Goal: Transaction & Acquisition: Purchase product/service

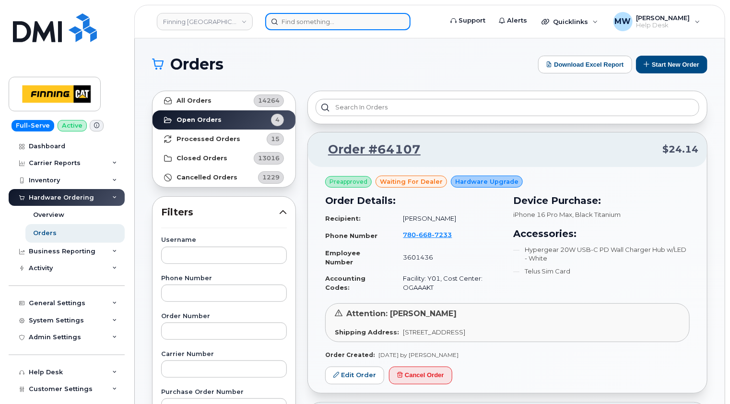
click at [332, 19] on input at bounding box center [337, 21] width 145 height 17
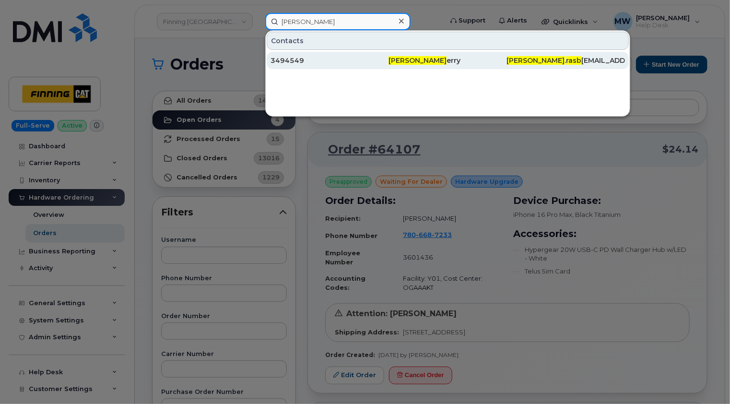
type input "aaron rasb"
click at [328, 60] on div "3494549" at bounding box center [330, 61] width 118 height 10
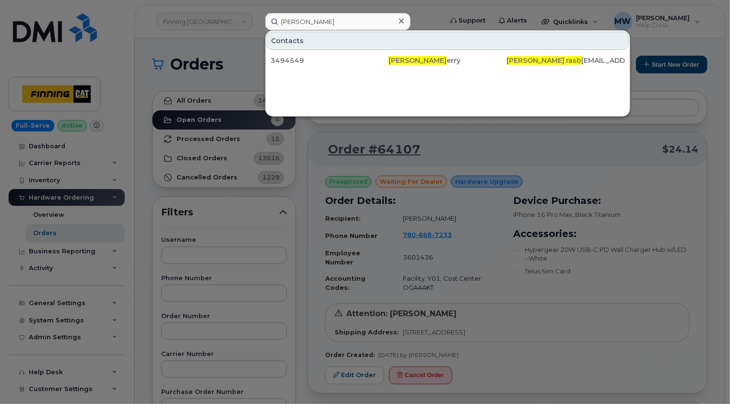
click at [401, 21] on icon at bounding box center [401, 21] width 5 height 5
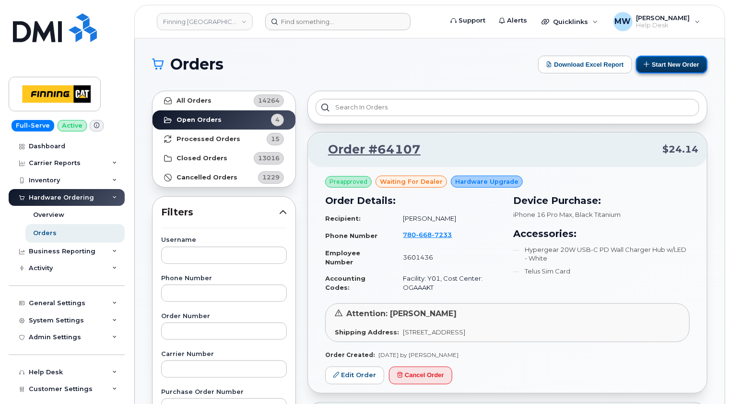
click at [673, 62] on button "Start New Order" at bounding box center [671, 65] width 71 height 18
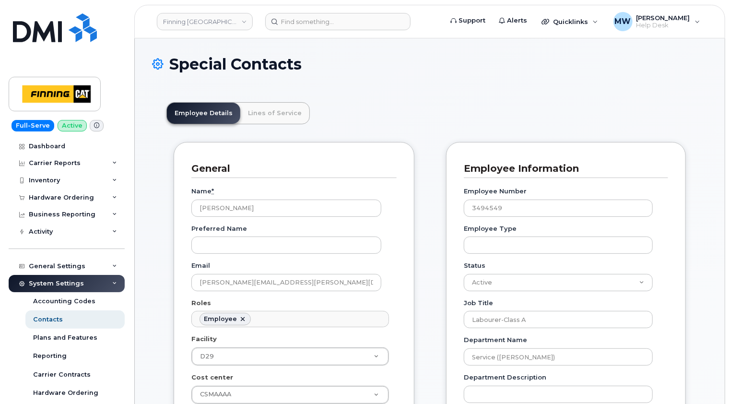
scroll to position [28, 0]
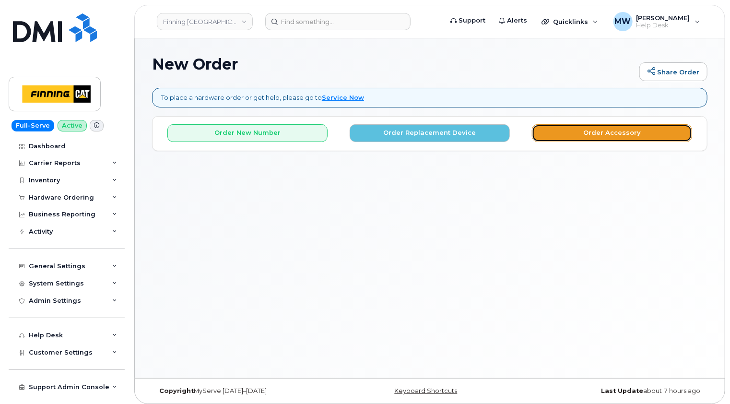
click at [631, 129] on button "Order Accessory" at bounding box center [612, 133] width 160 height 18
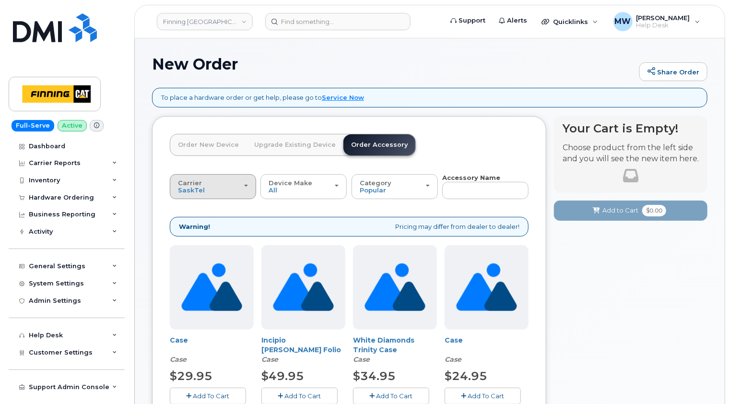
click at [244, 185] on span "button" at bounding box center [246, 186] width 4 height 2
click at [193, 223] on label "Telus" at bounding box center [187, 225] width 30 height 12
click at [0, 0] on input "Telus" at bounding box center [0, 0] width 0 height 0
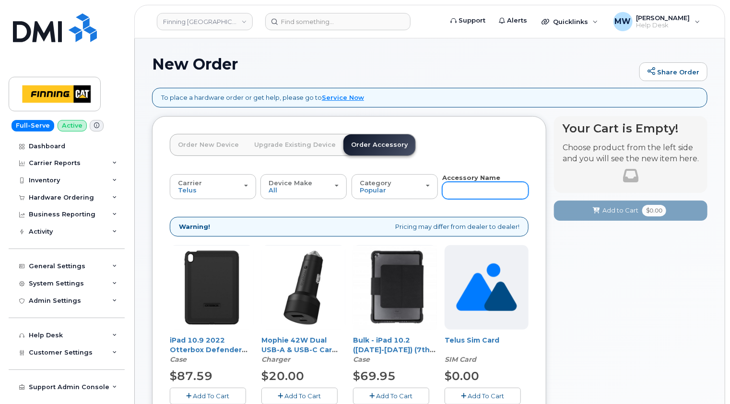
click at [474, 187] on input "text" at bounding box center [485, 190] width 86 height 17
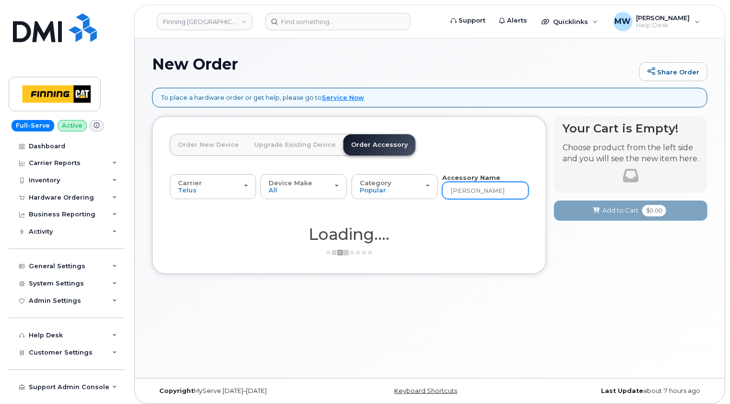
type input "loaner"
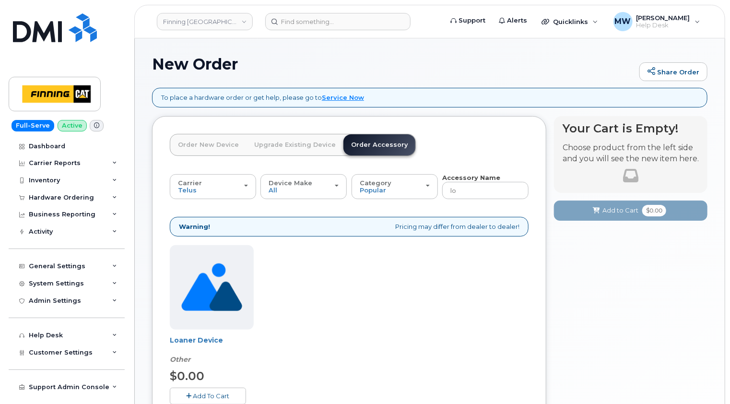
type input "loaner"
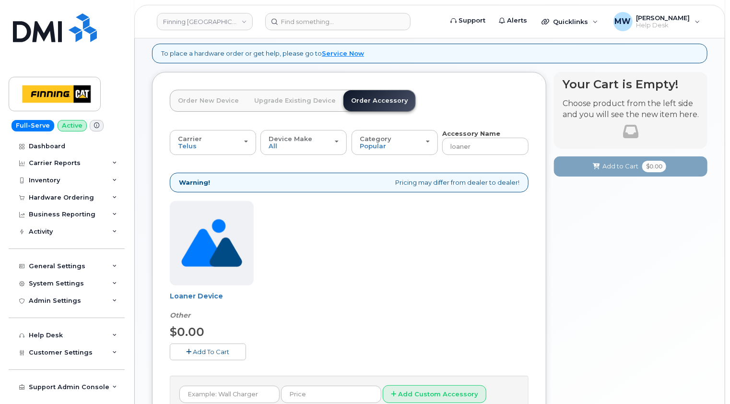
scroll to position [96, 0]
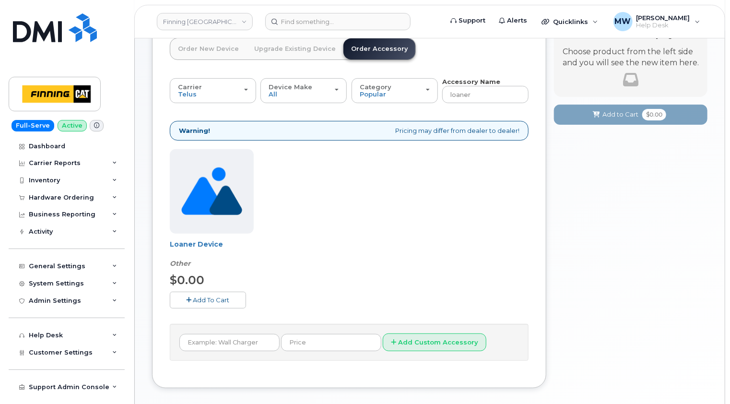
click at [214, 297] on span "Add To Cart" at bounding box center [211, 300] width 36 height 8
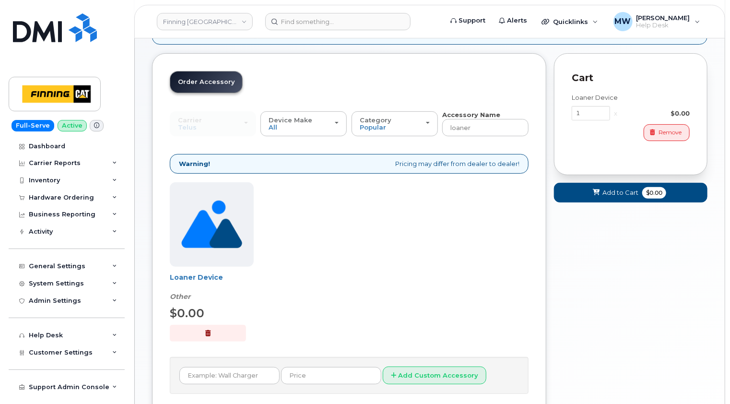
scroll to position [48, 0]
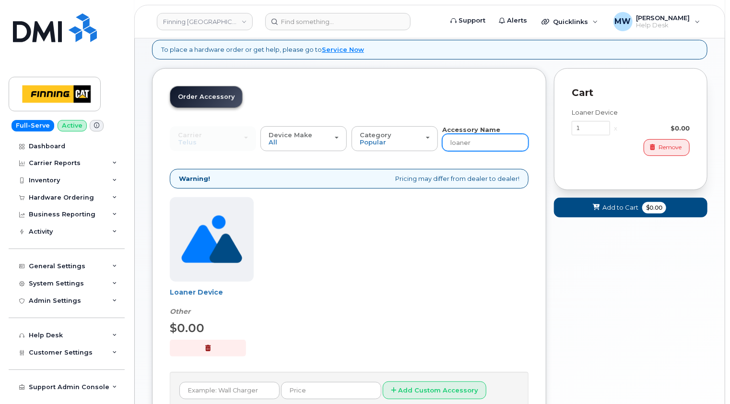
drag, startPoint x: 484, startPoint y: 142, endPoint x: 443, endPoint y: 141, distance: 40.8
click at [443, 141] on input "loaner" at bounding box center [485, 142] width 86 height 17
type input "11"
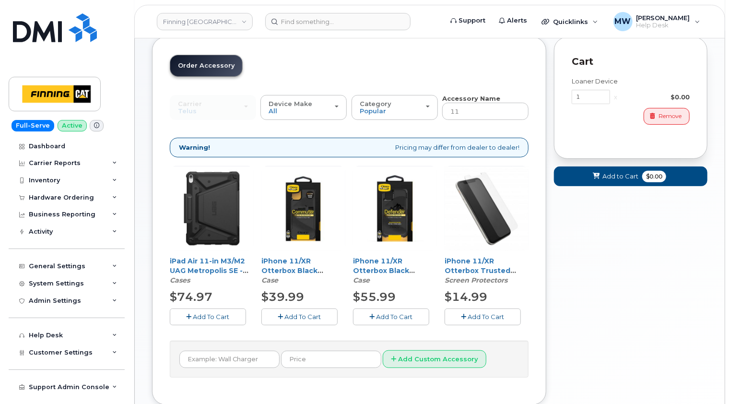
scroll to position [100, 0]
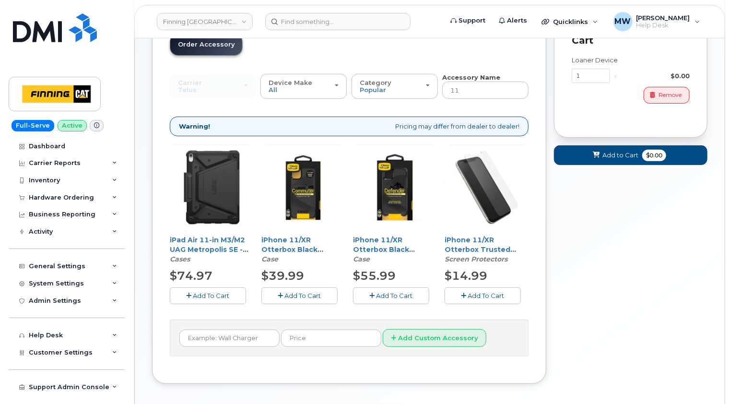
click at [305, 293] on span "Add To Cart" at bounding box center [303, 296] width 36 height 8
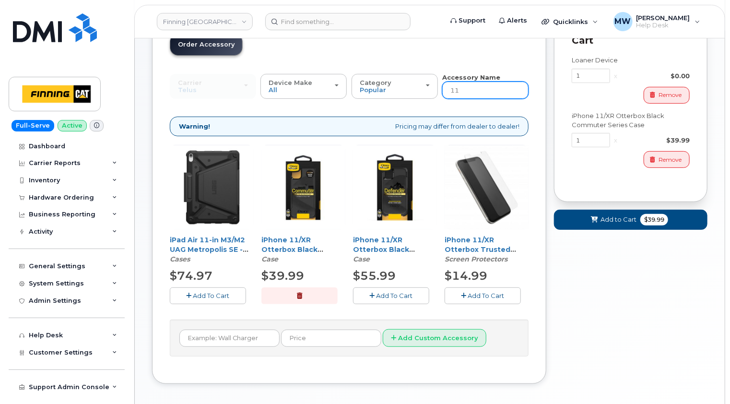
drag, startPoint x: 470, startPoint y: 90, endPoint x: 448, endPoint y: 90, distance: 22.6
click at [448, 90] on input "11" at bounding box center [485, 90] width 86 height 17
type input "wall"
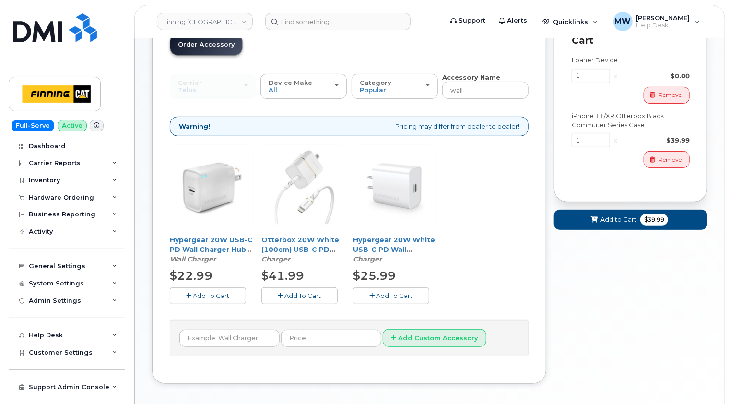
click at [307, 296] on span "Add To Cart" at bounding box center [303, 296] width 36 height 8
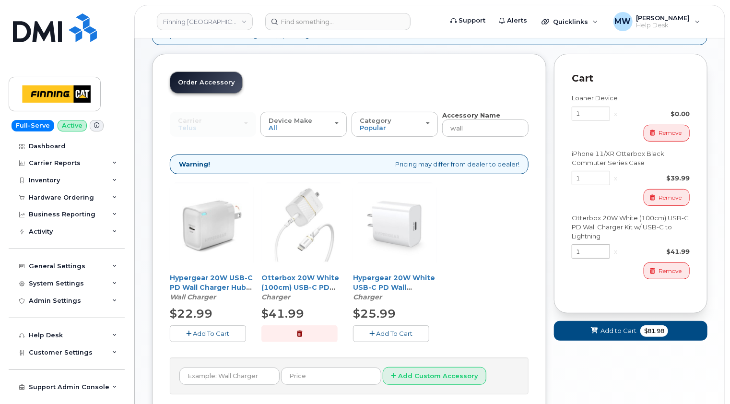
scroll to position [4, 0]
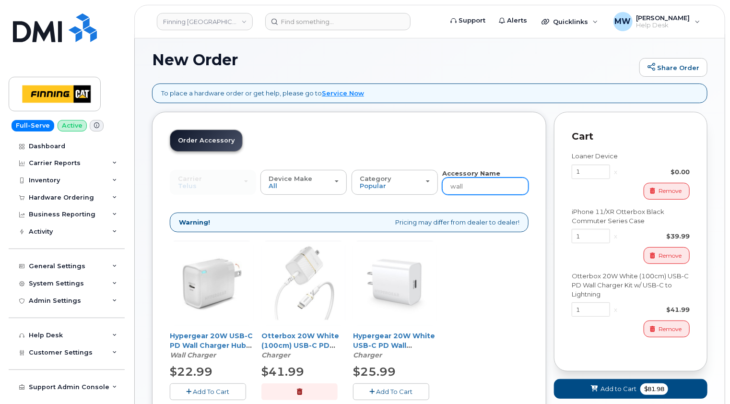
drag, startPoint x: 471, startPoint y: 184, endPoint x: 440, endPoint y: 185, distance: 31.2
click at [440, 185] on div "Carrier SaskTel Telus SaskTel Telus Device Make All iPhone Tablet All iPhone Ta…" at bounding box center [349, 182] width 359 height 26
type input "sim"
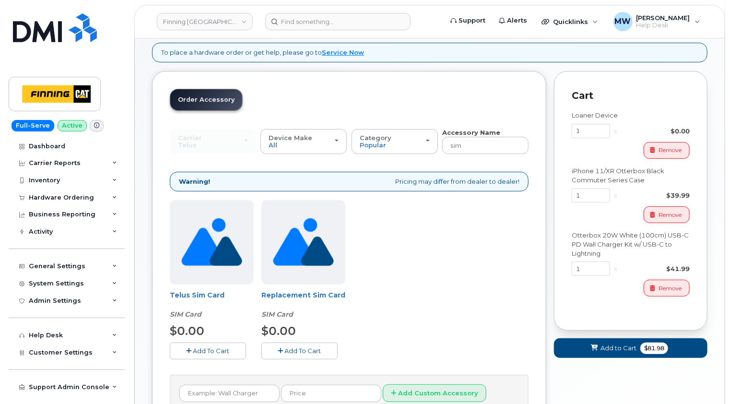
scroll to position [100, 0]
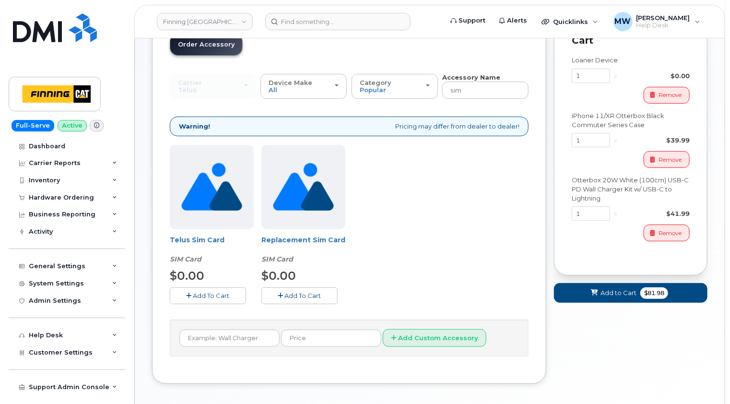
click at [205, 296] on span "Add To Cart" at bounding box center [211, 296] width 36 height 8
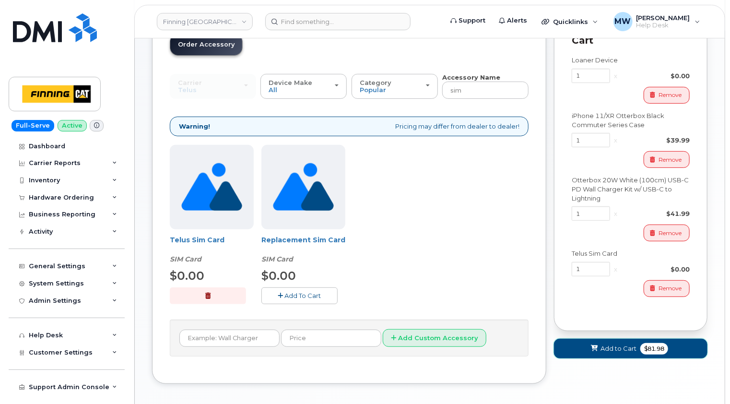
click at [611, 345] on span "Add to Cart" at bounding box center [619, 348] width 36 height 9
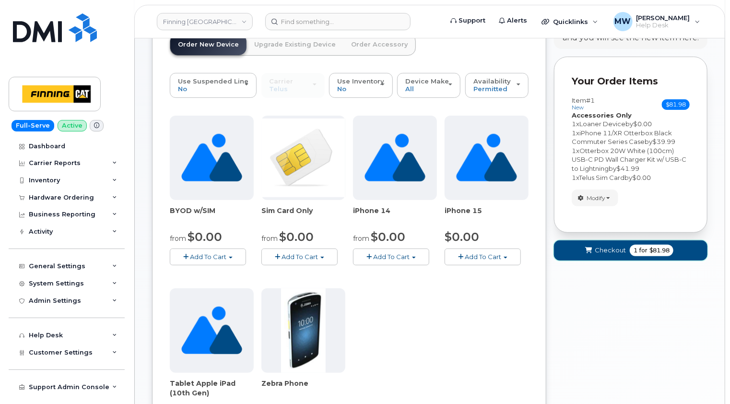
click at [608, 247] on span "Checkout" at bounding box center [610, 250] width 31 height 9
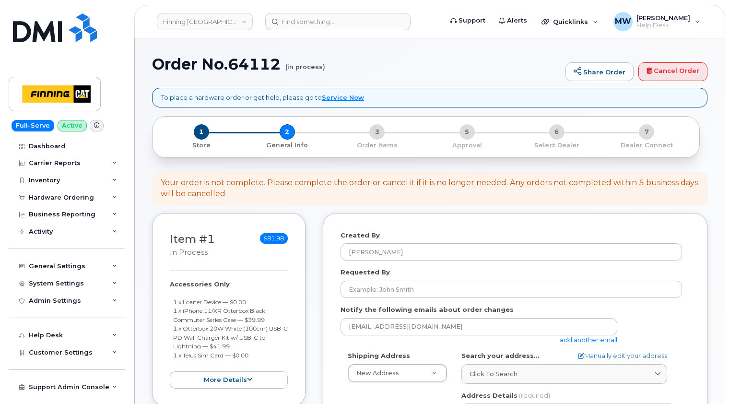
select select
click at [669, 184] on div "Your order is not complete. Please complete the order or cancel it if it is no …" at bounding box center [430, 189] width 538 height 22
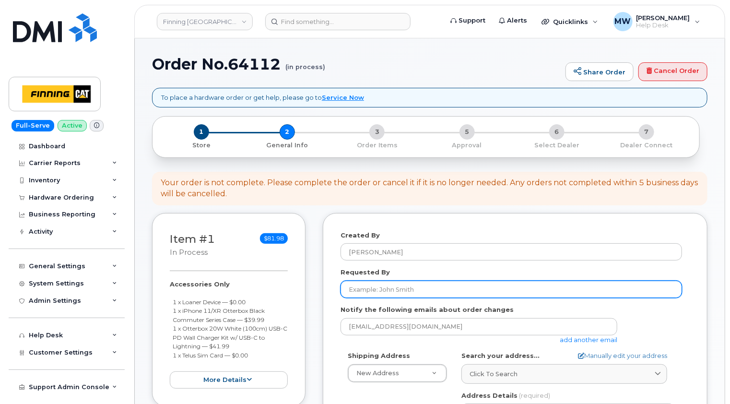
click at [387, 290] on input "Requested By" at bounding box center [512, 289] width 342 height 17
paste input "RITM0482188"
type input "RITM0482188"
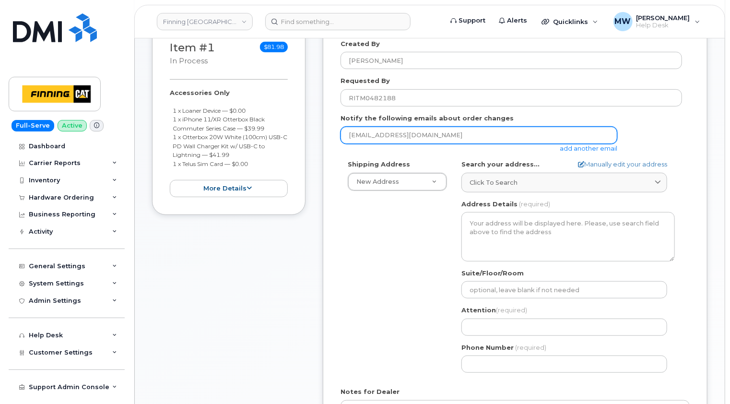
scroll to position [192, 0]
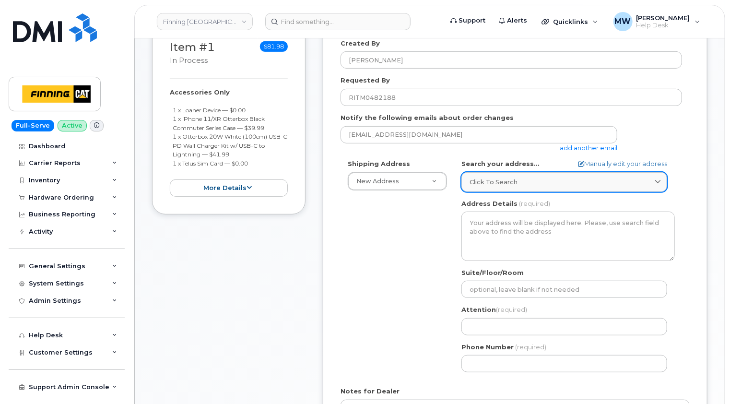
click at [493, 179] on span "Click to search" at bounding box center [494, 182] width 48 height 9
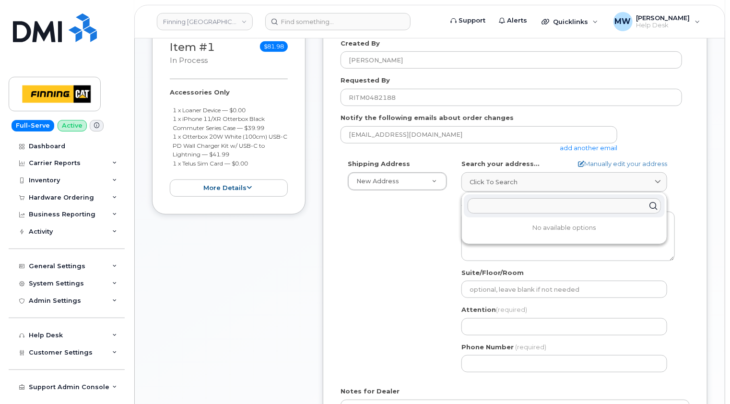
paste input "17330 109 Ave."
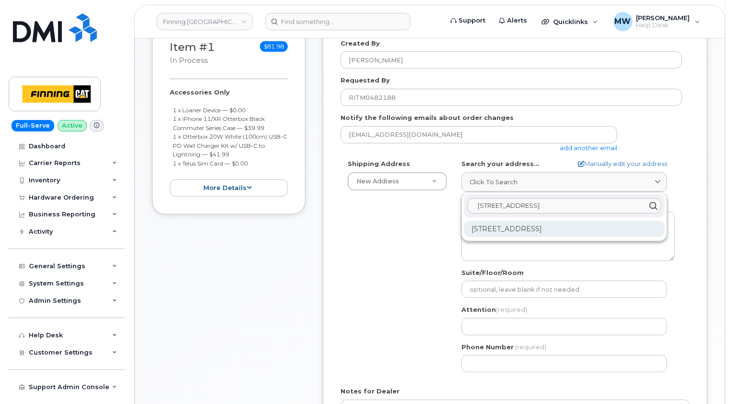
type input "17330 109 Ave."
click at [524, 227] on div "17330 109 Ave NW Edmonton AB T5S 0C3" at bounding box center [564, 229] width 201 height 16
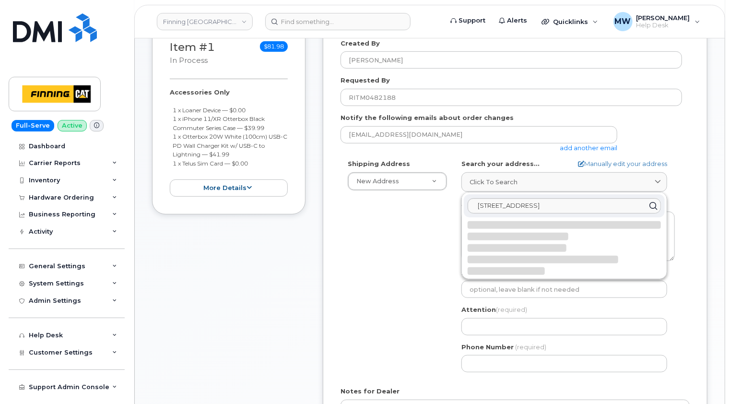
select select
type textarea "17330 109 Ave NW EDMONTON AB T5S 0C3 CANADA"
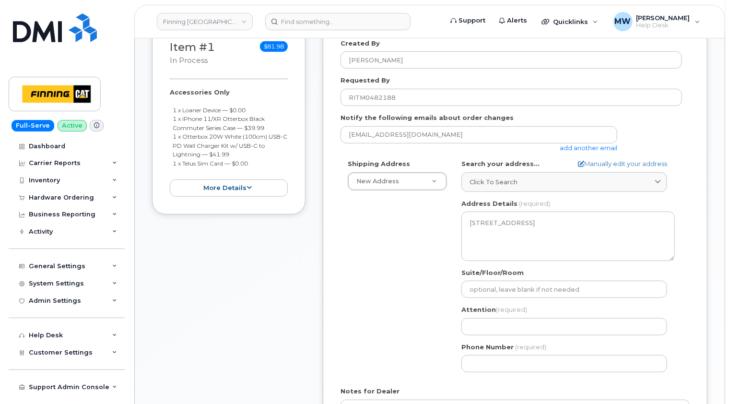
click at [691, 216] on div "Created By Matthew Walshe Requested By RITM0482188 Notify the following emails …" at bounding box center [515, 247] width 385 height 453
drag, startPoint x: 703, startPoint y: 252, endPoint x: 676, endPoint y: 268, distance: 30.5
click at [703, 252] on div "Created By Matthew Walshe Requested By RITM0482188 Notify the following emails …" at bounding box center [515, 247] width 385 height 453
click at [503, 320] on input "Attention (required)" at bounding box center [565, 326] width 206 height 17
paste input "[PERSON_NAME]"
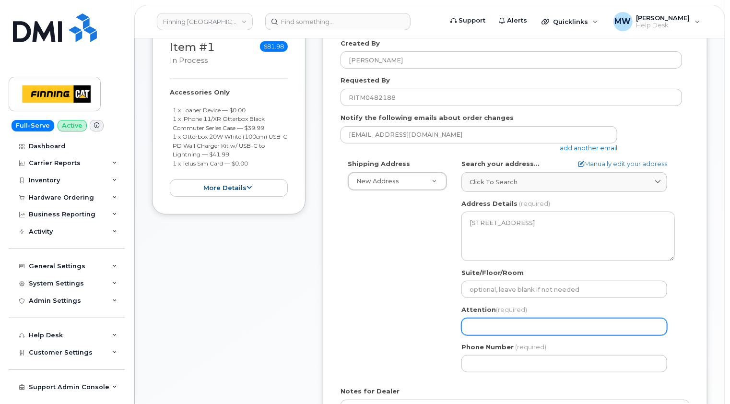
select select
type input "[PERSON_NAME]"
click at [677, 308] on div "AB Edmonton Search your address... Manually edit your address Click to search 1…" at bounding box center [568, 269] width 228 height 220
drag, startPoint x: 692, startPoint y: 292, endPoint x: 684, endPoint y: 298, distance: 9.6
click at [692, 292] on div "Created By Matthew Walshe Requested By RITM0482188 Notify the following emails …" at bounding box center [515, 247] width 385 height 453
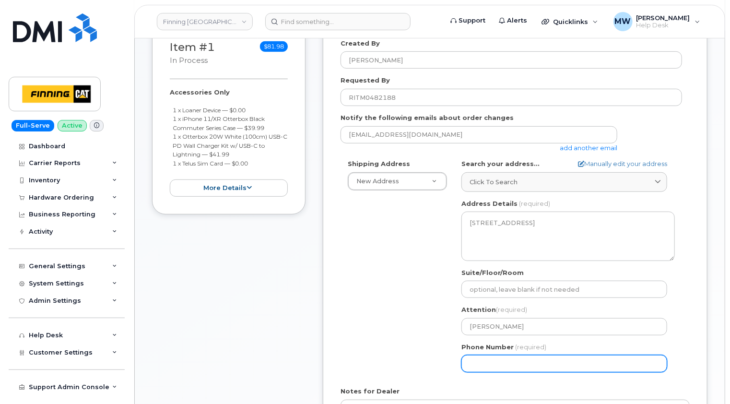
click at [494, 362] on input "Phone Number" at bounding box center [565, 363] width 206 height 17
paste input "5875967021"
select select
type input "5875967021"
click at [689, 344] on div "Shipping Address New Address New Address 10760A Henri-Bourassa E Blvd 8051 18 A…" at bounding box center [515, 269] width 349 height 220
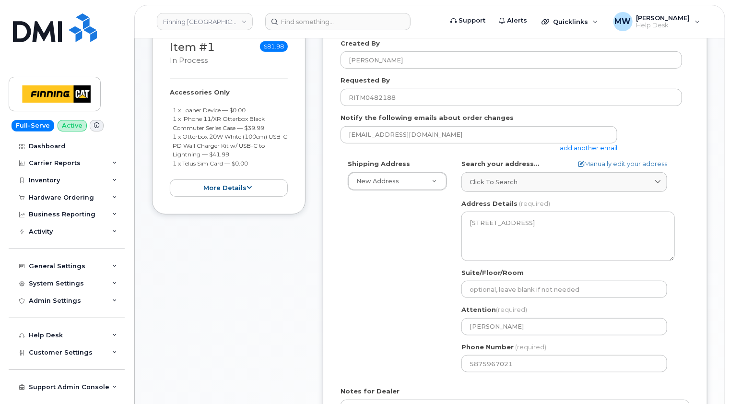
drag, startPoint x: 258, startPoint y: 163, endPoint x: 173, endPoint y: 113, distance: 98.8
click at [173, 113] on ul "1 x Loaner Device — $0.00 1 x iPhone 11/XR Otterbox Black Commuter Series Case …" at bounding box center [229, 137] width 118 height 62
copy ul "1 x Loaner Device — $0.00 1 x iPhone 11/XR Otterbox Black Commuter Series Case …"
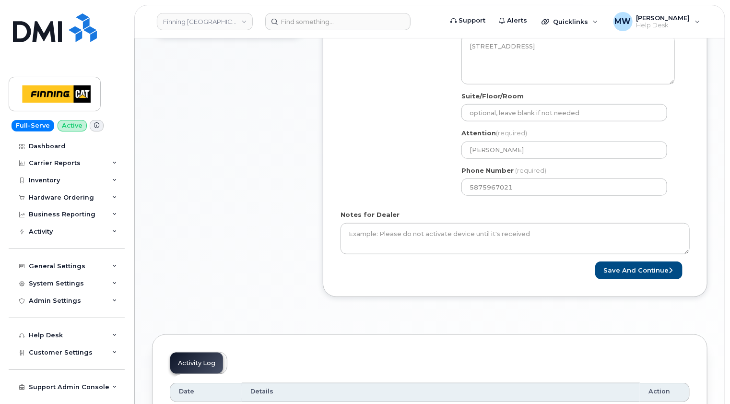
scroll to position [432, 0]
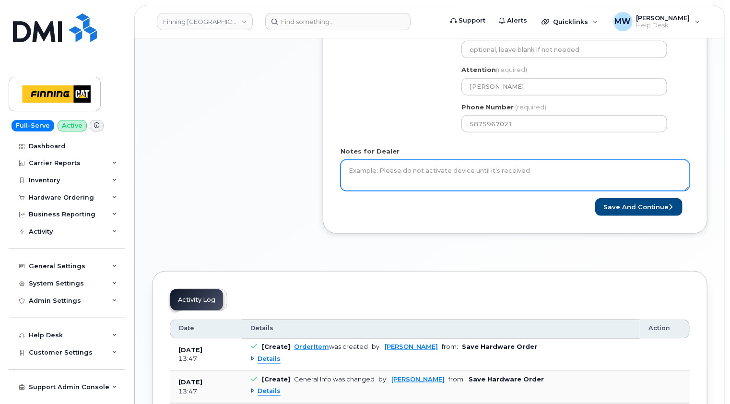
click at [428, 168] on textarea "Notes for Dealer" at bounding box center [515, 176] width 349 height 32
paste textarea "1 x Loaner Device — $0.00 1 x iPhone 11/XR Otterbox Black Commuter Series Case …"
drag, startPoint x: 688, startPoint y: 187, endPoint x: 688, endPoint y: 228, distance: 41.7
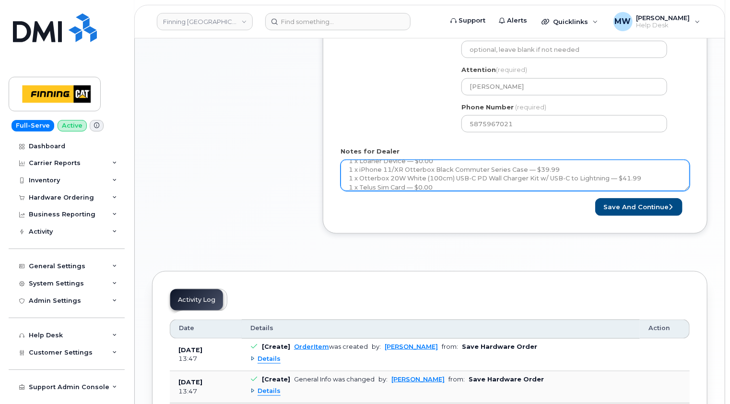
click at [688, 228] on div "Created By Matthew Walshe Requested By RITM0482188 Notify the following emails …" at bounding box center [515, 7] width 385 height 453
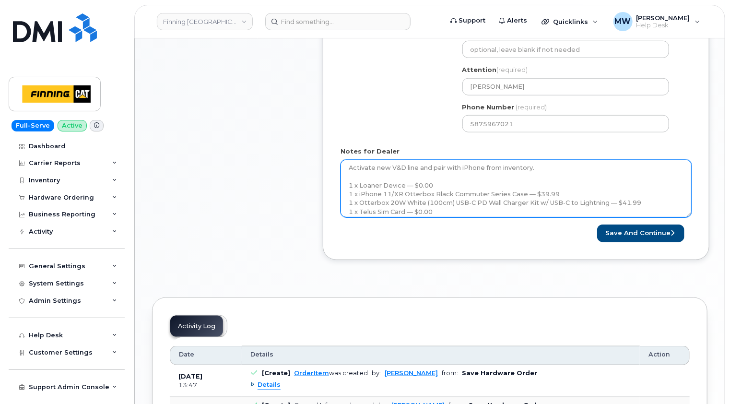
scroll to position [0, 0]
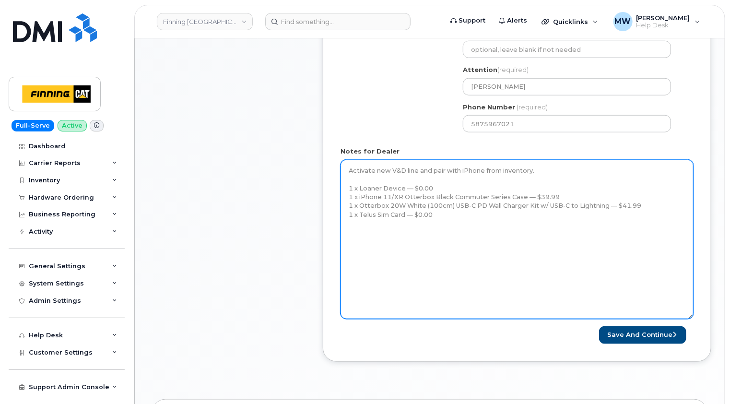
drag, startPoint x: 688, startPoint y: 187, endPoint x: 667, endPoint y: 295, distance: 109.4
click at [691, 316] on textarea "Activate new V&D line and pair with iPhone from inventory. 1 x Loaner Device — …" at bounding box center [517, 239] width 353 height 159
click at [651, 244] on textarea "Activate new V&D line and pair with iPhone from inventory. 1 x Loaner Device — …" at bounding box center [517, 240] width 353 height 160
paste textarea "Telus Order #TL38650105"
click at [501, 220] on textarea "Activate new V&D line and pair with iPhone from inventory. 1 x Loaner Device — …" at bounding box center [517, 240] width 353 height 160
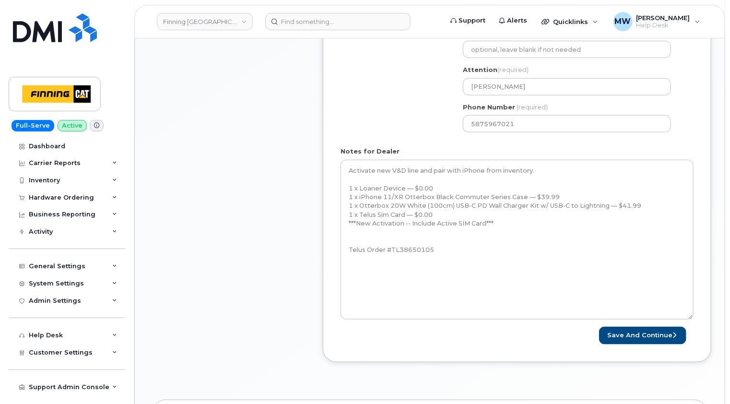
click at [241, 211] on div "Item #1 in process $81.98 Accessories Only 1 x Loaner Device — $0.00 1 x iPhone…" at bounding box center [229, 79] width 154 height 596
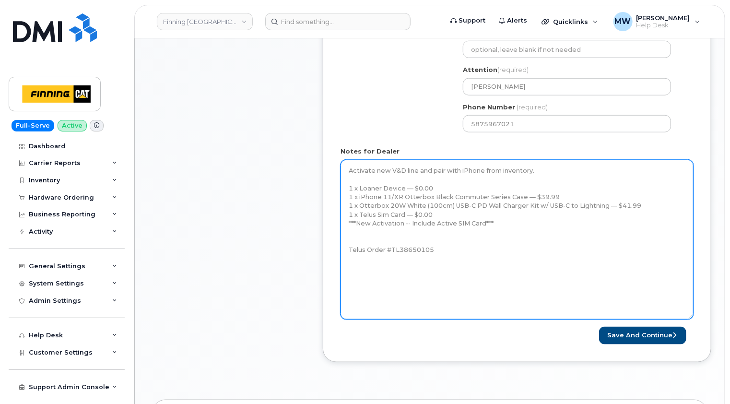
click at [357, 227] on textarea "Activate new V&D line and pair with iPhone from inventory. 1 x Loaner Device — …" at bounding box center [517, 240] width 353 height 160
paste textarea "SIM: [TECHNICAL_ID]"
click at [465, 252] on textarea "Activate new V&D line and pair with iPhone from inventory. 1 x Loaner Device — …" at bounding box center [517, 240] width 353 height 160
type textarea "Activate new V&D line and pair with iPhone from inventory. 1 x Loaner Device — …"
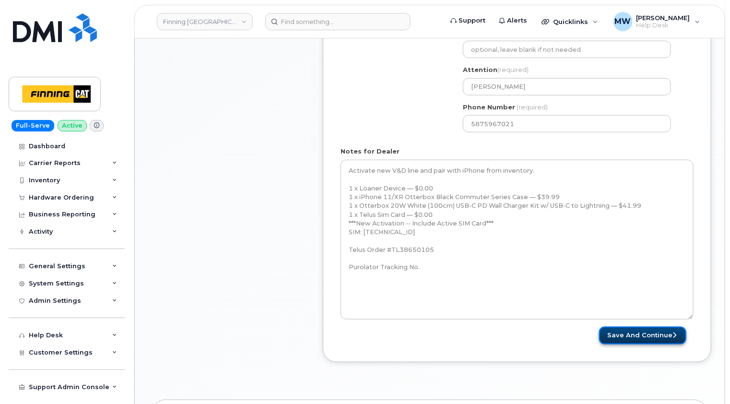
click at [638, 332] on button "Save and Continue" at bounding box center [642, 336] width 87 height 18
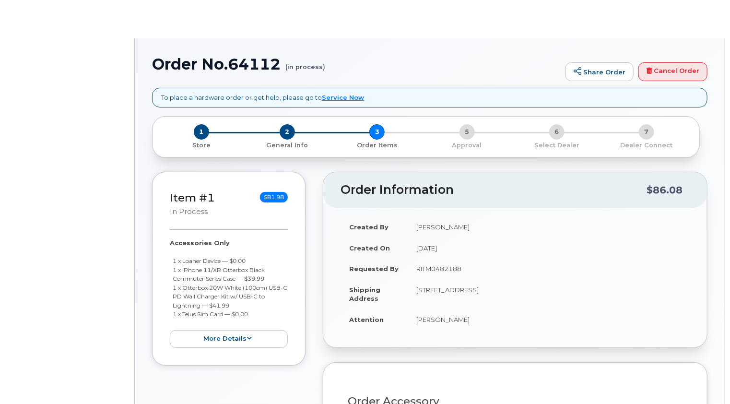
radio input "true"
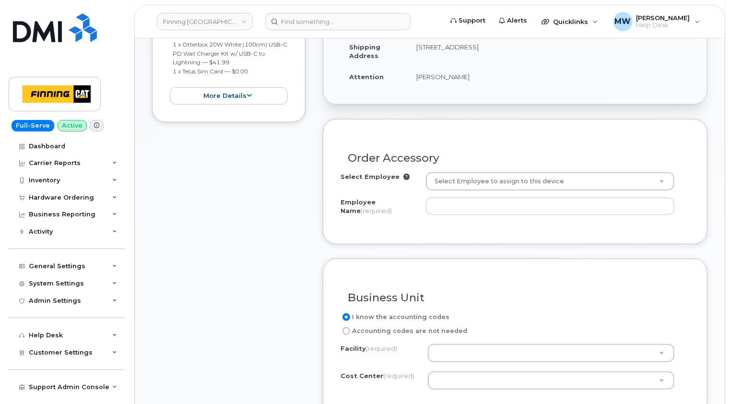
scroll to position [288, 0]
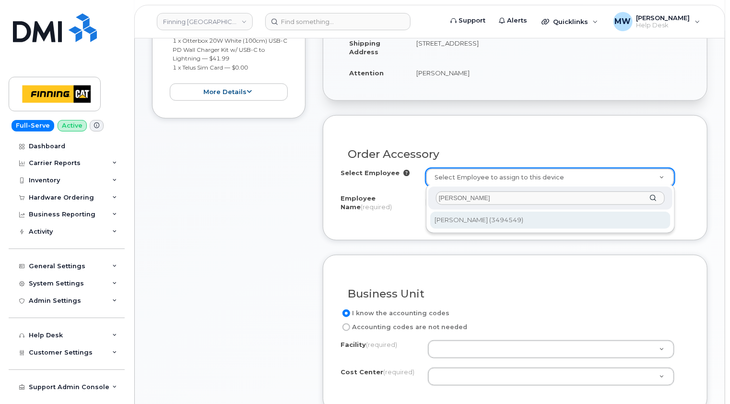
type input "[PERSON_NAME]"
type input "758621"
type input "[PERSON_NAME]"
select select "D29"
select select "CSMAAAA"
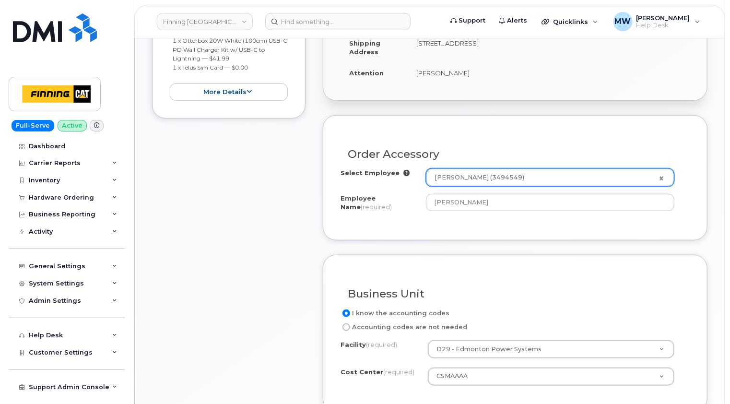
click at [244, 222] on div "Item #1 in process $81.98 Accessories Only 1 x Loaner Device — $0.00 1 x iPhone…" at bounding box center [229, 189] width 154 height 528
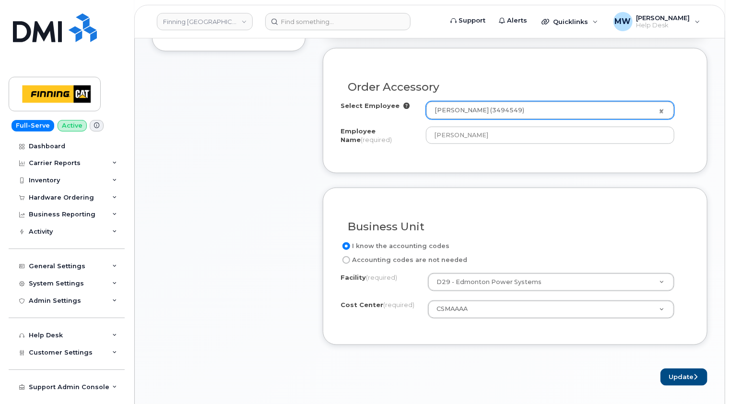
scroll to position [528, 0]
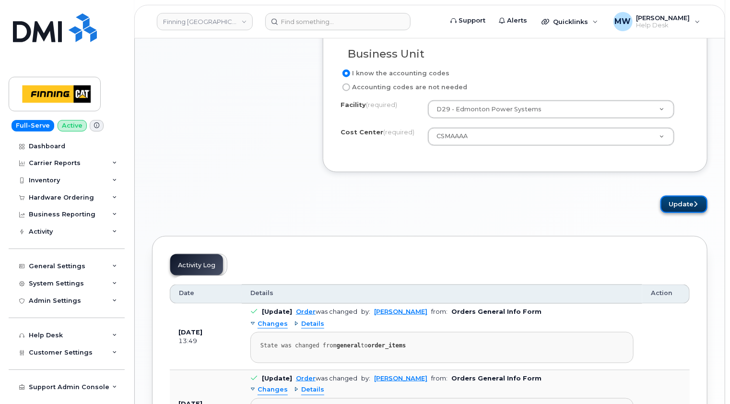
click at [685, 204] on button "Update" at bounding box center [684, 205] width 47 height 18
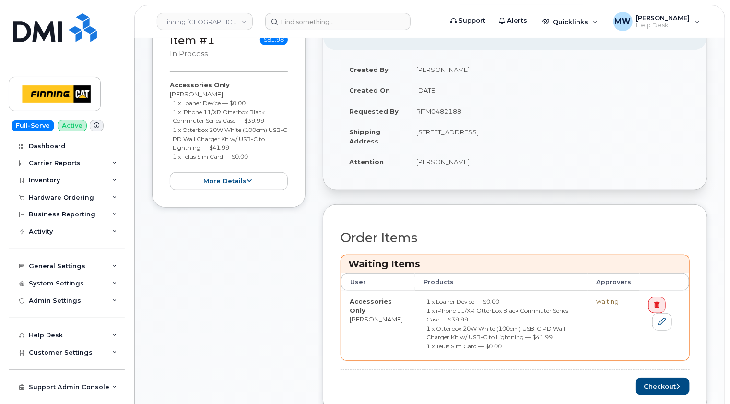
scroll to position [288, 0]
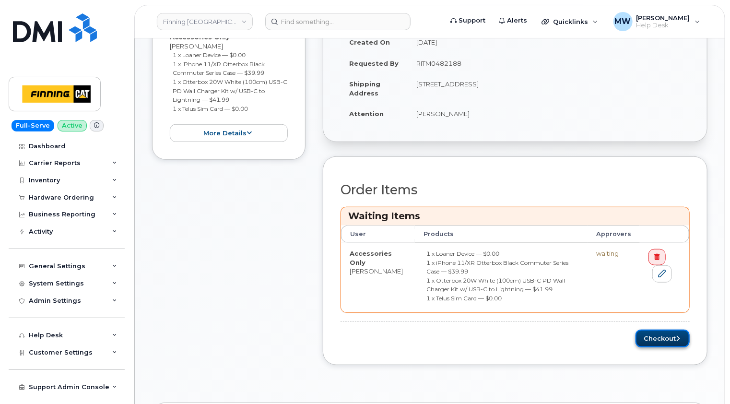
click at [670, 332] on button "Checkout" at bounding box center [663, 339] width 54 height 18
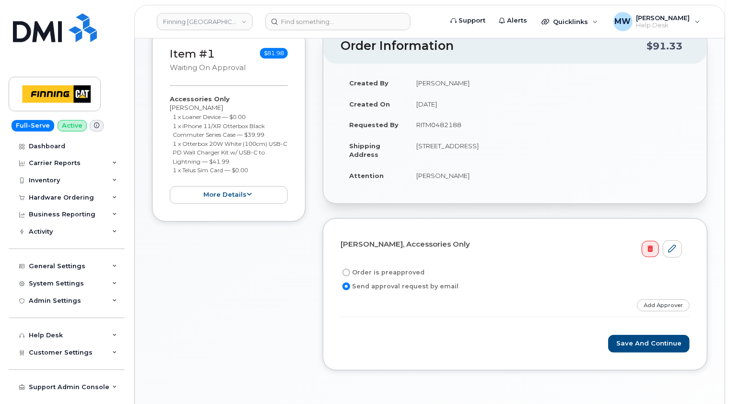
scroll to position [192, 0]
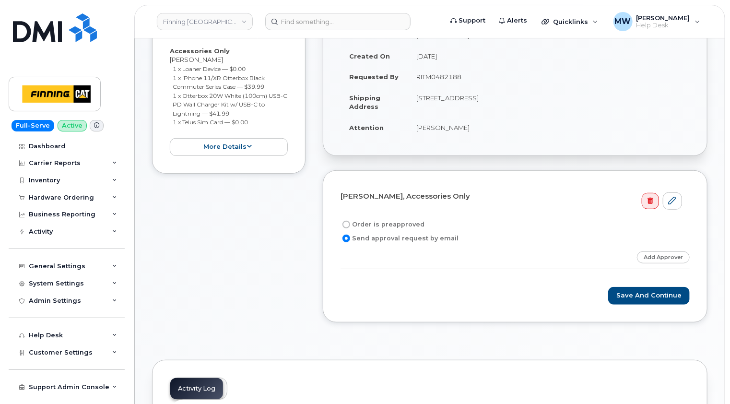
click at [369, 222] on label "Order is preapproved" at bounding box center [383, 225] width 84 height 12
click at [350, 222] on input "Order is preapproved" at bounding box center [347, 225] width 8 height 8
radio input "true"
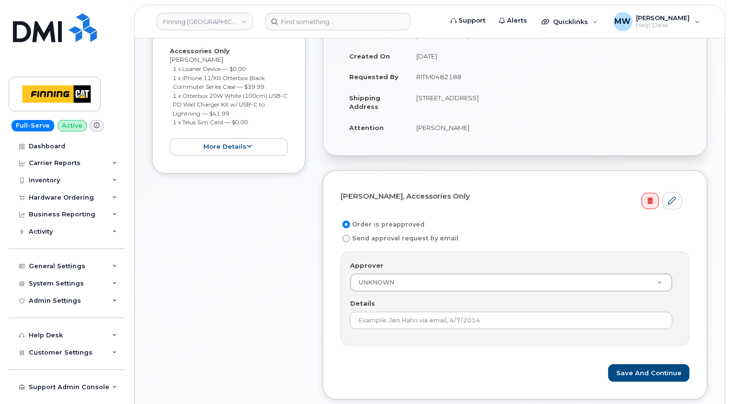
click at [432, 78] on td "RITM0482188" at bounding box center [549, 76] width 282 height 21
copy td "RITM0482188"
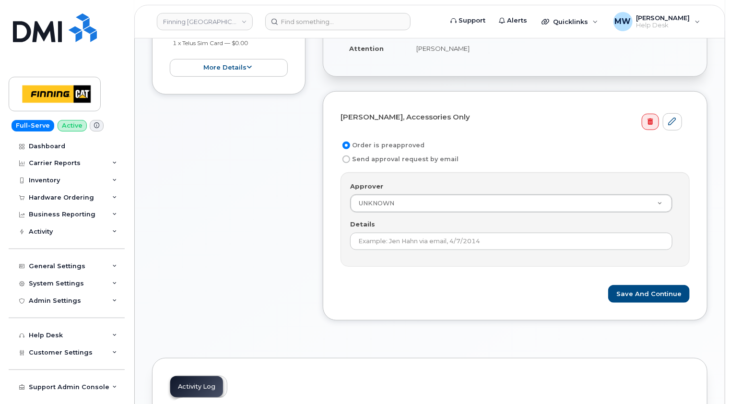
scroll to position [336, 0]
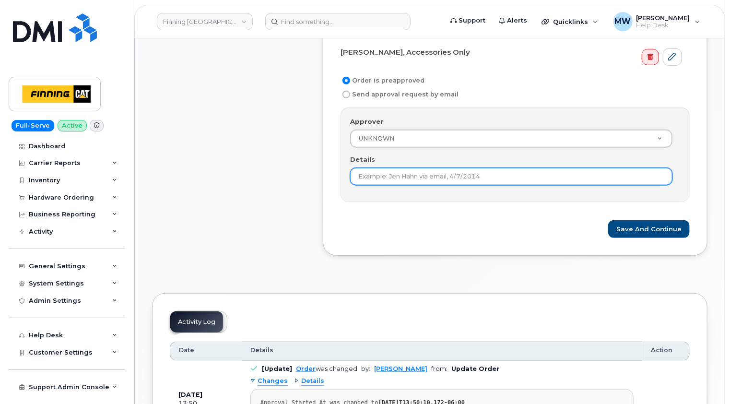
click at [449, 173] on input "Details" at bounding box center [511, 176] width 322 height 17
paste input "RITM0482188"
type input "RITM0482188"
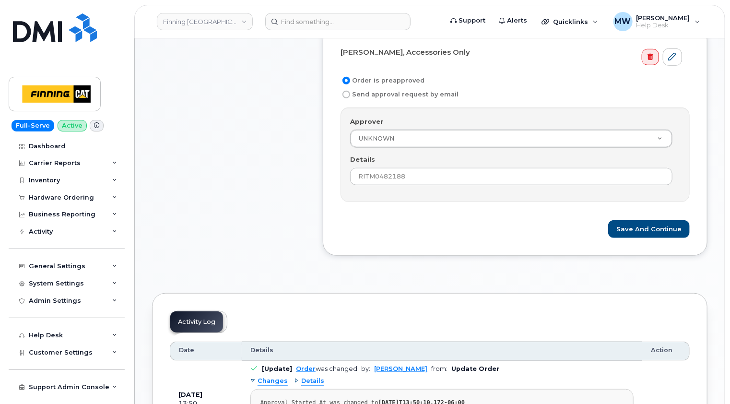
click at [505, 226] on div "Save and Continue" at bounding box center [515, 229] width 349 height 18
click at [664, 224] on button "Save and Continue" at bounding box center [649, 229] width 82 height 18
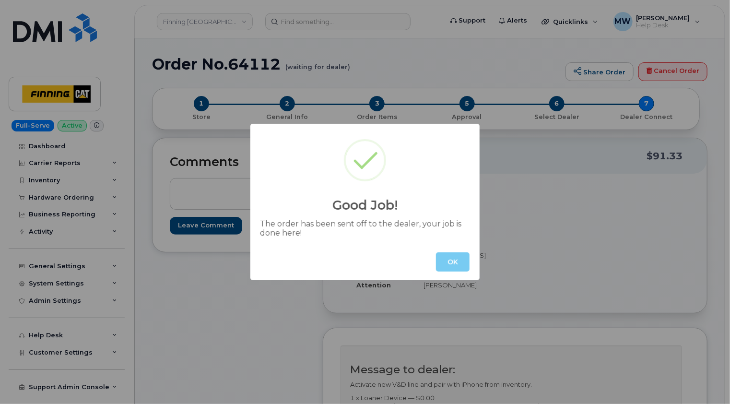
click at [459, 259] on button "OK" at bounding box center [453, 261] width 34 height 19
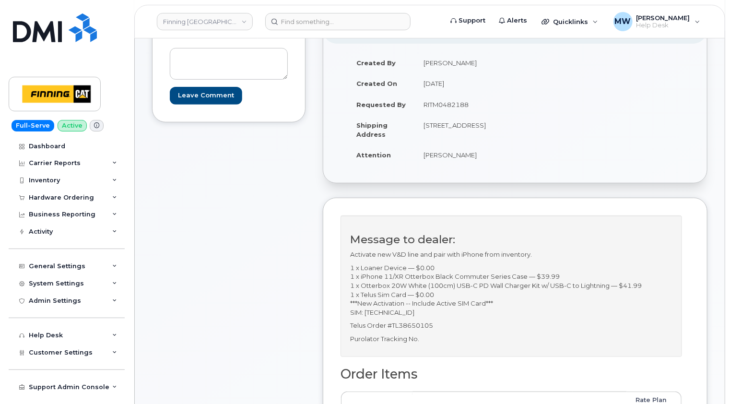
scroll to position [144, 0]
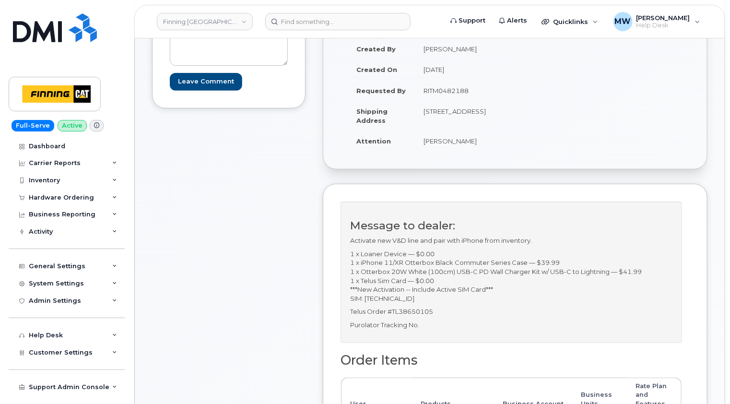
drag, startPoint x: 436, startPoint y: 128, endPoint x: 476, endPoint y: 121, distance: 40.4
click at [476, 121] on td "[STREET_ADDRESS]" at bounding box center [461, 116] width 93 height 30
copy td "T5S 0C3"
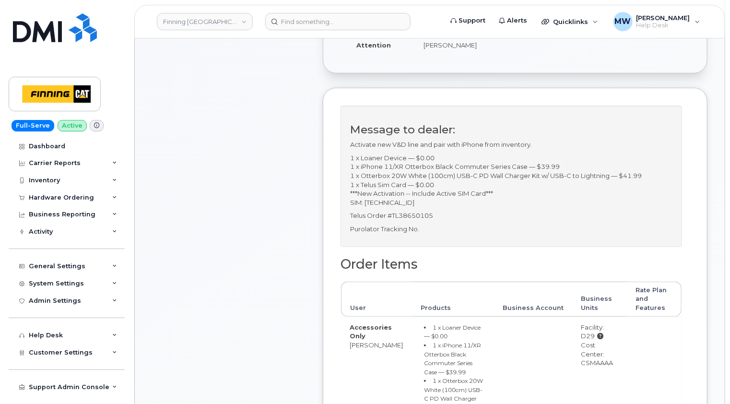
scroll to position [288, 0]
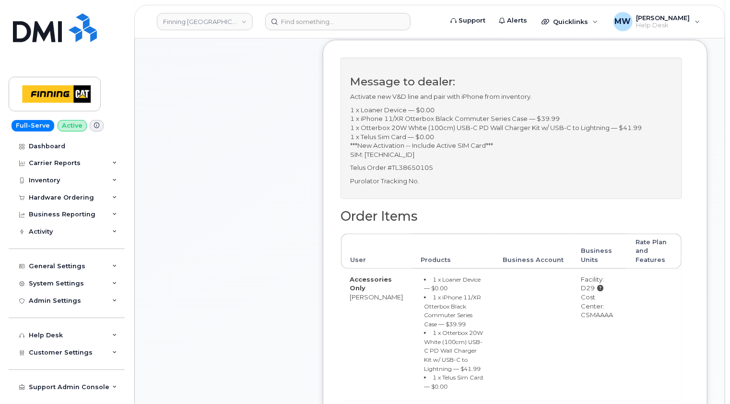
click at [599, 312] on div "Cost Center: CSMAAAA" at bounding box center [600, 306] width 37 height 27
copy div "CSMAAAA"
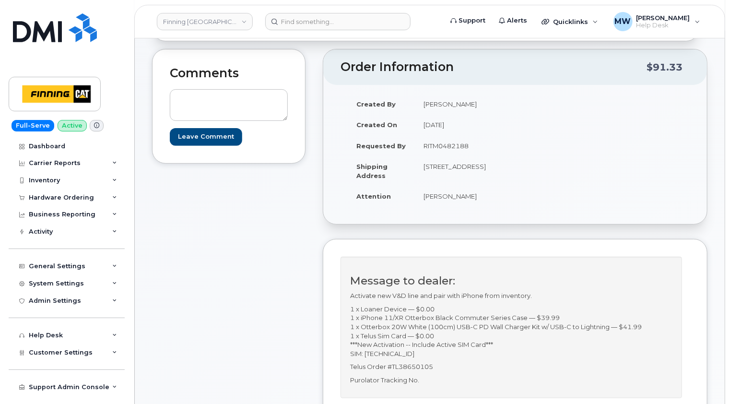
scroll to position [48, 0]
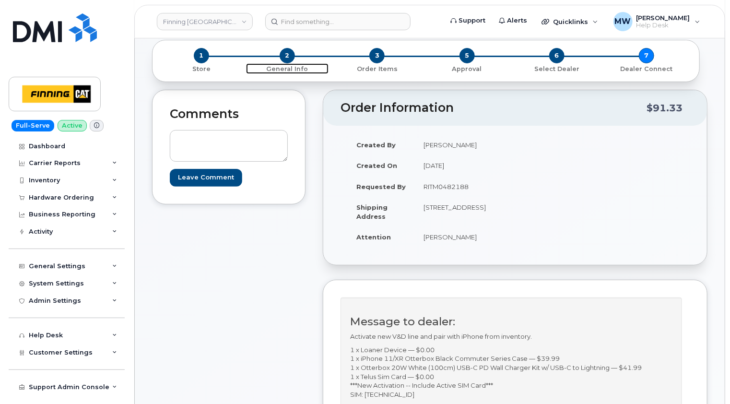
click at [290, 55] on span "2" at bounding box center [287, 55] width 15 height 15
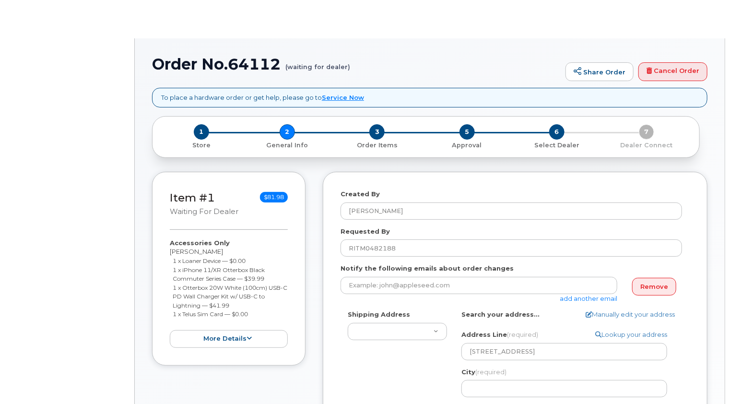
select select
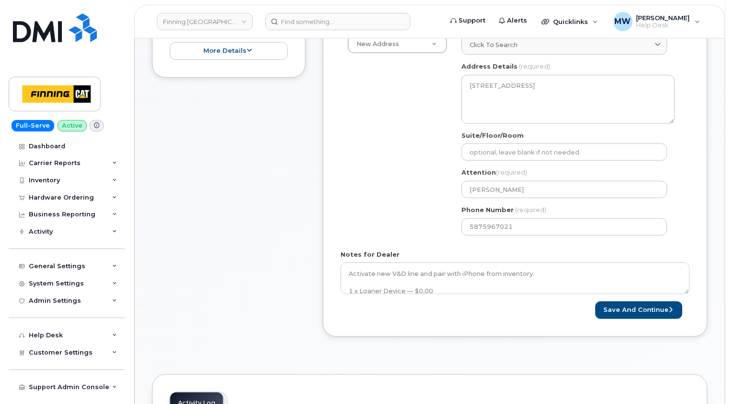
scroll to position [384, 0]
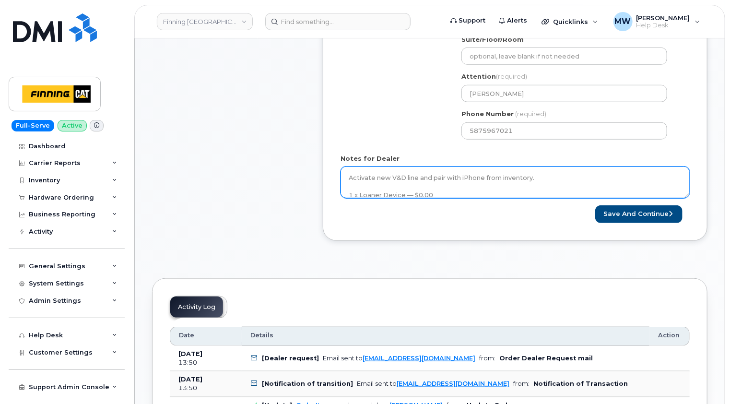
drag, startPoint x: 689, startPoint y: 193, endPoint x: 689, endPoint y: 253, distance: 59.5
click at [689, 253] on div "Created By Matthew Walshe Requested By RITM0482188 Notify the following emails …" at bounding box center [515, 21] width 385 height 467
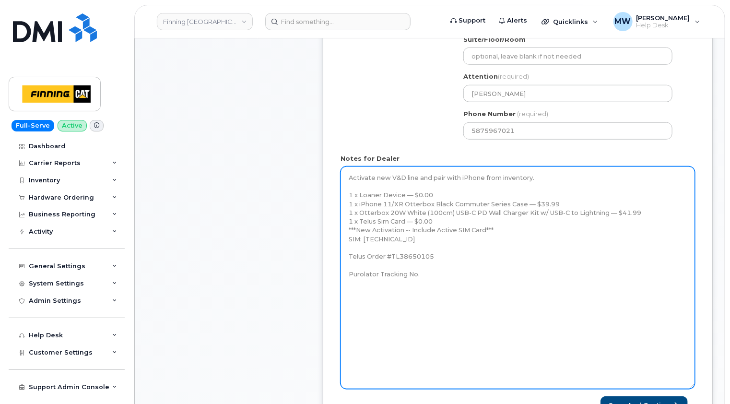
drag, startPoint x: 688, startPoint y: 194, endPoint x: 680, endPoint y: 388, distance: 193.6
click at [694, 389] on textarea "Activate new V&D line and pair with iPhone from inventory. 1 x Loaner Device — …" at bounding box center [518, 278] width 355 height 223
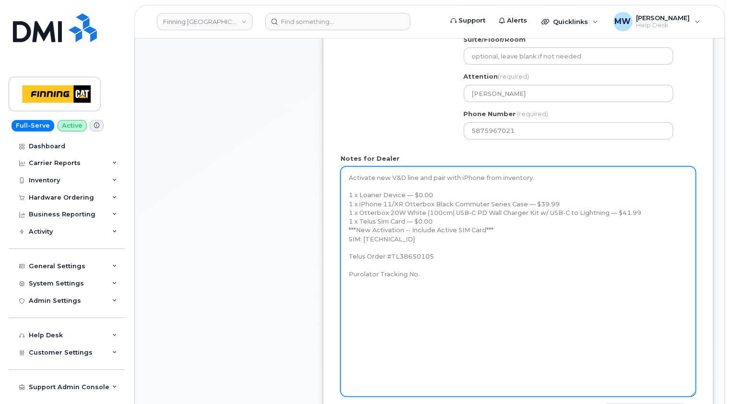
click at [438, 275] on textarea "Activate new V&D line and pair with iPhone from inventory. 1 x Loaner Device — …" at bounding box center [519, 282] width 356 height 230
paste textarea "335635791791"
type textarea "Activate new V&D line and pair with iPhone from inventory. 1 x Loaner Device — …"
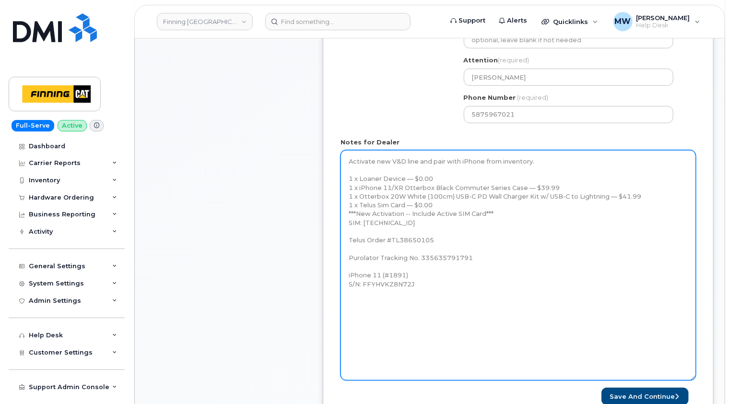
click at [438, 287] on textarea "Activate new V&D line and pair with iPhone from inventory. 1 x Loaner Device — …" at bounding box center [519, 265] width 356 height 230
drag, startPoint x: 449, startPoint y: 221, endPoint x: 346, endPoint y: 222, distance: 102.7
click at [346, 222] on textarea "Activate new V&D line and pair with iPhone from inventory. 1 x Loaner Device — …" at bounding box center [519, 265] width 356 height 230
click at [434, 285] on textarea "Activate new V&D line and pair with iPhone from inventory. 1 x Loaner Device — …" at bounding box center [519, 265] width 356 height 230
paste textarea "SIM: [TECHNICAL_ID]"
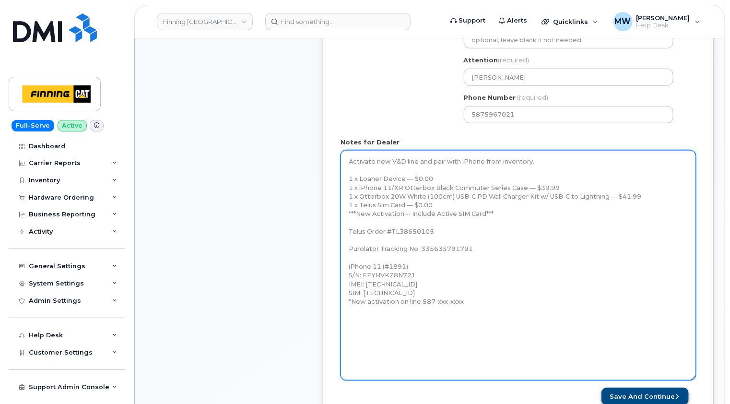
type textarea "Activate new V&D line and pair with iPhone from inventory. 1 x Loaner Device — …"
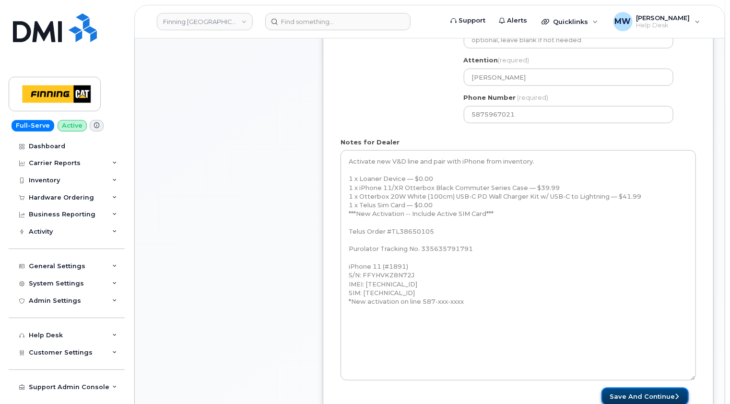
click at [666, 394] on button "Save and Continue" at bounding box center [645, 397] width 87 height 18
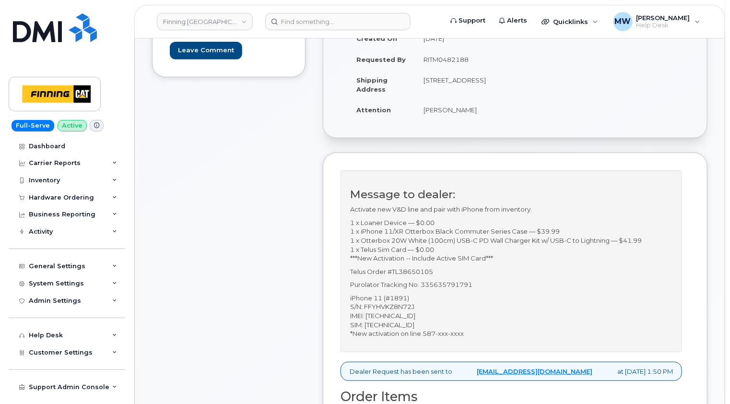
scroll to position [192, 0]
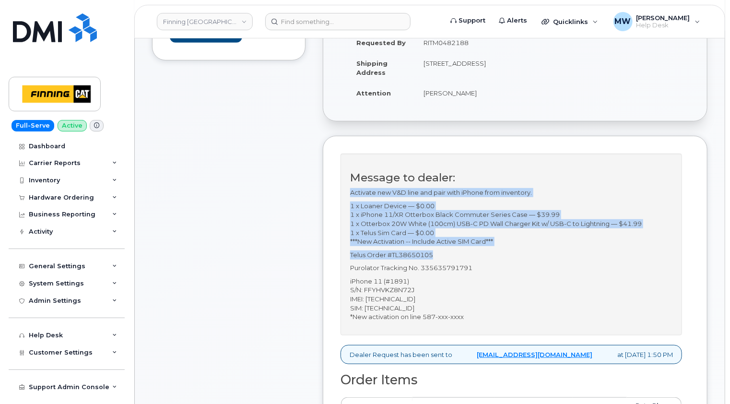
drag, startPoint x: 438, startPoint y: 264, endPoint x: 350, endPoint y: 203, distance: 107.2
click at [350, 203] on div "Message to dealer: Activate new V&D line and pair with iPhone from inventory. 1…" at bounding box center [512, 245] width 342 height 182
copy div "Activate new V&D line and pair with iPhone from inventory. 1 x Loaner Device — …"
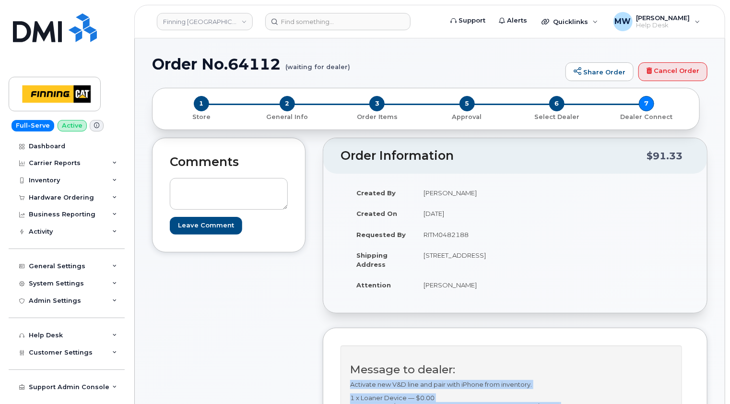
scroll to position [0, 0]
click at [204, 101] on span "1" at bounding box center [201, 103] width 15 height 15
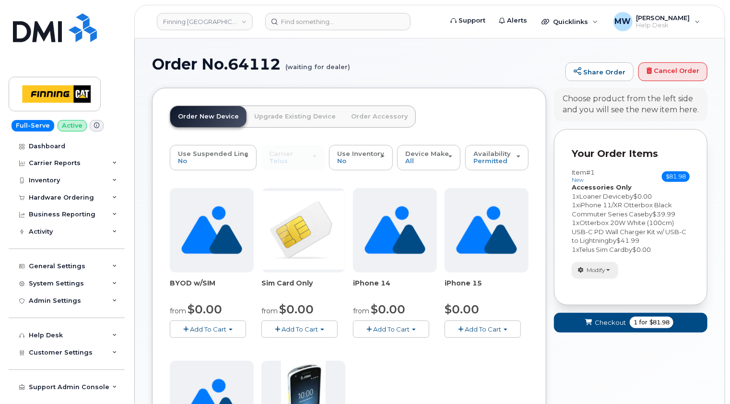
click at [610, 269] on span "button" at bounding box center [609, 270] width 4 height 2
click at [610, 284] on link "change" at bounding box center [617, 285] width 91 height 12
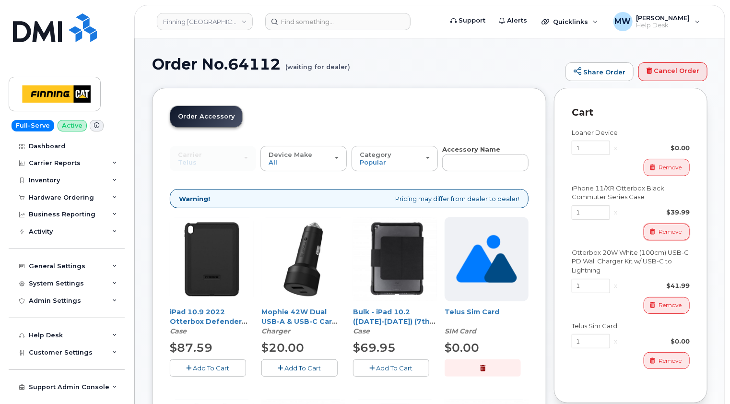
click at [675, 230] on span "Remove" at bounding box center [670, 231] width 23 height 9
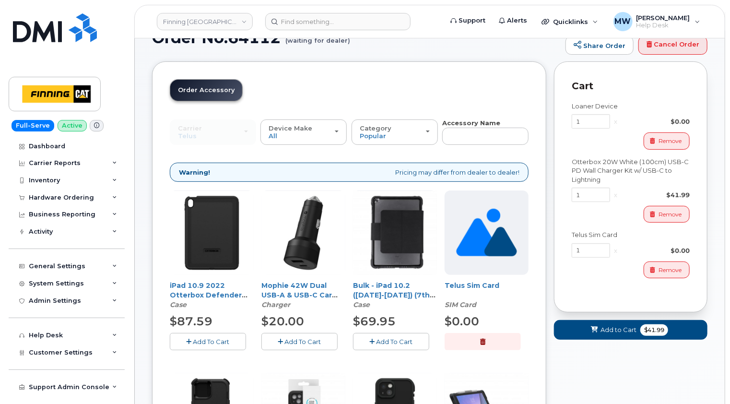
scroll to position [48, 0]
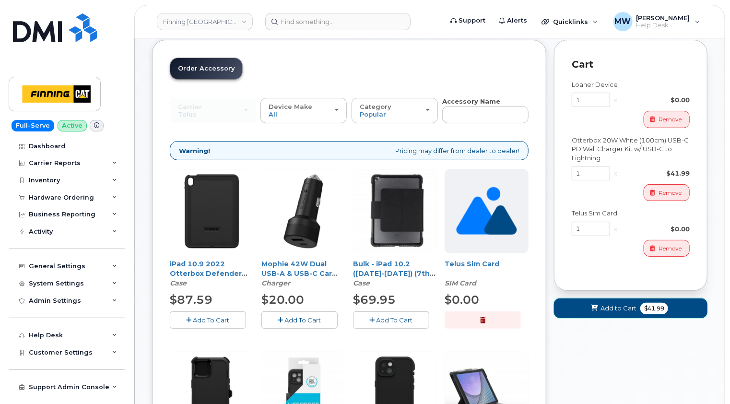
click at [618, 309] on span "Add to Cart" at bounding box center [619, 308] width 36 height 9
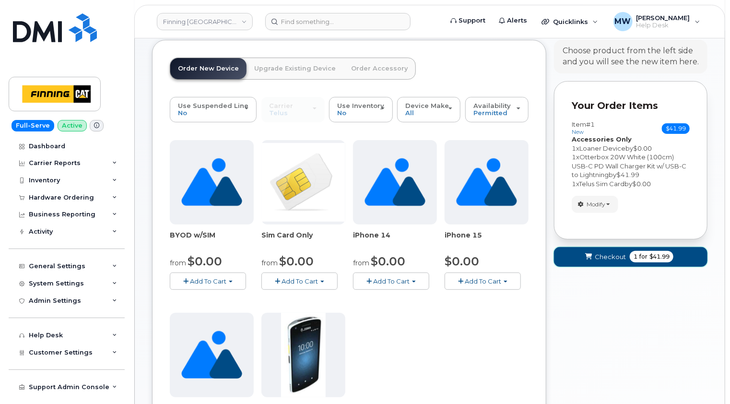
click at [615, 260] on span "Checkout" at bounding box center [610, 256] width 31 height 9
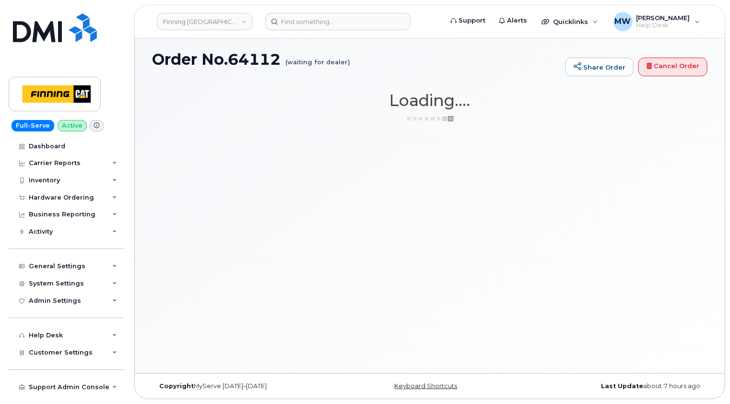
scroll to position [4, 0]
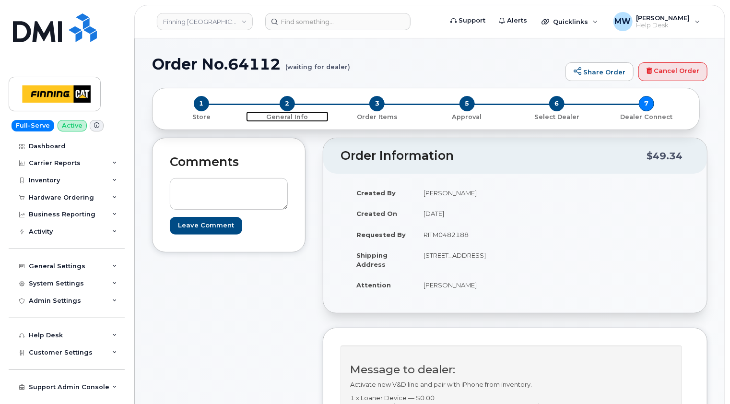
click at [288, 103] on span "2" at bounding box center [287, 103] width 15 height 15
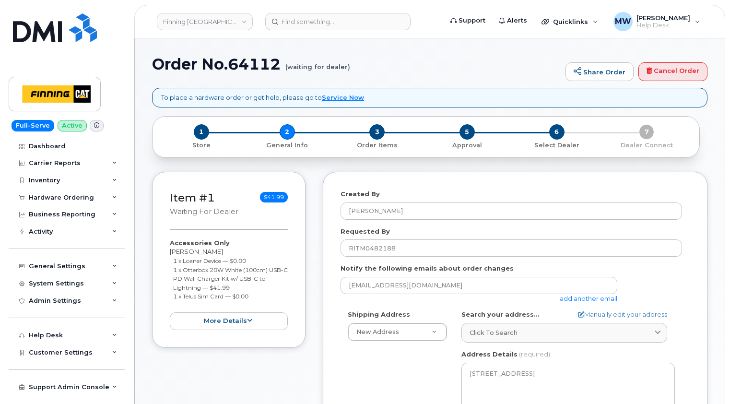
select select
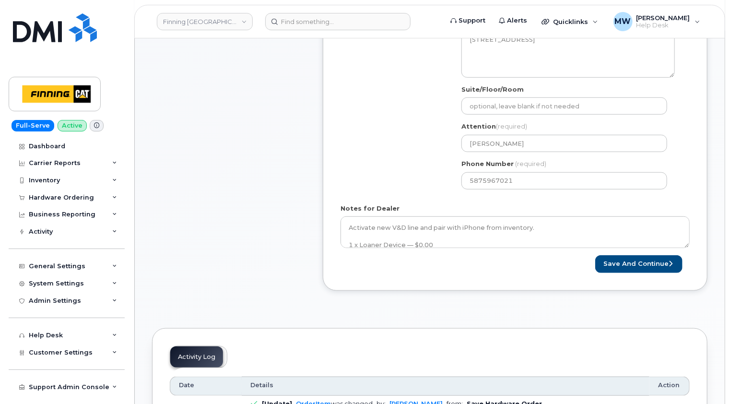
scroll to position [384, 0]
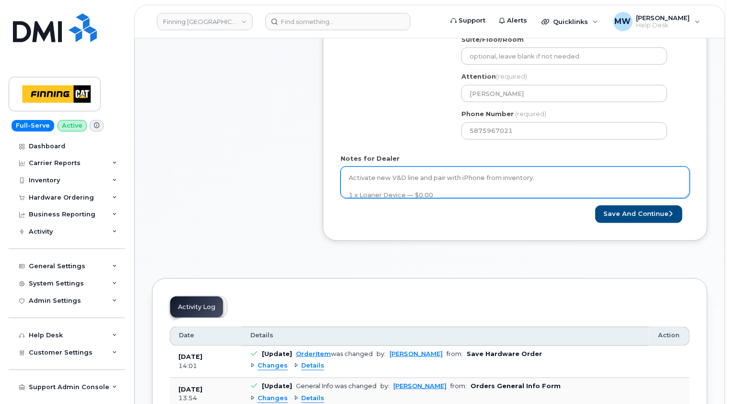
drag, startPoint x: 688, startPoint y: 197, endPoint x: 687, endPoint y: 219, distance: 21.6
click at [689, 241] on div "Created By [PERSON_NAME] Requested By RITM0482188 Notify the following emails a…" at bounding box center [515, 21] width 385 height 467
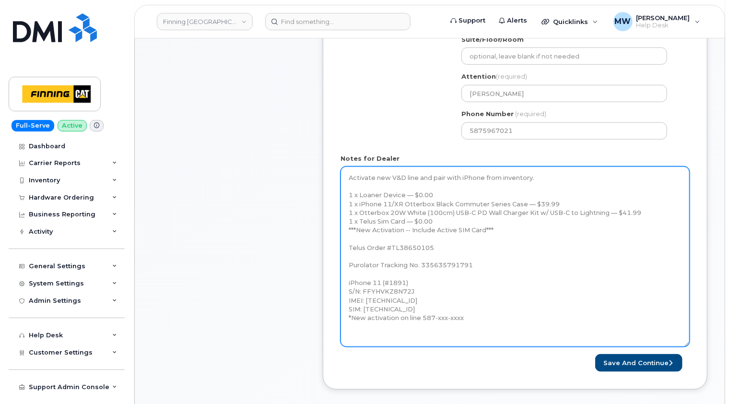
drag, startPoint x: 688, startPoint y: 195, endPoint x: 687, endPoint y: 344, distance: 149.2
click at [687, 344] on textarea "Activate new V&D line and pair with iPhone from inventory. 1 x Loaner Device — …" at bounding box center [515, 257] width 349 height 180
drag, startPoint x: 556, startPoint y: 201, endPoint x: 533, endPoint y: 201, distance: 23.0
click at [533, 201] on textarea "Activate new V&D line and pair with iPhone from inventory. 1 x Loaner Device — …" at bounding box center [515, 257] width 349 height 180
type textarea "Activate new V&D line and pair with iPhone from inventory. 1 x Loaner Device — …"
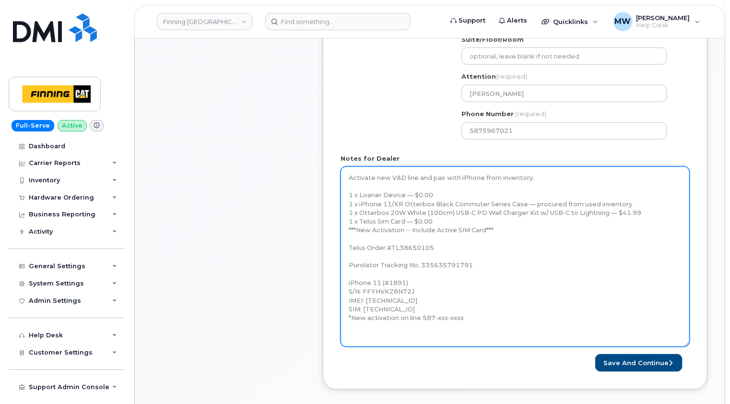
click at [492, 316] on textarea "Activate new V&D line and pair with iPhone from inventory. 1 x Loaner Device — …" at bounding box center [515, 257] width 349 height 180
click at [509, 323] on textarea "Activate new V&D line and pair with iPhone from inventory. 1 x Loaner Device — …" at bounding box center [515, 257] width 349 height 180
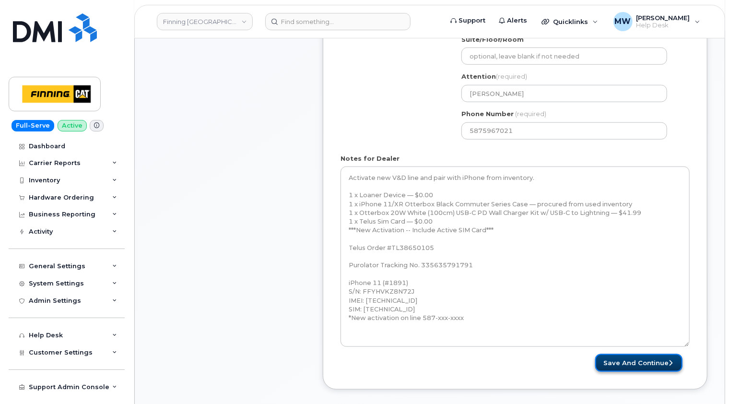
click at [655, 361] on button "Save and Continue" at bounding box center [639, 363] width 87 height 18
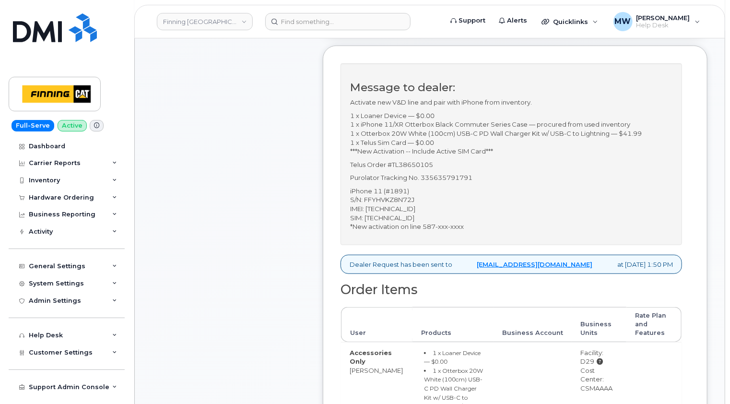
scroll to position [288, 0]
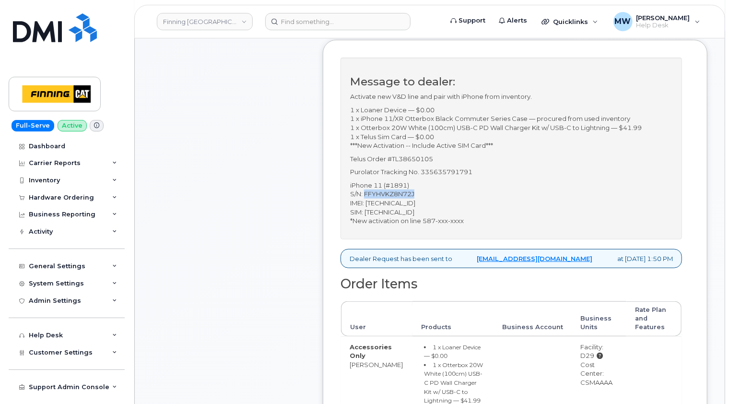
drag, startPoint x: 415, startPoint y: 201, endPoint x: 365, endPoint y: 202, distance: 49.4
click at [365, 202] on p "iPhone 11 (#1891) S/N: FFYHVKZ8N72J IMEI: 358845632647125 SIM: 8912230102351114…" at bounding box center [511, 203] width 322 height 45
copy p "FFYHVKZ8N72J"
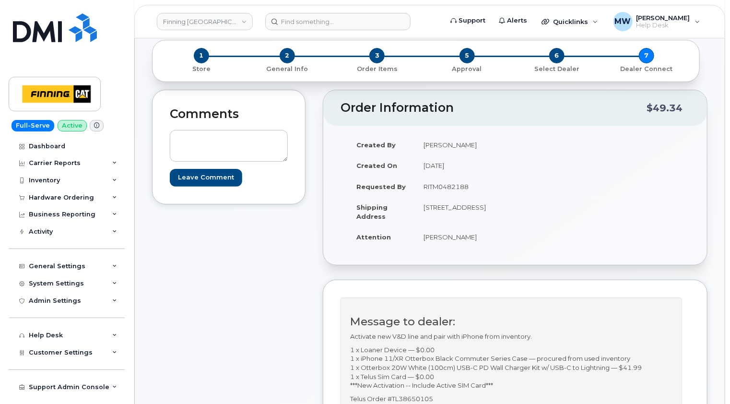
scroll to position [0, 0]
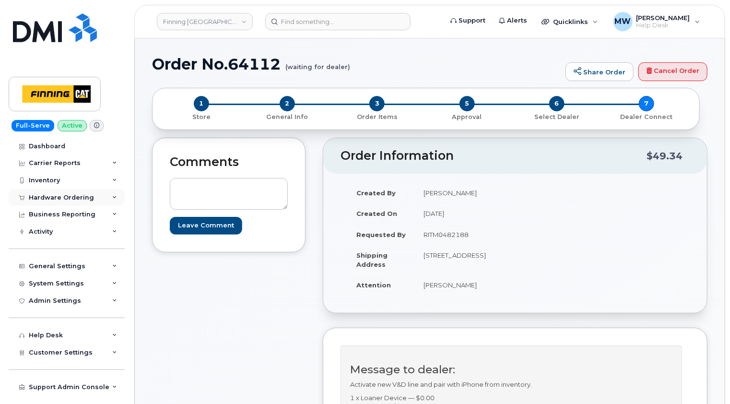
click at [50, 195] on div "Hardware Ordering" at bounding box center [61, 198] width 65 height 8
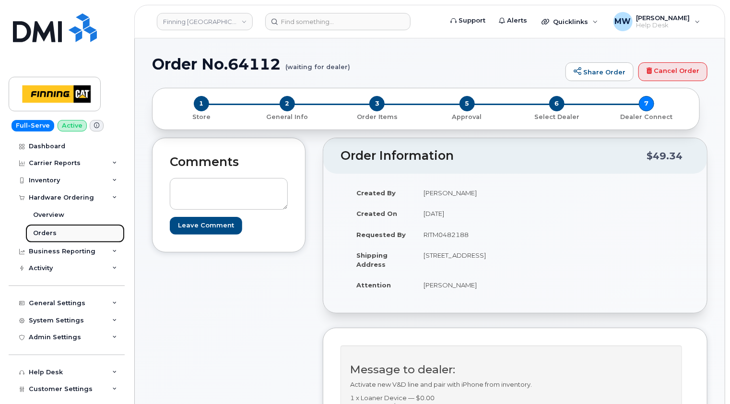
click at [40, 232] on div "Orders" at bounding box center [45, 233] width 24 height 9
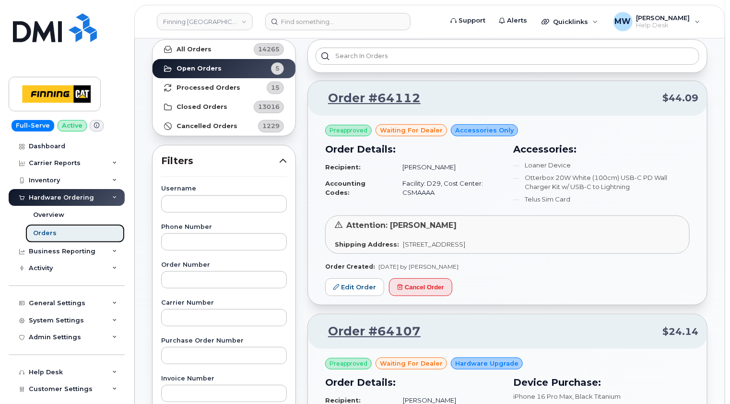
scroll to position [144, 0]
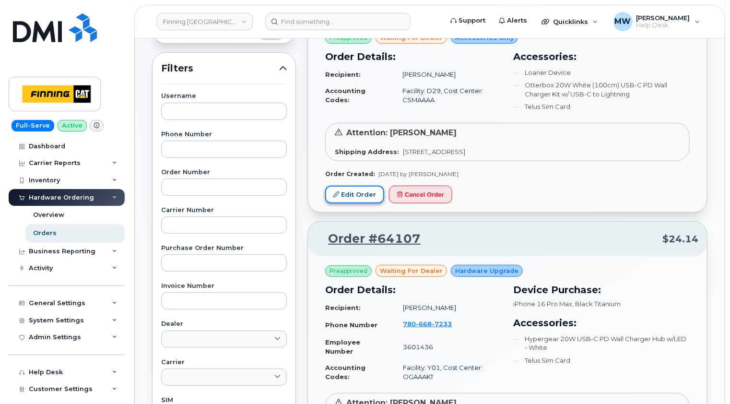
click at [369, 191] on link "Edit Order" at bounding box center [354, 195] width 59 height 18
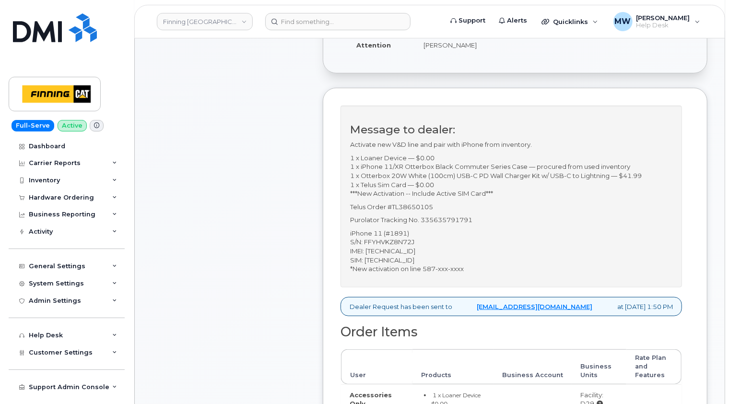
scroll to position [240, 0]
drag, startPoint x: 432, startPoint y: 214, endPoint x: 392, endPoint y: 214, distance: 40.3
click at [392, 212] on p "Telus Order #TL38650105" at bounding box center [511, 207] width 322 height 9
copy p "TL38650105"
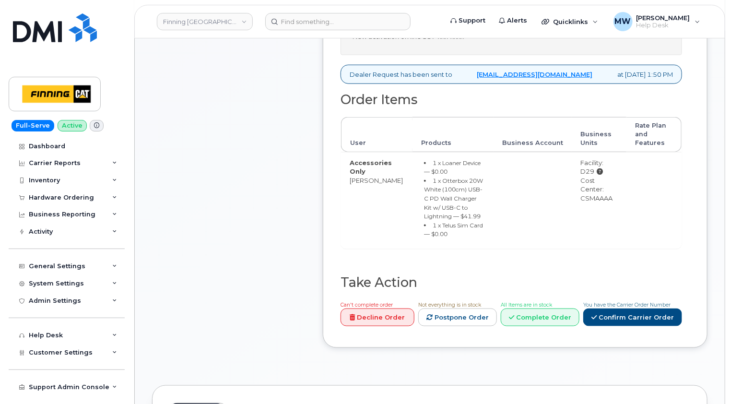
scroll to position [528, 0]
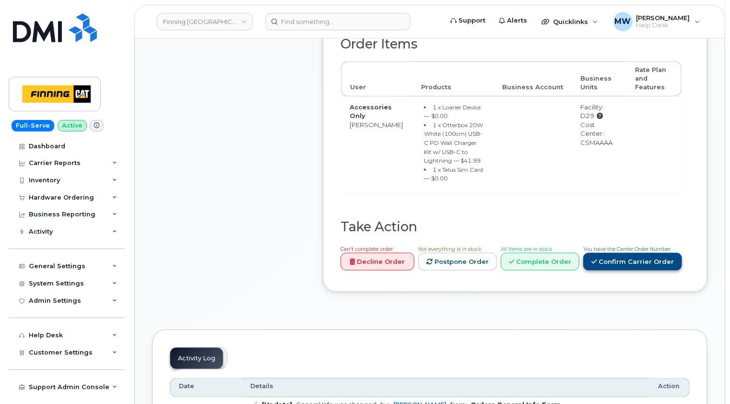
click at [633, 260] on link "Confirm Carrier Order" at bounding box center [633, 262] width 99 height 18
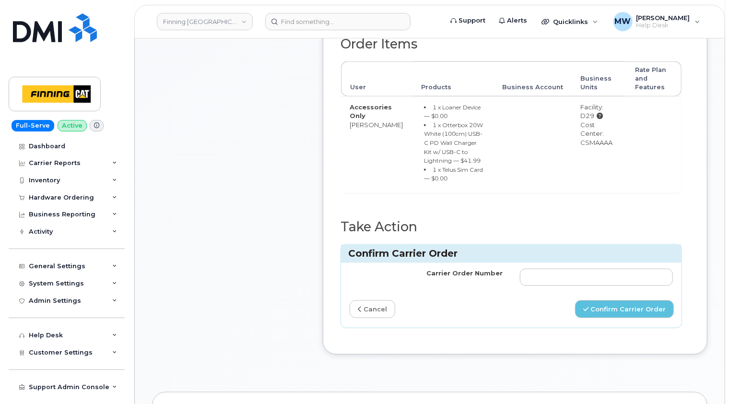
click at [519, 279] on td at bounding box center [597, 277] width 170 height 29
click at [527, 277] on input "Carrier Order Number" at bounding box center [596, 277] width 153 height 17
paste input "TL38650105"
type input "TL38650105"
click at [526, 296] on div "Carrier Order Number TL38650105 cancel Confirm Carrier Order" at bounding box center [511, 295] width 341 height 65
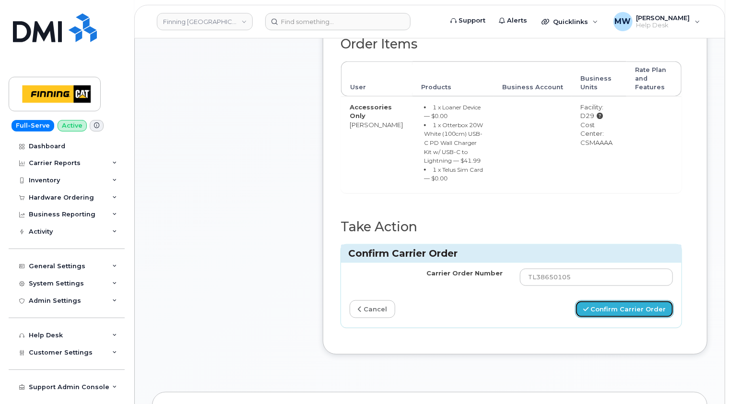
click at [627, 305] on button "Confirm Carrier Order" at bounding box center [624, 309] width 99 height 18
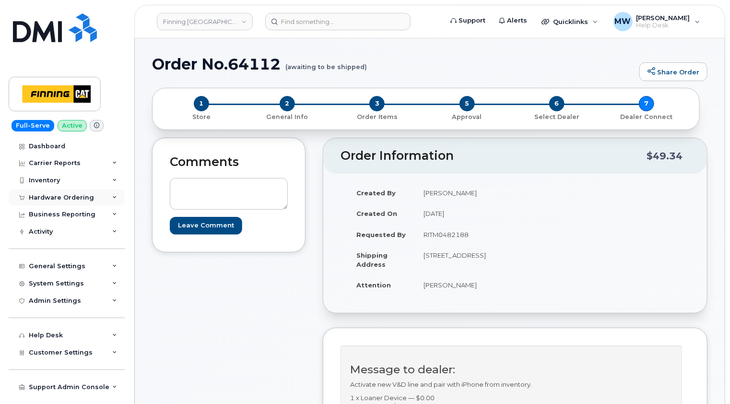
click at [73, 198] on div "Hardware Ordering" at bounding box center [61, 198] width 65 height 8
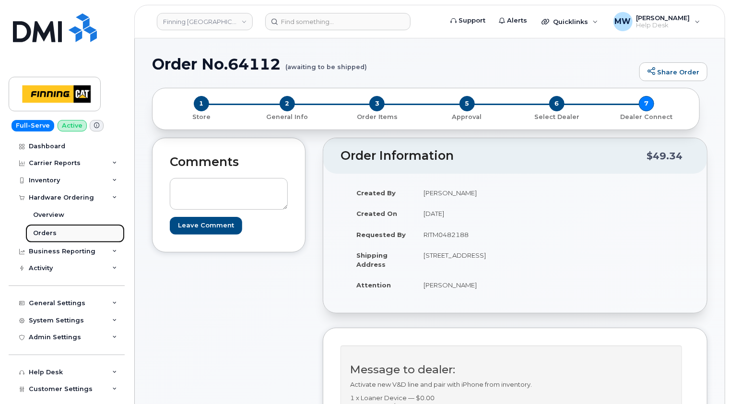
click at [50, 231] on div "Orders" at bounding box center [45, 233] width 24 height 9
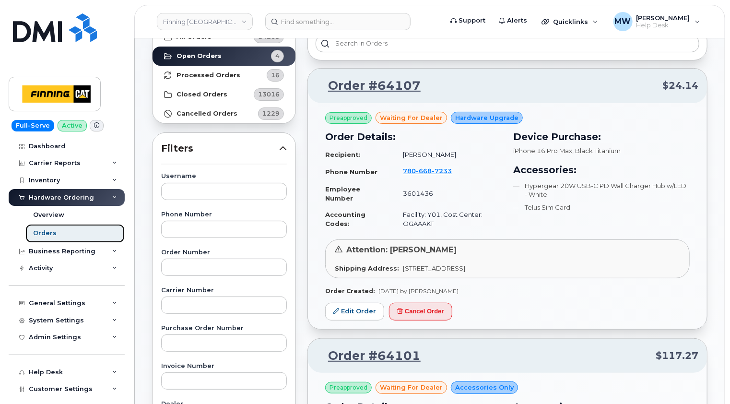
scroll to position [48, 0]
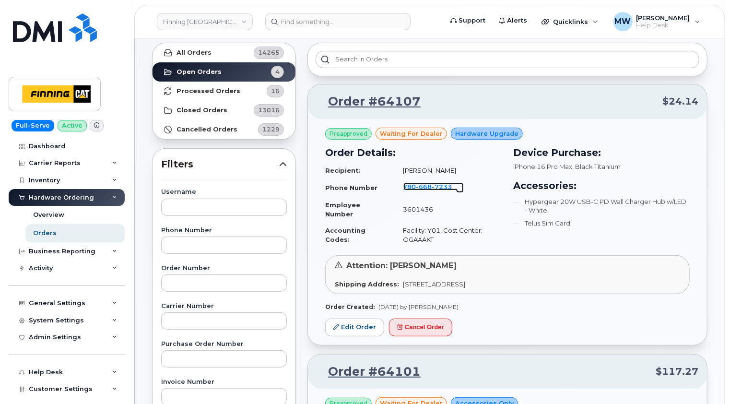
click at [432, 184] on span "668" at bounding box center [442, 187] width 20 height 8
click at [361, 327] on link "Edit Order" at bounding box center [354, 328] width 59 height 18
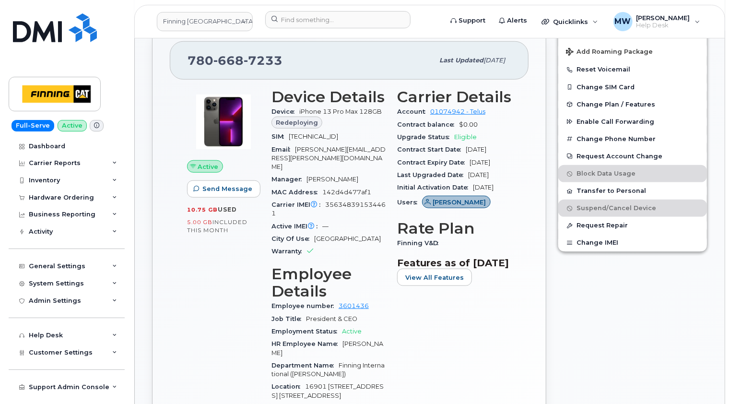
scroll to position [432, 0]
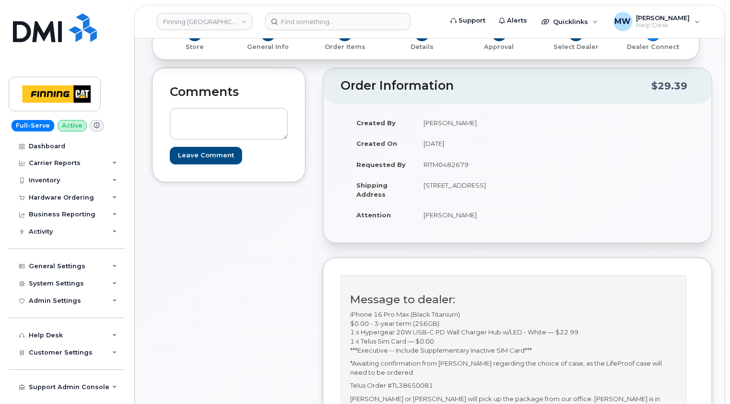
scroll to position [48, 0]
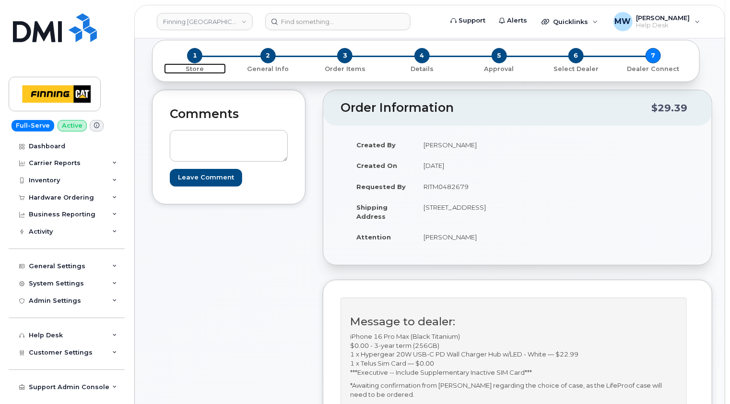
click at [192, 56] on span "1" at bounding box center [194, 55] width 15 height 15
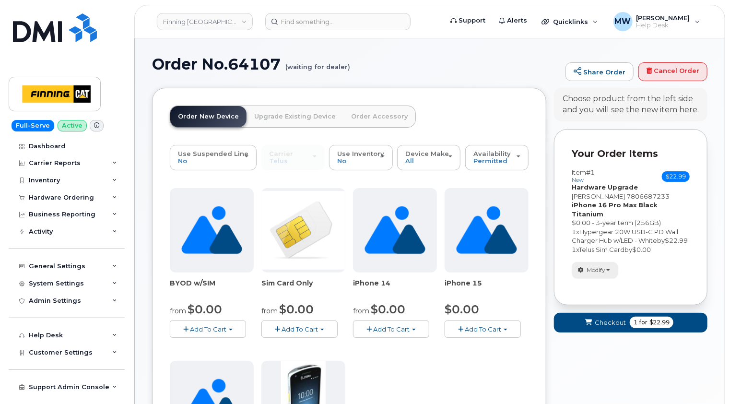
click at [608, 270] on span "button" at bounding box center [609, 270] width 4 height 2
click at [602, 283] on link "change" at bounding box center [617, 285] width 91 height 12
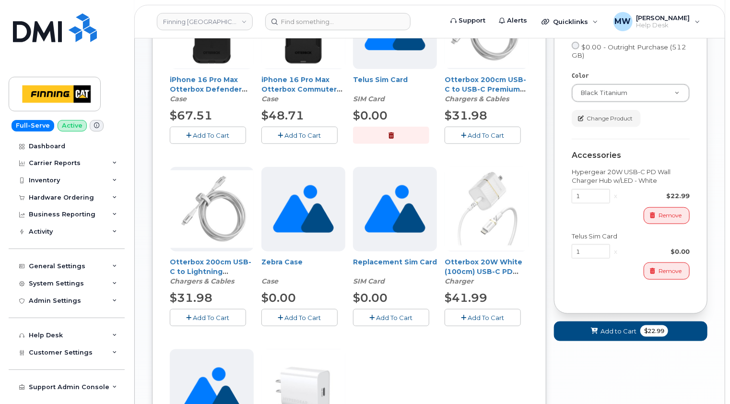
scroll to position [432, 0]
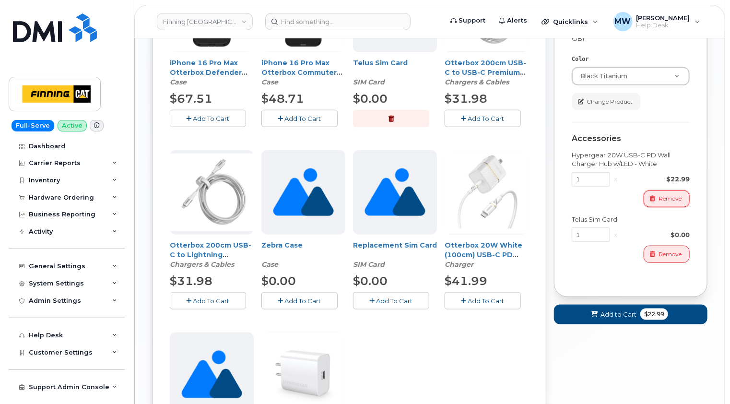
click at [666, 203] on span "Remove" at bounding box center [670, 198] width 23 height 9
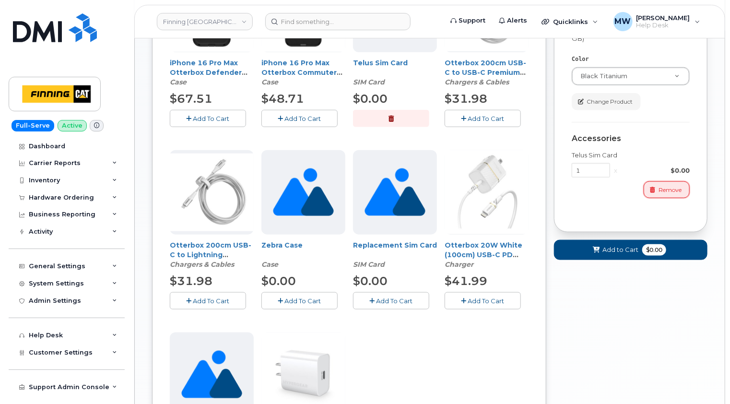
click at [667, 194] on span "Remove" at bounding box center [670, 190] width 23 height 9
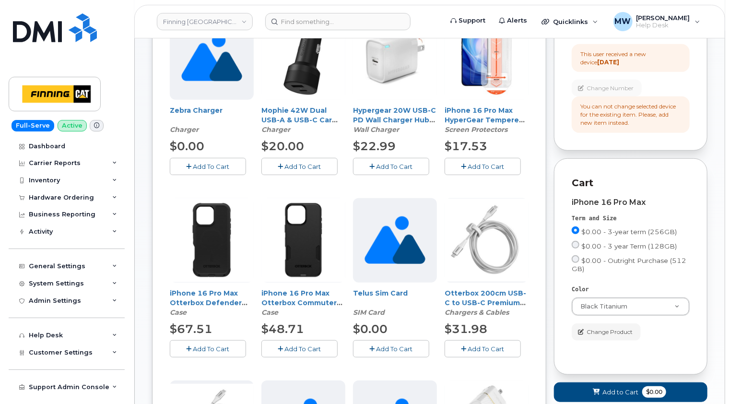
scroll to position [192, 0]
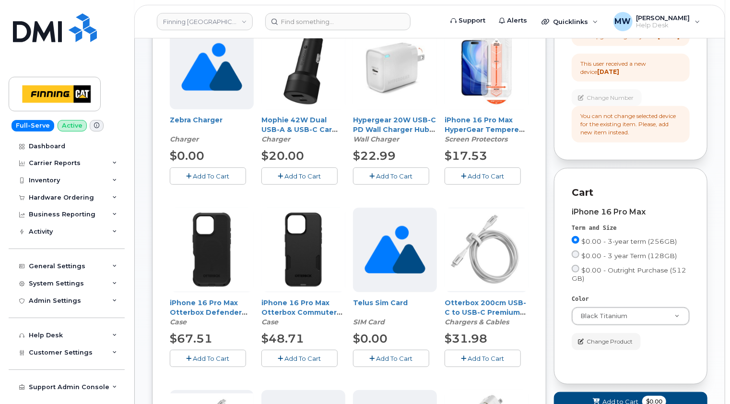
click at [491, 174] on span "Add To Cart" at bounding box center [486, 176] width 36 height 8
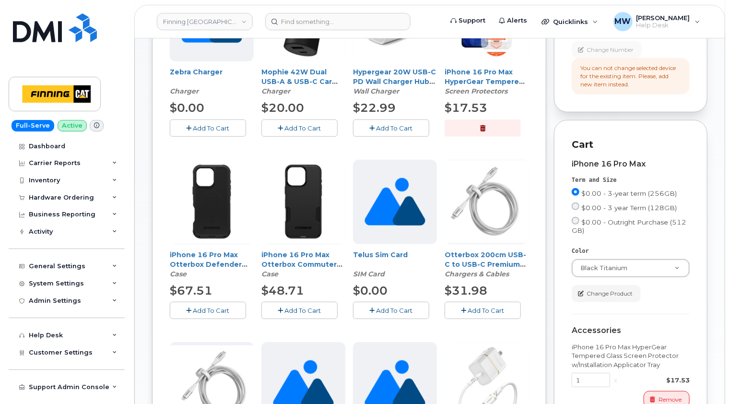
scroll to position [144, 0]
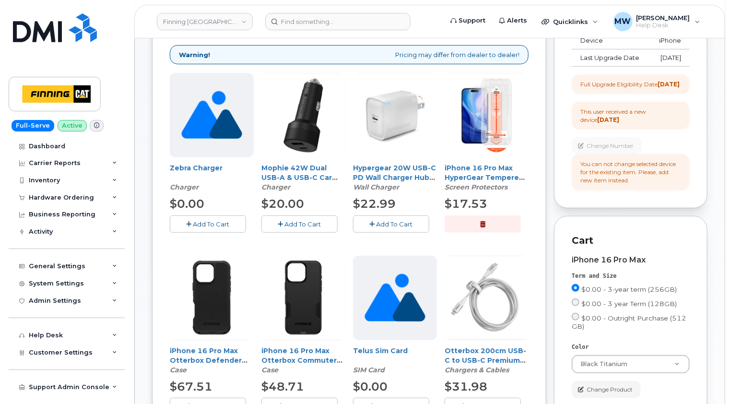
click at [395, 220] on span "Add To Cart" at bounding box center [395, 224] width 36 height 8
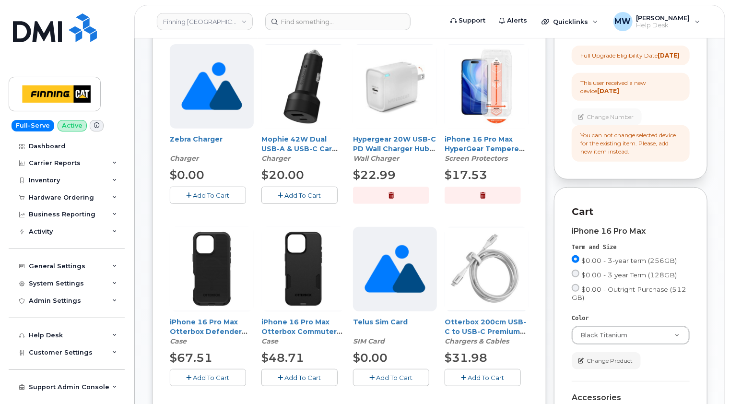
scroll to position [288, 0]
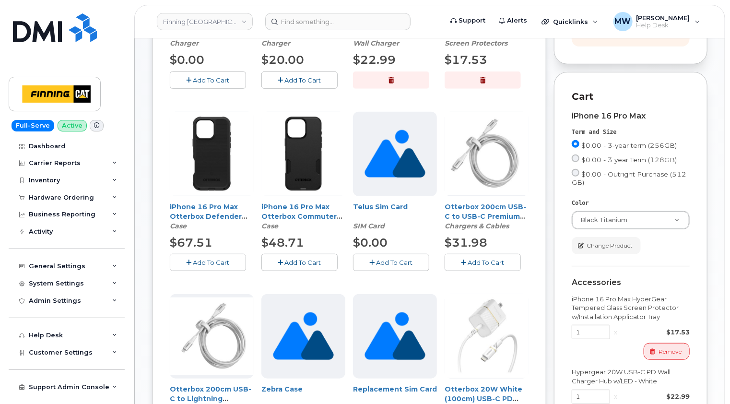
click at [386, 257] on button "Add To Cart" at bounding box center [391, 262] width 76 height 17
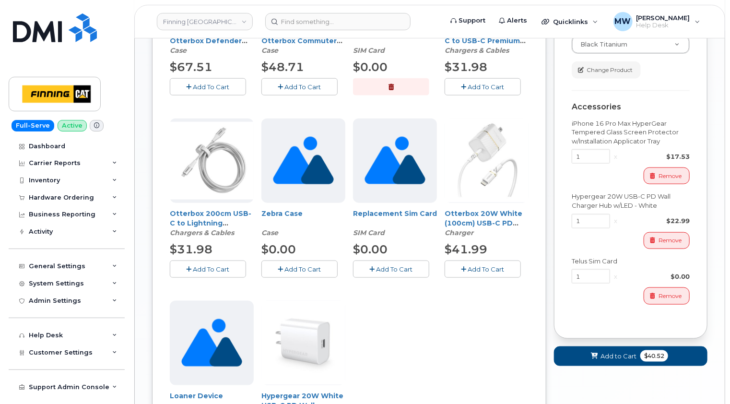
scroll to position [480, 0]
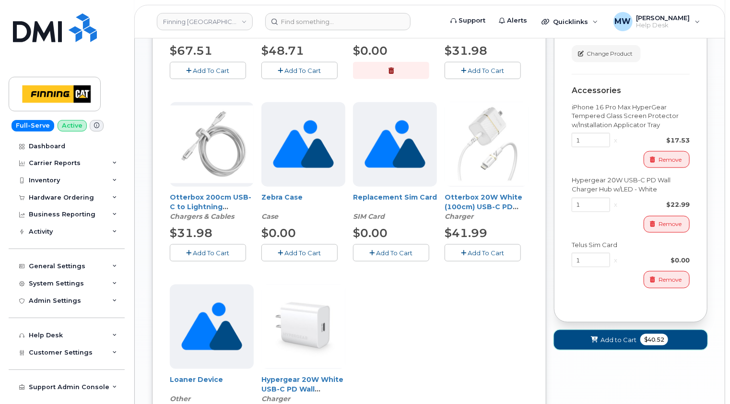
click at [615, 345] on span "Add to Cart" at bounding box center [619, 339] width 36 height 9
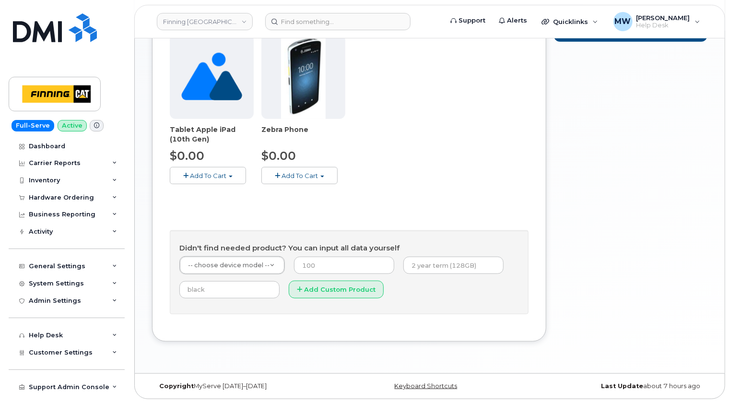
scroll to position [324, 0]
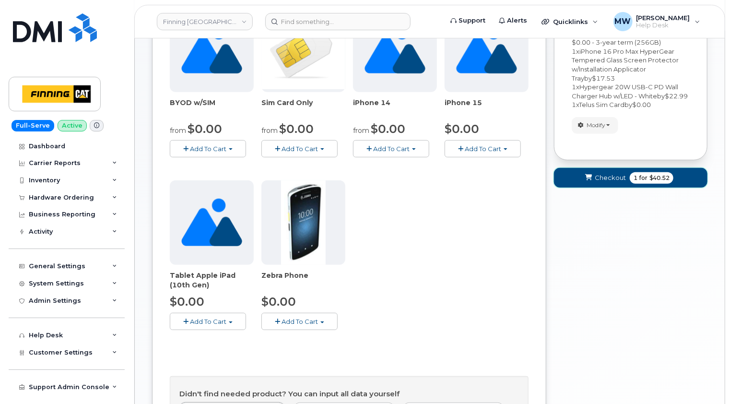
click at [612, 180] on span "Checkout" at bounding box center [610, 177] width 31 height 9
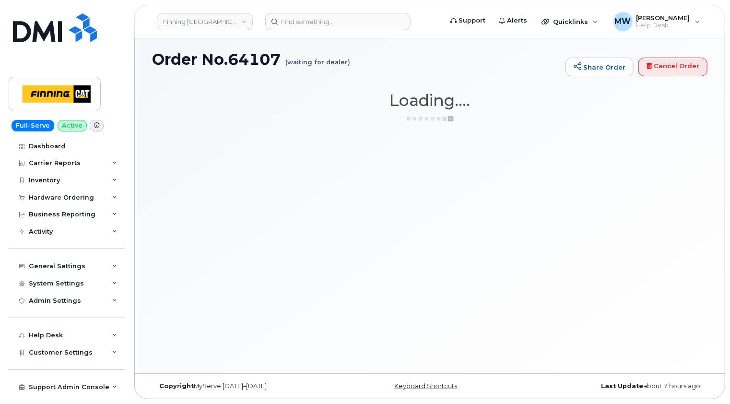
scroll to position [4, 0]
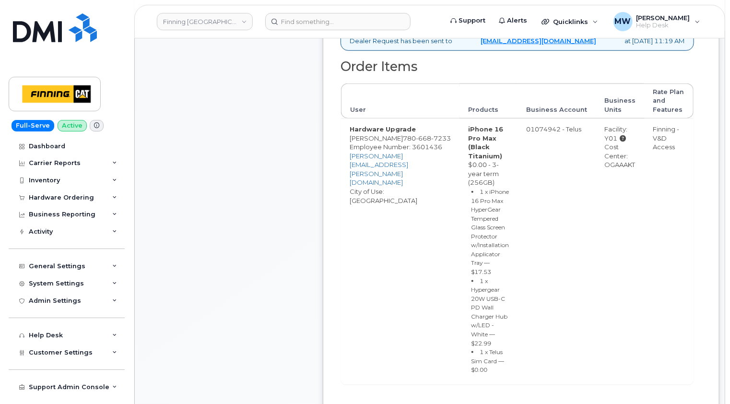
scroll to position [480, 0]
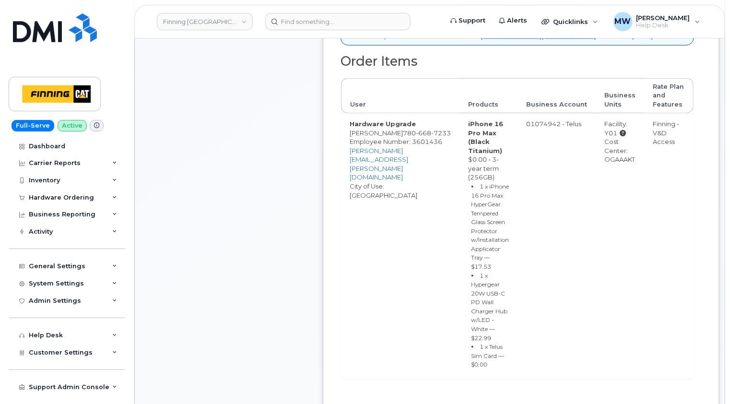
drag, startPoint x: 499, startPoint y: 320, endPoint x: 451, endPoint y: 131, distance: 195.1
click at [460, 131] on td "iPhone 16 Pro Max (Black Titanium) $0.00 - 3-year term (256GB) 1 x iPhone 16 Pr…" at bounding box center [489, 246] width 59 height 266
copy td "iPhone 16 Pro Max (Black Titanium) $0.00 - 3-year term (256GB) 1 x iPhone 16 Pr…"
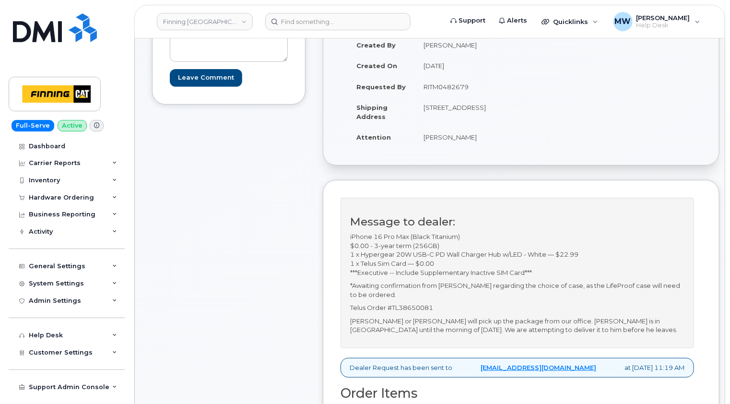
scroll to position [0, 0]
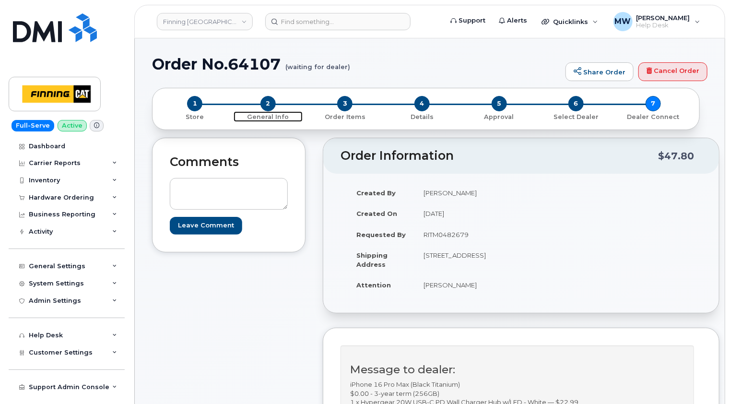
click at [267, 104] on span "2" at bounding box center [268, 103] width 15 height 15
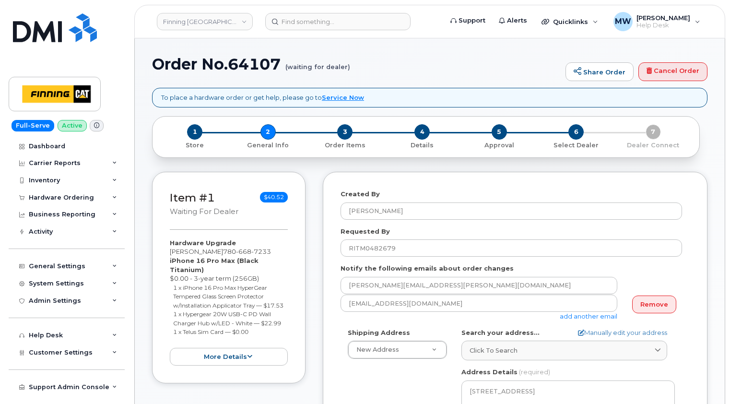
select select
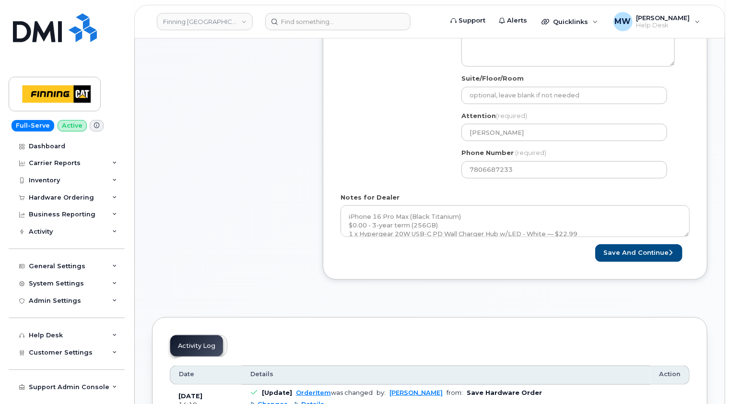
scroll to position [432, 0]
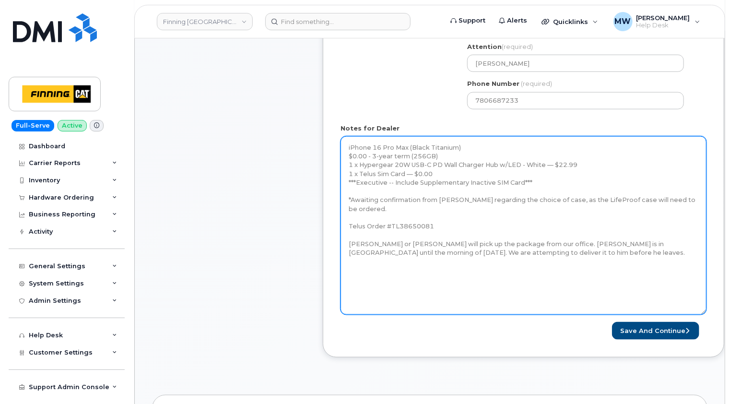
drag, startPoint x: 688, startPoint y: 164, endPoint x: 704, endPoint y: 312, distance: 148.7
click at [704, 312] on textarea "iPhone 16 Pro Max (Black Titanium) $0.00 - 3-year term (256GB) 1 x Hypergear 20…" at bounding box center [524, 225] width 366 height 179
drag, startPoint x: 440, startPoint y: 171, endPoint x: 343, endPoint y: 147, distance: 99.9
click at [343, 147] on textarea "iPhone 16 Pro Max (Black Titanium) $0.00 - 3-year term (256GB) 1 x Hypergear 20…" at bounding box center [524, 225] width 366 height 179
paste textarea "iPhone 16 Pro Max HyperGear Tempered Glass Screen Protector w/Installation Appl…"
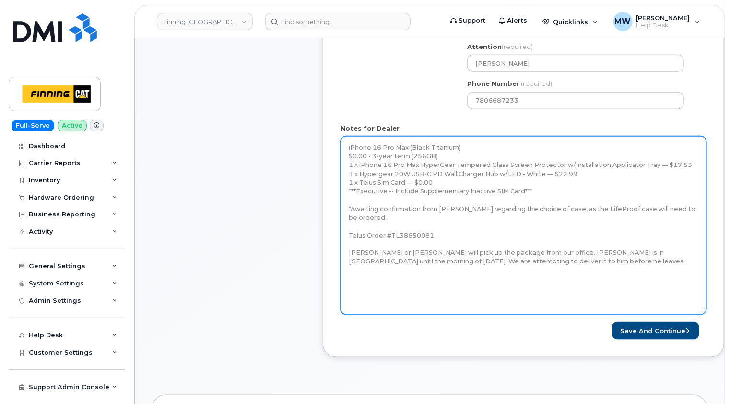
drag, startPoint x: 390, startPoint y: 218, endPoint x: 348, endPoint y: 207, distance: 42.6
click at [348, 207] on textarea "iPhone 16 Pro Max (Black Titanium) $0.00 - 3-year term (256GB) 1 x Hypergear 20…" at bounding box center [524, 225] width 366 height 179
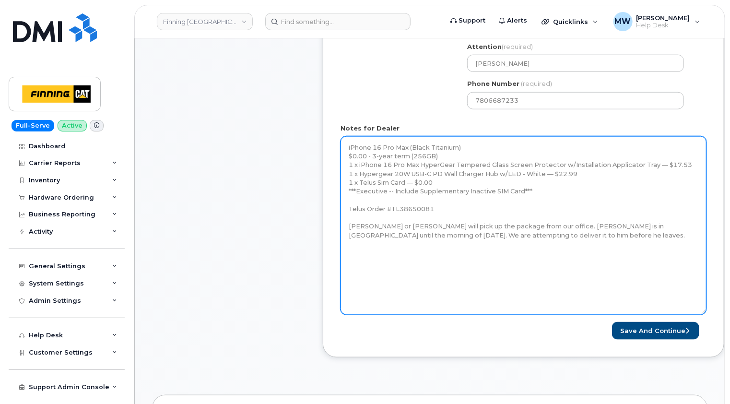
click at [348, 225] on textarea "iPhone 16 Pro Max (Black Titanium) $0.00 - 3-year term (256GB) 1 x Hypergear 20…" at bounding box center [524, 225] width 366 height 179
click at [441, 244] on textarea "iPhone 16 Pro Max (Black Titanium) $0.00 - 3-year term (256GB) 1 x Hypergear 20…" at bounding box center [524, 225] width 366 height 179
click at [409, 255] on textarea "iPhone 16 Pro Max (Black Titanium) $0.00 - 3-year term (256GB) 1 x Hypergear 20…" at bounding box center [524, 225] width 366 height 179
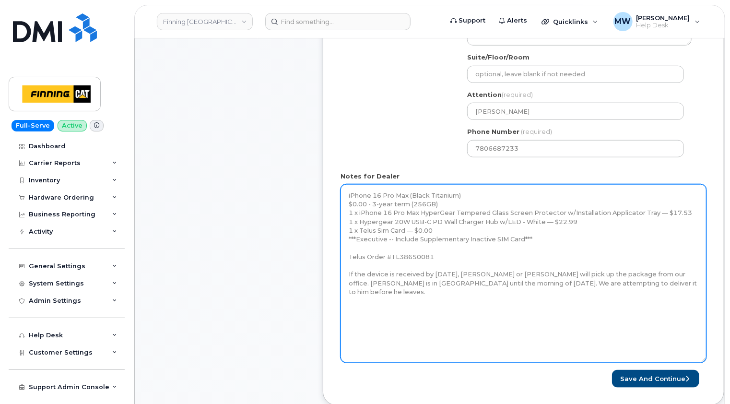
drag, startPoint x: 691, startPoint y: 211, endPoint x: 344, endPoint y: 210, distance: 347.9
click at [344, 210] on textarea "iPhone 16 Pro Max (Black Titanium) $0.00 - 3-year term (256GB) 1 x Hypergear 20…" at bounding box center [524, 273] width 366 height 179
type textarea "iPhone 16 Pro Max (Black Titanium) $0.00 - 3-year term (256GB) 1 x iPhone 16 Pr…"
drag, startPoint x: 433, startPoint y: 255, endPoint x: 348, endPoint y: 255, distance: 84.9
click at [348, 255] on textarea "iPhone 16 Pro Max (Black Titanium) $0.00 - 3-year term (256GB) 1 x Hypergear 20…" at bounding box center [524, 273] width 366 height 179
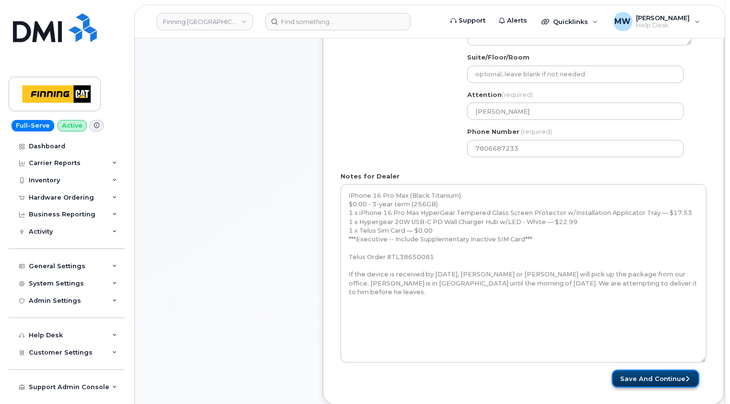
click at [656, 378] on button "Save and Continue" at bounding box center [655, 379] width 87 height 18
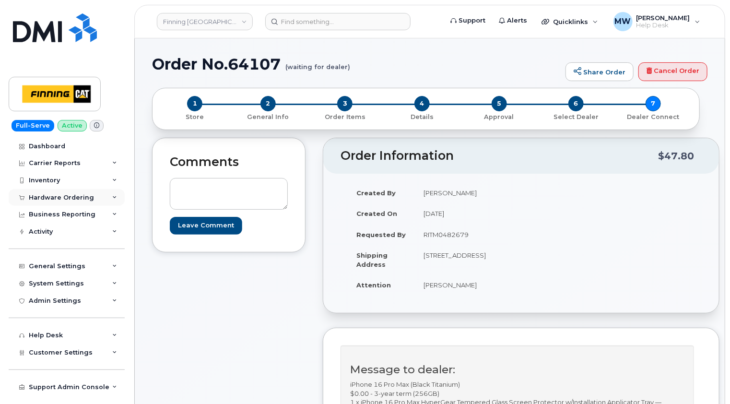
click at [78, 198] on div "Hardware Ordering" at bounding box center [61, 198] width 65 height 8
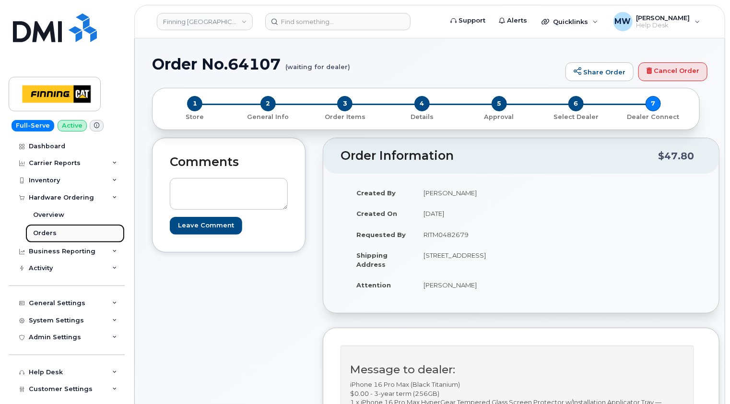
click at [52, 233] on div "Orders" at bounding box center [45, 233] width 24 height 9
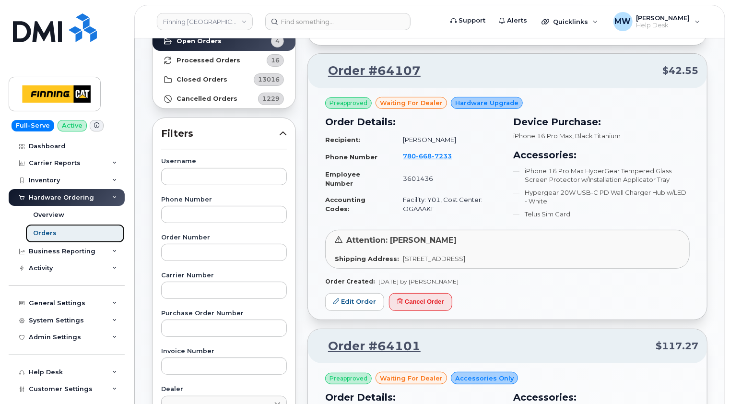
scroll to position [96, 0]
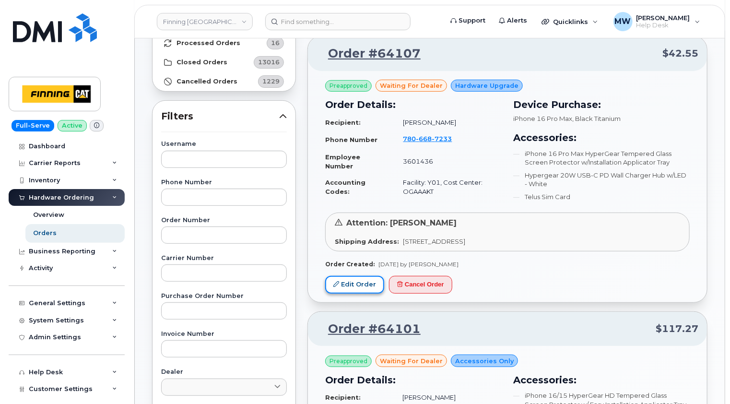
click at [359, 283] on link "Edit Order" at bounding box center [354, 285] width 59 height 18
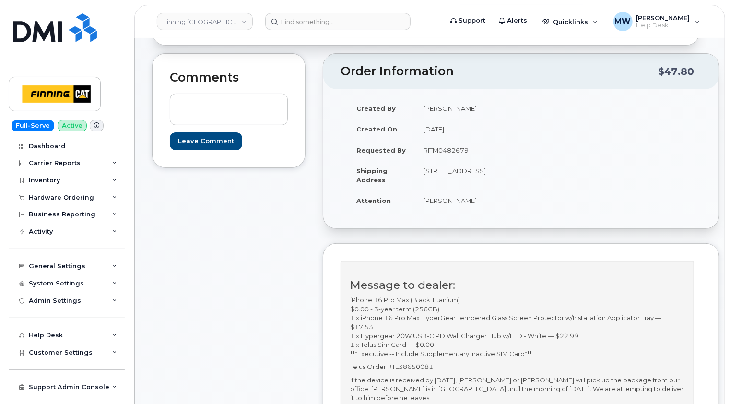
scroll to position [192, 0]
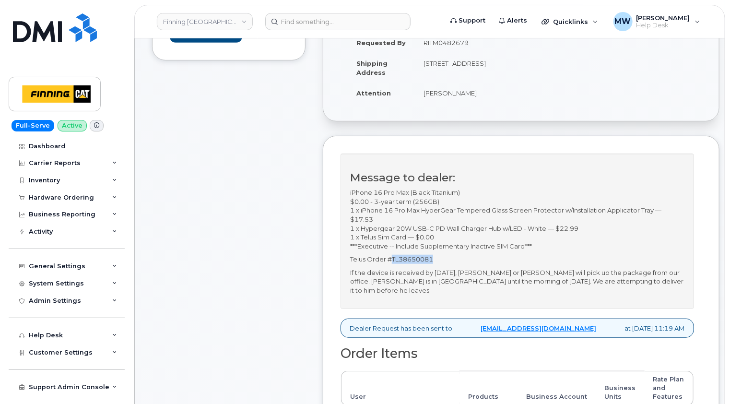
drag, startPoint x: 440, startPoint y: 269, endPoint x: 392, endPoint y: 268, distance: 47.5
click at [392, 264] on p "Telus Order #TL38650081" at bounding box center [517, 259] width 334 height 9
copy p "TL38650081"
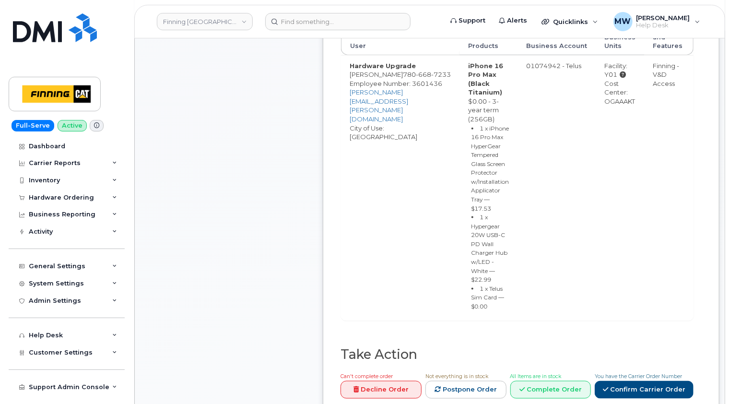
scroll to position [624, 0]
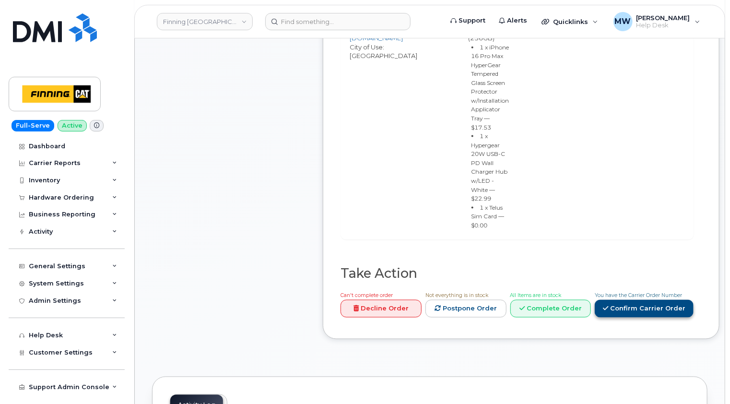
click at [647, 300] on link "Confirm Carrier Order" at bounding box center [644, 309] width 99 height 18
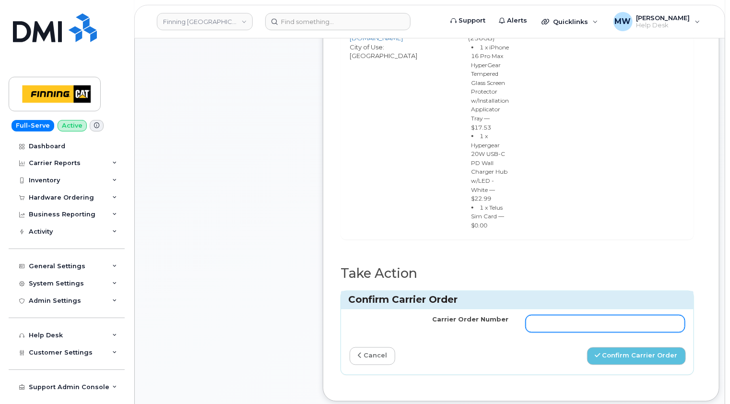
click at [563, 315] on input "Carrier Order Number" at bounding box center [605, 323] width 159 height 17
paste input "TL38650081"
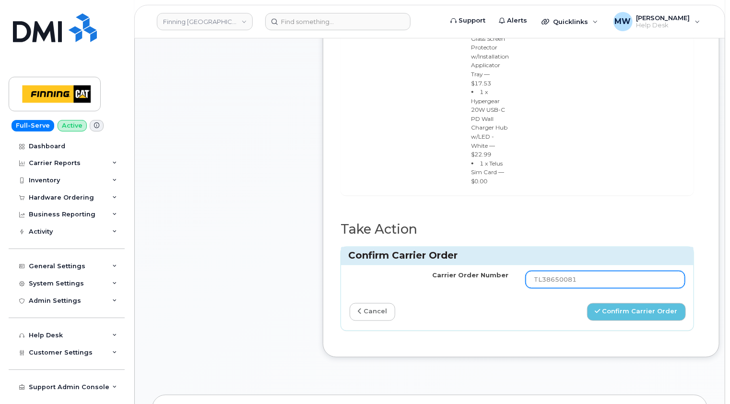
scroll to position [672, 0]
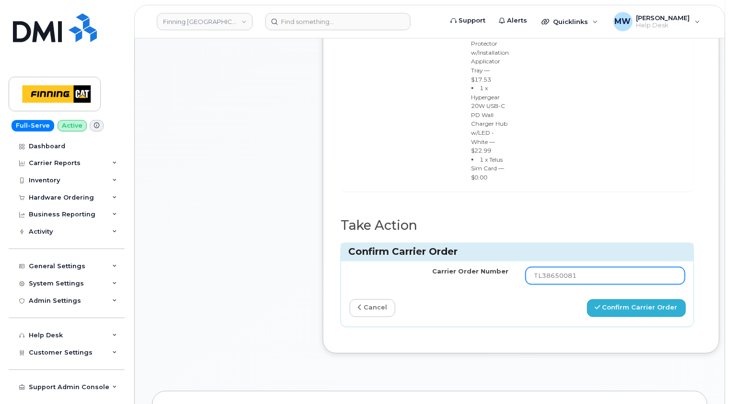
type input "TL38650081"
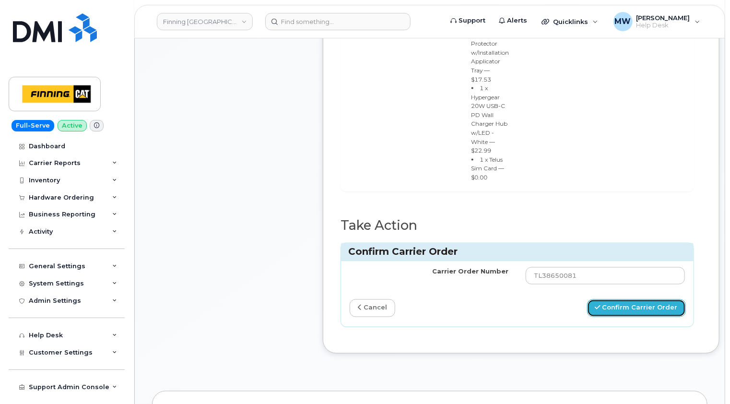
click at [635, 299] on button "Confirm Carrier Order" at bounding box center [636, 308] width 99 height 18
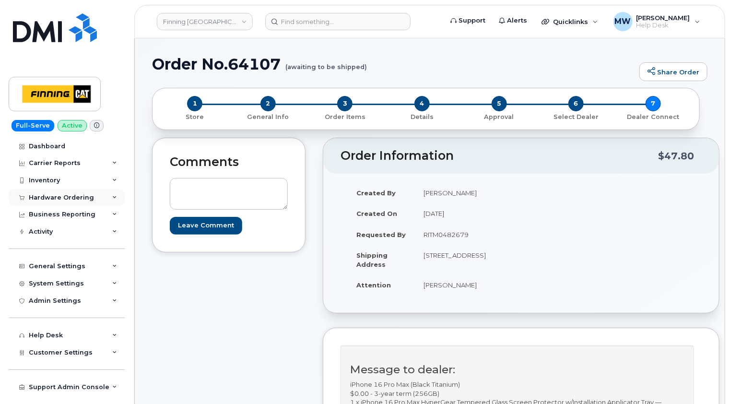
click at [57, 194] on div "Hardware Ordering" at bounding box center [61, 198] width 65 height 8
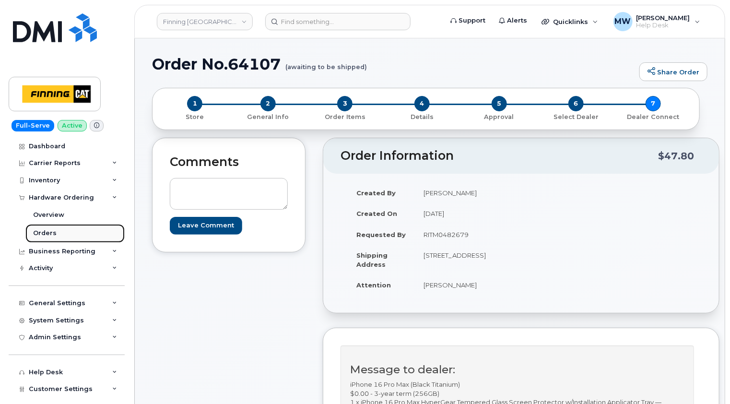
click at [44, 231] on div "Orders" at bounding box center [45, 233] width 24 height 9
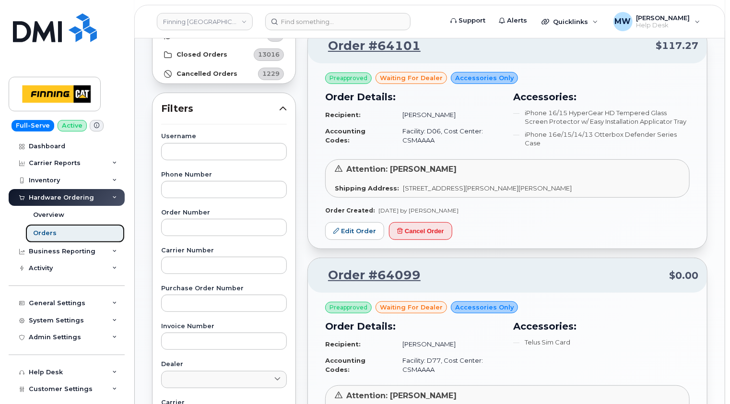
scroll to position [48, 0]
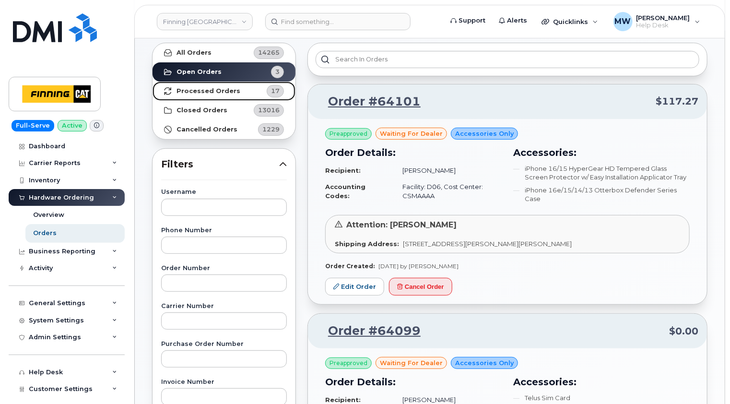
click at [221, 93] on strong "Processed Orders" at bounding box center [209, 91] width 64 height 8
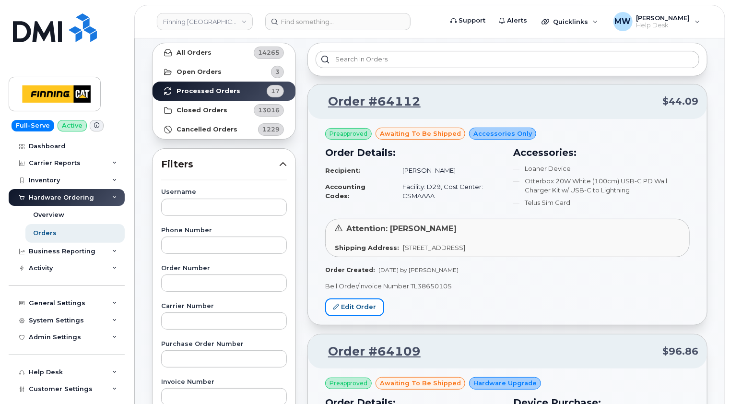
drag, startPoint x: 366, startPoint y: 304, endPoint x: 377, endPoint y: 281, distance: 25.8
click at [366, 304] on link "Edit Order" at bounding box center [354, 307] width 59 height 18
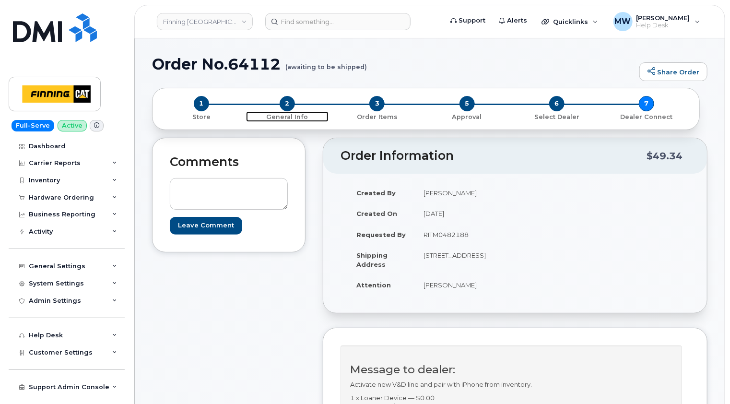
click at [286, 105] on span "2" at bounding box center [287, 103] width 15 height 15
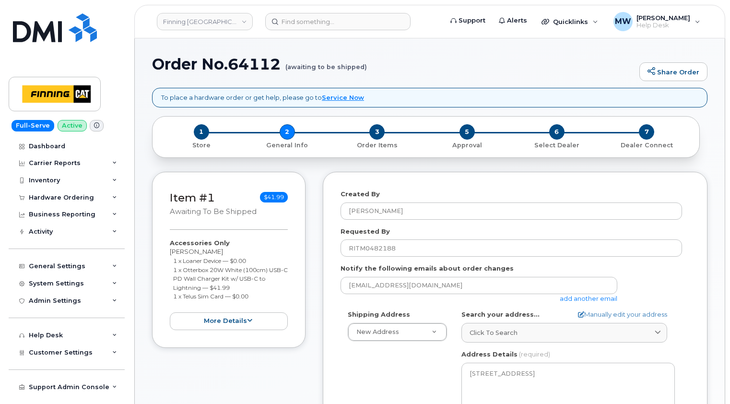
select select
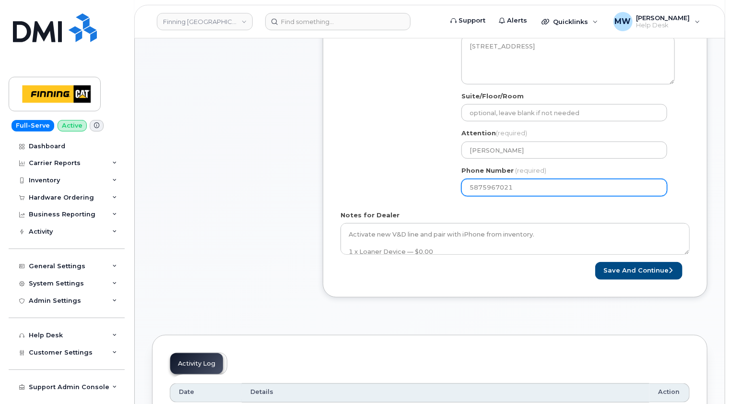
scroll to position [384, 0]
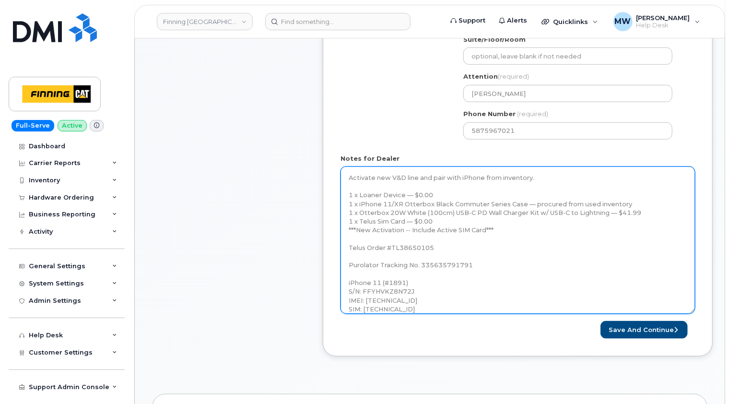
drag, startPoint x: 688, startPoint y: 195, endPoint x: 694, endPoint y: 336, distance: 141.7
click at [694, 314] on textarea "Activate new V&D line and pair with iPhone from inventory. 1 x Loaner Device — …" at bounding box center [518, 240] width 355 height 147
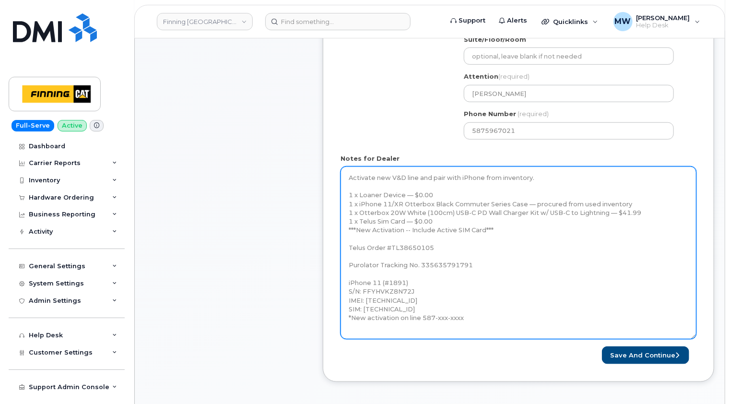
drag, startPoint x: 473, startPoint y: 312, endPoint x: 436, endPoint y: 319, distance: 38.0
click at [436, 319] on textarea "Activate new V&D line and pair with iPhone from inventory. 1 x Loaner Device — …" at bounding box center [519, 253] width 356 height 173
click at [469, 320] on textarea "Activate new V&D line and pair with iPhone from inventory. 1 x Loaner Device — …" at bounding box center [519, 253] width 356 height 173
drag, startPoint x: 471, startPoint y: 319, endPoint x: 422, endPoint y: 318, distance: 49.0
click at [422, 318] on textarea "Activate new V&D line and pair with iPhone from inventory. 1 x Loaner Device — …" at bounding box center [519, 253] width 356 height 173
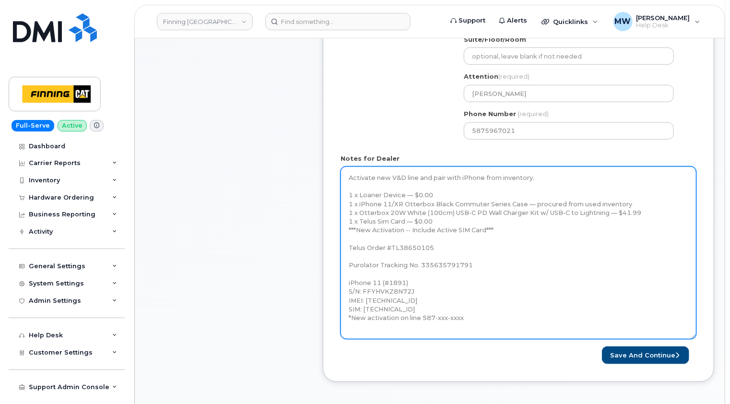
paste textarea "598-8140"
type textarea "Activate new V&D line and pair with iPhone from inventory. 1 x Loaner Device — …"
drag, startPoint x: 475, startPoint y: 317, endPoint x: 347, endPoint y: 283, distance: 132.0
click at [347, 283] on textarea "Activate new V&D line and pair with iPhone from inventory. 1 x Loaner Device — …" at bounding box center [519, 253] width 356 height 173
click at [481, 269] on textarea "Activate new V&D line and pair with iPhone from inventory. 1 x Loaner Device — …" at bounding box center [519, 253] width 356 height 173
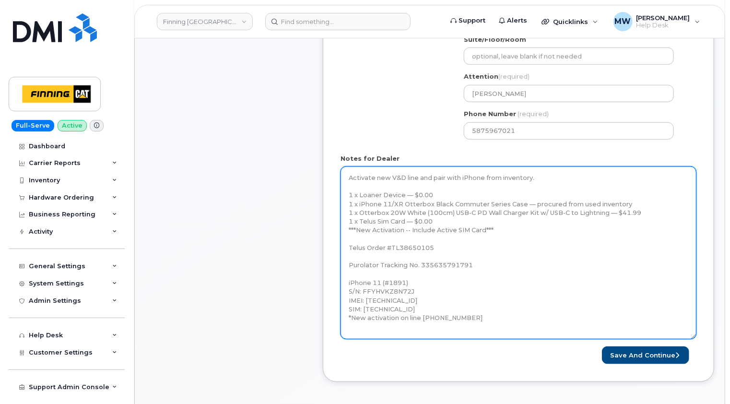
drag, startPoint x: 481, startPoint y: 265, endPoint x: 420, endPoint y: 263, distance: 60.5
click at [420, 263] on textarea "Activate new V&D line and pair with iPhone from inventory. 1 x Loaner Device — …" at bounding box center [519, 253] width 356 height 173
click at [400, 330] on textarea "Activate new V&D line and pair with iPhone from inventory. 1 x Loaner Device — …" at bounding box center [519, 253] width 356 height 173
click at [399, 328] on textarea "Activate new V&D line and pair with iPhone from inventory. 1 x Loaner Device — …" at bounding box center [519, 253] width 356 height 173
click at [463, 266] on textarea "Activate new V&D line and pair with iPhone from inventory. 1 x Loaner Device — …" at bounding box center [519, 253] width 356 height 173
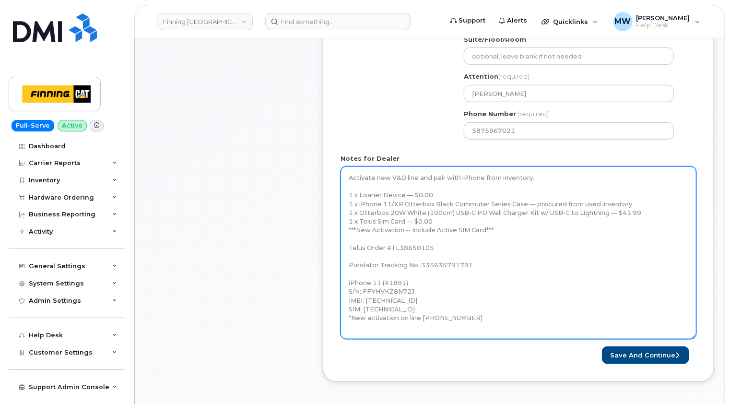
click at [463, 266] on textarea "Activate new V&D line and pair with iPhone from inventory. 1 x Loaner Device — …" at bounding box center [519, 253] width 356 height 173
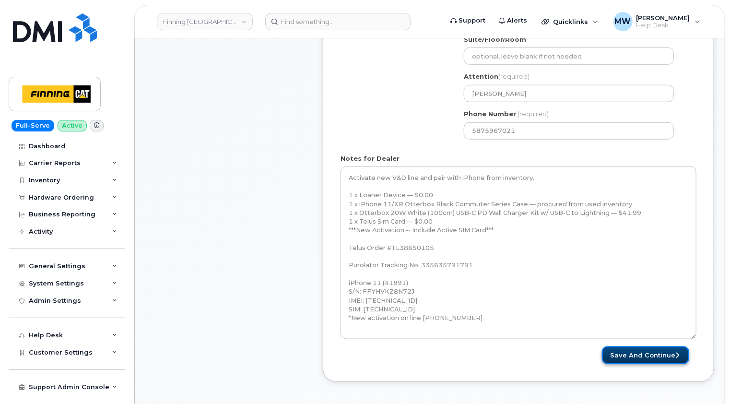
click at [655, 354] on button "Save and Continue" at bounding box center [645, 355] width 87 height 18
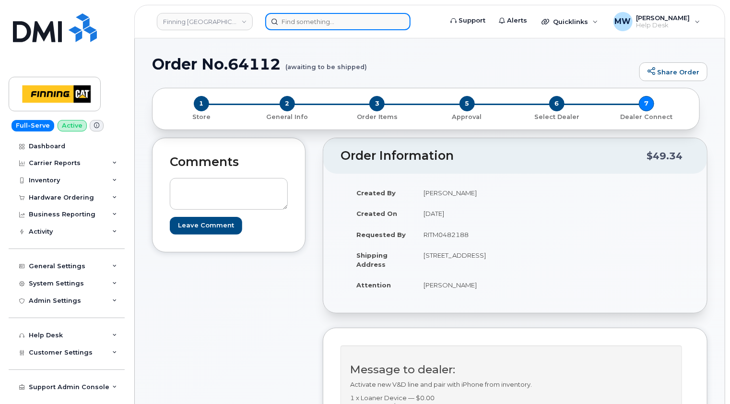
click at [347, 25] on input at bounding box center [337, 21] width 145 height 17
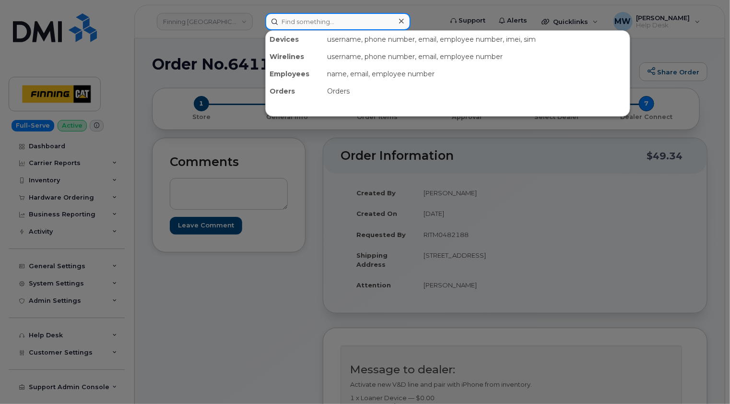
paste input "[PERSON_NAME]"
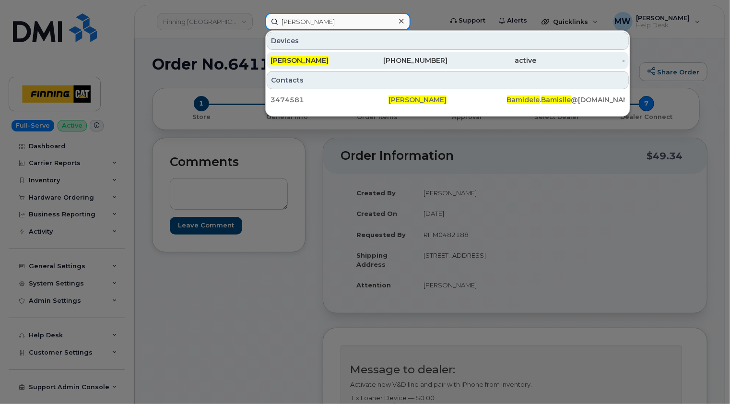
type input "[PERSON_NAME]"
click at [345, 63] on div "[PERSON_NAME]" at bounding box center [315, 61] width 89 height 10
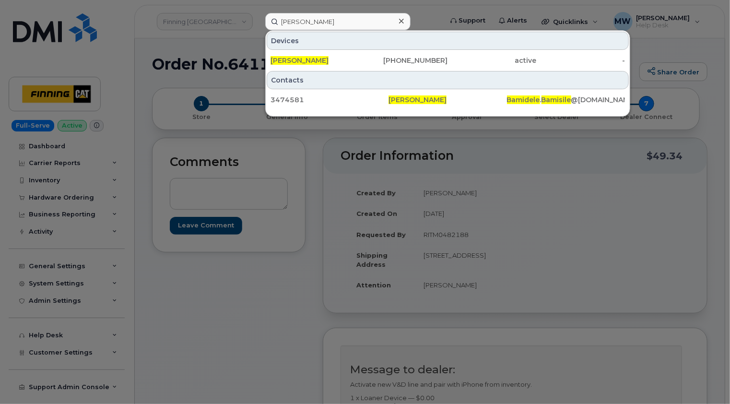
click at [400, 22] on icon at bounding box center [401, 21] width 5 height 8
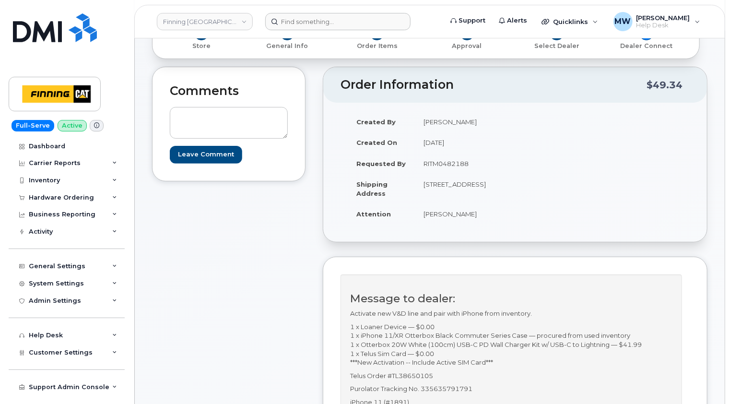
scroll to position [192, 0]
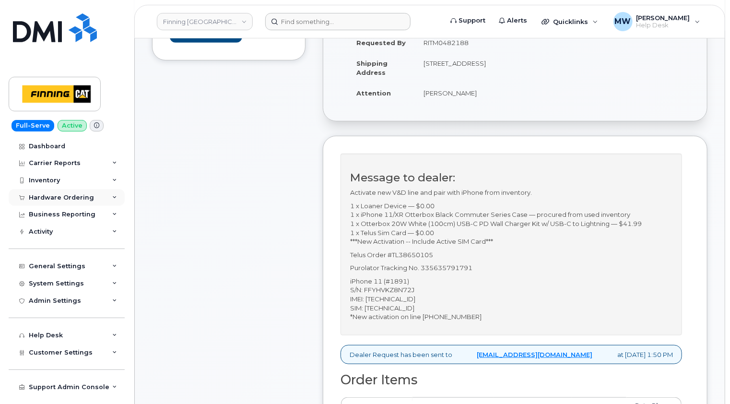
drag, startPoint x: 76, startPoint y: 201, endPoint x: 73, endPoint y: 205, distance: 5.4
click at [76, 201] on div "Hardware Ordering" at bounding box center [61, 198] width 65 height 8
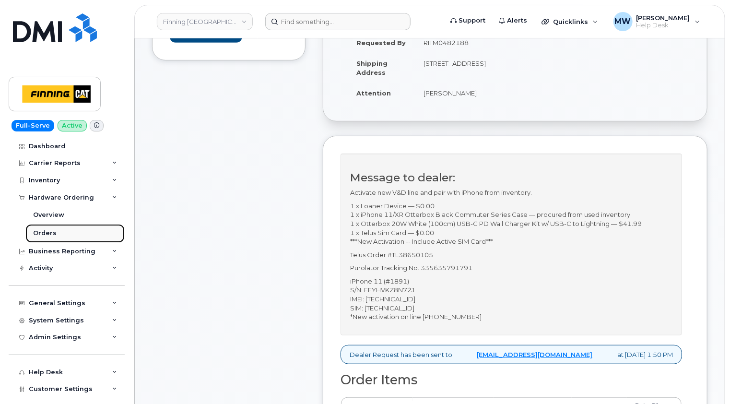
drag, startPoint x: 51, startPoint y: 230, endPoint x: 62, endPoint y: 226, distance: 11.1
click at [51, 230] on div "Orders" at bounding box center [45, 233] width 24 height 9
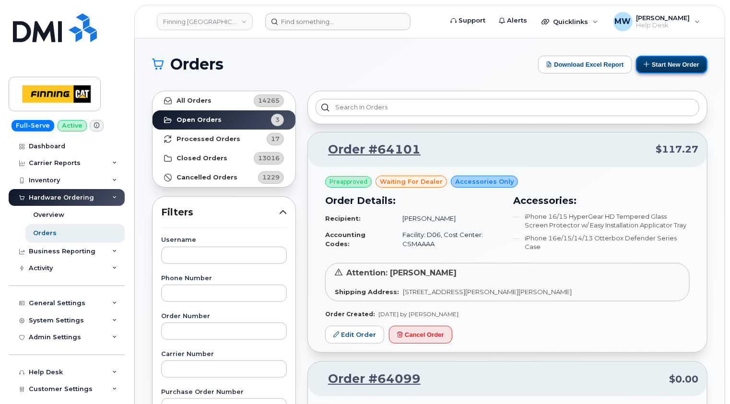
click at [673, 63] on button "Start New Order" at bounding box center [671, 65] width 71 height 18
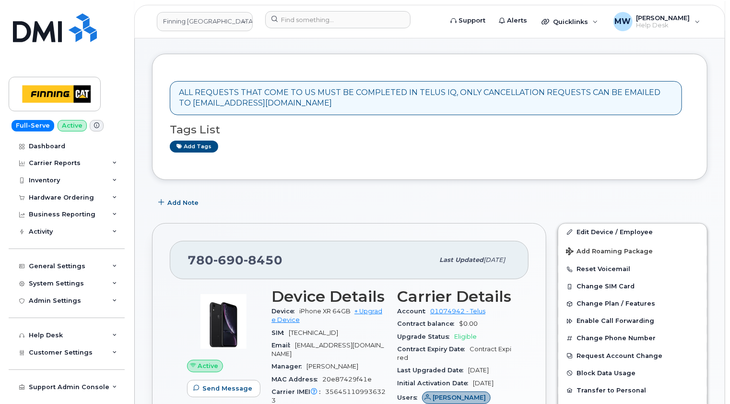
scroll to position [48, 0]
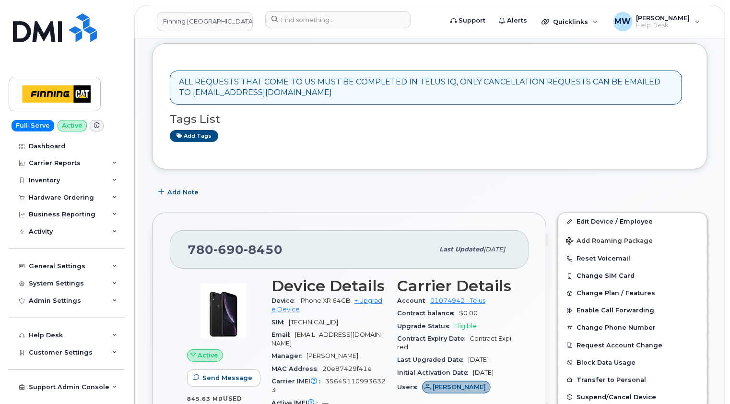
click at [265, 247] on span "8450" at bounding box center [263, 249] width 39 height 14
copy span "[PHONE_NUMBER]"
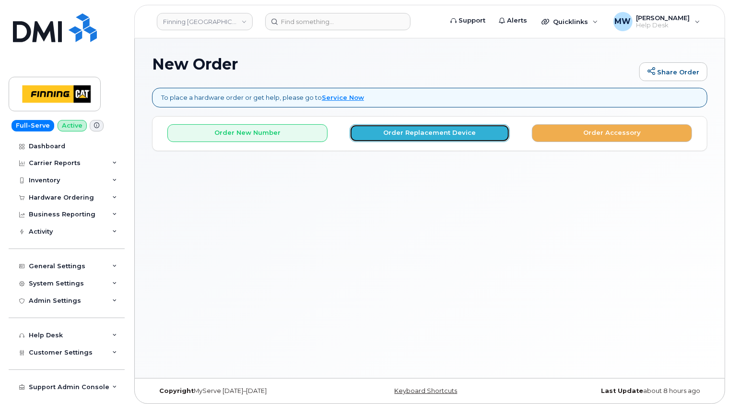
click at [426, 132] on button "Order Replacement Device" at bounding box center [430, 133] width 160 height 18
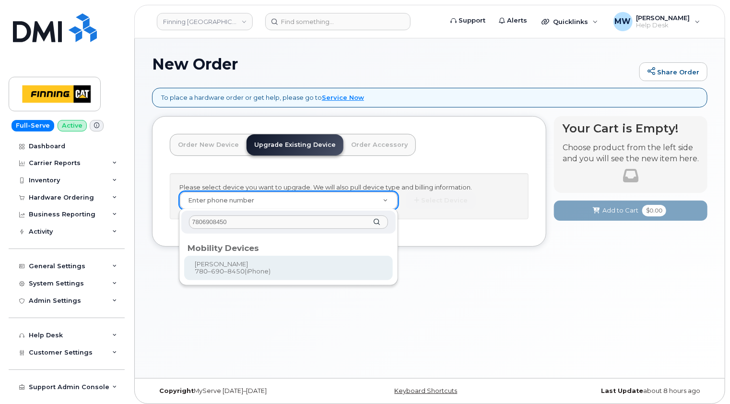
type input "7806908450"
type input "249505"
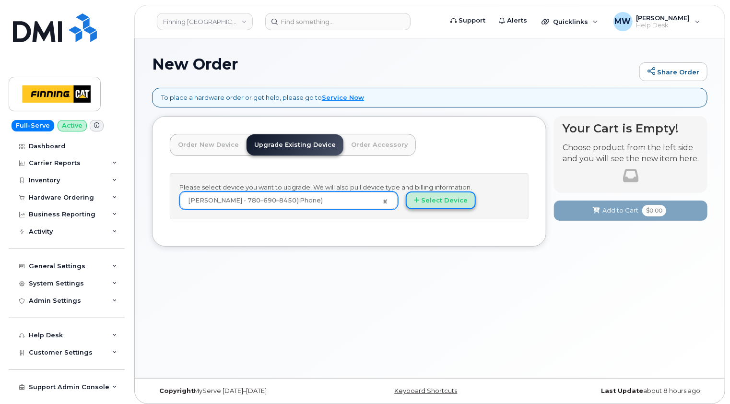
click at [441, 197] on button "Select Device" at bounding box center [441, 200] width 70 height 18
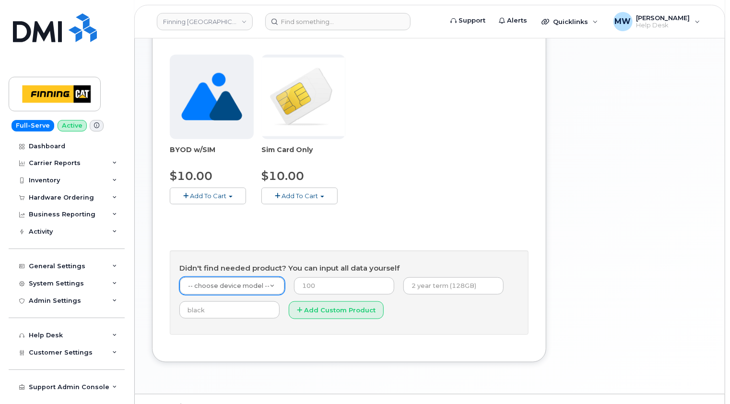
scroll to position [336, 0]
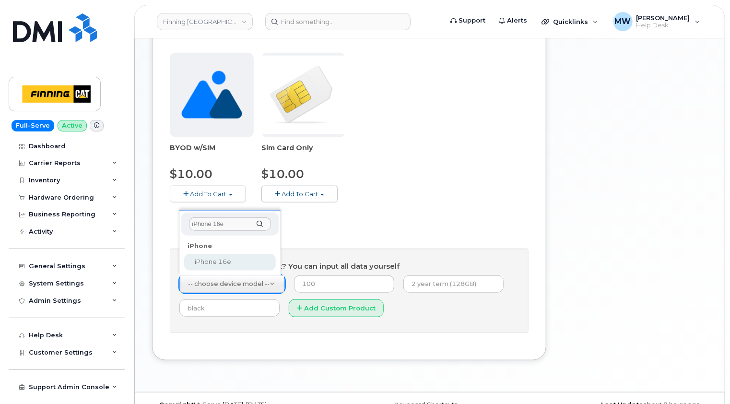
type input "iPhone 16e"
select select "2883"
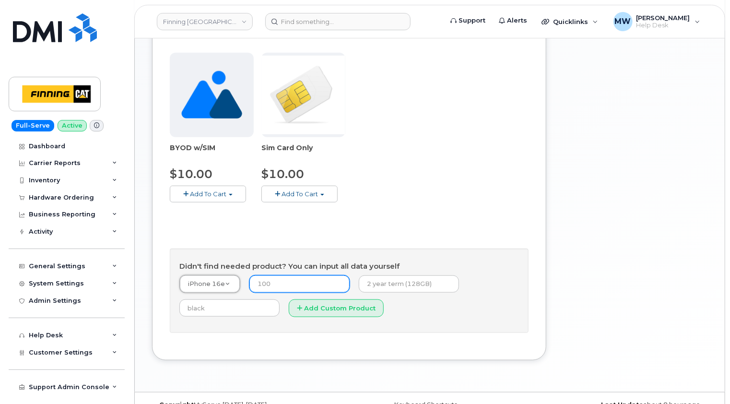
click at [288, 279] on input "number" at bounding box center [300, 283] width 100 height 17
type input "0.00"
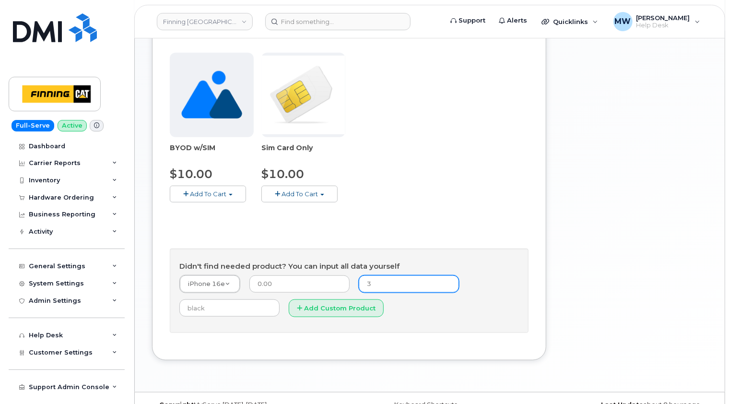
type input "3-year term (128GB)"
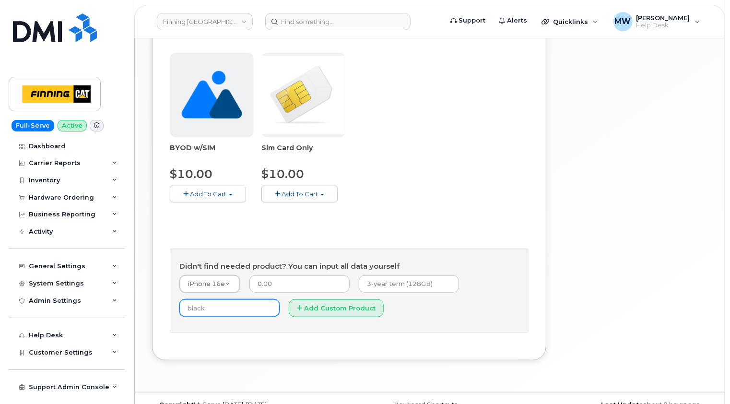
type input "Black"
click at [335, 308] on button "Add Custom Product" at bounding box center [336, 308] width 95 height 18
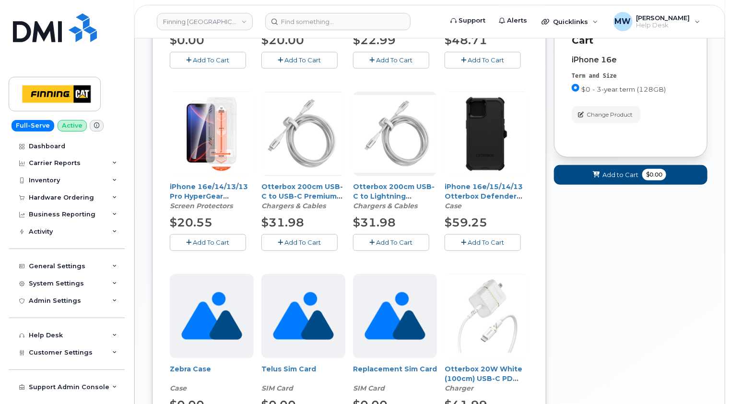
click at [212, 243] on span "Add To Cart" at bounding box center [211, 242] width 36 height 8
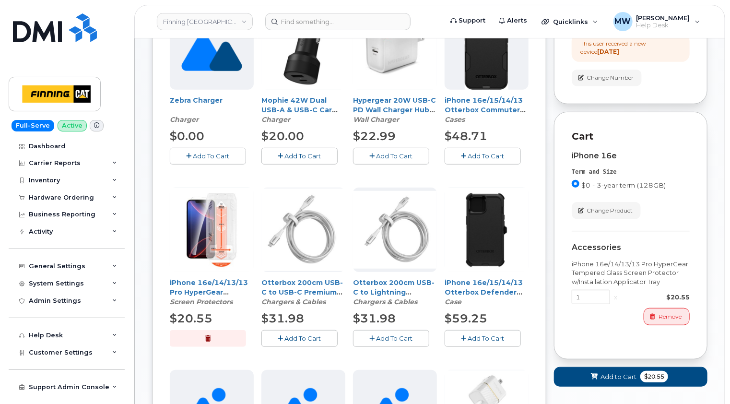
scroll to position [144, 0]
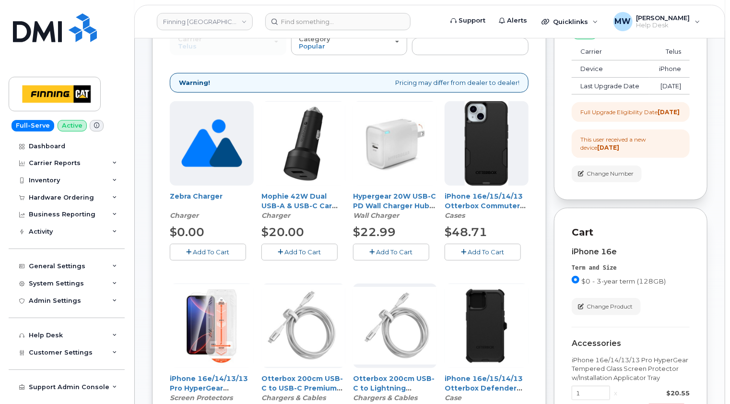
drag, startPoint x: 486, startPoint y: 250, endPoint x: 477, endPoint y: 248, distance: 8.4
click at [486, 250] on span "Add To Cart" at bounding box center [486, 252] width 36 height 8
click at [400, 251] on span "Add To Cart" at bounding box center [395, 252] width 36 height 8
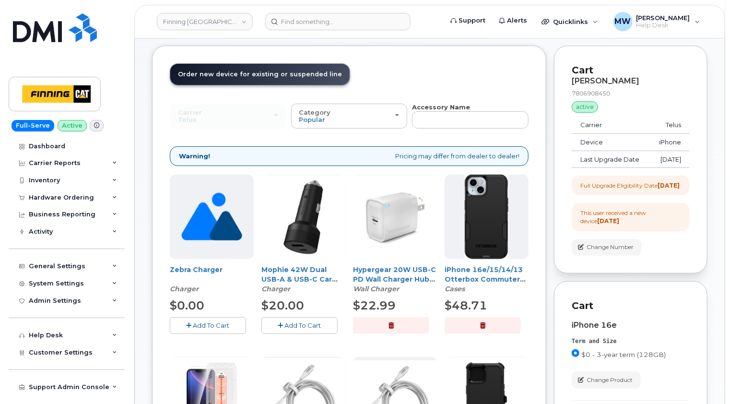
scroll to position [0, 0]
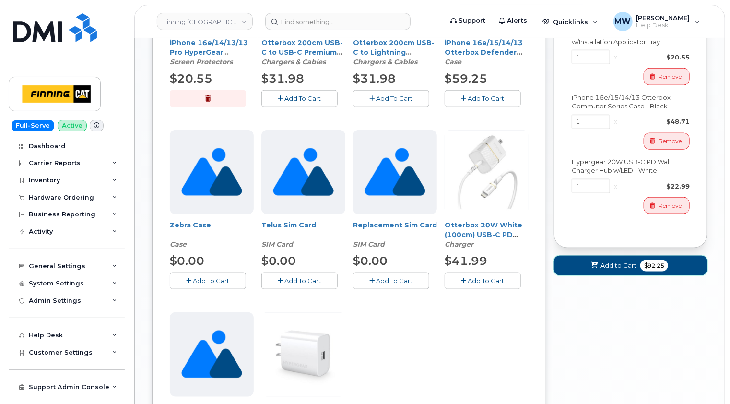
click at [614, 270] on span "Add to Cart" at bounding box center [619, 265] width 36 height 9
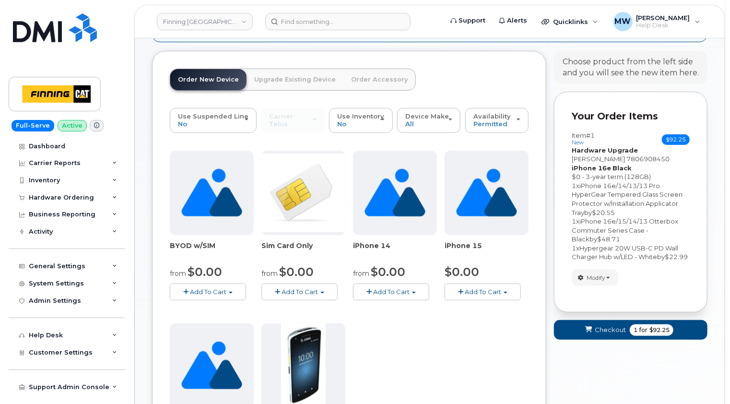
scroll to position [352, 0]
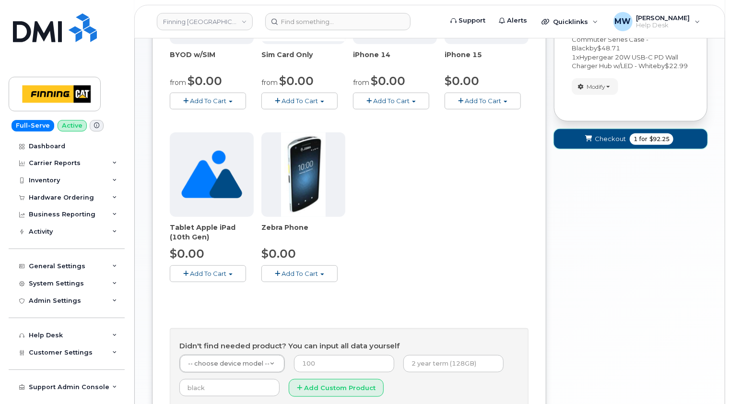
click at [604, 143] on span "Checkout" at bounding box center [610, 138] width 31 height 9
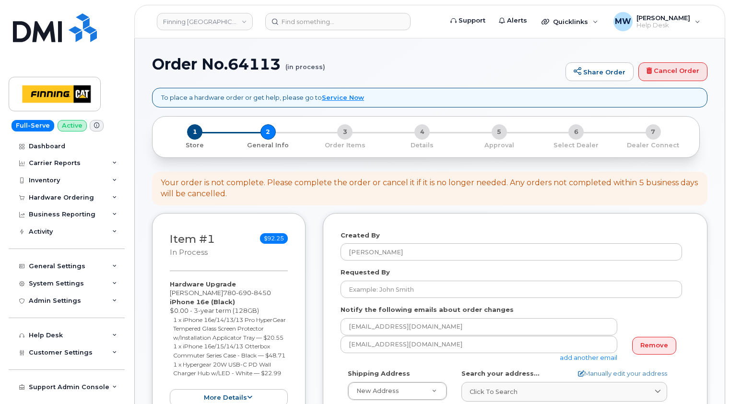
select select
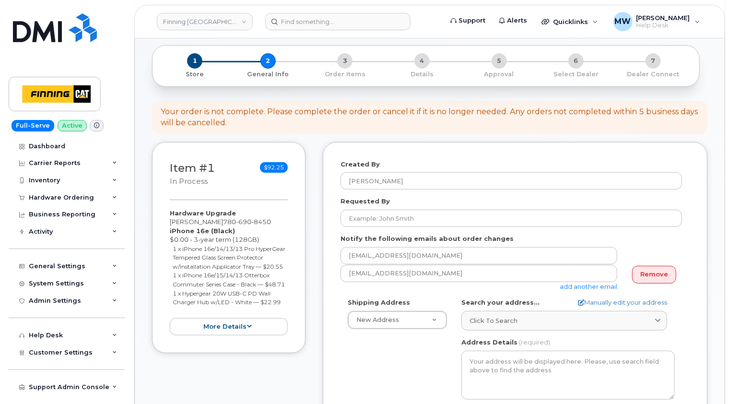
scroll to position [96, 0]
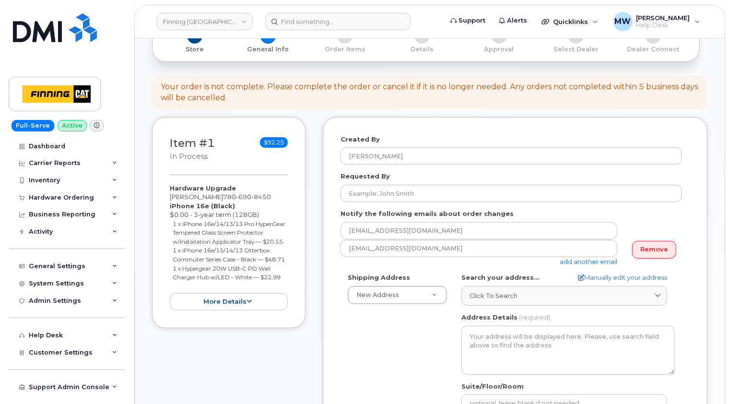
click at [692, 165] on div "Created By [PERSON_NAME] Requested By Notify the following emails about order c…" at bounding box center [515, 352] width 385 height 470
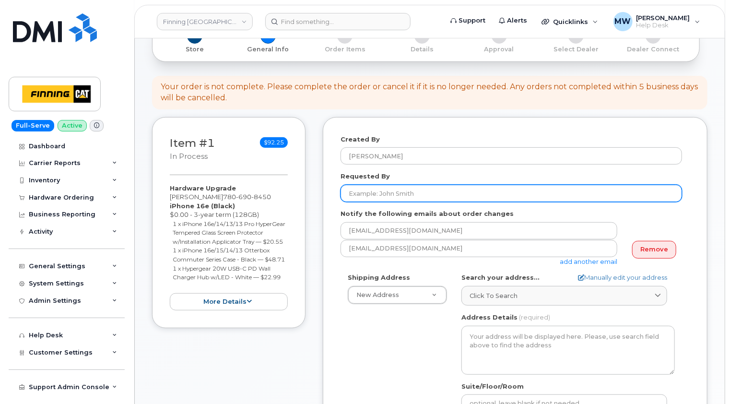
click at [469, 191] on input "Requested By" at bounding box center [512, 193] width 342 height 17
paste input "RITM0481605"
type input "RITM0481605"
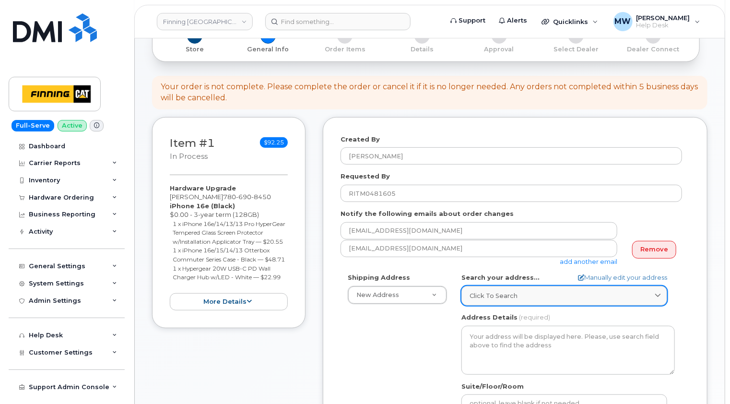
click at [504, 293] on span "Click to search" at bounding box center [494, 295] width 48 height 9
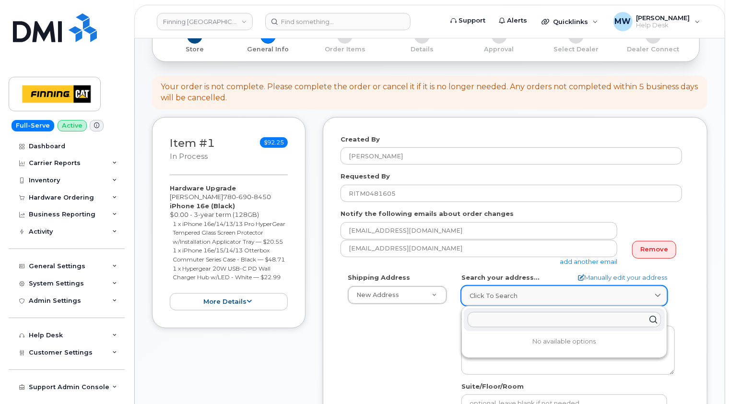
paste input "16901 109 Ave."
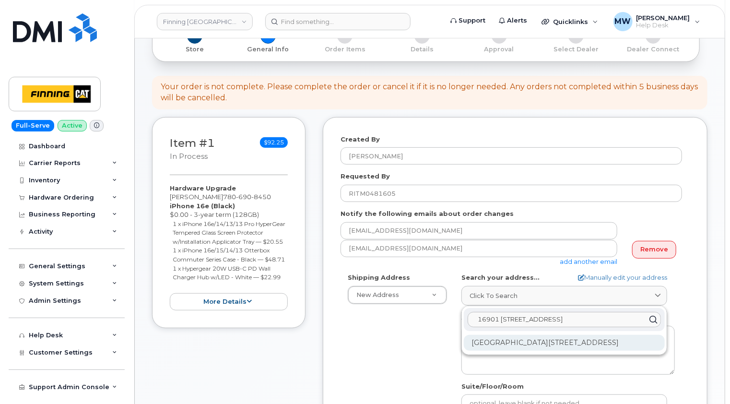
type input "16901 109 Ave."
click at [530, 343] on div "16901 109 Ave NW Edmonton AB T5P 4P6" at bounding box center [564, 343] width 201 height 16
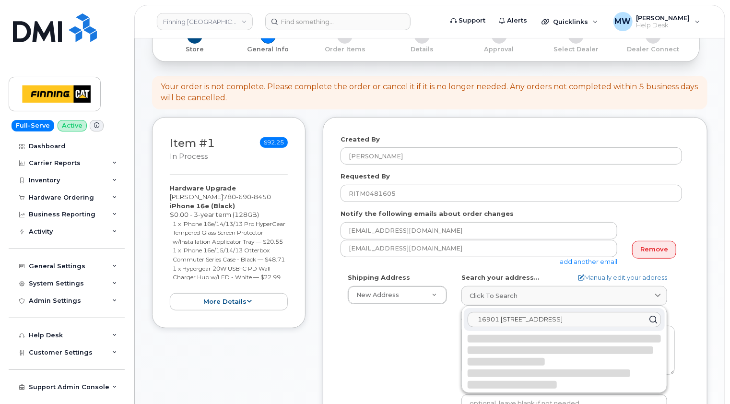
select select
type textarea "16901 109 Ave NW EDMONTON AB T5P 4P6 CANADA"
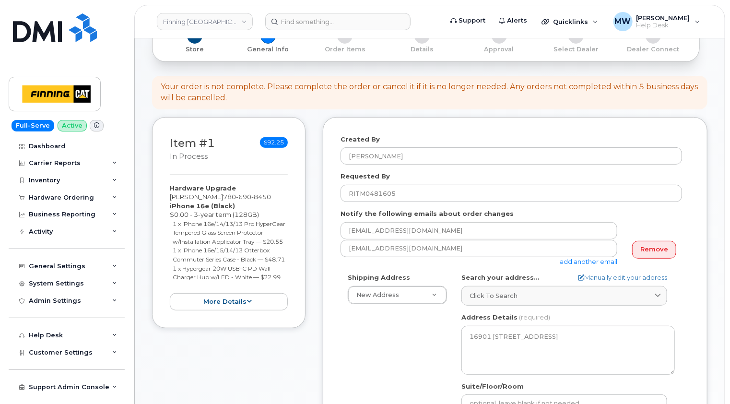
click at [697, 298] on div "Created By Matthew Walshe Requested By RITM0481605 Notify the following emails …" at bounding box center [515, 352] width 385 height 470
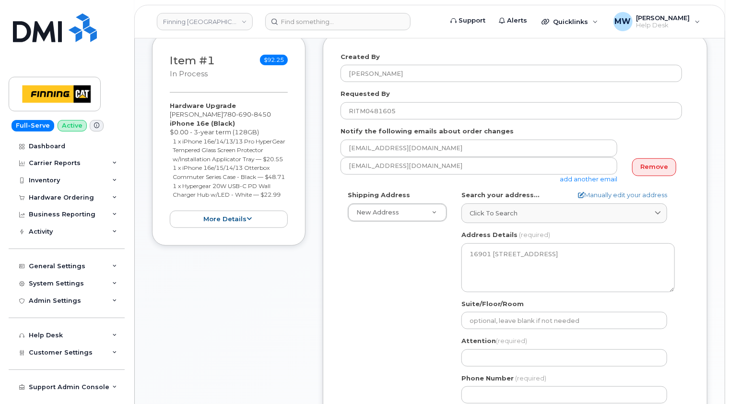
scroll to position [240, 0]
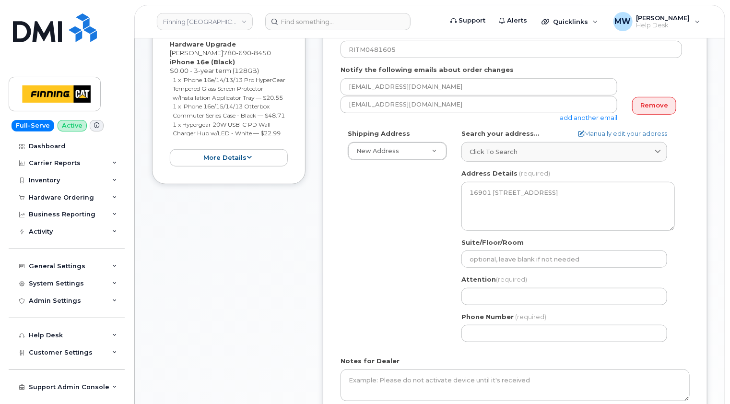
click at [704, 264] on div "Created By Matthew Walshe Requested By RITM0481605 Notify the following emails …" at bounding box center [515, 208] width 385 height 470
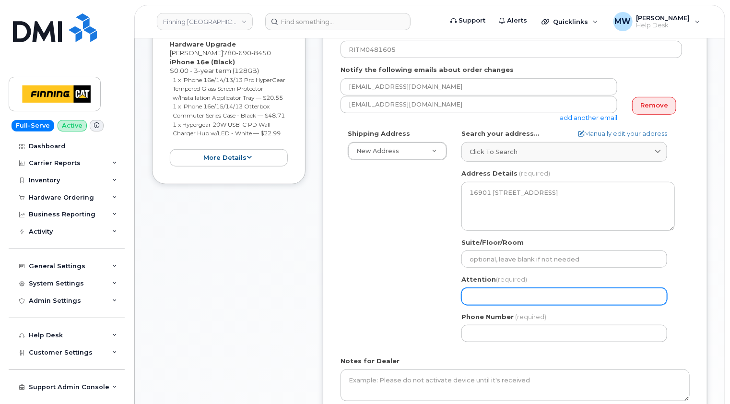
click at [509, 292] on input "Attention (required)" at bounding box center [565, 296] width 206 height 17
paste input "[PERSON_NAME]"
select select
type input "[PERSON_NAME]"
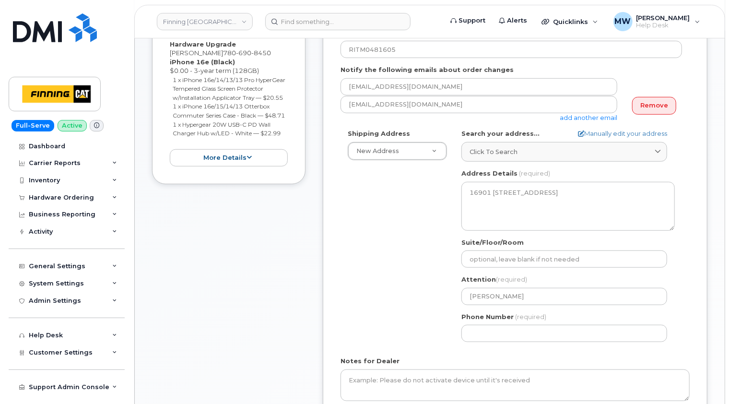
click at [691, 260] on div "Created By Matthew Walshe Requested By RITM0481605 Notify the following emails …" at bounding box center [515, 208] width 385 height 470
click at [531, 327] on input "Phone Number" at bounding box center [565, 333] width 206 height 17
paste input "7806908450"
select select
type input "7806908450"
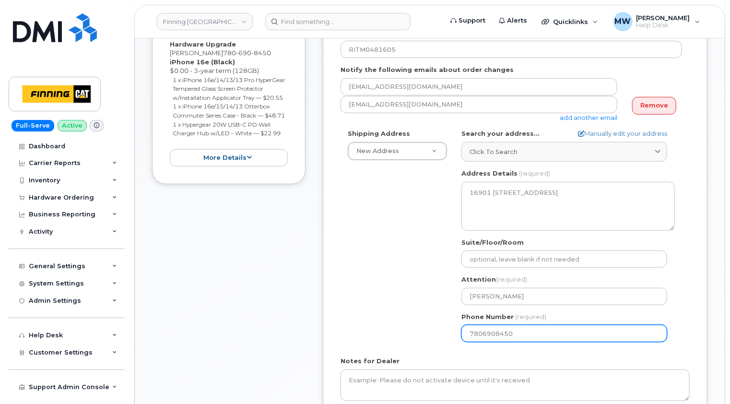
click at [355, 285] on div "Shipping Address New Address New Address 10760A Henri-Bourassa E Blvd 8051 18 A…" at bounding box center [512, 239] width 342 height 220
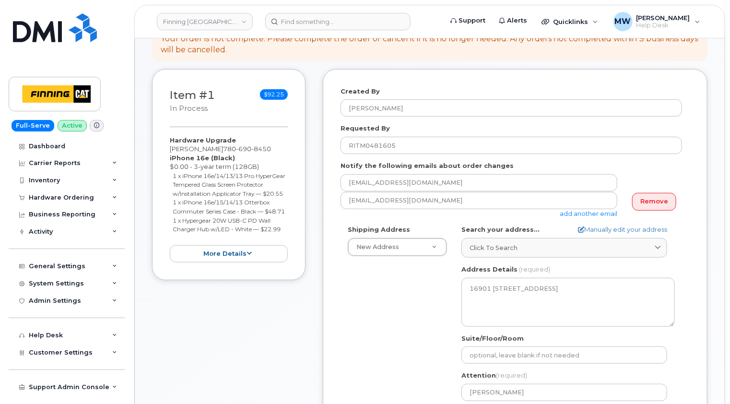
drag, startPoint x: 288, startPoint y: 248, endPoint x: 169, endPoint y: 155, distance: 150.7
click at [169, 155] on div "Item #1 in process $92.25 Hardware Upgrade Bamidele Bamisile 780 690 8450 iPhon…" at bounding box center [229, 175] width 154 height 212
copy div "iPhone 16e (Black) $0.00 - 3-year term (128GB) 1 x iPhone 16e/14/13/13 Pro Hype…"
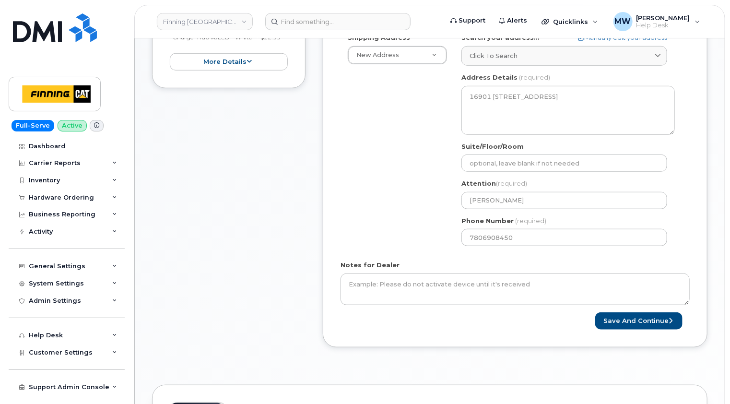
scroll to position [384, 0]
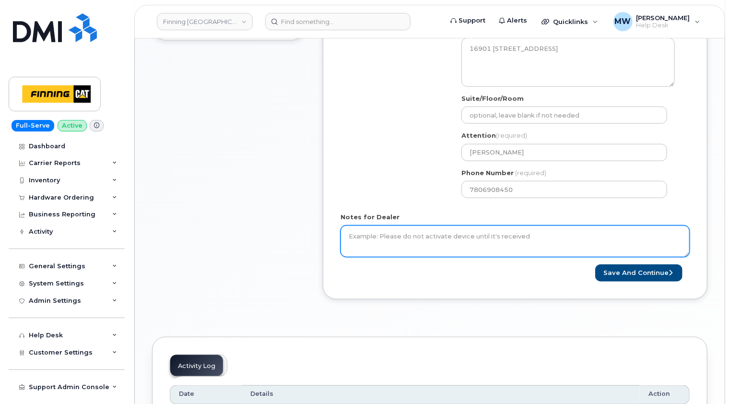
click at [486, 232] on textarea "Notes for Dealer" at bounding box center [515, 242] width 349 height 32
paste textarea "iPhone 16e (Black) $0.00 - 3-year term (128GB) 1 x iPhone 16e/14/13/13 Pro Hype…"
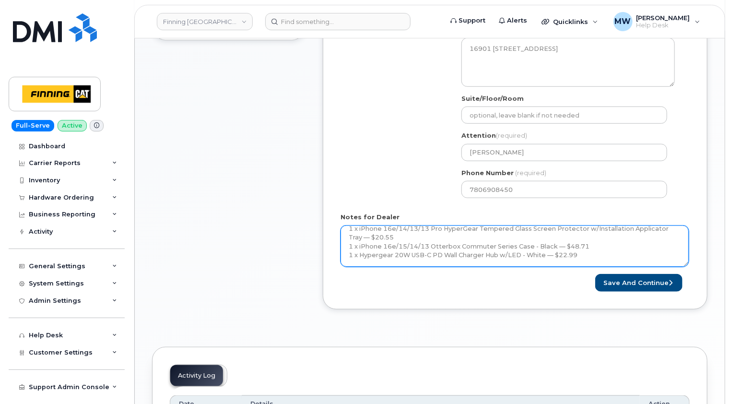
scroll to position [0, 0]
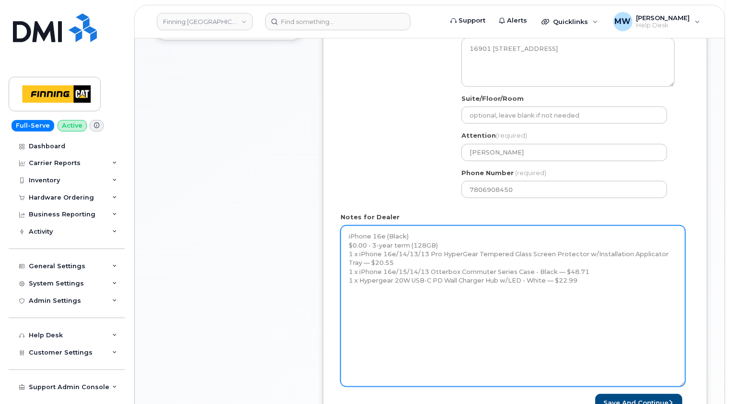
drag, startPoint x: 689, startPoint y: 254, endPoint x: 684, endPoint y: 386, distance: 131.6
click at [684, 386] on textarea "iPhone 16e (Black) $0.00 - 3-year term (128GB) 1 x iPhone 16e/14/13/13 Pro Hype…" at bounding box center [513, 306] width 345 height 161
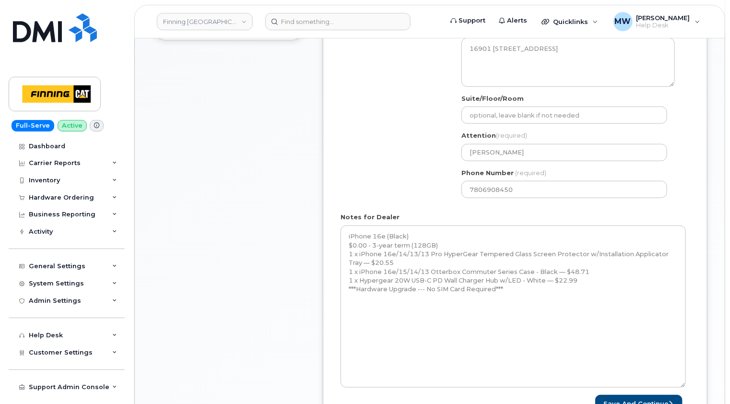
click at [251, 212] on div "Item #1 in process $92.25 Hardware Upgrade Bamidele Bamisile 780 690 8450 iPhon…" at bounding box center [229, 137] width 154 height 616
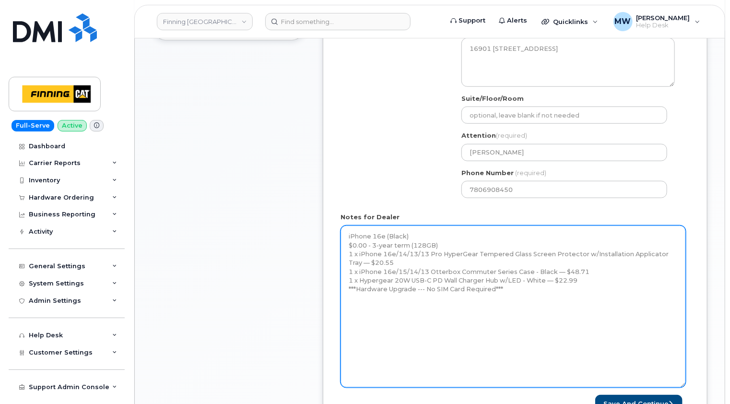
click at [371, 312] on textarea "iPhone 16e (Black) $0.00 - 3-year term (128GB) 1 x iPhone 16e/14/13/13 Pro Hype…" at bounding box center [513, 307] width 345 height 162
paste textarea "Telus Order #TL38650107"
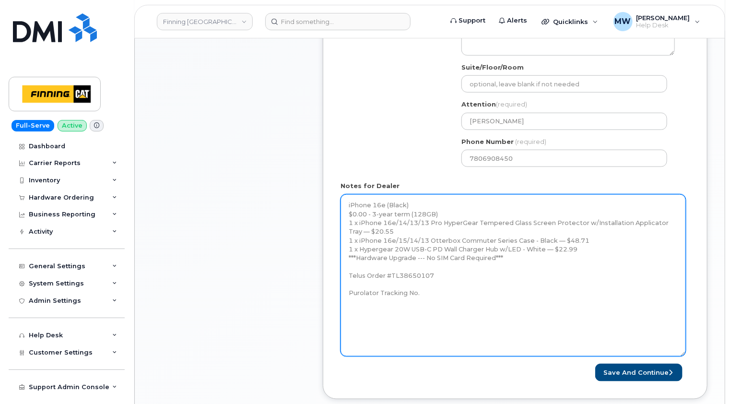
scroll to position [432, 0]
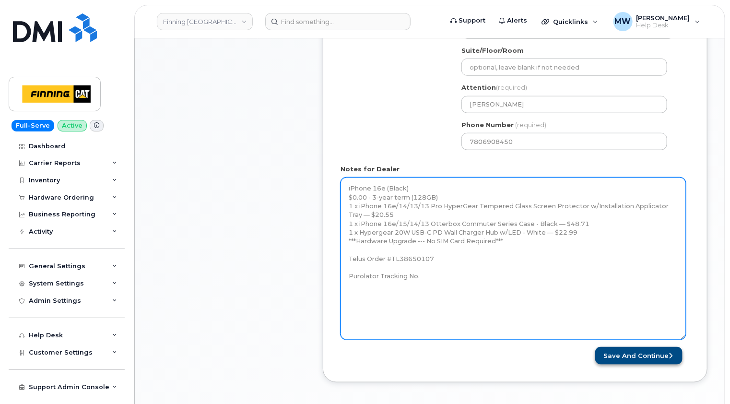
type textarea "iPhone 16e (Black) $0.00 - 3-year term (128GB) 1 x iPhone 16e/14/13/13 Pro Hype…"
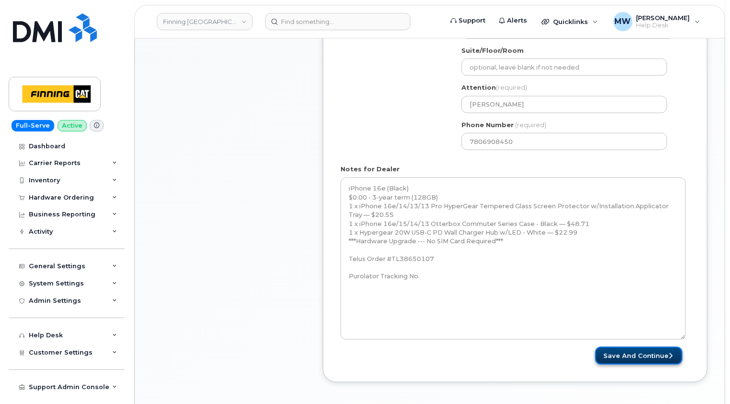
click at [647, 357] on button "Save and Continue" at bounding box center [639, 356] width 87 height 18
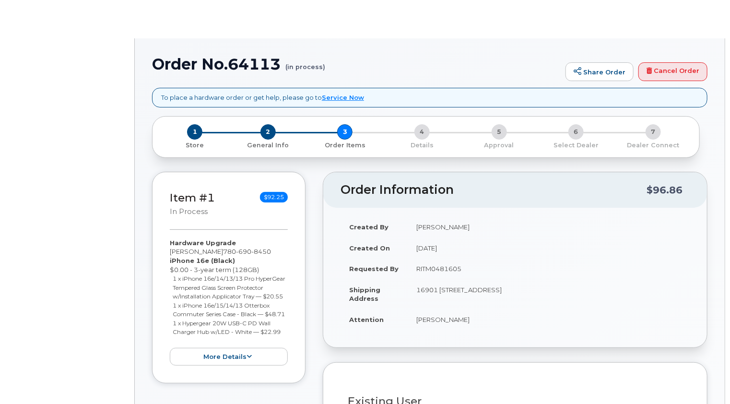
type input "[PERSON_NAME]"
select select "287335"
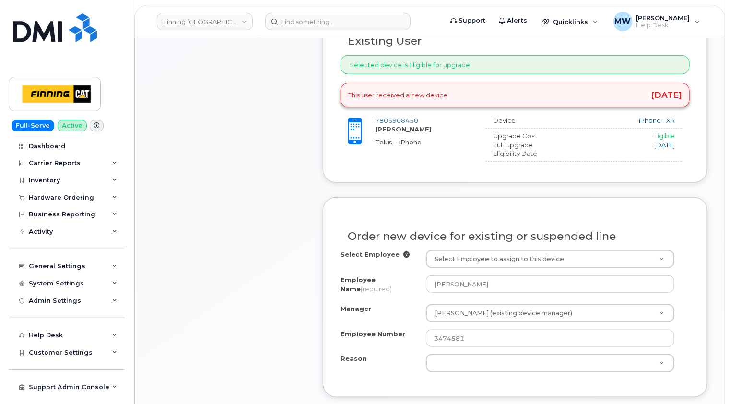
scroll to position [480, 0]
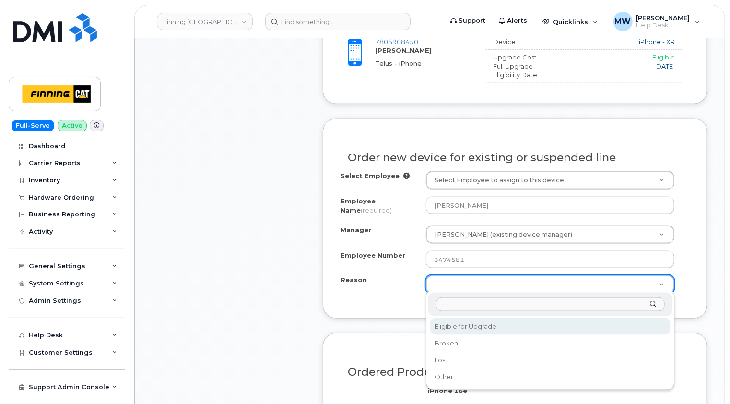
select select "eligible_for_upgrade"
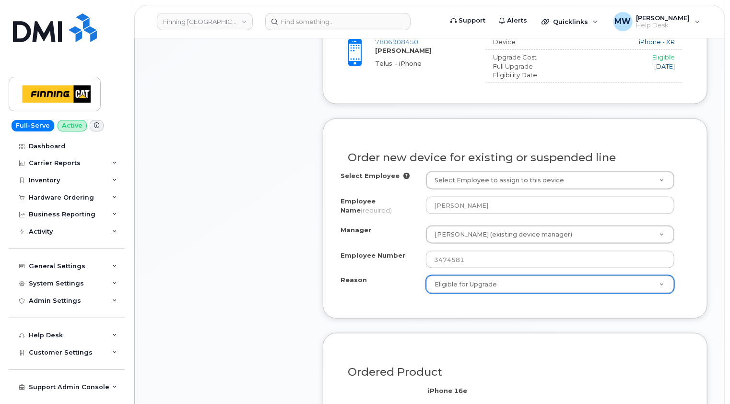
click at [194, 267] on div "Item #1 in process $92.25 Hardware Upgrade [PERSON_NAME] [PHONE_NUMBER] iPhone …" at bounding box center [229, 175] width 154 height 885
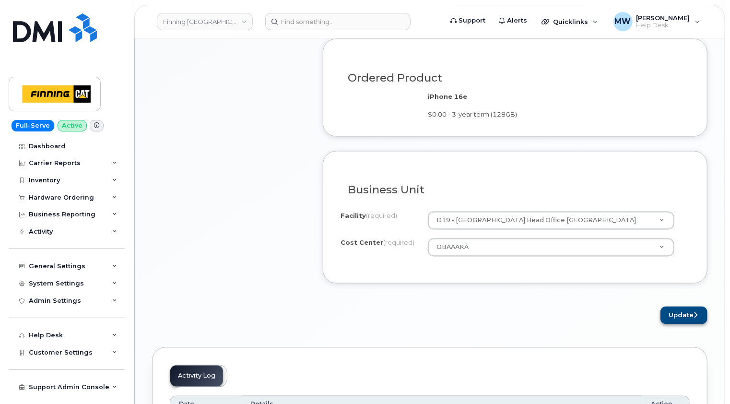
scroll to position [816, 0]
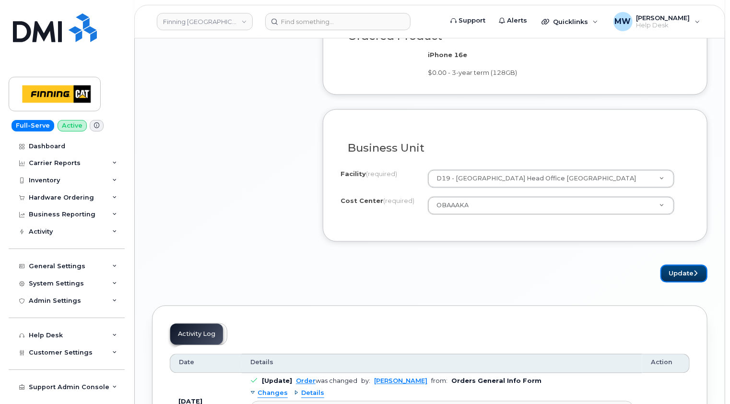
drag, startPoint x: 679, startPoint y: 274, endPoint x: 537, endPoint y: 254, distance: 142.9
click at [679, 274] on button "Update" at bounding box center [684, 274] width 47 height 18
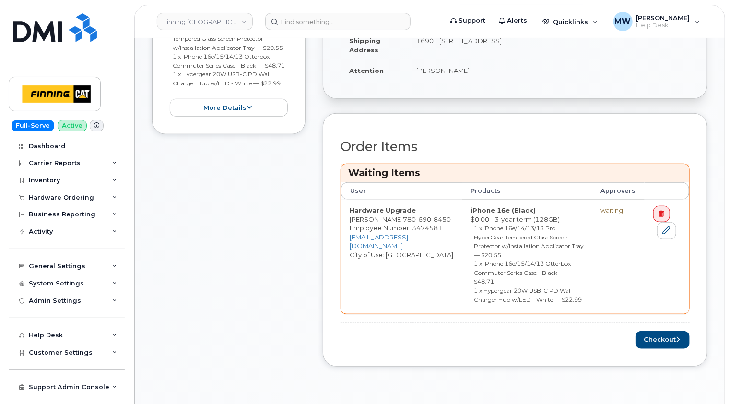
scroll to position [384, 0]
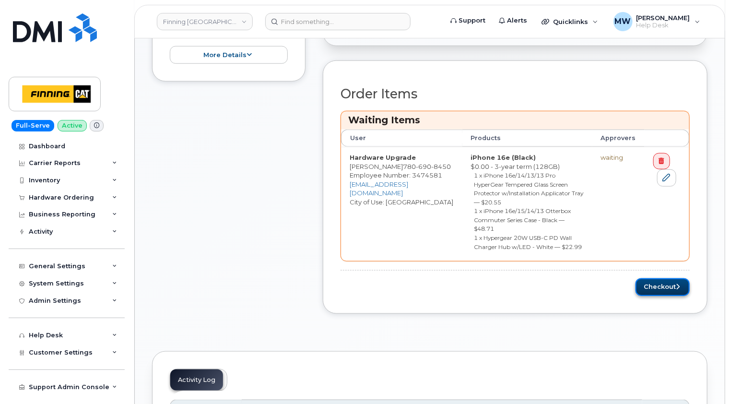
click at [665, 287] on button "Checkout" at bounding box center [663, 287] width 54 height 18
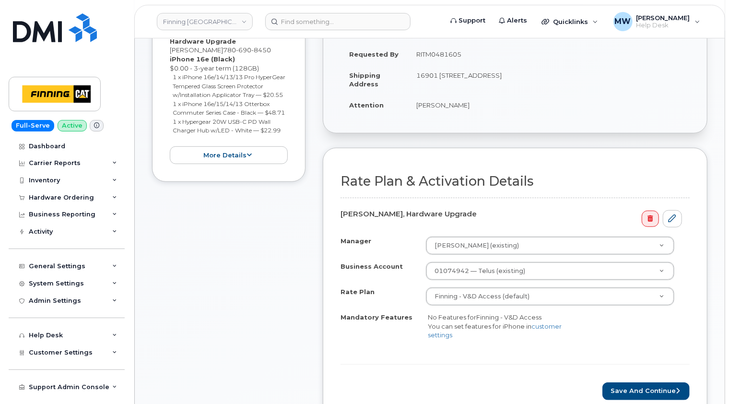
scroll to position [288, 0]
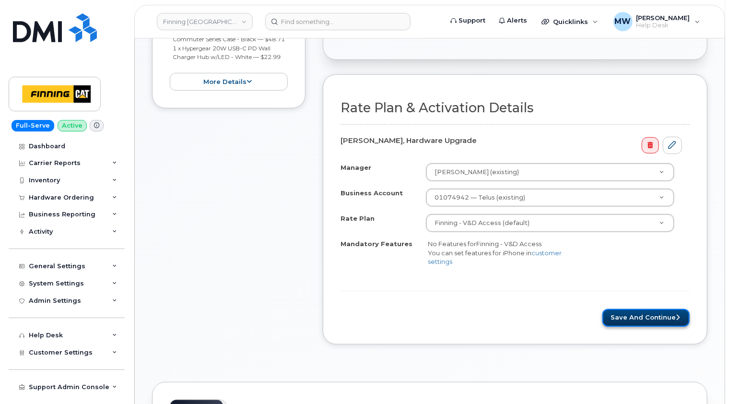
click at [653, 310] on button "Save and Continue" at bounding box center [646, 318] width 87 height 18
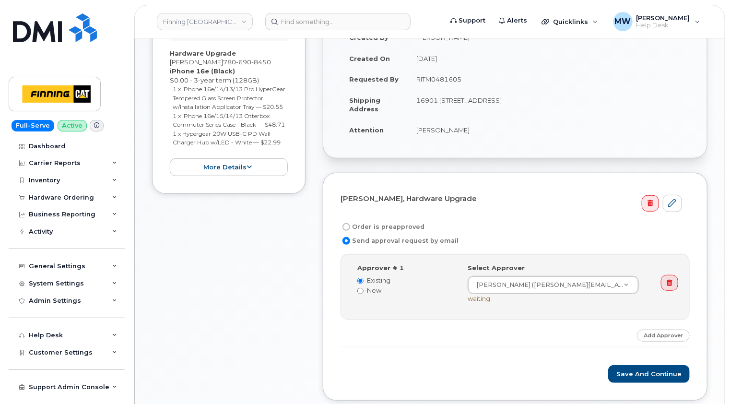
scroll to position [192, 0]
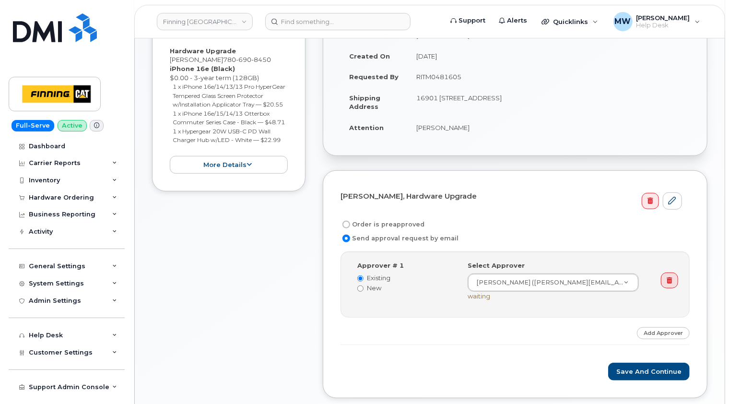
click at [397, 224] on label "Order is preapproved" at bounding box center [383, 225] width 84 height 12
click at [350, 224] on input "Order is preapproved" at bounding box center [347, 225] width 8 height 8
radio input "true"
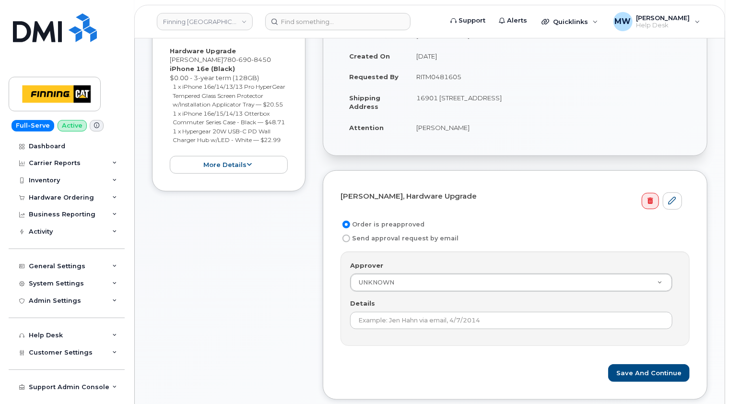
click at [445, 78] on td "RITM0481605" at bounding box center [549, 76] width 282 height 21
click at [445, 77] on td "RITM0481605" at bounding box center [549, 76] width 282 height 21
copy td "RITM0481605"
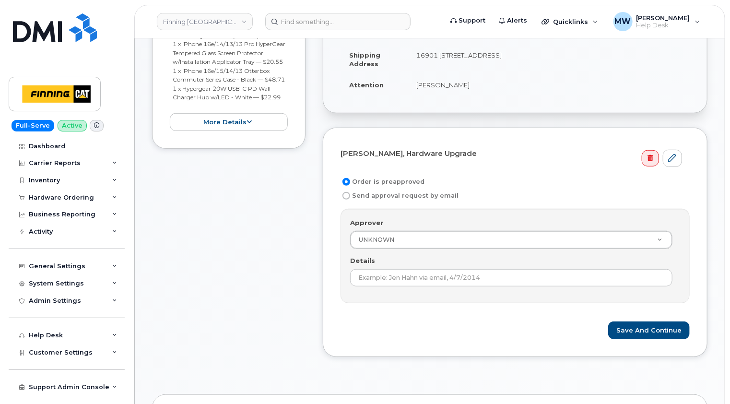
scroll to position [336, 0]
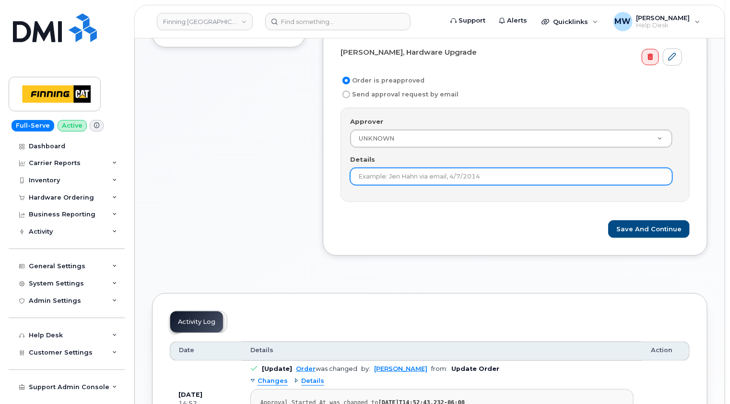
click at [453, 179] on input "Details" at bounding box center [511, 176] width 322 height 17
paste input "RITM0481605"
type input "RITM0481605"
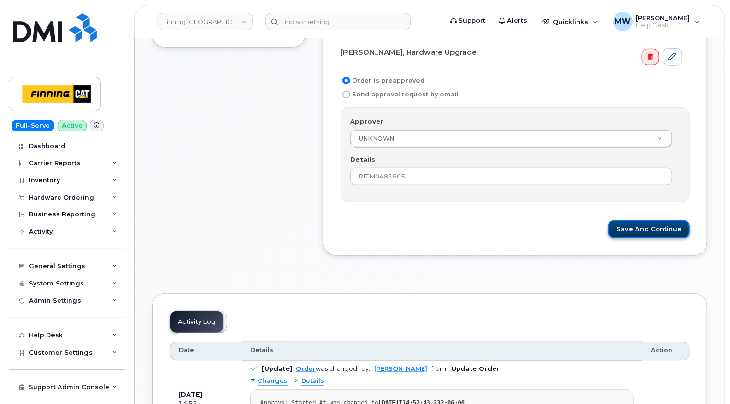
click at [638, 231] on button "Save and Continue" at bounding box center [649, 229] width 82 height 18
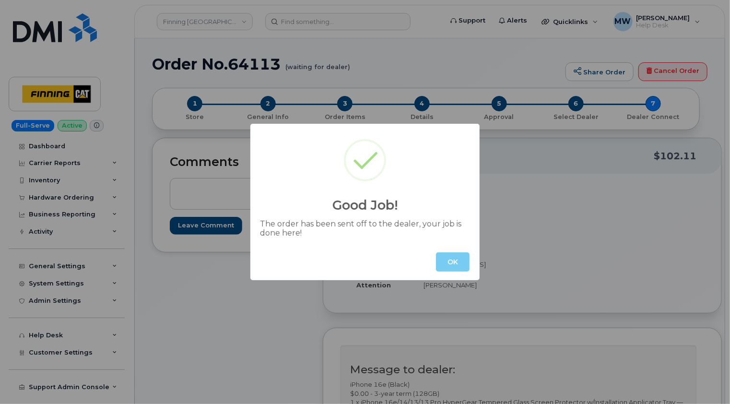
click at [451, 260] on button "OK" at bounding box center [453, 261] width 34 height 19
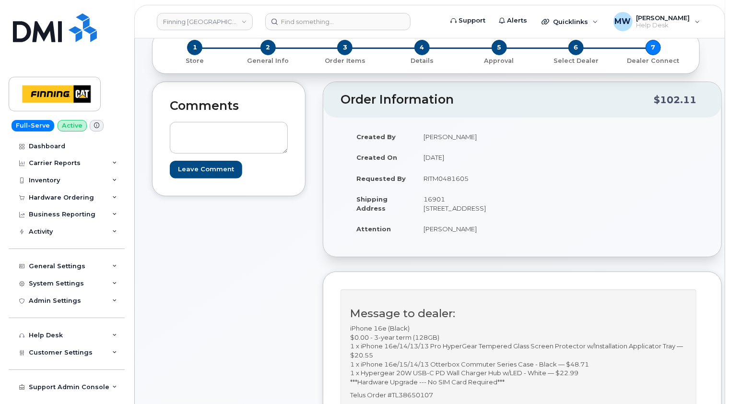
scroll to position [144, 0]
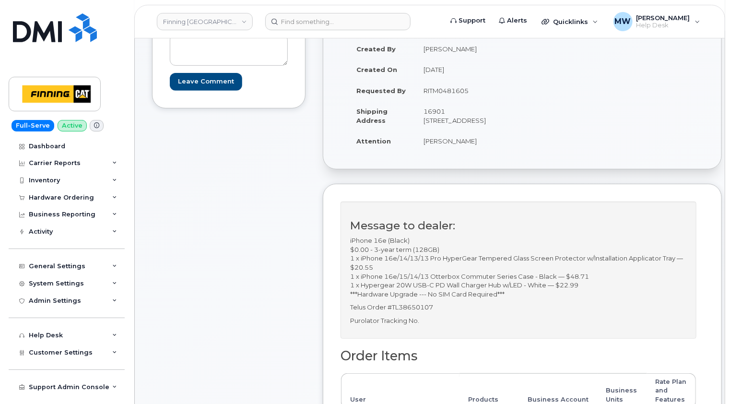
drag, startPoint x: 501, startPoint y: 119, endPoint x: 476, endPoint y: 119, distance: 25.0
click at [476, 119] on td "16901 109 Ave NW EDMONTON AB T5P 4P6 CANADA" at bounding box center [465, 116] width 100 height 30
copy td "T5P 4P6"
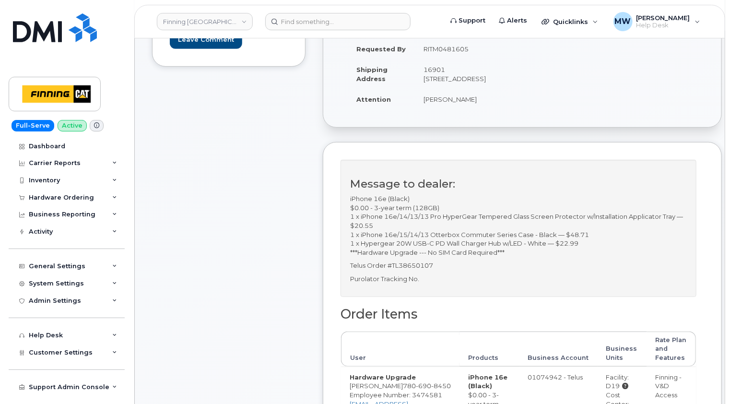
scroll to position [240, 0]
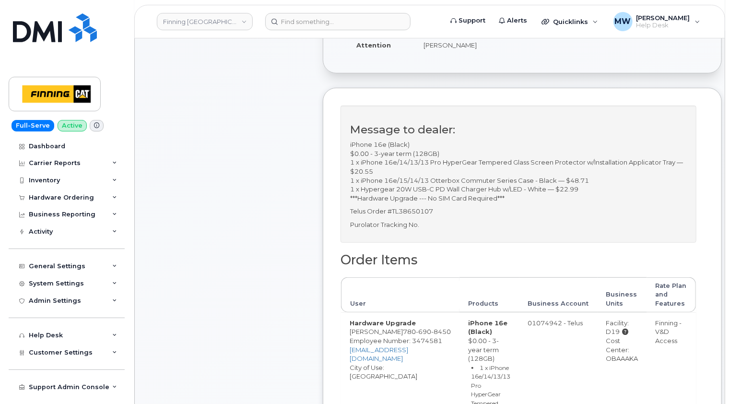
click at [625, 363] on div "Cost Center: OBAAAKA" at bounding box center [623, 349] width 32 height 27
copy div "OBAAAKA"
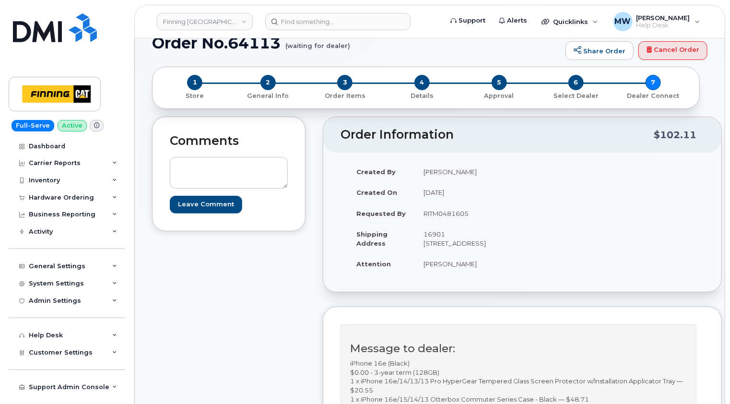
scroll to position [0, 0]
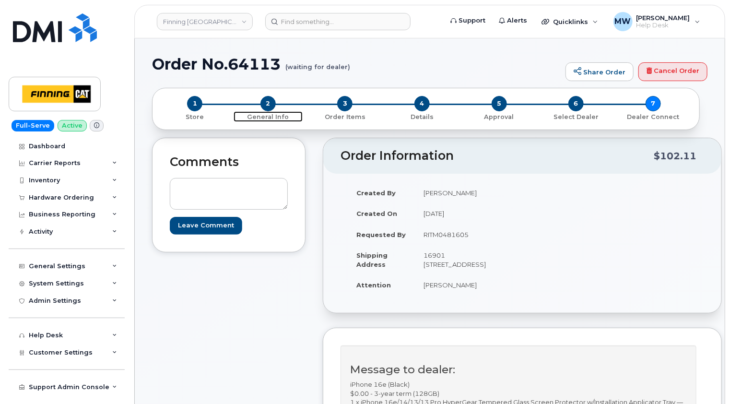
click at [267, 106] on span "2" at bounding box center [268, 103] width 15 height 15
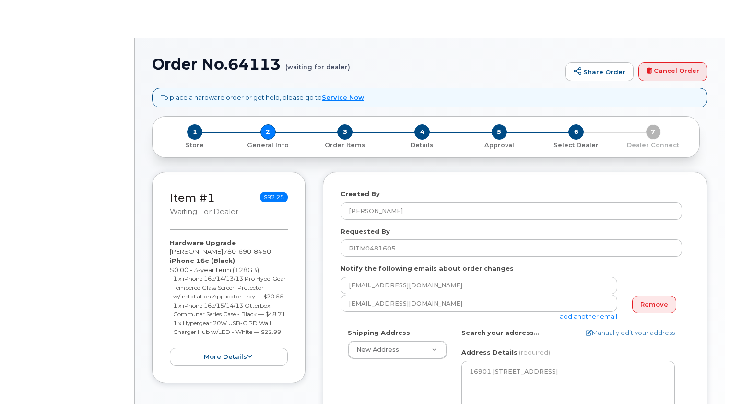
select select
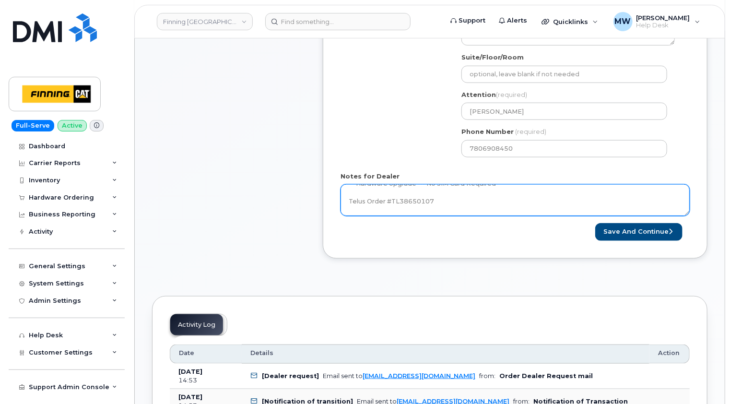
scroll to position [79, 0]
click at [469, 201] on textarea "iPhone 16e (Black) $0.00 - 3-year term (128GB) 1 x iPhone 16e/14/13/13 Pro Hype…" at bounding box center [515, 200] width 349 height 32
paste textarea "335635874647"
type textarea "iPhone 16e (Black) $0.00 - 3-year term (128GB) 1 x iPhone 16e/14/13/13 Pro Hype…"
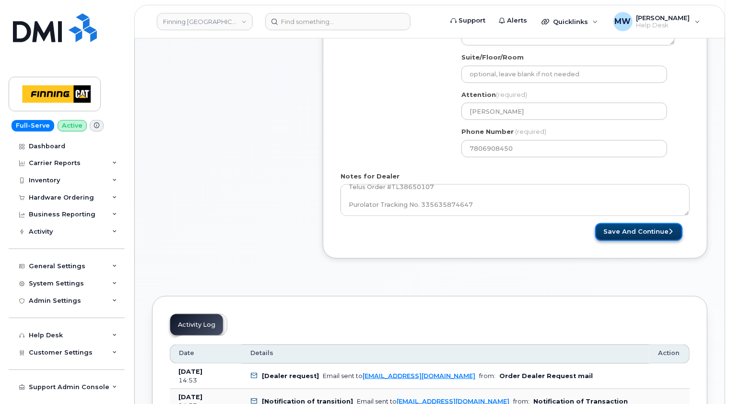
click at [647, 229] on button "Save and Continue" at bounding box center [639, 232] width 87 height 18
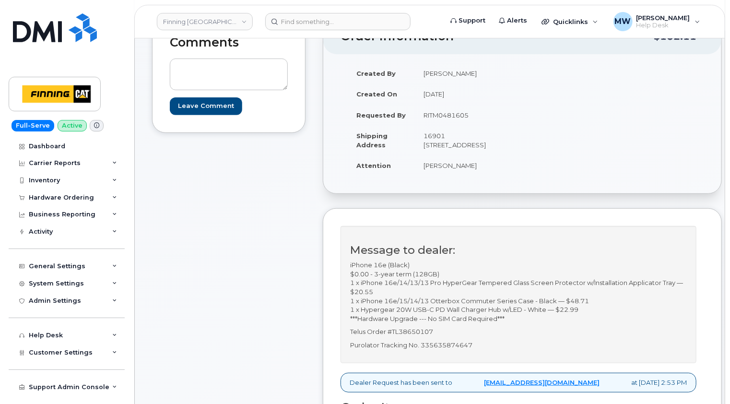
scroll to position [240, 0]
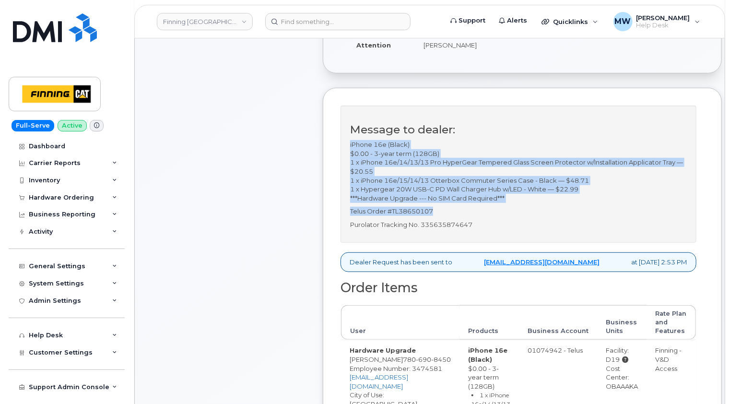
drag, startPoint x: 416, startPoint y: 215, endPoint x: 350, endPoint y: 153, distance: 91.0
click at [350, 153] on div "Message to dealer: iPhone 16e (Black) $0.00 - 3-year term (128GB) 1 x iPhone 16…" at bounding box center [519, 174] width 356 height 137
copy div "iPhone 16e (Black) $0.00 - 3-year term (128GB) 1 x iPhone 16e/14/13/13 Pro Hype…"
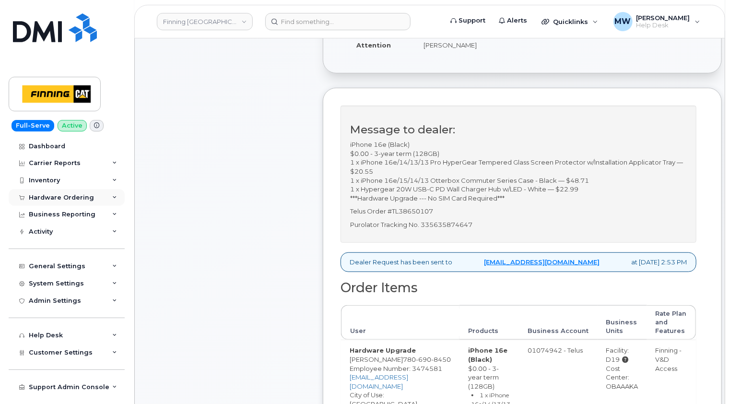
click at [77, 195] on div "Hardware Ordering" at bounding box center [61, 198] width 65 height 8
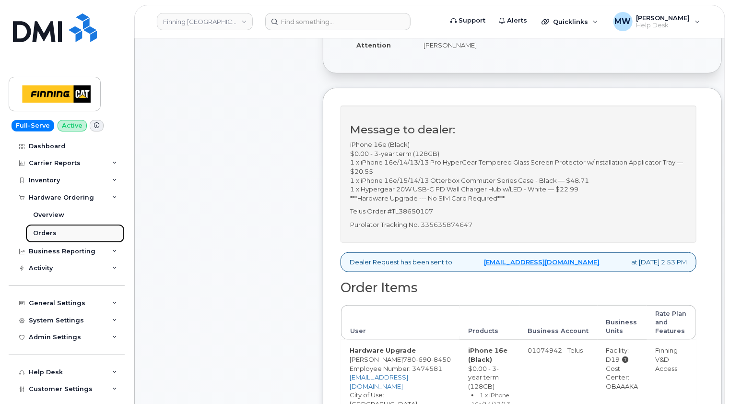
click at [46, 238] on link "Orders" at bounding box center [74, 233] width 99 height 18
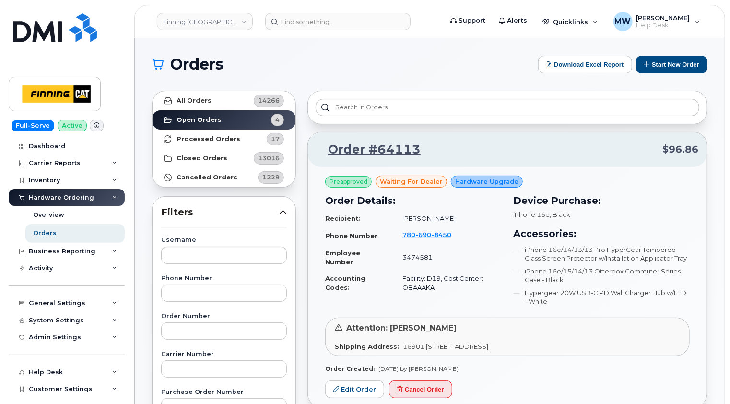
click at [635, 168] on div "Preapproved waiting for dealer Hardware Upgrade Order Details: Recipient: [PERS…" at bounding box center [507, 287] width 399 height 240
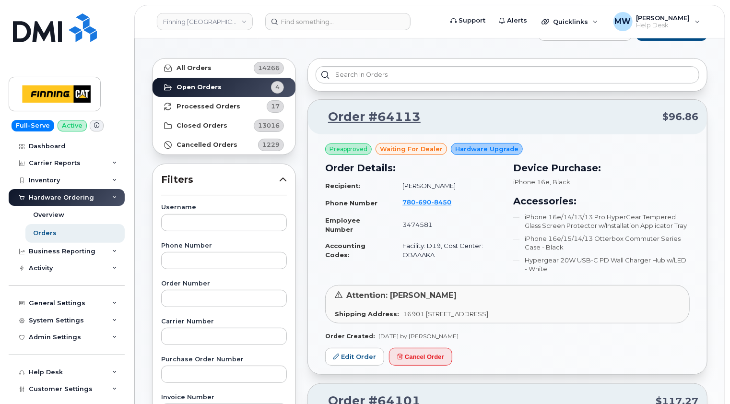
scroll to position [96, 0]
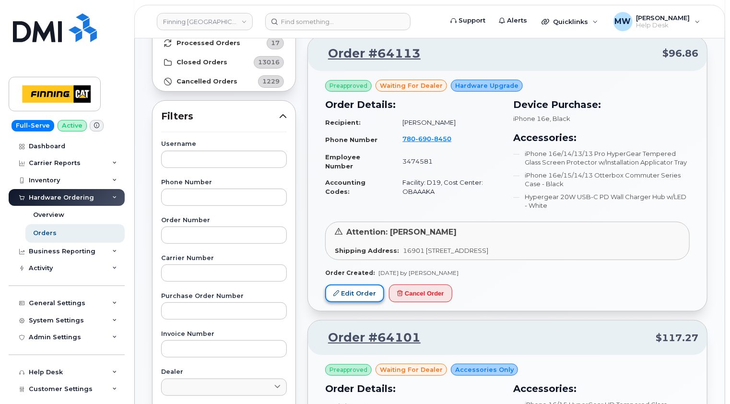
click at [365, 292] on link "Edit Order" at bounding box center [354, 294] width 59 height 18
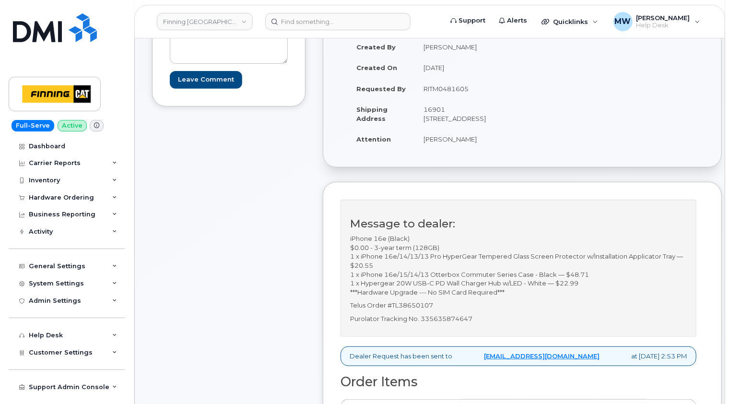
scroll to position [192, 0]
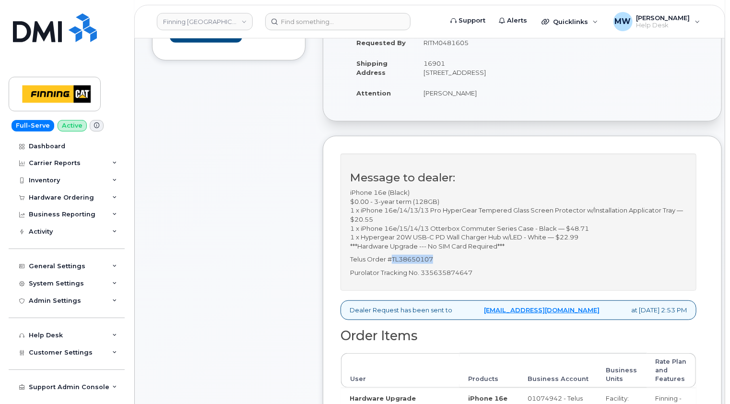
drag, startPoint x: 438, startPoint y: 270, endPoint x: 393, endPoint y: 266, distance: 44.8
click at [393, 264] on p "Telus Order #TL38650107" at bounding box center [518, 259] width 337 height 9
copy p "TL38650107"
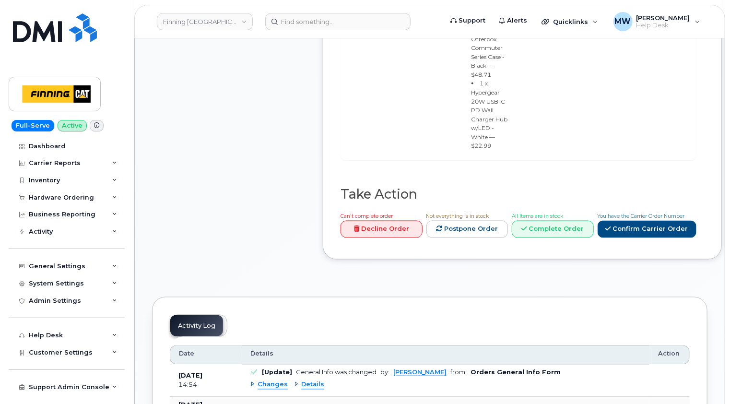
scroll to position [720, 0]
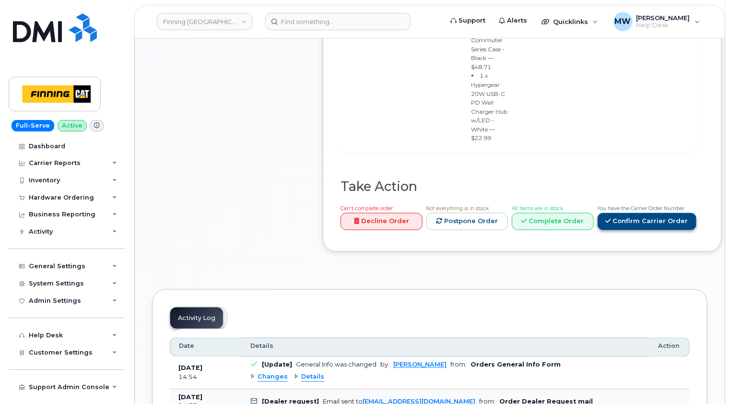
click at [654, 216] on link "Confirm Carrier Order" at bounding box center [647, 222] width 99 height 18
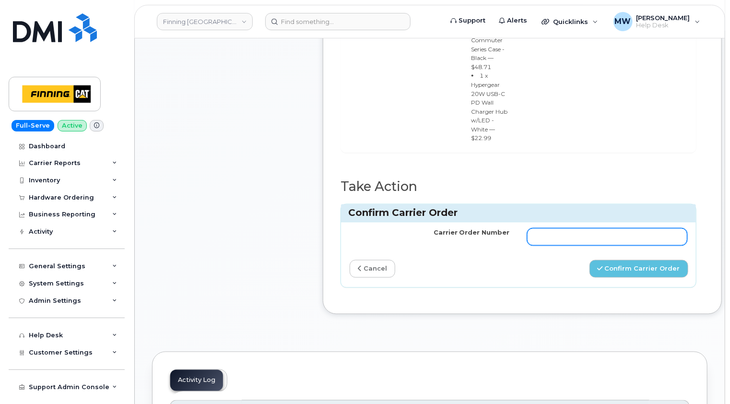
click at [558, 228] on input "Carrier Order Number" at bounding box center [607, 236] width 160 height 17
paste input "TL38650107"
type input "TL38650107"
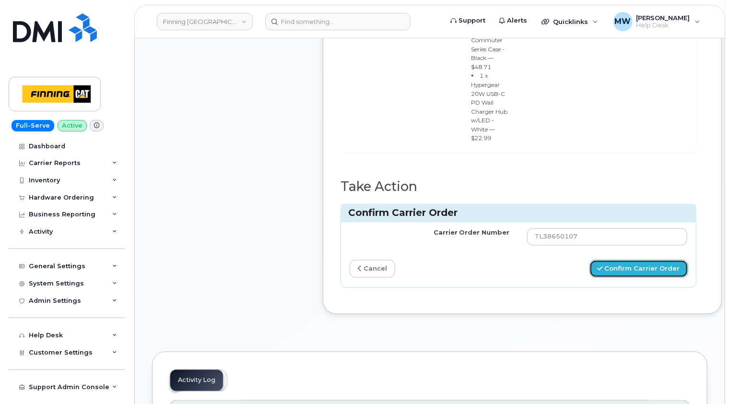
click at [637, 260] on button "Confirm Carrier Order" at bounding box center [639, 269] width 99 height 18
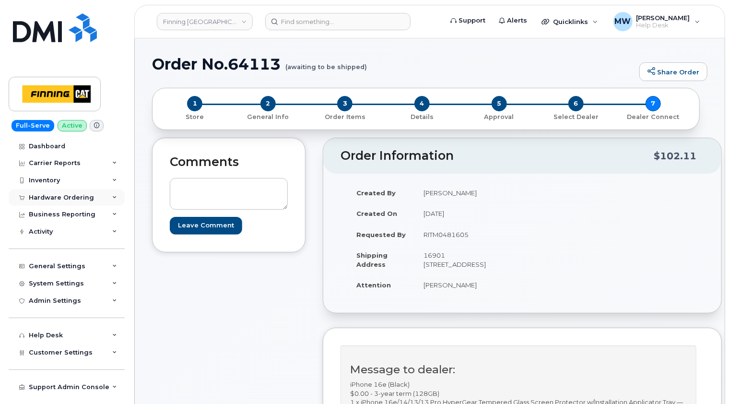
click at [73, 199] on div "Hardware Ordering" at bounding box center [61, 198] width 65 height 8
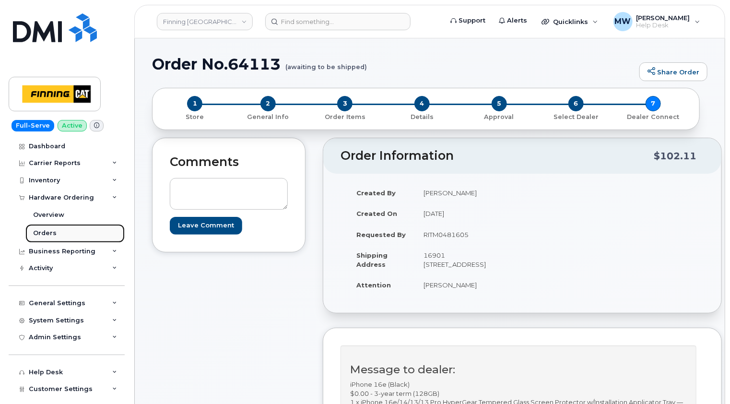
click at [41, 232] on div "Orders" at bounding box center [45, 233] width 24 height 9
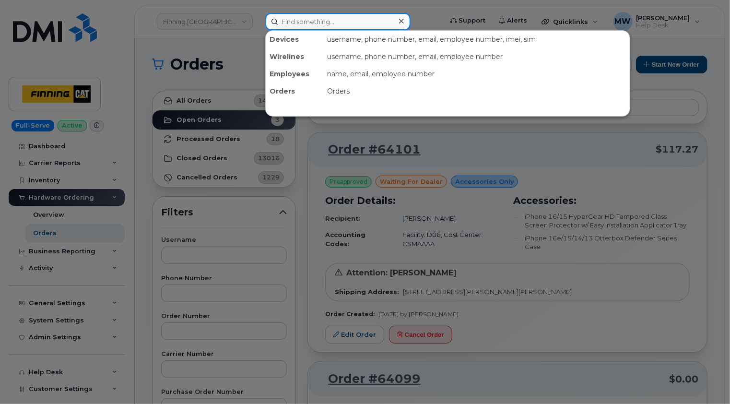
click at [328, 18] on input at bounding box center [337, 21] width 145 height 17
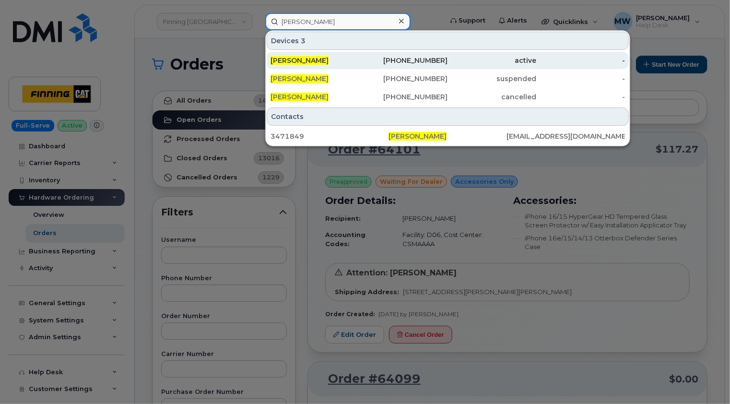
type input "joel fretz"
click at [318, 60] on div "Joel Fretz" at bounding box center [315, 61] width 89 height 10
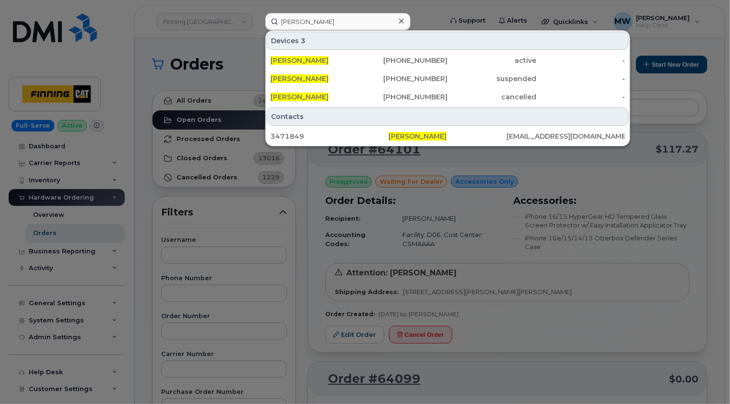
click at [401, 19] on icon at bounding box center [401, 21] width 5 height 8
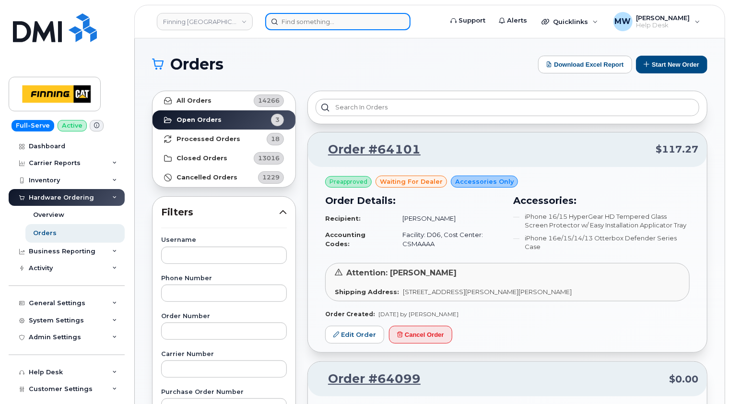
click at [357, 21] on input at bounding box center [337, 21] width 145 height 17
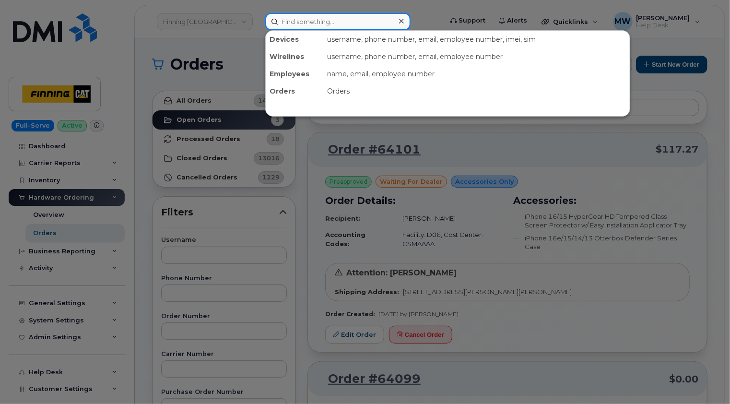
paste input "3494682"
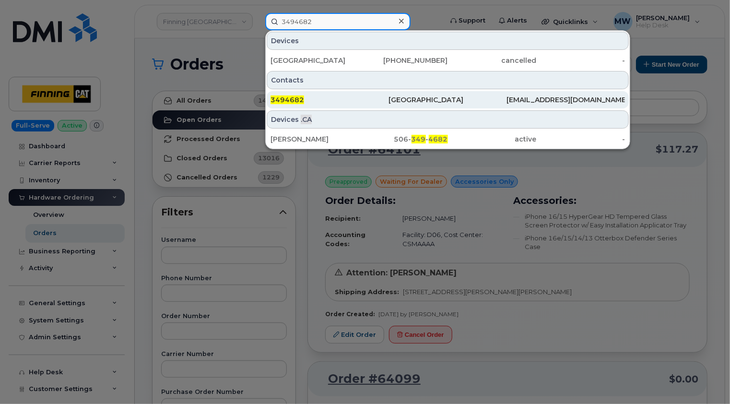
type input "3494682"
click at [334, 98] on div "3494682" at bounding box center [330, 100] width 118 height 10
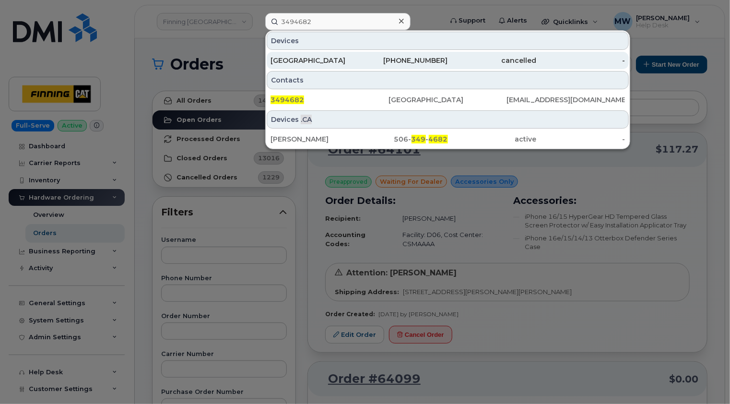
click at [371, 60] on div "587-784-7512" at bounding box center [403, 61] width 89 height 10
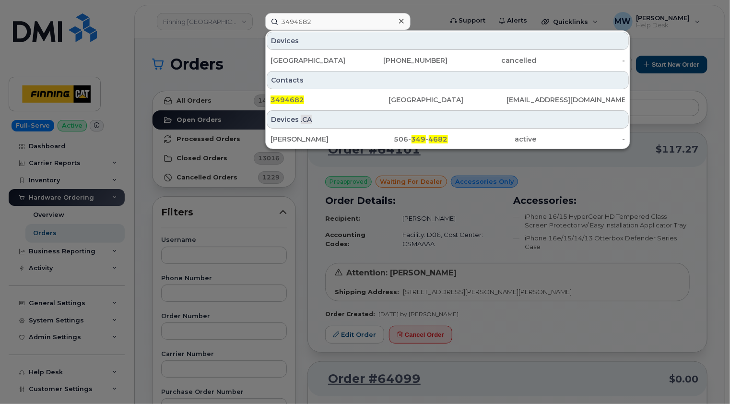
click at [403, 18] on icon at bounding box center [401, 21] width 5 height 8
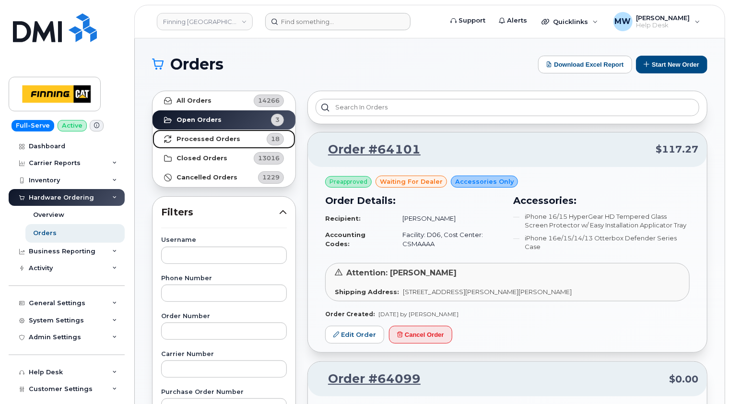
click at [207, 139] on strong "Processed Orders" at bounding box center [209, 139] width 64 height 8
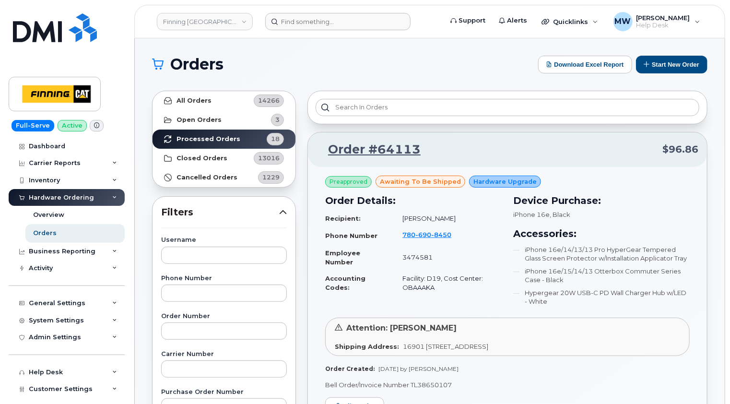
drag, startPoint x: 459, startPoint y: 217, endPoint x: 399, endPoint y: 218, distance: 60.0
click at [399, 218] on td "Bamidele Bamisile" at bounding box center [448, 218] width 108 height 17
copy td "Bamidele Bamisile"
click at [460, 236] on td "780 690 8450" at bounding box center [448, 235] width 108 height 18
drag, startPoint x: 464, startPoint y: 238, endPoint x: 395, endPoint y: 235, distance: 68.7
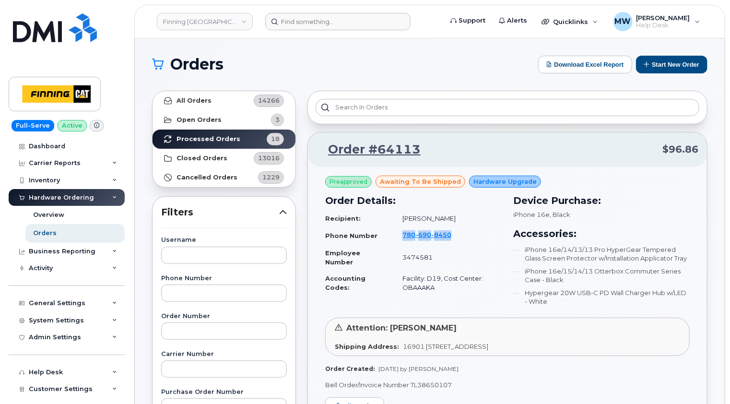
click at [395, 235] on td "780 690 8450" at bounding box center [448, 235] width 108 height 18
copy span "780 690 8450"
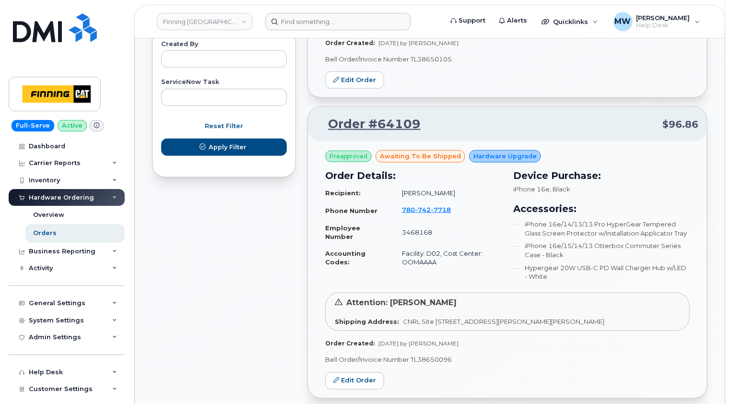
scroll to position [624, 0]
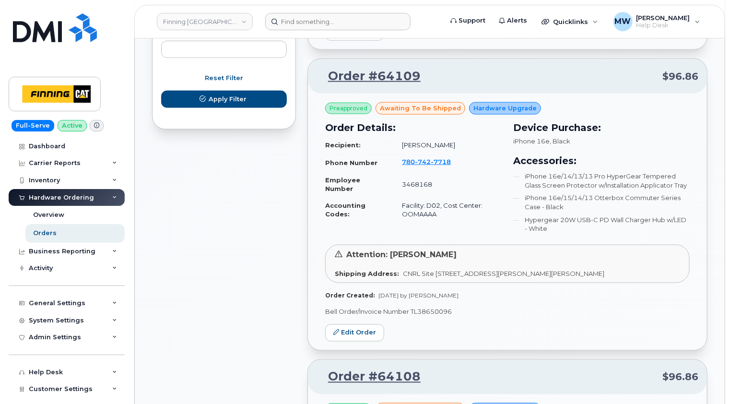
drag, startPoint x: 457, startPoint y: 143, endPoint x: 400, endPoint y: 142, distance: 57.6
click at [400, 142] on td "Russell Harper" at bounding box center [447, 145] width 108 height 17
copy td "Russell Harper"
drag, startPoint x: 493, startPoint y: 162, endPoint x: 401, endPoint y: 164, distance: 92.2
click at [401, 164] on td "780 742 7718" at bounding box center [447, 163] width 108 height 18
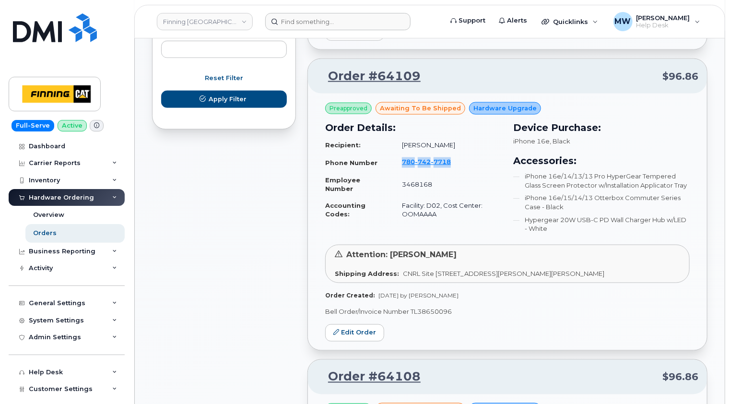
copy span "780 742 7718"
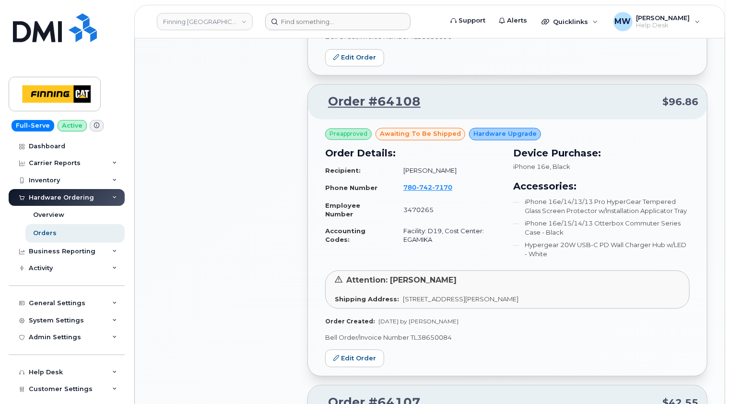
scroll to position [912, 0]
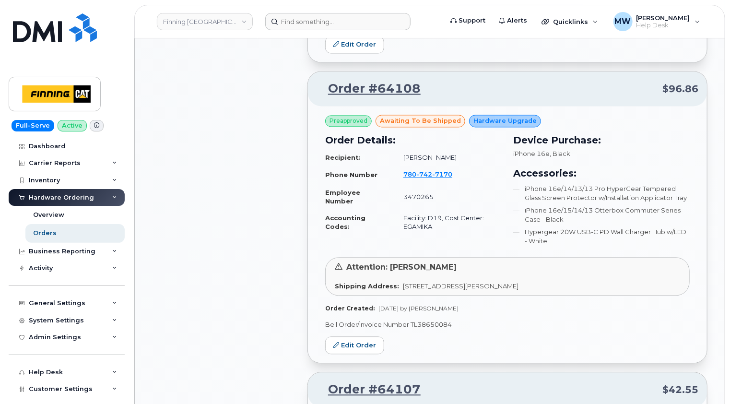
drag, startPoint x: 455, startPoint y: 155, endPoint x: 402, endPoint y: 154, distance: 52.8
click at [402, 154] on td "[PERSON_NAME]" at bounding box center [448, 158] width 107 height 17
copy td "Michael Hempler"
drag, startPoint x: 476, startPoint y: 172, endPoint x: 401, endPoint y: 173, distance: 74.9
click at [401, 173] on td "780 742 7170" at bounding box center [448, 176] width 107 height 18
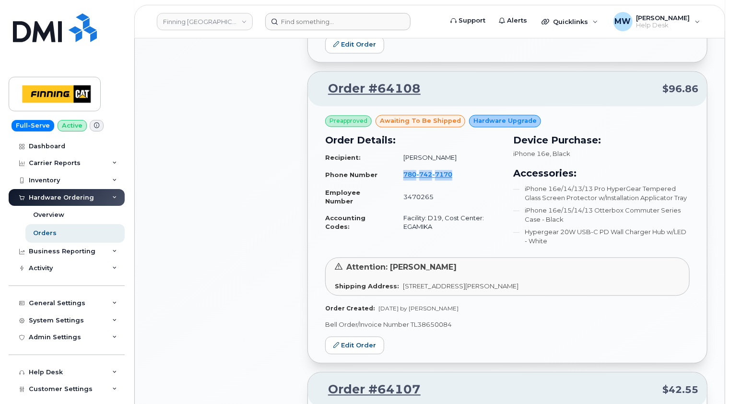
copy span "780 742 7170"
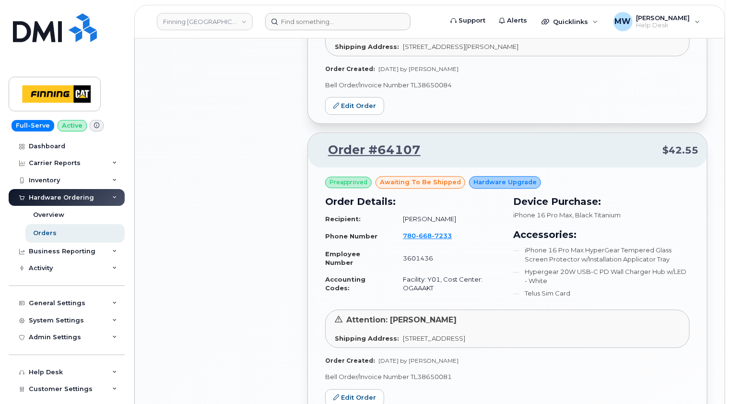
scroll to position [1200, 0]
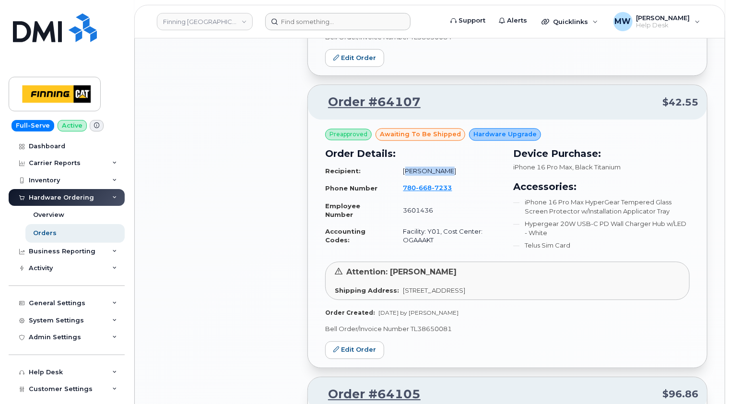
drag, startPoint x: 449, startPoint y: 167, endPoint x: 403, endPoint y: 170, distance: 46.2
click at [403, 170] on td "Kevin Parkes" at bounding box center [448, 171] width 107 height 17
drag, startPoint x: 403, startPoint y: 170, endPoint x: 496, endPoint y: 166, distance: 93.2
click at [496, 166] on td "Kevin Parkes" at bounding box center [448, 171] width 107 height 17
click at [653, 164] on div "iPhone 16 Pro Max , Black Titanium" at bounding box center [601, 167] width 177 height 9
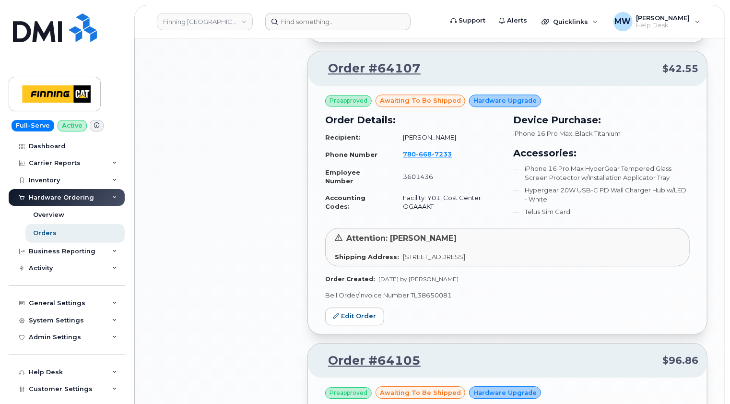
scroll to position [1248, 0]
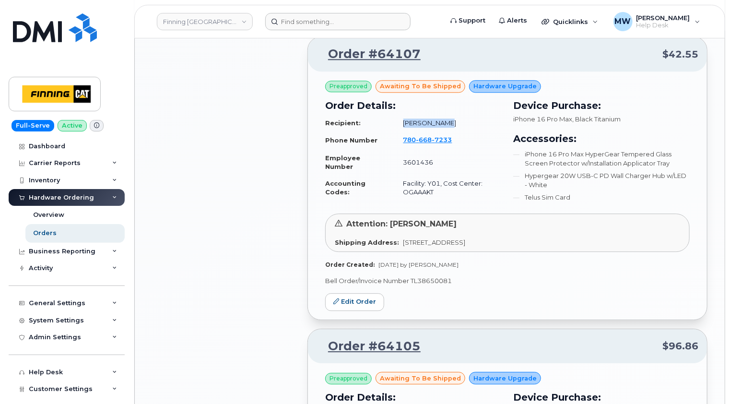
drag, startPoint x: 441, startPoint y: 120, endPoint x: 400, endPoint y: 120, distance: 41.7
click at [400, 120] on td "Kevin Parkes" at bounding box center [448, 123] width 107 height 17
copy td "Kevin Parkes"
drag, startPoint x: 485, startPoint y: 138, endPoint x: 401, endPoint y: 139, distance: 83.5
click at [401, 139] on td "780 668 7233" at bounding box center [448, 140] width 107 height 18
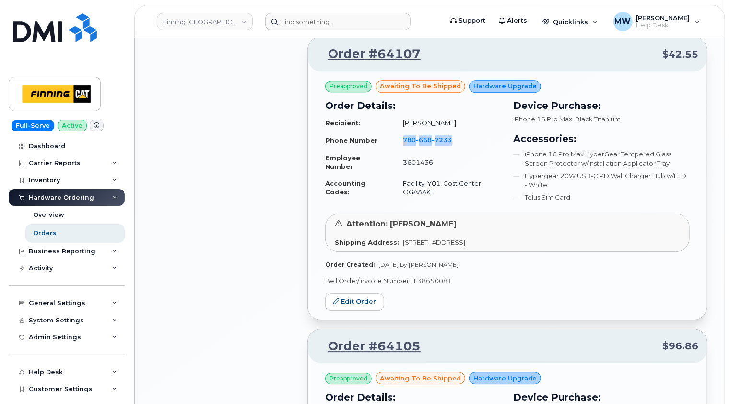
copy span "780 668 7233"
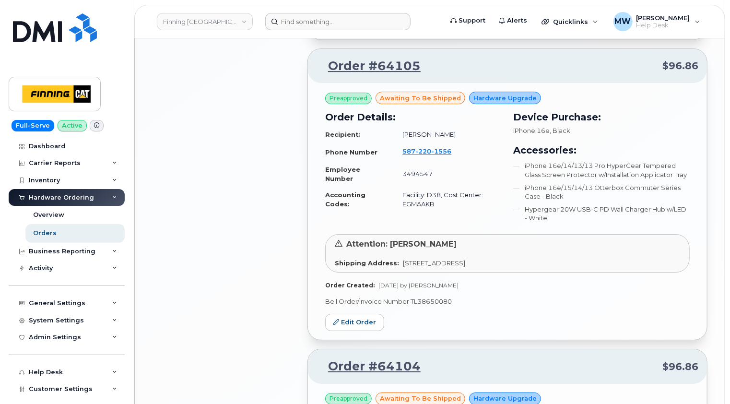
scroll to position [1536, 0]
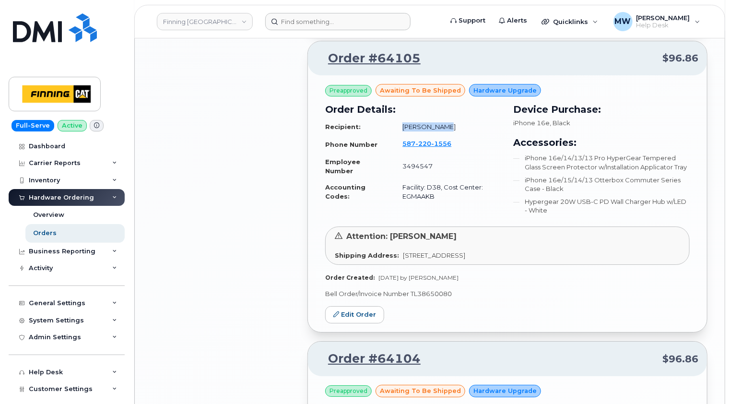
drag, startPoint x: 453, startPoint y: 124, endPoint x: 401, endPoint y: 125, distance: 52.3
click at [401, 125] on td "Keith Miller" at bounding box center [448, 127] width 108 height 17
copy td "Keith Miller"
drag, startPoint x: 488, startPoint y: 140, endPoint x: 397, endPoint y: 141, distance: 90.7
click at [397, 141] on td "587 220 1556" at bounding box center [448, 144] width 108 height 18
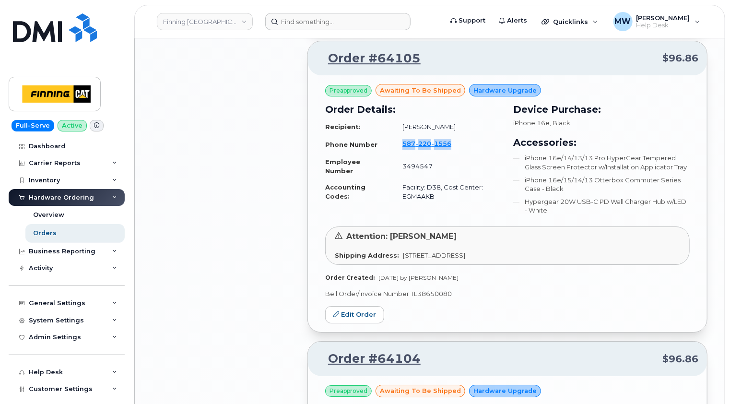
copy span "587 220 1556"
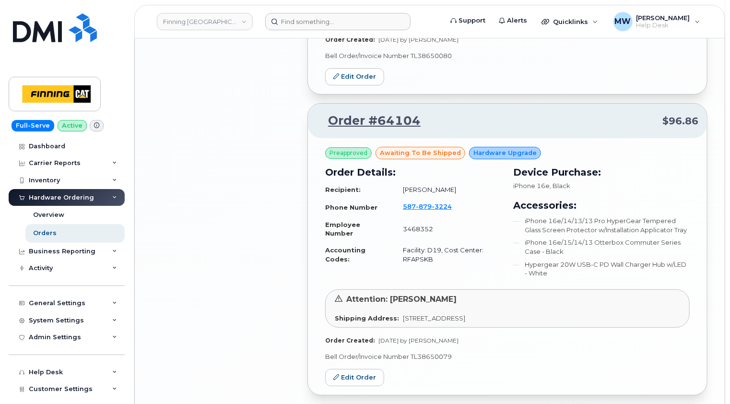
scroll to position [1775, 0]
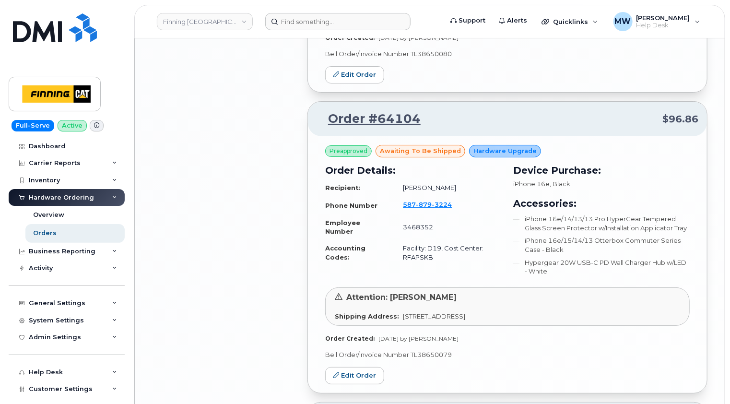
drag, startPoint x: 453, startPoint y: 183, endPoint x: 400, endPoint y: 185, distance: 52.8
click at [400, 185] on td "Travis Manchur" at bounding box center [447, 187] width 107 height 17
drag, startPoint x: 486, startPoint y: 204, endPoint x: 402, endPoint y: 204, distance: 84.0
click at [402, 204] on td "587 879 3224" at bounding box center [447, 205] width 107 height 18
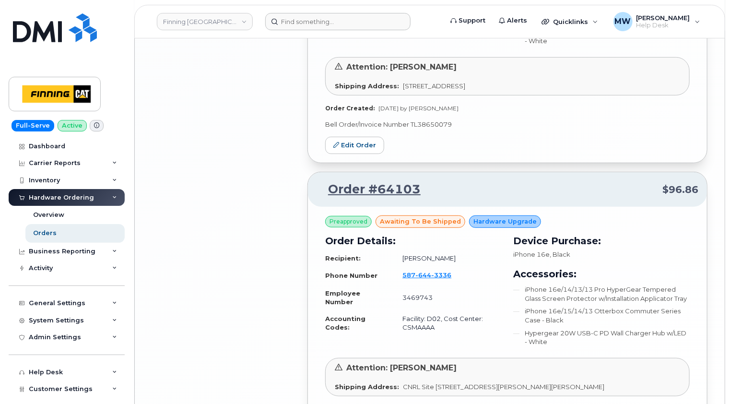
scroll to position [2063, 0]
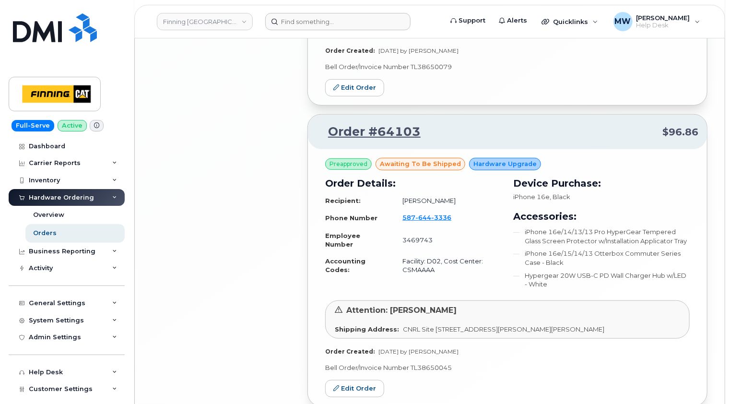
drag, startPoint x: 445, startPoint y: 196, endPoint x: 402, endPoint y: 196, distance: 43.2
click at [402, 196] on td "Michael Zijlstre" at bounding box center [448, 200] width 108 height 17
drag, startPoint x: 478, startPoint y: 213, endPoint x: 400, endPoint y: 213, distance: 78.2
click at [400, 213] on td "587 644 3336" at bounding box center [448, 218] width 108 height 18
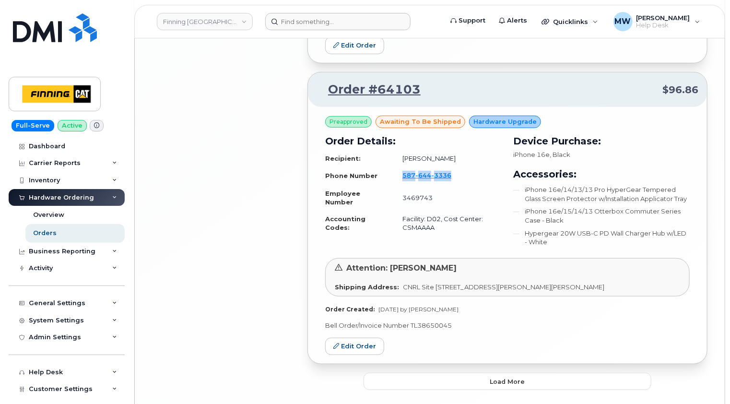
scroll to position [2138, 0]
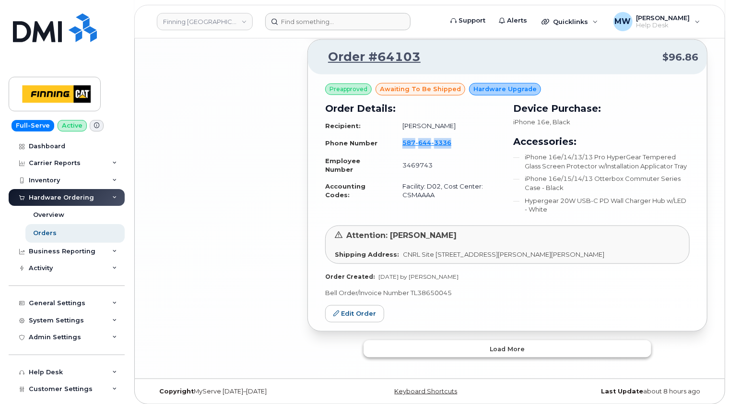
click at [541, 345] on button "Load more" at bounding box center [508, 348] width 288 height 17
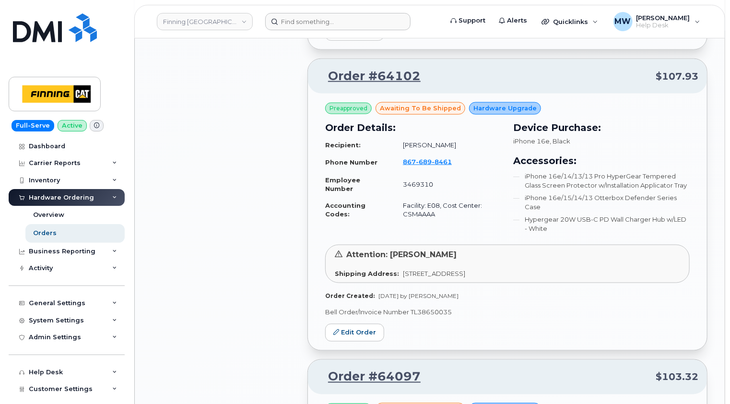
scroll to position [2426, 0]
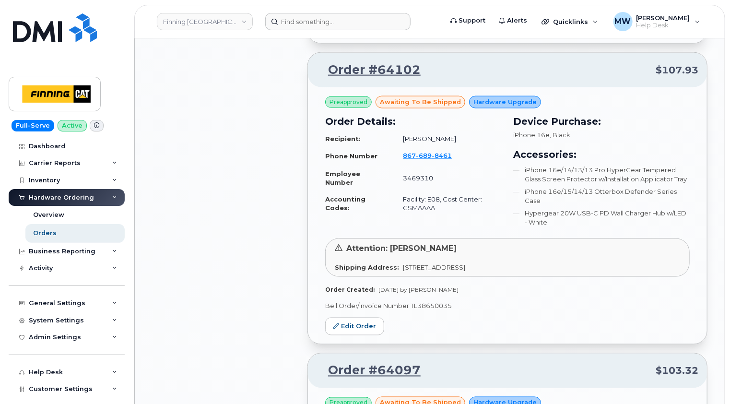
drag, startPoint x: 467, startPoint y: 133, endPoint x: 401, endPoint y: 135, distance: 65.8
click at [401, 135] on td "Paul Cruikshank" at bounding box center [447, 139] width 107 height 17
drag, startPoint x: 480, startPoint y: 153, endPoint x: 399, endPoint y: 153, distance: 81.1
click at [399, 153] on td "867 689 8461" at bounding box center [447, 156] width 107 height 18
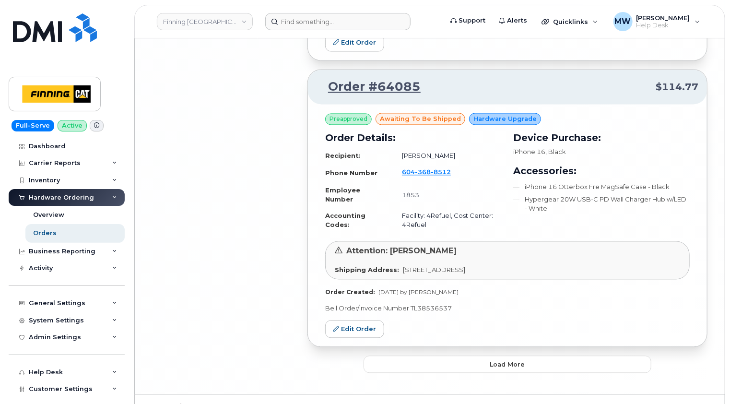
scroll to position [4595, 0]
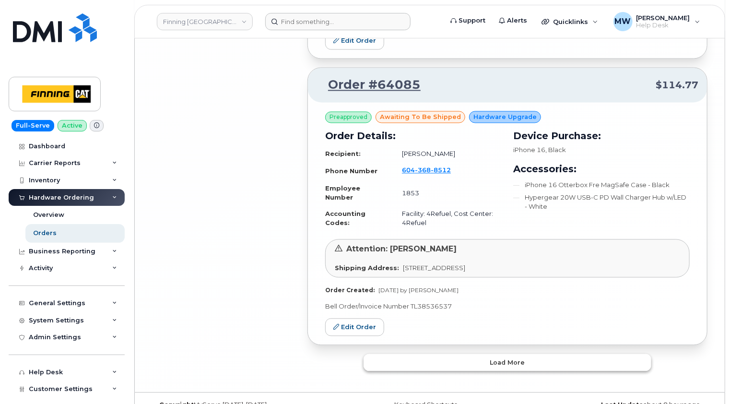
click at [527, 354] on button "Load more" at bounding box center [508, 362] width 288 height 17
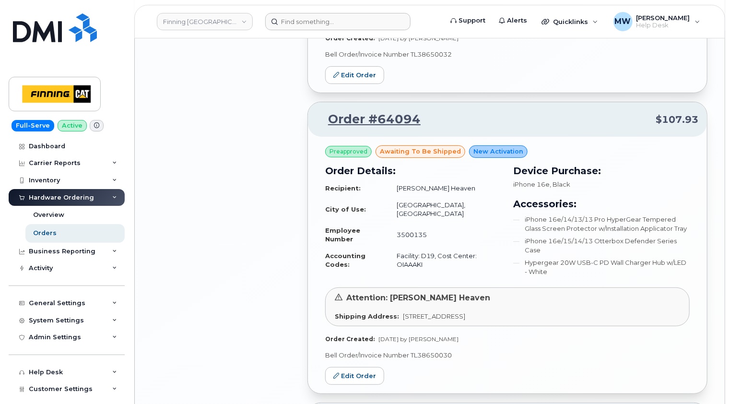
scroll to position [3705, 0]
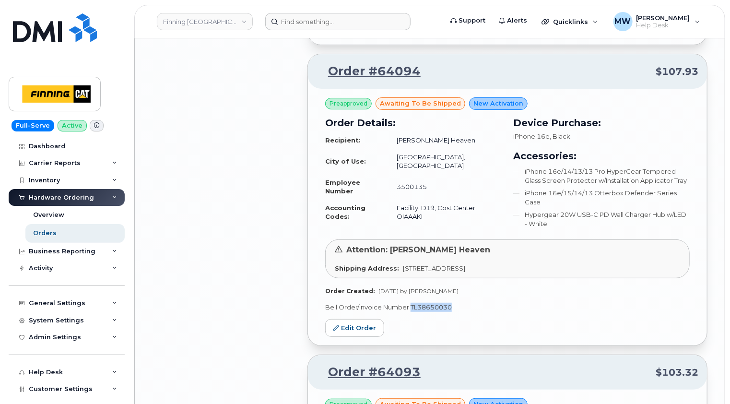
drag, startPoint x: 457, startPoint y: 289, endPoint x: 412, endPoint y: 290, distance: 45.1
click at [412, 303] on p "Bell Order/Invoice Number TL38650030" at bounding box center [507, 307] width 365 height 9
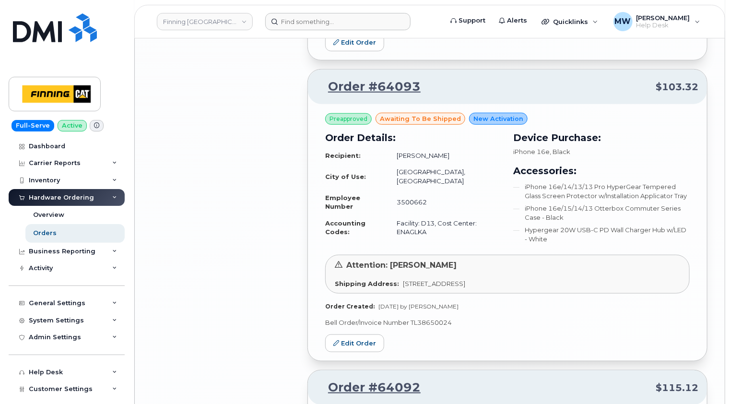
scroll to position [3993, 0]
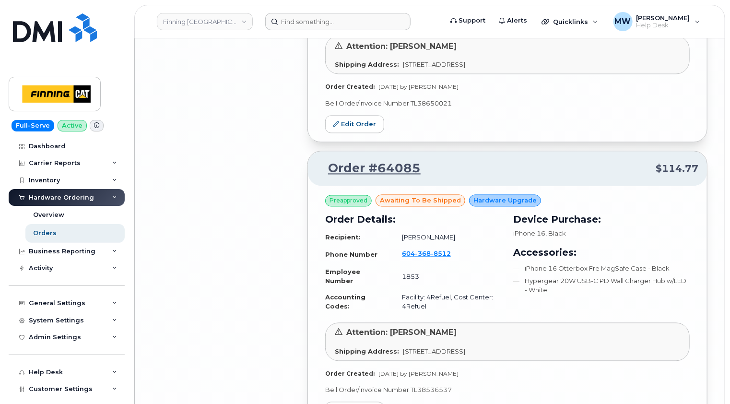
scroll to position [4569, 0]
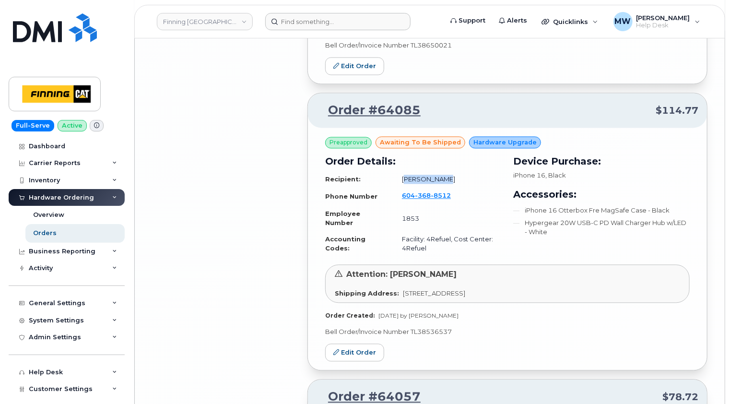
drag, startPoint x: 460, startPoint y: 162, endPoint x: 401, endPoint y: 160, distance: 59.0
click at [401, 171] on td "Randy Jagpal" at bounding box center [447, 179] width 108 height 17
click at [388, 102] on link "Order #64085" at bounding box center [369, 110] width 104 height 17
click at [338, 20] on input at bounding box center [337, 21] width 145 height 17
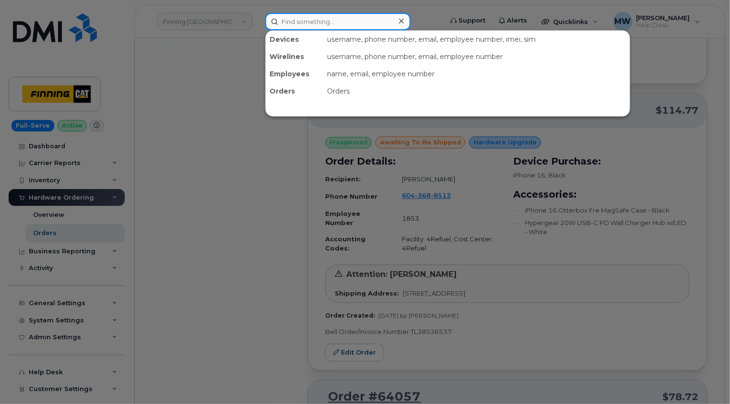
paste input "604-368-8512"
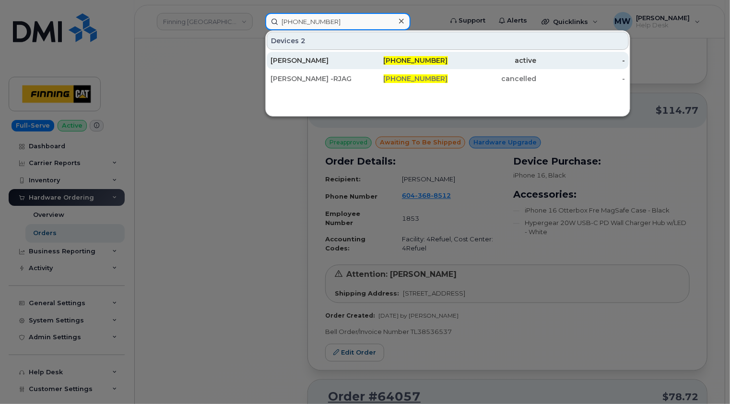
type input "604-368-8512"
click at [323, 59] on div "Randy Jagpal" at bounding box center [315, 61] width 89 height 10
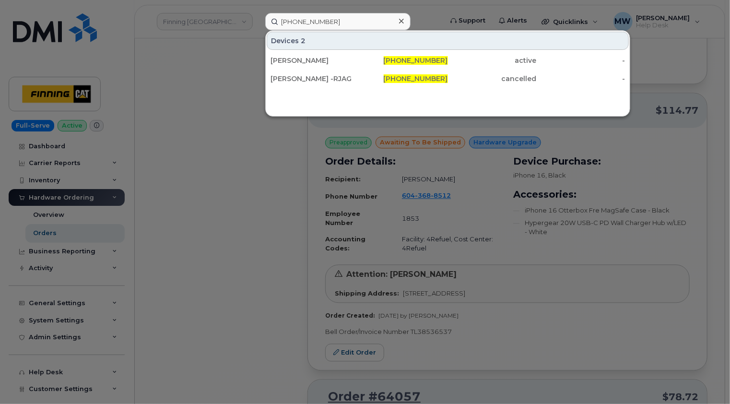
click at [398, 21] on div at bounding box center [401, 21] width 14 height 14
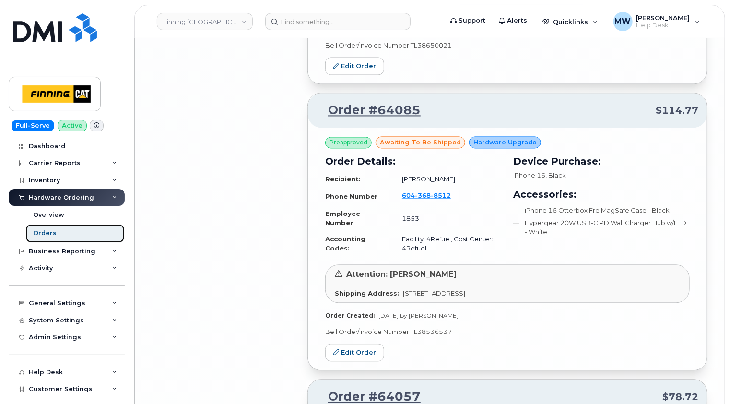
click at [56, 235] on link "Orders" at bounding box center [74, 233] width 99 height 18
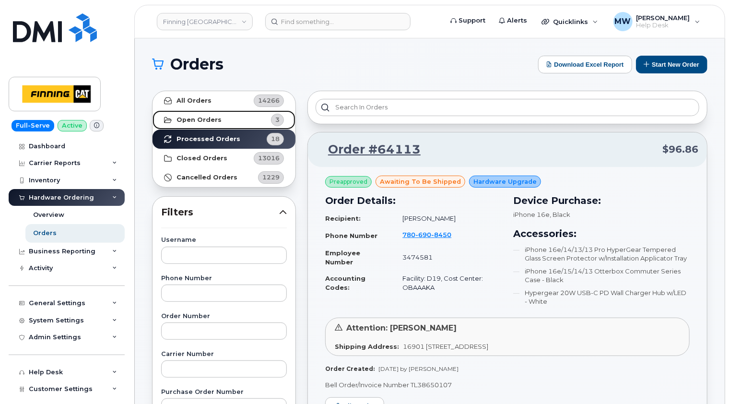
click at [211, 116] on strong "Open Orders" at bounding box center [199, 120] width 45 height 8
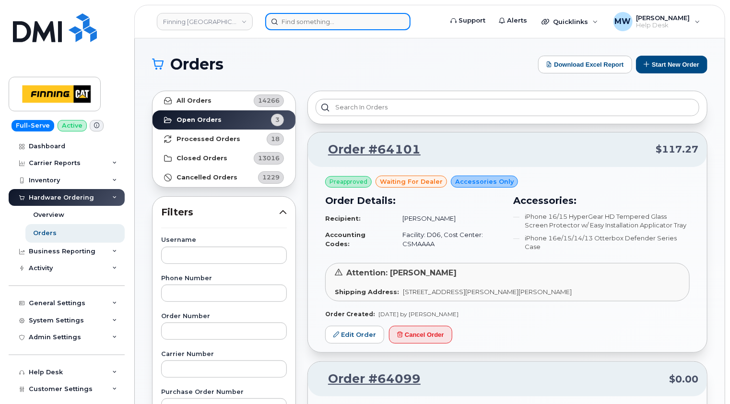
click at [315, 18] on input at bounding box center [337, 21] width 145 height 17
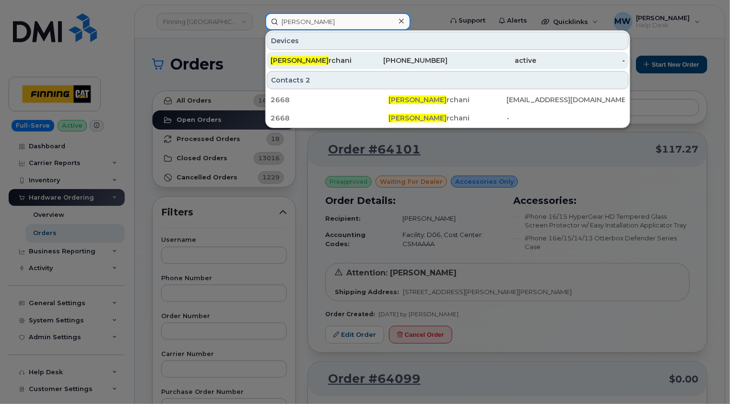
type input "adnen kho"
click at [340, 60] on div "Adnen Kho rchani" at bounding box center [315, 61] width 89 height 10
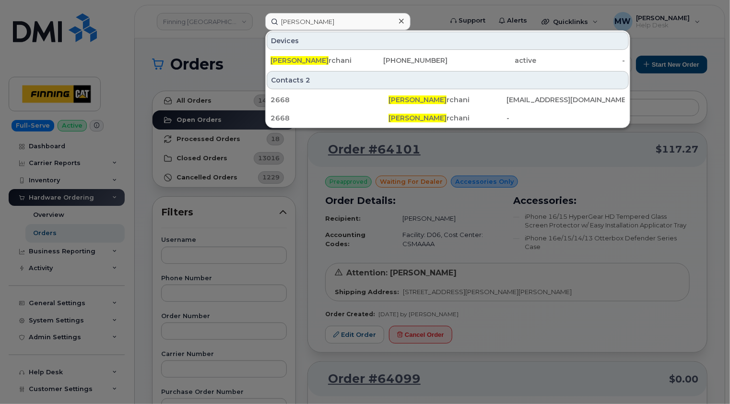
click at [405, 24] on div at bounding box center [401, 21] width 14 height 14
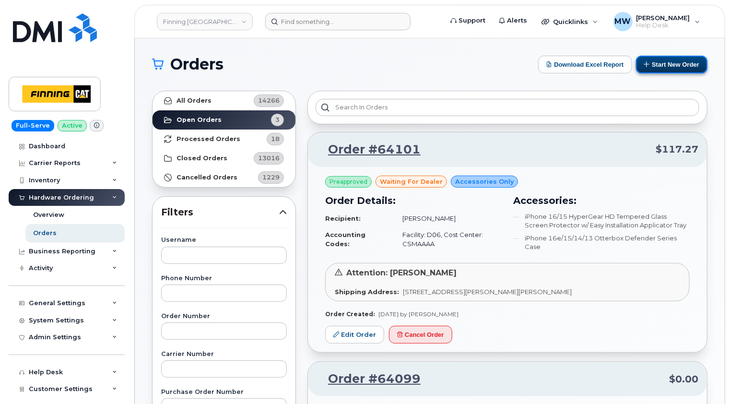
click at [674, 62] on button "Start New Order" at bounding box center [671, 65] width 71 height 18
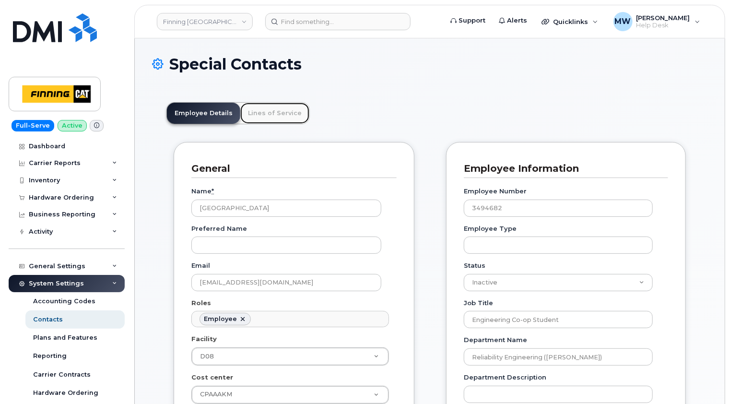
click at [266, 111] on link "Lines of Service" at bounding box center [274, 113] width 69 height 21
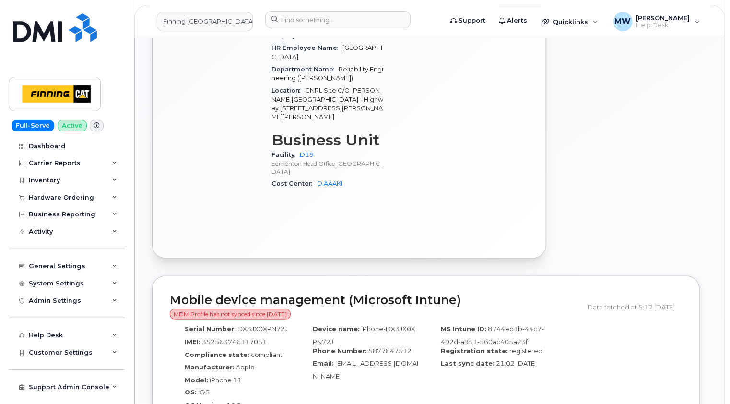
scroll to position [576, 0]
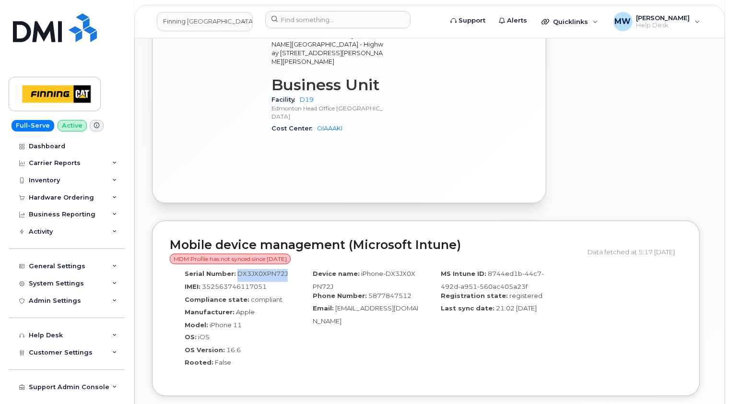
drag, startPoint x: 289, startPoint y: 248, endPoint x: 236, endPoint y: 245, distance: 53.3
click at [236, 269] on div "Serial Number: DX3JX0XPN72J" at bounding box center [234, 275] width 114 height 13
copy span "DX3JX0XPN72J"
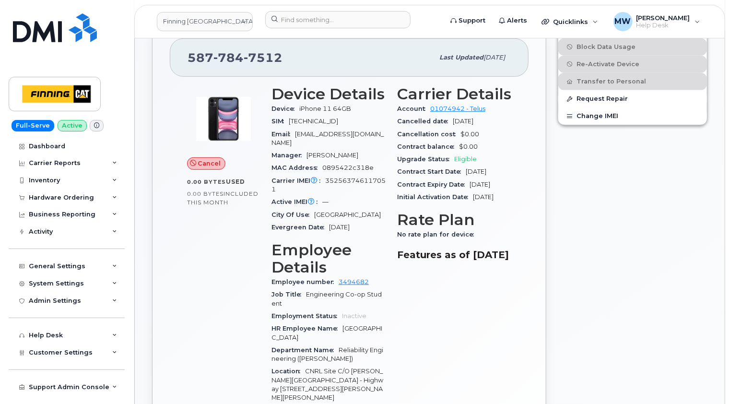
scroll to position [0, 0]
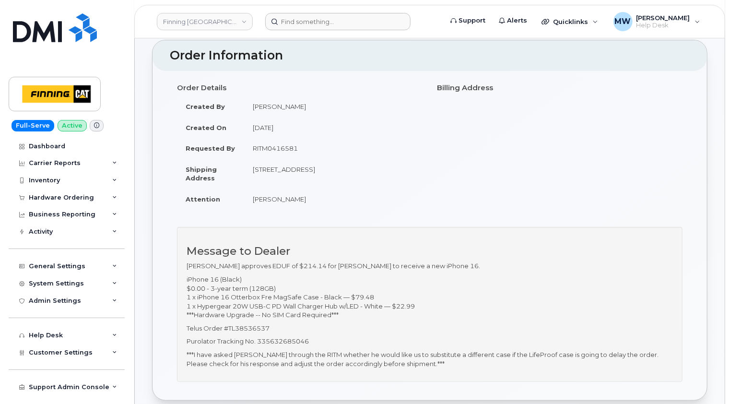
scroll to position [48, 0]
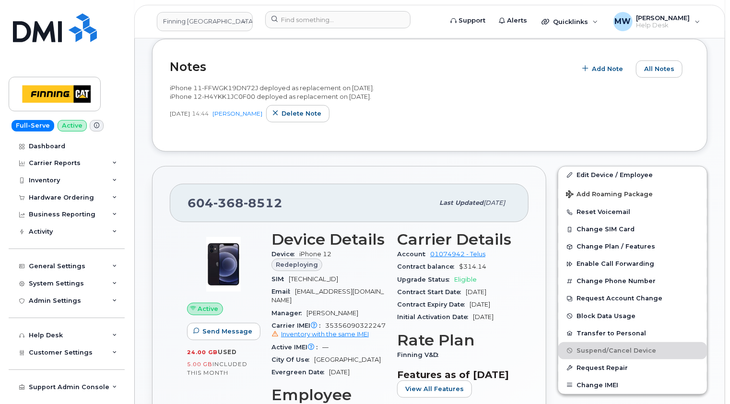
scroll to position [240, 0]
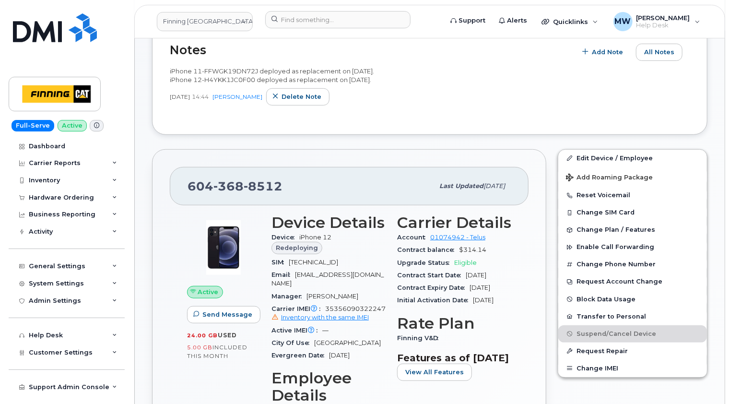
click at [338, 259] on span "8912230000526996285" at bounding box center [313, 262] width 49 height 7
copy span "8912230000526996285"
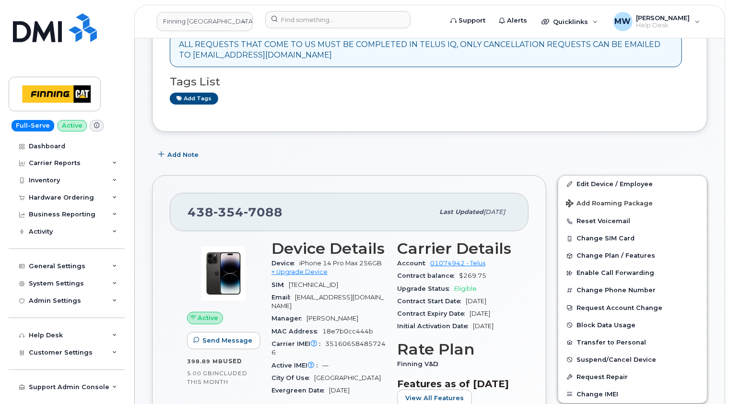
scroll to position [192, 0]
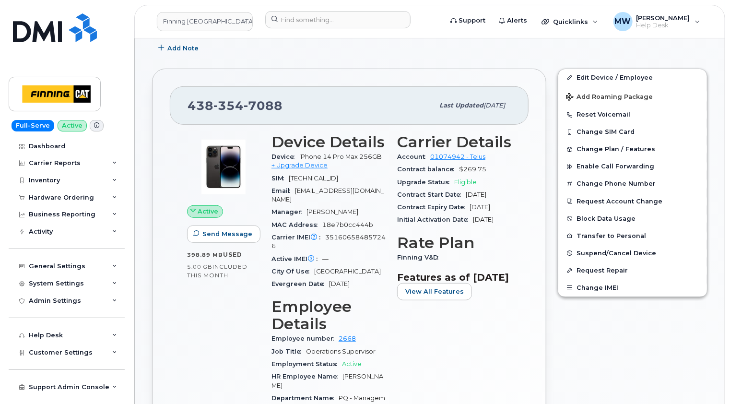
click at [262, 103] on span "7088" at bounding box center [263, 105] width 39 height 14
copy span "[PHONE_NUMBER]"
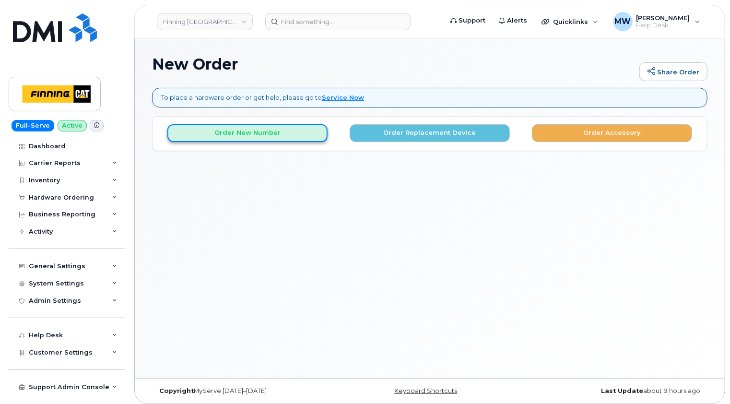
click at [277, 137] on button "Order New Number" at bounding box center [247, 133] width 160 height 18
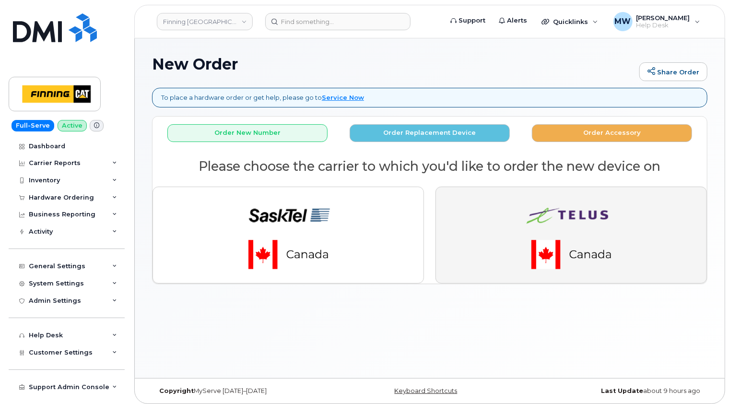
click at [627, 213] on img "button" at bounding box center [571, 235] width 134 height 81
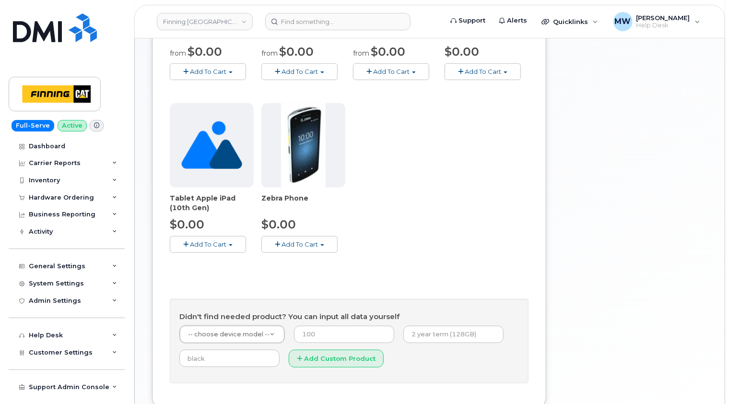
scroll to position [336, 0]
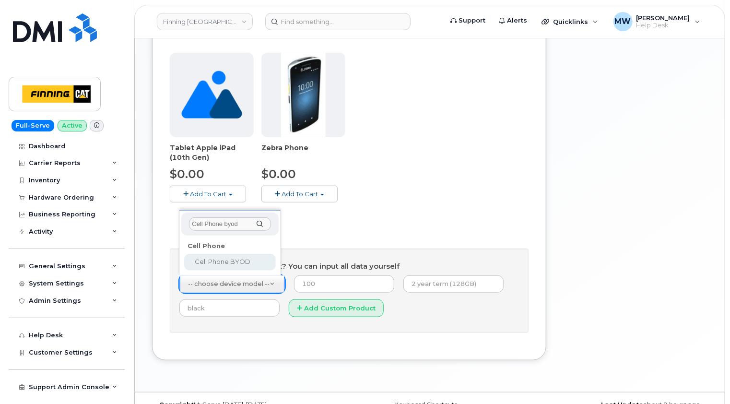
type input "Cell Phone byod"
select select "2547"
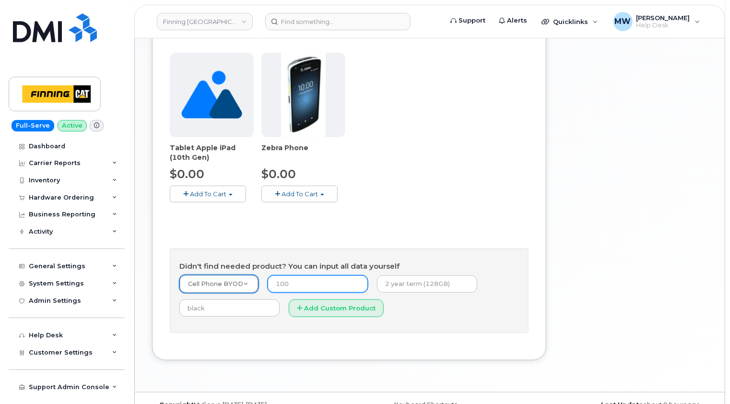
click at [295, 282] on input "number" at bounding box center [318, 283] width 100 height 17
type input "0.00"
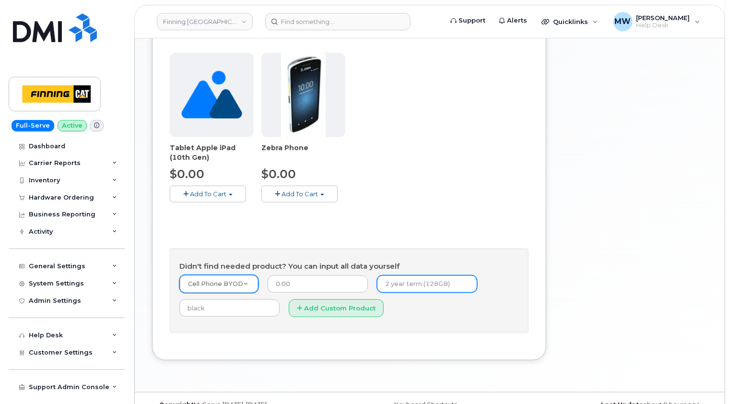
click at [398, 281] on input "text" at bounding box center [427, 283] width 100 height 17
type input "New Activation (Customer Owned Hardware)"
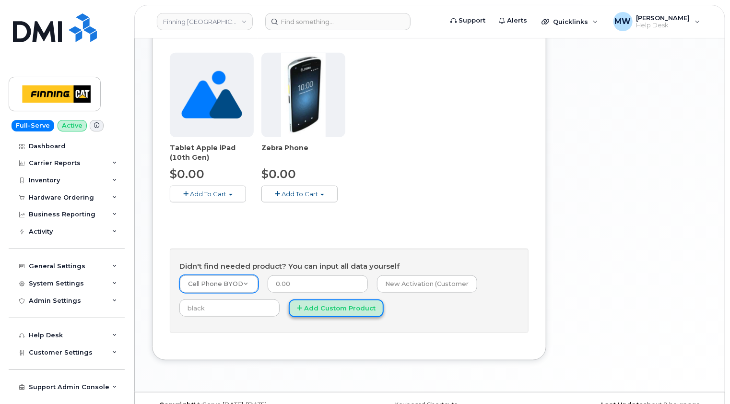
click at [341, 308] on button "Add Custom Product" at bounding box center [336, 308] width 95 height 18
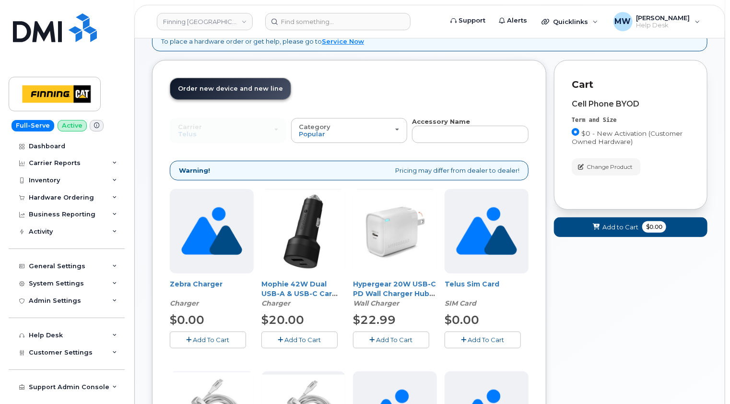
scroll to position [0, 0]
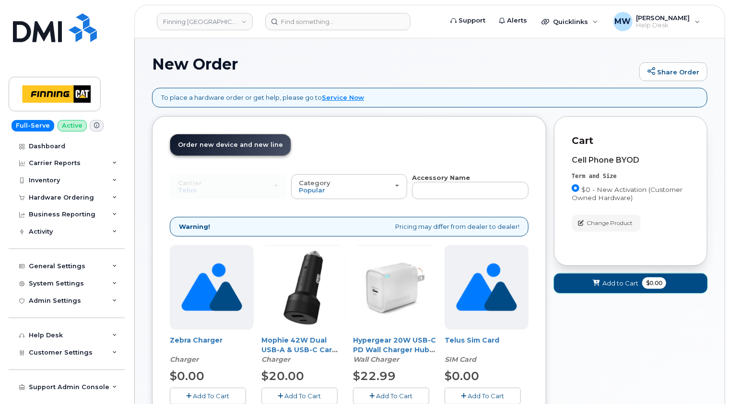
click at [619, 283] on span "Add to Cart" at bounding box center [621, 283] width 36 height 9
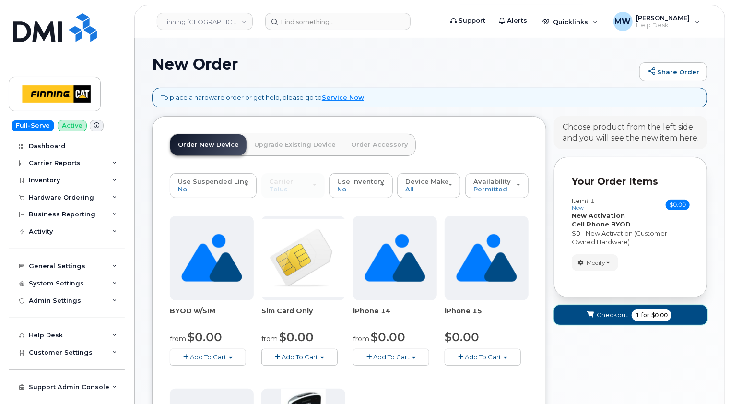
click at [603, 314] on span "Checkout" at bounding box center [612, 314] width 31 height 9
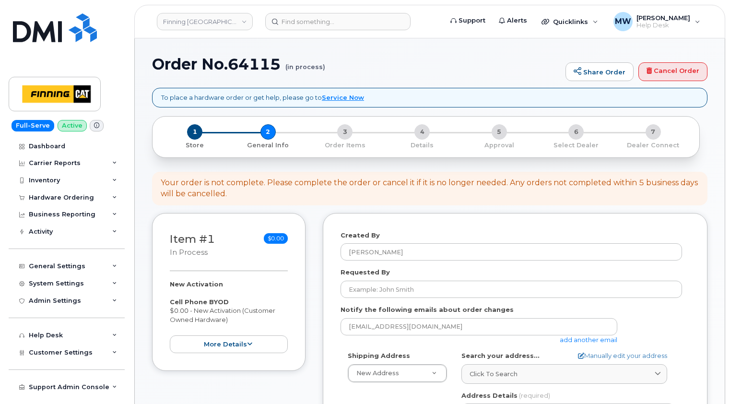
select select
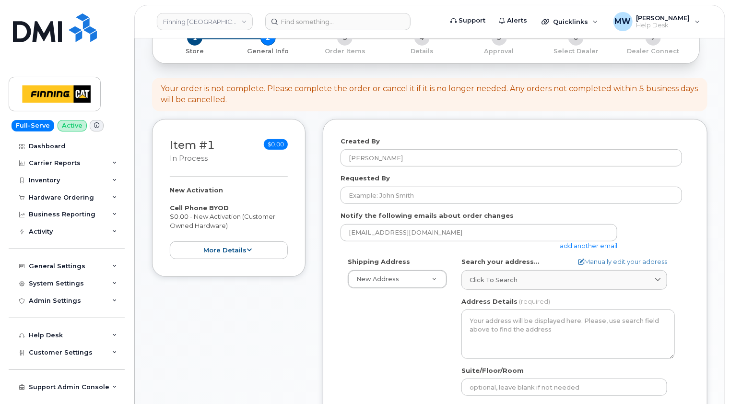
scroll to position [96, 0]
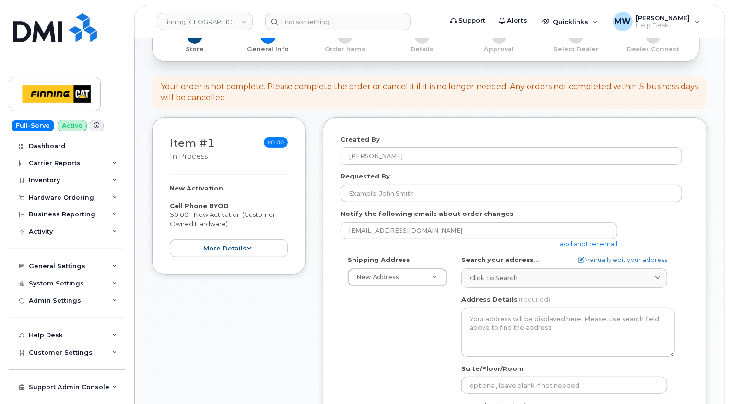
click at [351, 91] on div "Your order is not complete. Please complete the order or cancel it if it is no …" at bounding box center [430, 93] width 538 height 22
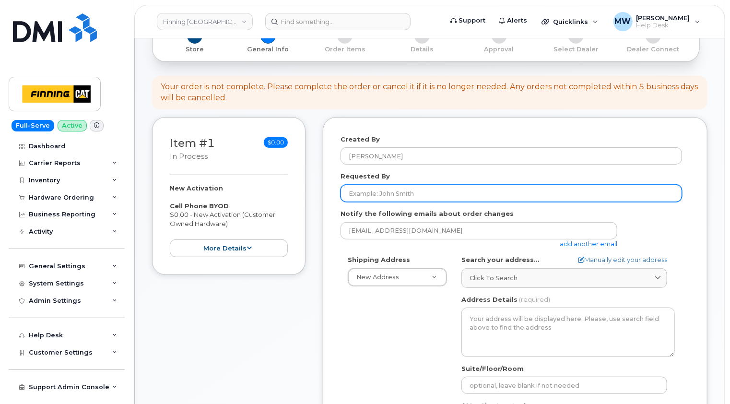
click at [374, 191] on input "Requested By" at bounding box center [512, 193] width 342 height 17
paste input "RITM0482280"
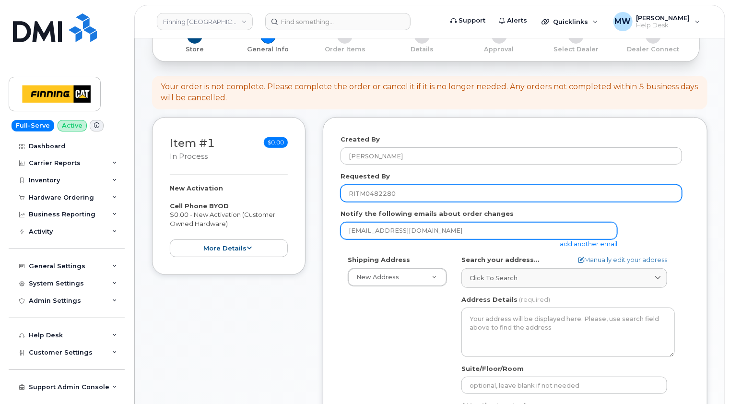
type input "RITM0482280"
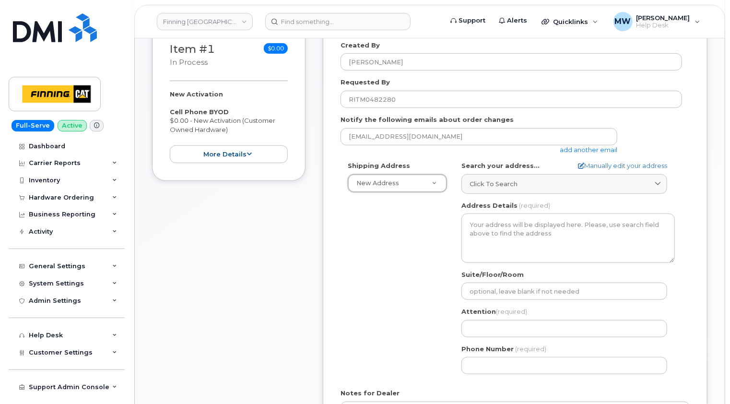
scroll to position [192, 0]
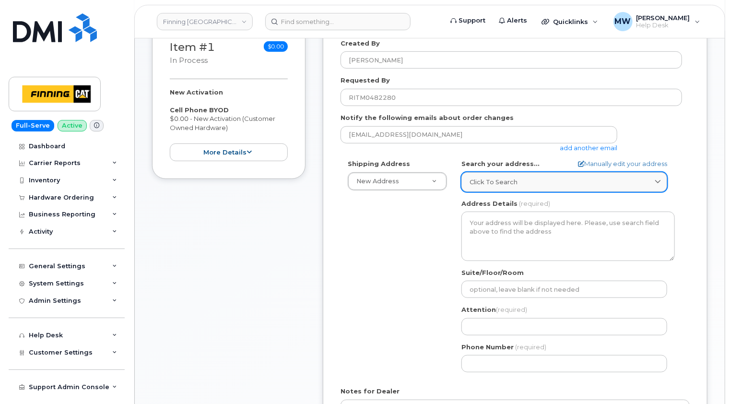
click at [520, 187] on link "Click to search" at bounding box center [565, 182] width 206 height 20
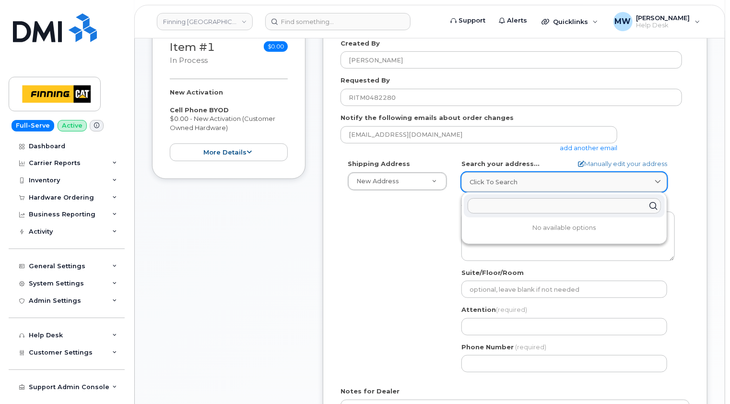
paste input "10760A Henri Bourassa Est"
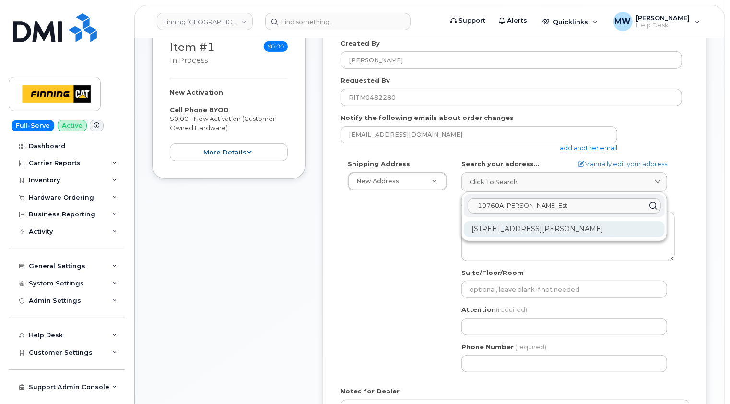
type input "10760A Henri Bourassa Est"
click at [533, 228] on div "10760A Boul Henri-Bourassa E Montréal QC H1C 1S9" at bounding box center [564, 229] width 201 height 16
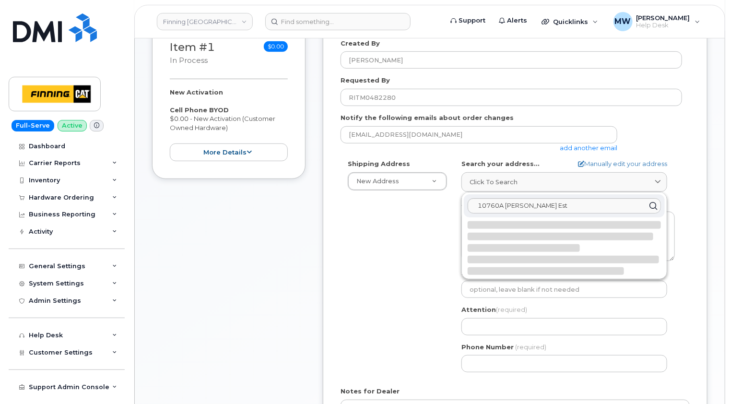
select select
type textarea "10760A Boul Henri-Bourassa E MONTRÉAL QC H1C 1S9 CANADA"
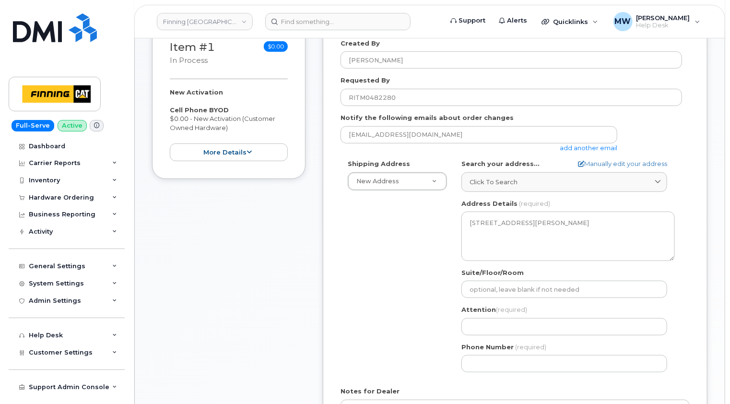
click at [695, 227] on div "Created By Matthew Walshe Requested By RITM0482280 Notify the following emails …" at bounding box center [515, 247] width 385 height 453
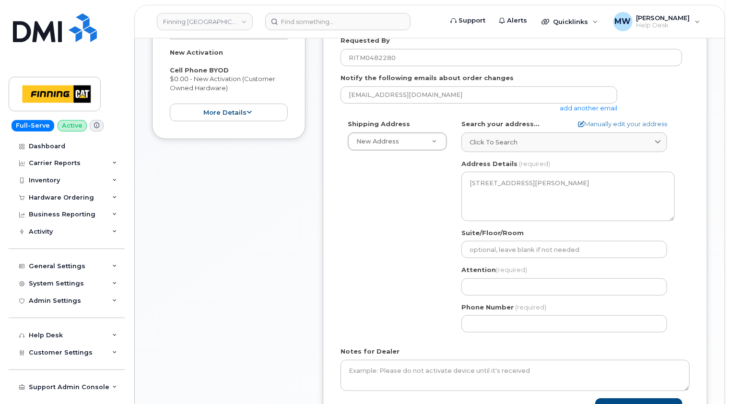
scroll to position [288, 0]
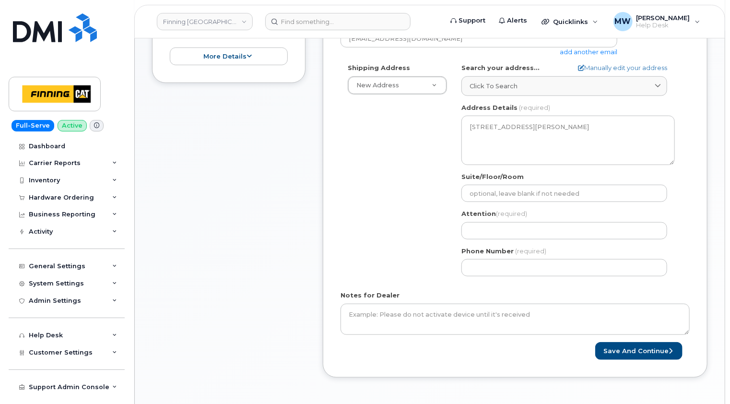
click at [227, 184] on div "Item #1 in process $0.00 New Activation Cell Phone BYOD $0.00 - New Activation …" at bounding box center [229, 158] width 154 height 467
click at [497, 227] on input "Attention (required)" at bounding box center [565, 230] width 206 height 17
paste input "Alexandr Moiseenko"
select select
type input "Alexandr Moiseenko"
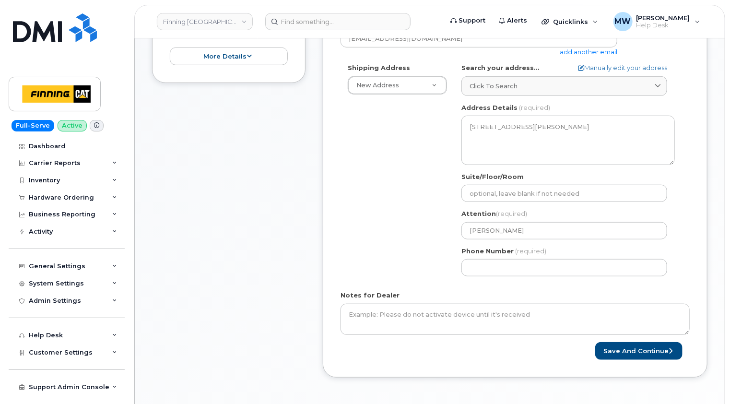
click at [407, 257] on div "Shipping Address New Address New Address 10760A Henri-Bourassa E Blvd 8051 18 A…" at bounding box center [512, 173] width 342 height 220
drag, startPoint x: 349, startPoint y: 125, endPoint x: 356, endPoint y: 135, distance: 12.5
click at [349, 125] on div "Shipping Address New Address New Address 10760A Henri-Bourassa E Blvd 8051 18 A…" at bounding box center [512, 173] width 342 height 220
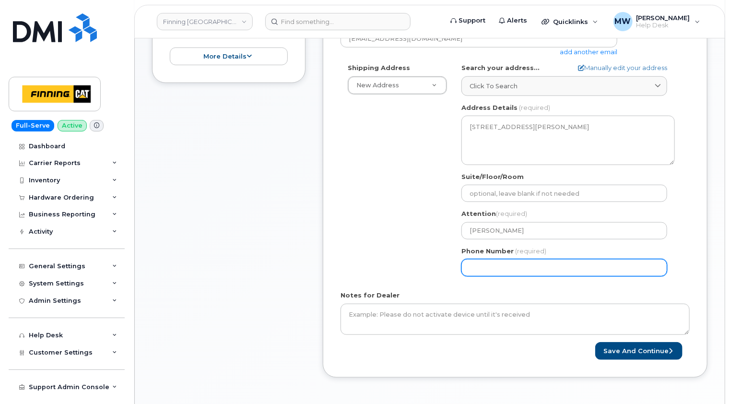
click at [477, 267] on input "Phone Number" at bounding box center [565, 267] width 206 height 17
paste input "4383547088"
select select
type input "4383547088"
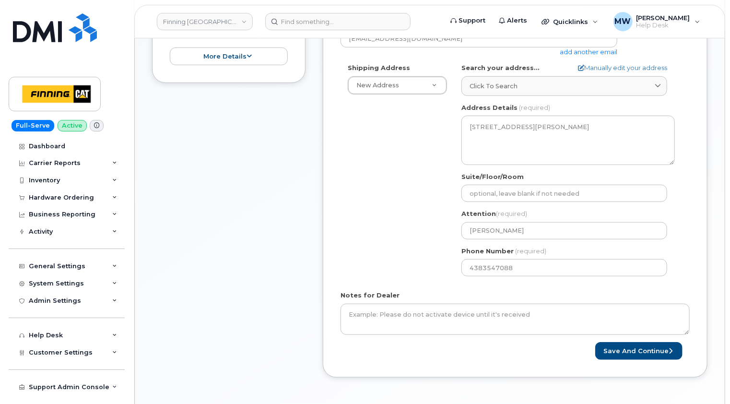
click at [411, 270] on div "Shipping Address New Address New Address 10760A Henri-Bourassa E Blvd 8051 18 A…" at bounding box center [512, 173] width 342 height 220
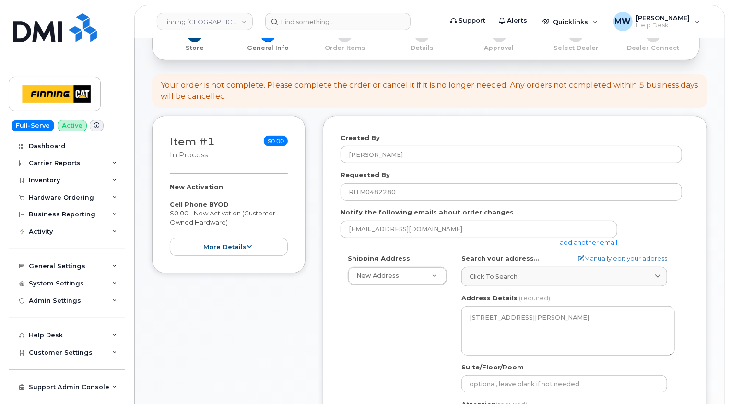
scroll to position [96, 0]
drag, startPoint x: 238, startPoint y: 222, endPoint x: 167, endPoint y: 208, distance: 71.9
click at [167, 208] on div "Item #1 in process $0.00 New Activation Cell Phone BYOD $0.00 - New Activation …" at bounding box center [229, 196] width 154 height 158
copy div "Cell Phone BYOD $0.00 - New Activation (Customer Owned Hardware)"
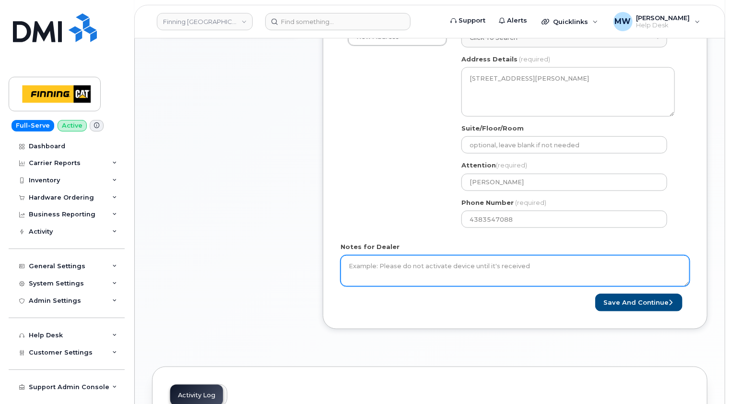
scroll to position [384, 0]
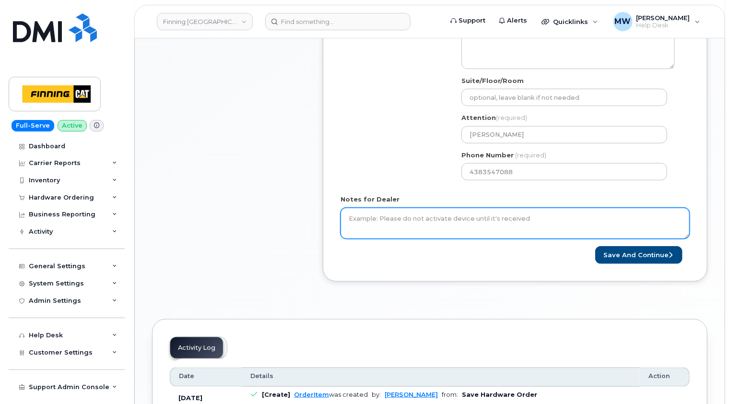
click at [417, 219] on textarea "Notes for Dealer" at bounding box center [515, 224] width 349 height 32
paste textarea "Cell Phone BYOD $0.00 - New Activation (Customer Owned Hardware)"
click at [371, 221] on textarea "Cell Phone BYOD $0.00 - New Activation (Customer Owned Hardware)" at bounding box center [515, 224] width 349 height 32
click at [529, 226] on textarea "Cell Phone BYOD $0.00 - New Activation (Customer Owned Hardware)" at bounding box center [515, 224] width 349 height 32
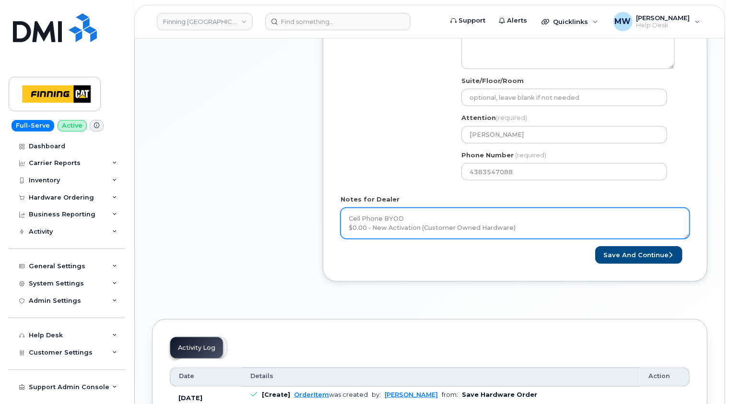
click at [368, 213] on textarea "Cell Phone BYOD $0.00 - New Activation (Customer Owned Hardware)" at bounding box center [515, 224] width 349 height 32
click at [347, 217] on textarea "Cell Phone BYOD $0.00 - New Activation (Customer Owned Hardware)" at bounding box center [515, 224] width 349 height 32
paste textarea "Activate V&D line for Alexandr Moiseenko, using SIM Card already in the possess…"
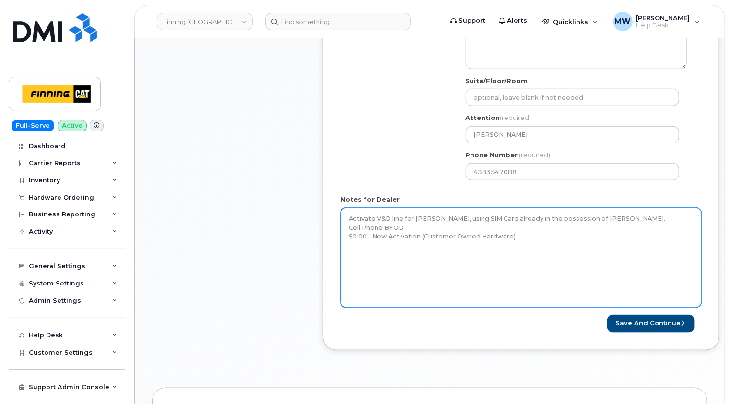
drag, startPoint x: 688, startPoint y: 237, endPoint x: 699, endPoint y: 305, distance: 69.6
click at [699, 305] on textarea "Activate V&D line for Alexandr Moiseenko, using SIM Card already in the possess…" at bounding box center [521, 258] width 361 height 100
click at [683, 218] on textarea "Activate V&D line for Alexandr Moiseenko, using SIM Card already in the possess…" at bounding box center [521, 258] width 361 height 100
click at [533, 239] on textarea "Activate V&D line for Alexandr Moiseenko, using SIM Card already in the possess…" at bounding box center [521, 258] width 361 height 100
click at [534, 243] on textarea "Activate V&D line for Alexandr Moiseenko, using SIM Card already in the possess…" at bounding box center [521, 258] width 361 height 100
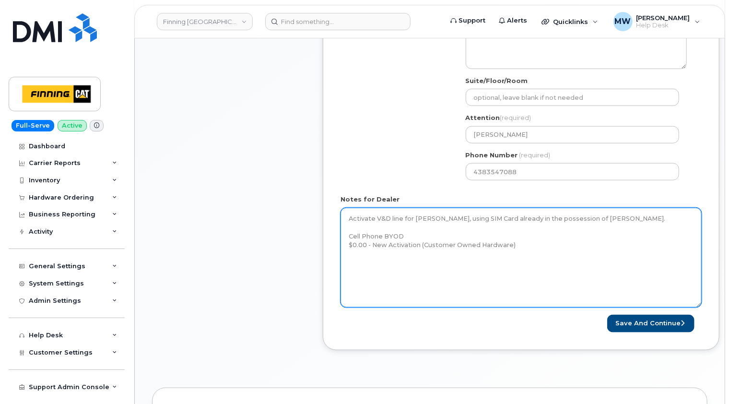
click at [357, 256] on textarea "Activate V&D line for Alexandr Moiseenko, using SIM Card already in the possess…" at bounding box center [521, 258] width 361 height 100
click at [351, 263] on textarea "Activate V&D line for Alexandr Moiseenko, using SIM Card already in the possess…" at bounding box center [521, 258] width 361 height 100
paste textarea "Telus Order #TL38650116"
click at [352, 279] on textarea "Activate V&D line for Alexandr Moiseenko, using SIM Card already in the possess…" at bounding box center [521, 258] width 361 height 100
click at [561, 278] on textarea "Activate V&D line for Alexandr Moiseenko, using SIM Card already in the possess…" at bounding box center [521, 258] width 361 height 100
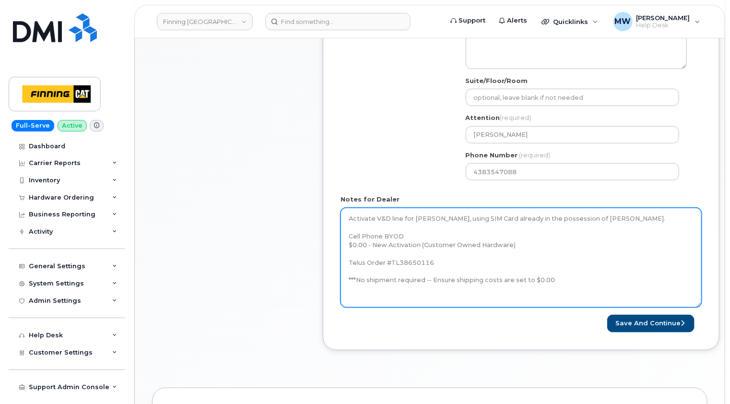
click at [363, 285] on textarea "Activate V&D line for Alexandr Moiseenko, using SIM Card already in the possess…" at bounding box center [521, 258] width 361 height 100
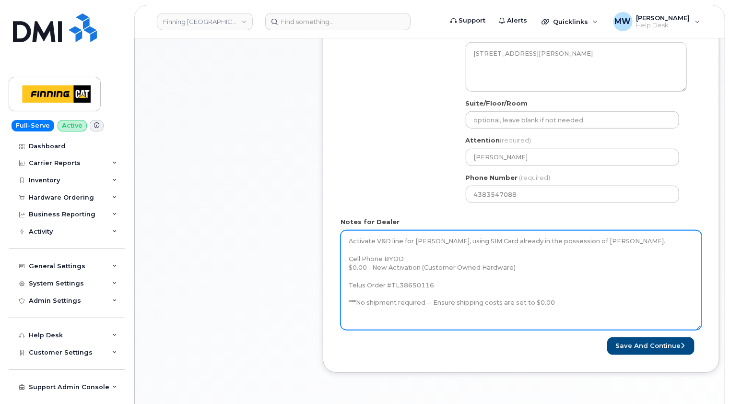
scroll to position [384, 0]
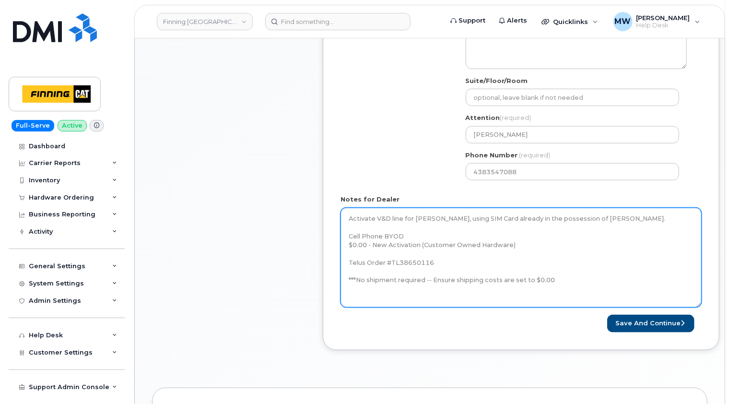
click at [372, 257] on textarea "Activate V&D line for Alexandr Moiseenko, using SIM Card already in the possess…" at bounding box center [521, 258] width 361 height 100
click at [447, 259] on textarea "Activate V&D line for Alexandr Moiseenko, using SIM Card already in the possess…" at bounding box center [521, 258] width 361 height 100
paste textarea "SIM: 8912230102351732015 Line:"
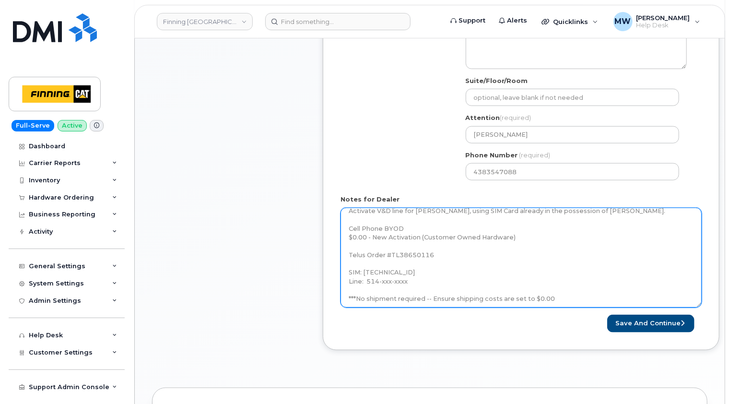
scroll to position [19, 0]
click at [524, 296] on textarea "Activate V&D line for Alexandr Moiseenko, using SIM Card already in the possess…" at bounding box center [521, 258] width 361 height 100
type textarea "Activate V&D line for Alexandr Moiseenko, using SIM Card already in the possess…"
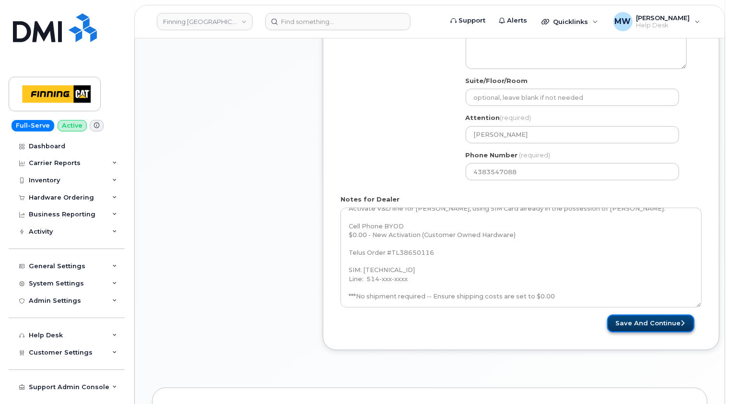
click at [658, 322] on button "Save and Continue" at bounding box center [651, 324] width 87 height 18
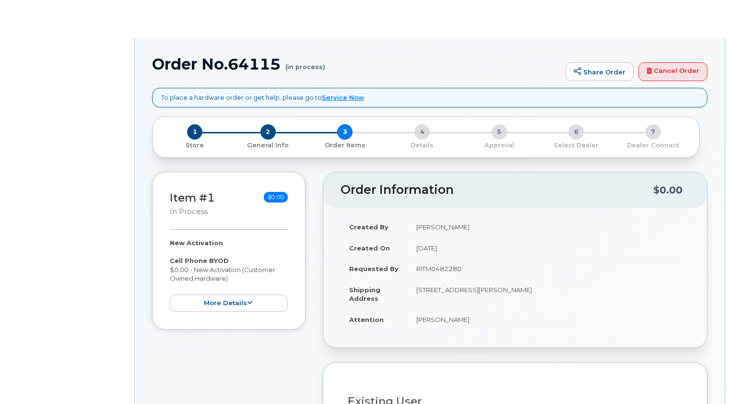
select select "377824"
radio input "true"
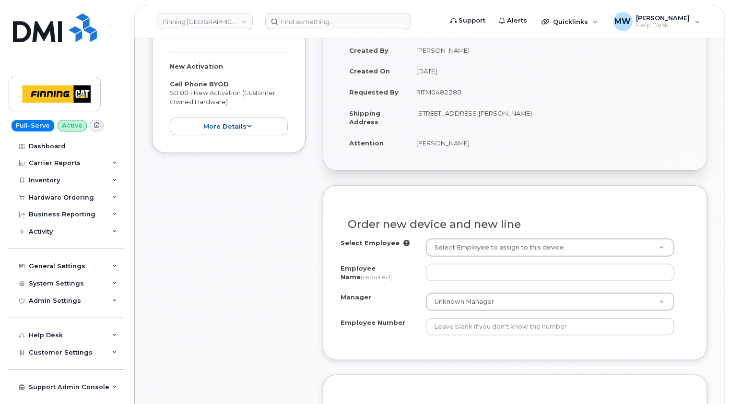
scroll to position [240, 0]
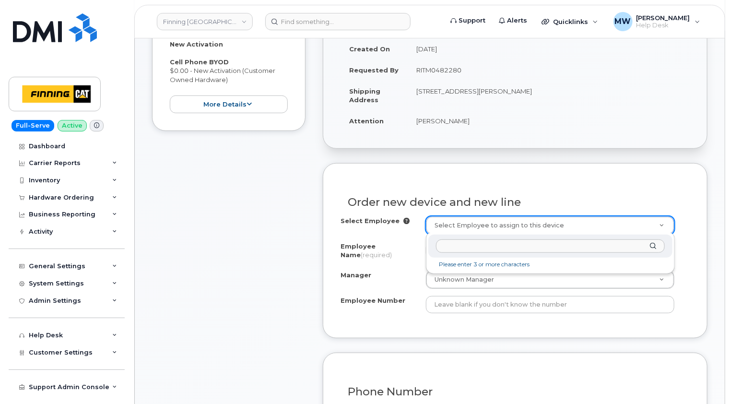
drag, startPoint x: 238, startPoint y: 181, endPoint x: 399, endPoint y: 192, distance: 161.6
paste input "Alexandr Moiseenko"
type input "Alexandr Moiseenko"
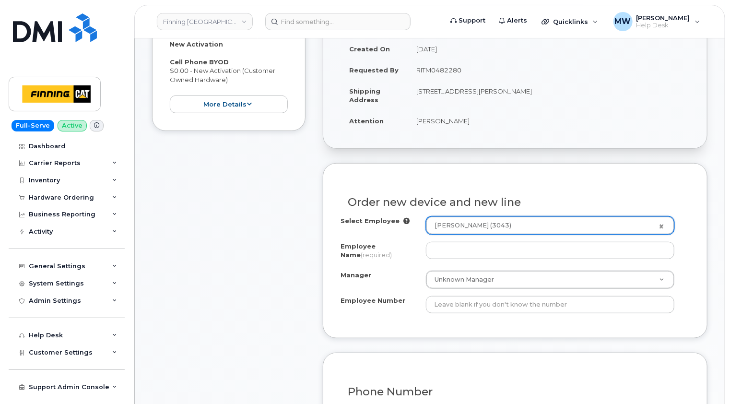
type input "756807"
type input "Alexandr Moiseenko"
type input "3043"
select select "4Refuel"
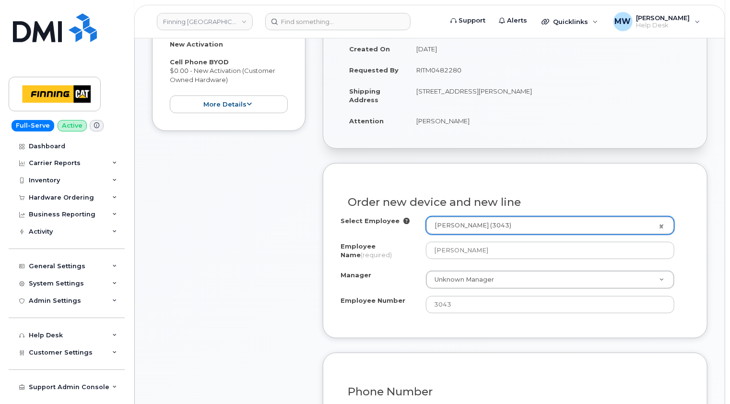
select select "756526"
click at [200, 240] on div "Item #1 in process $0.00 New Activation Cell Phone BYOD $0.00 - New Activation …" at bounding box center [229, 409] width 154 height 872
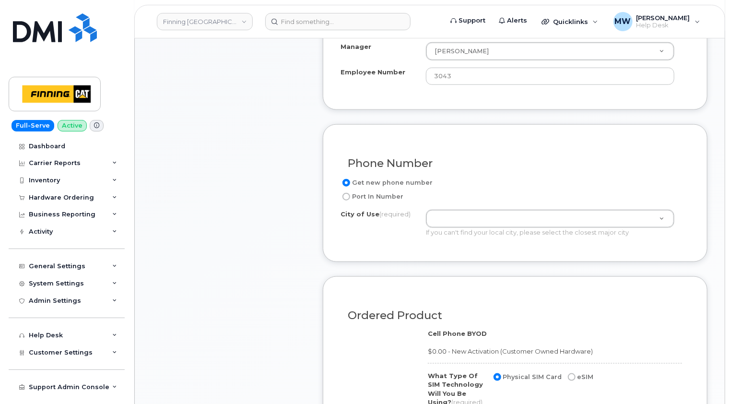
scroll to position [480, 0]
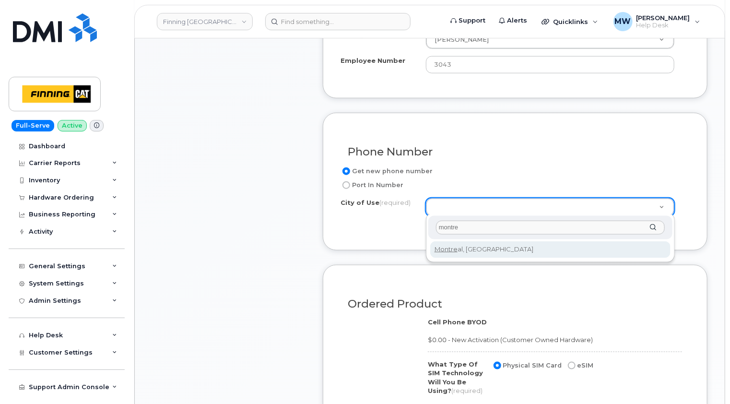
type input "montre"
type input "5703"
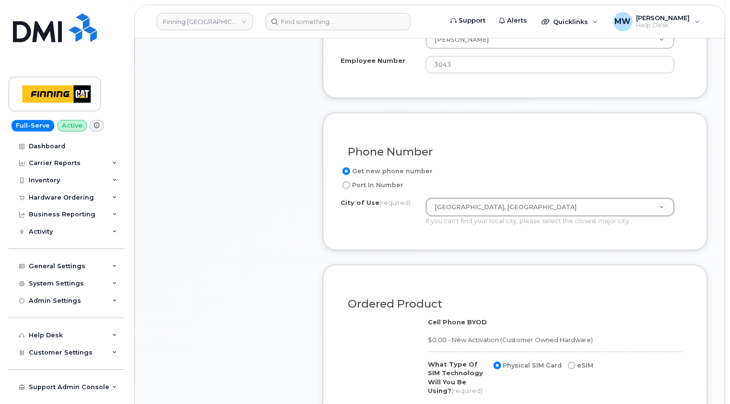
click at [228, 239] on div "Item #1 in process $0.00 New Activation Cell Phone BYOD $0.00 - New Activation …" at bounding box center [229, 169] width 154 height 872
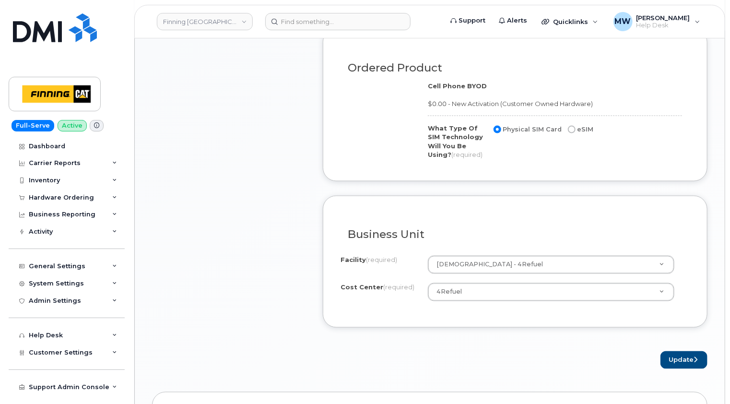
scroll to position [720, 0]
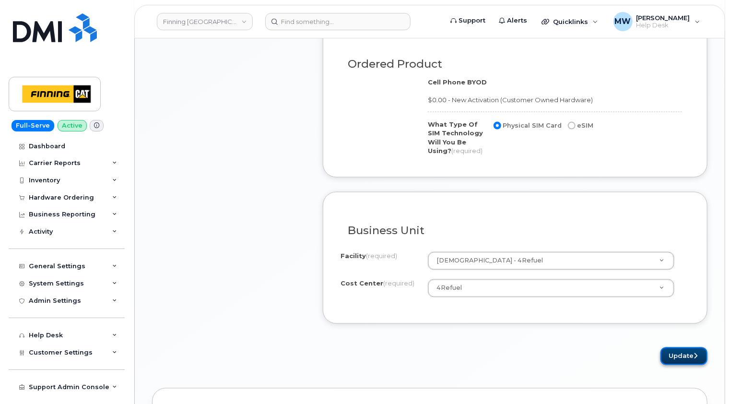
click at [696, 353] on icon "submit" at bounding box center [696, 356] width 4 height 6
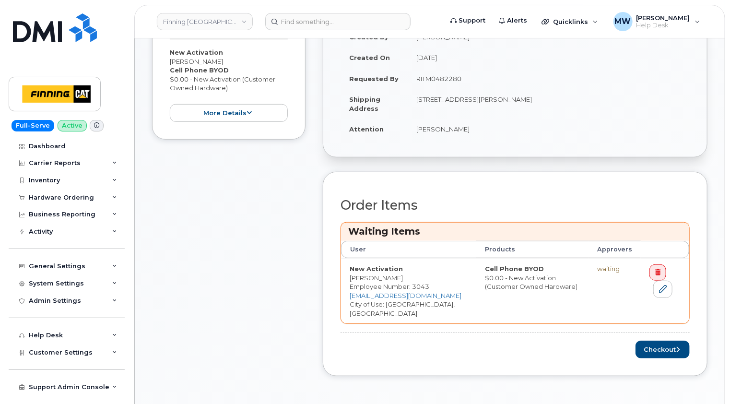
scroll to position [384, 0]
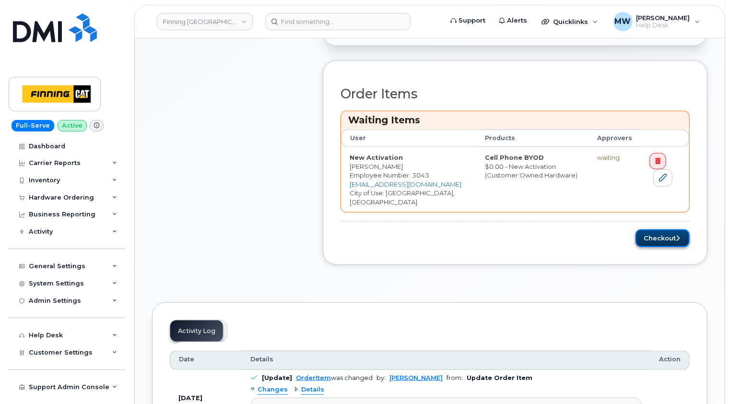
click at [669, 239] on button "Checkout" at bounding box center [663, 238] width 54 height 18
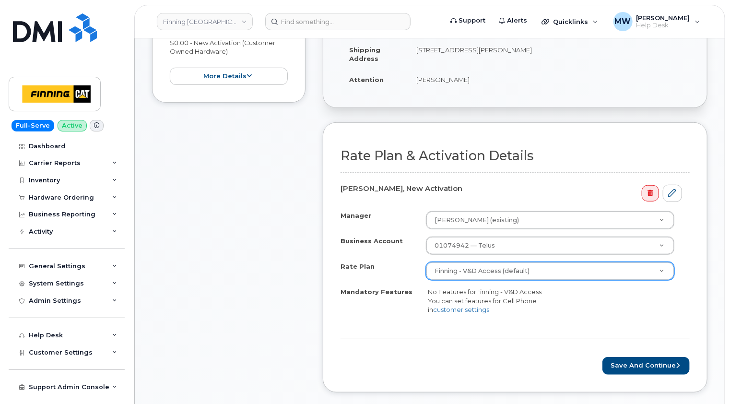
scroll to position [336, 0]
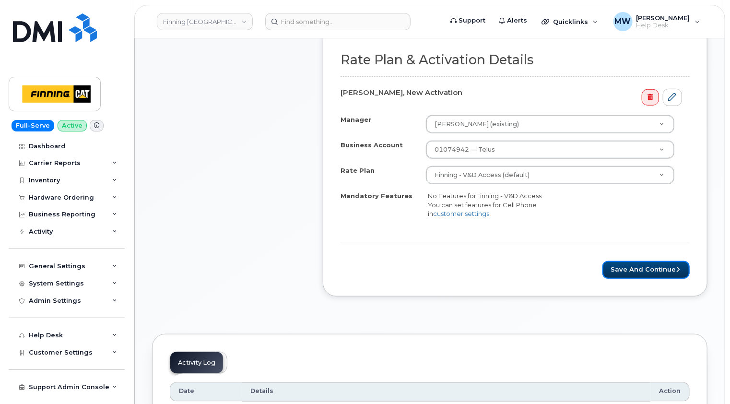
drag, startPoint x: 656, startPoint y: 264, endPoint x: 563, endPoint y: 265, distance: 93.1
click at [656, 264] on button "Save and Continue" at bounding box center [646, 270] width 87 height 18
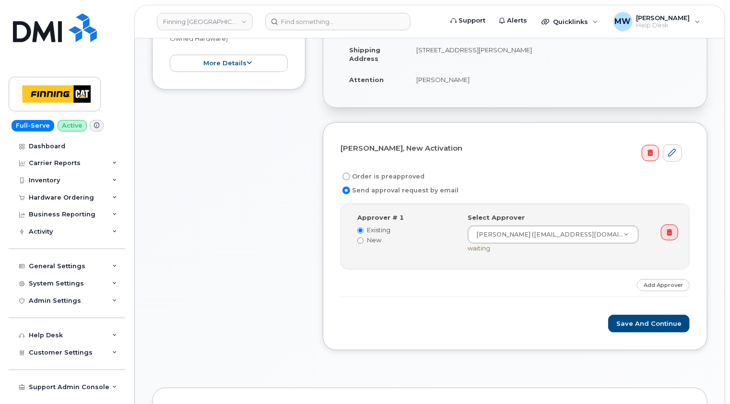
click at [397, 178] on label "Order is preapproved" at bounding box center [383, 177] width 84 height 12
click at [350, 178] on input "Order is preapproved" at bounding box center [347, 177] width 8 height 8
radio input "true"
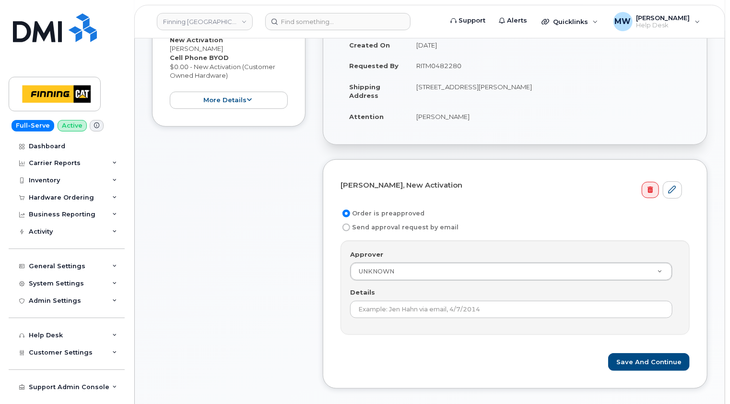
scroll to position [144, 0]
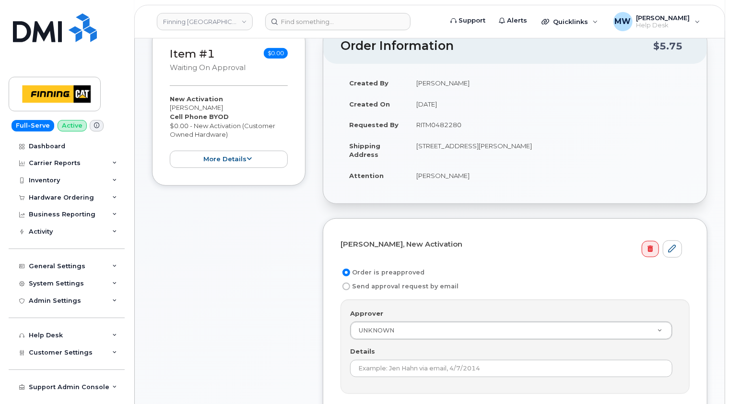
click at [438, 122] on td "RITM0482280" at bounding box center [549, 124] width 282 height 21
copy td "RITM0482280"
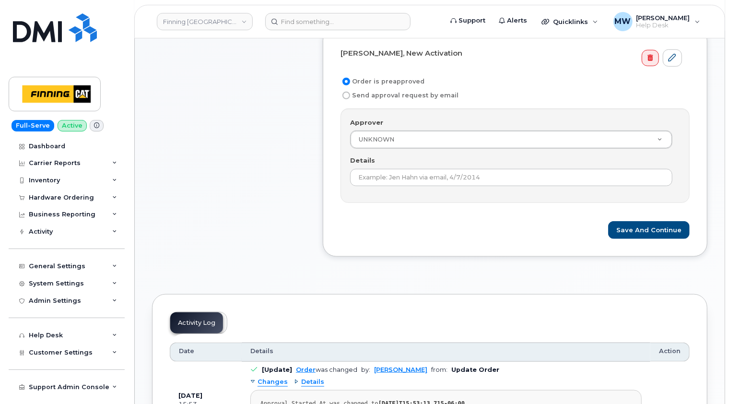
scroll to position [336, 0]
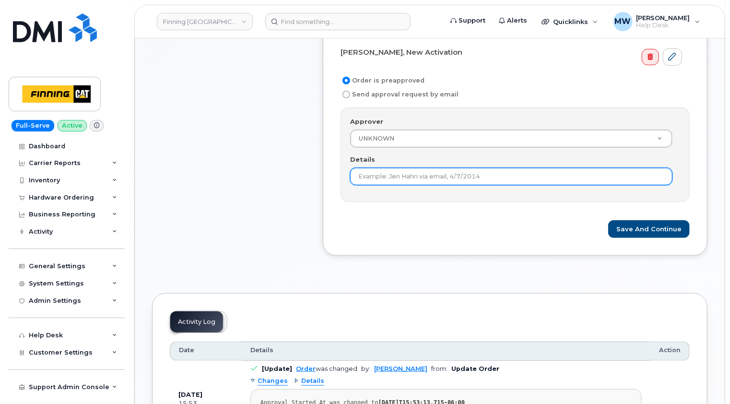
click at [417, 174] on input "Details" at bounding box center [511, 176] width 322 height 17
paste input "RITM0482280"
type input "RITM0482280"
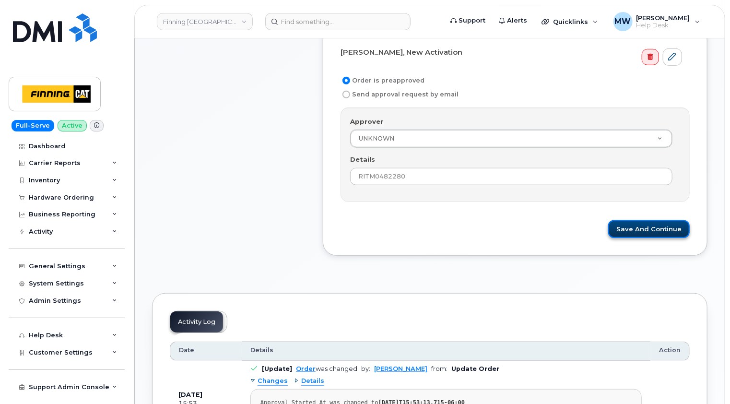
click at [647, 226] on button "Save and Continue" at bounding box center [649, 229] width 82 height 18
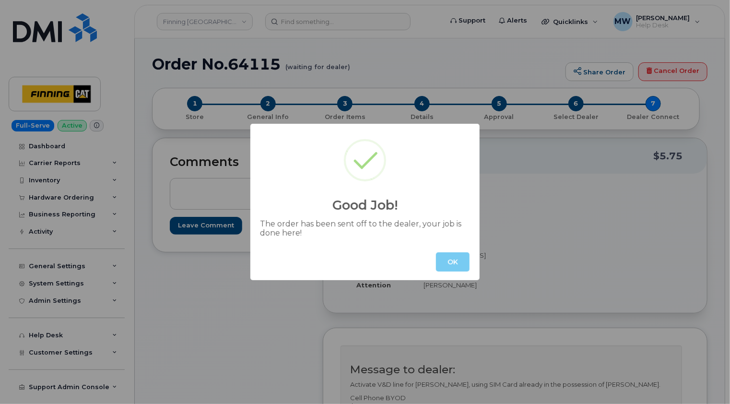
click at [453, 259] on button "OK" at bounding box center [453, 261] width 34 height 19
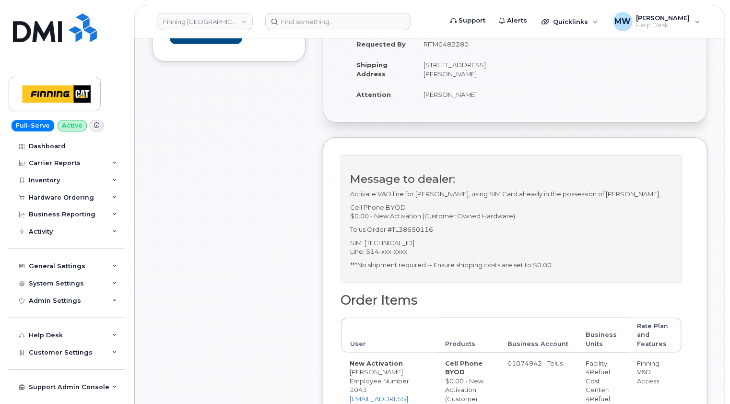
scroll to position [192, 0]
drag, startPoint x: 436, startPoint y: 245, endPoint x: 393, endPoint y: 245, distance: 42.7
click at [393, 233] on p "Telus Order #TL38650116" at bounding box center [511, 228] width 322 height 9
copy p "TL38650116"
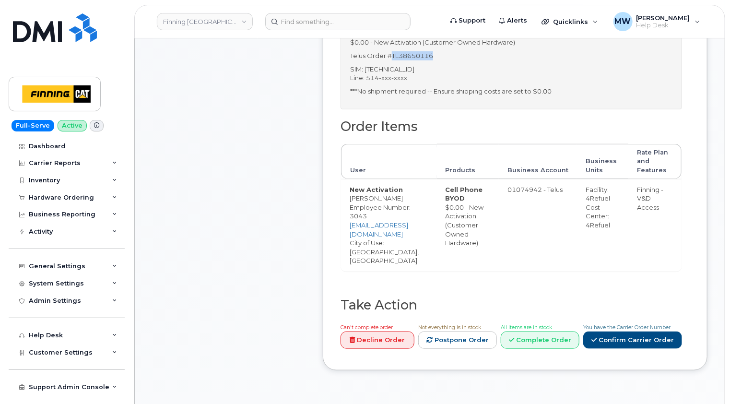
scroll to position [384, 0]
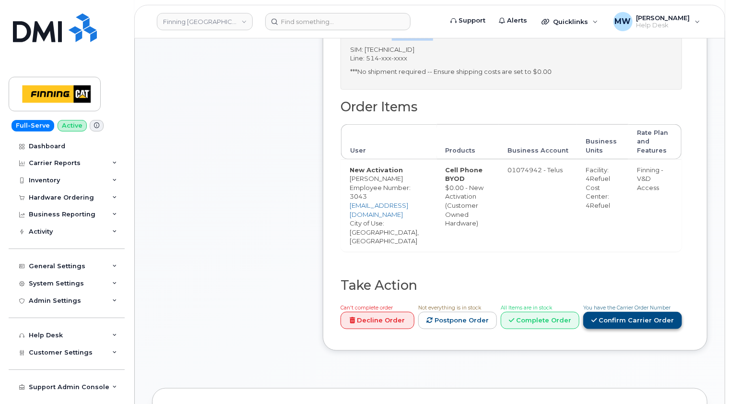
click at [644, 312] on link "Confirm Carrier Order" at bounding box center [633, 321] width 99 height 18
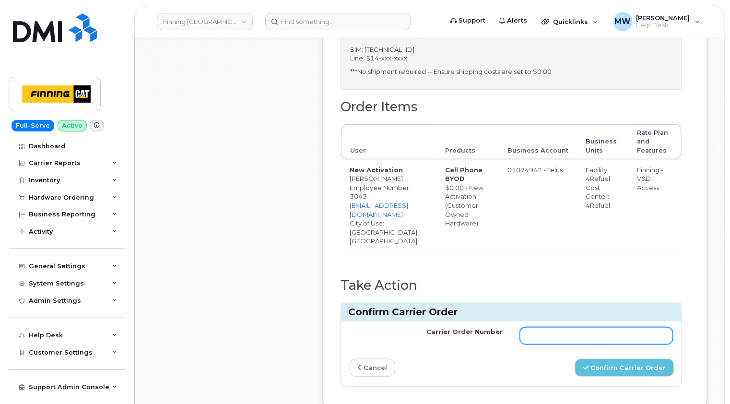
click at [548, 335] on input "Carrier Order Number" at bounding box center [596, 335] width 153 height 17
paste input "TL38650116"
type input "TL38650116"
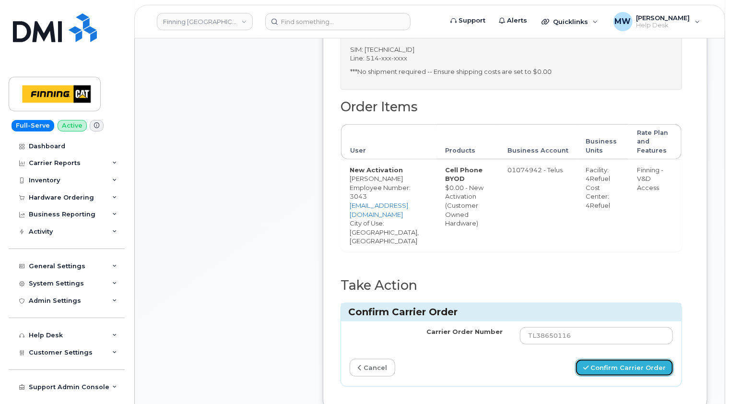
click at [632, 364] on button "Confirm Carrier Order" at bounding box center [624, 368] width 99 height 18
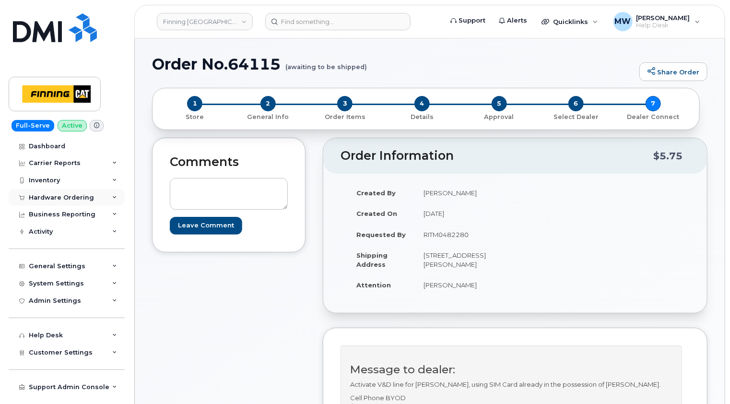
click at [65, 194] on div "Hardware Ordering" at bounding box center [61, 198] width 65 height 8
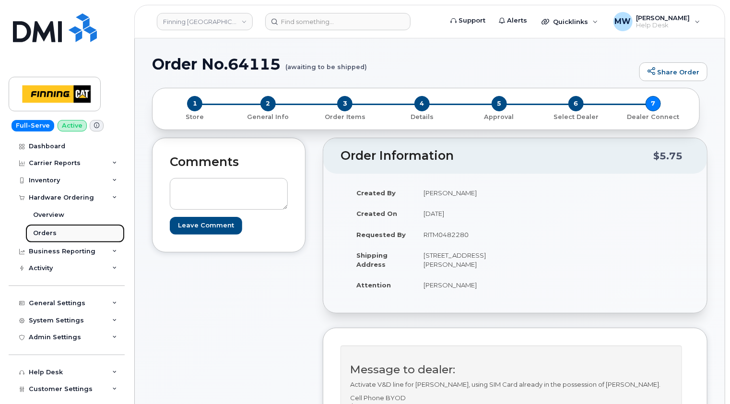
click at [49, 229] on div "Orders" at bounding box center [45, 233] width 24 height 9
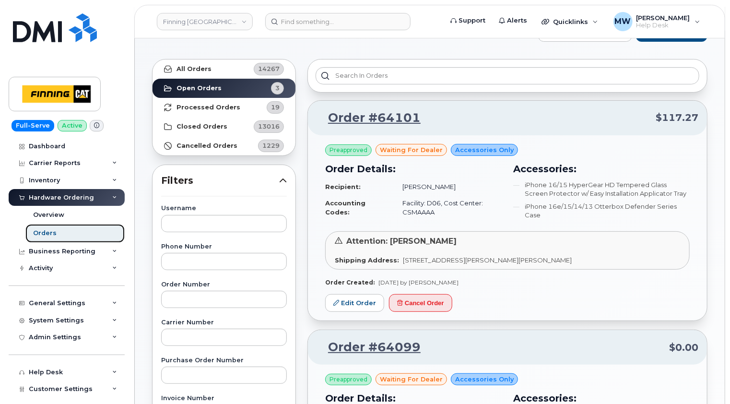
scroll to position [48, 0]
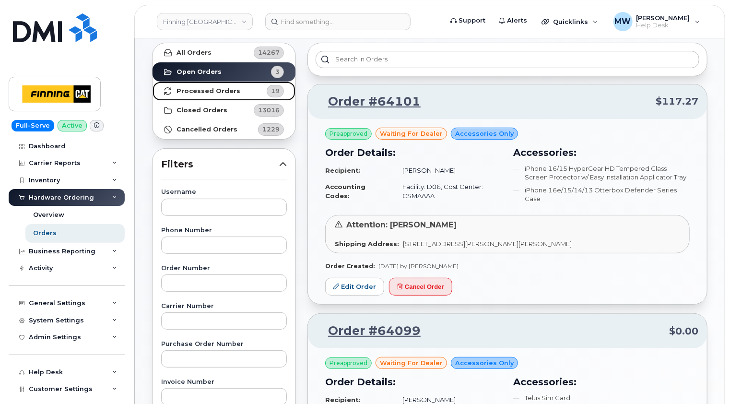
click at [222, 92] on strong "Processed Orders" at bounding box center [209, 91] width 64 height 8
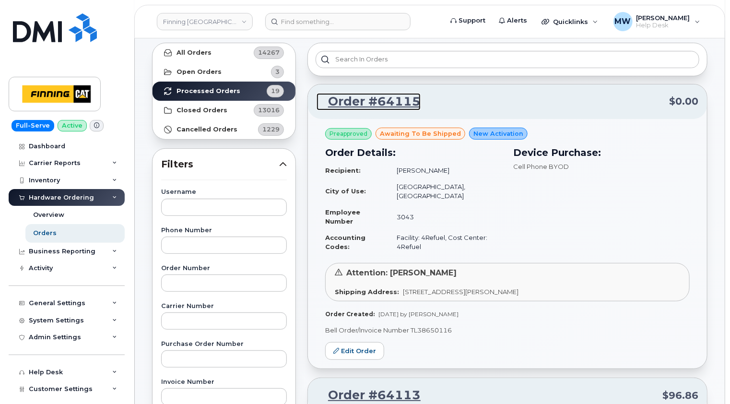
click at [388, 99] on link "Order #64115" at bounding box center [369, 101] width 104 height 17
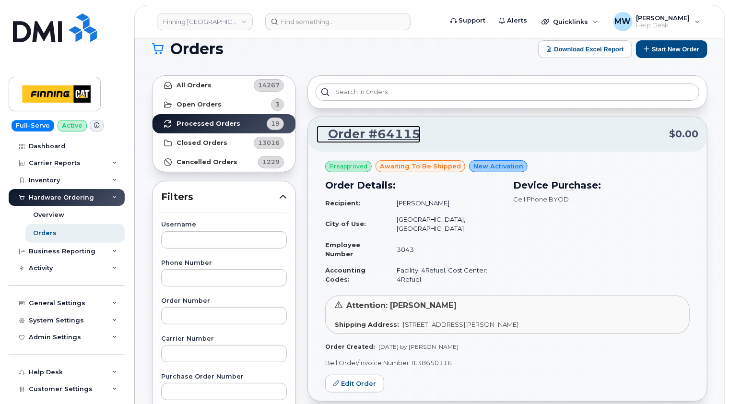
scroll to position [0, 0]
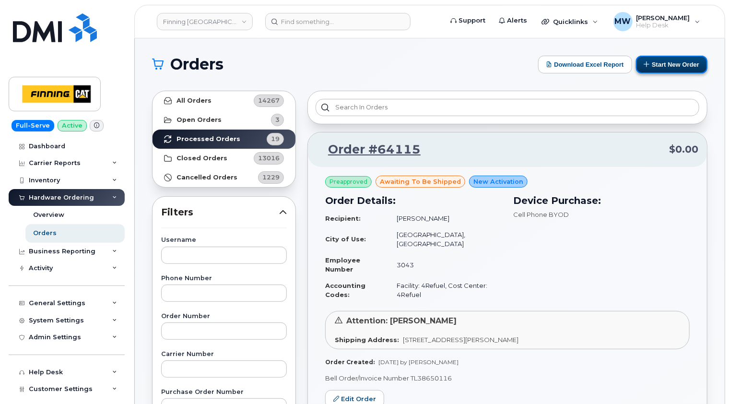
click at [679, 60] on button "Start New Order" at bounding box center [671, 65] width 71 height 18
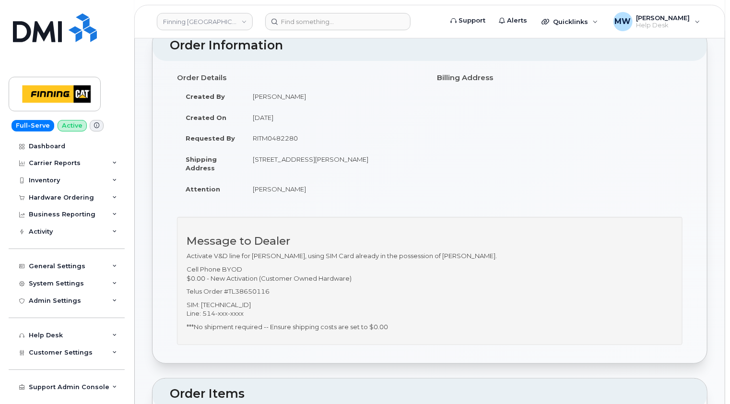
scroll to position [96, 0]
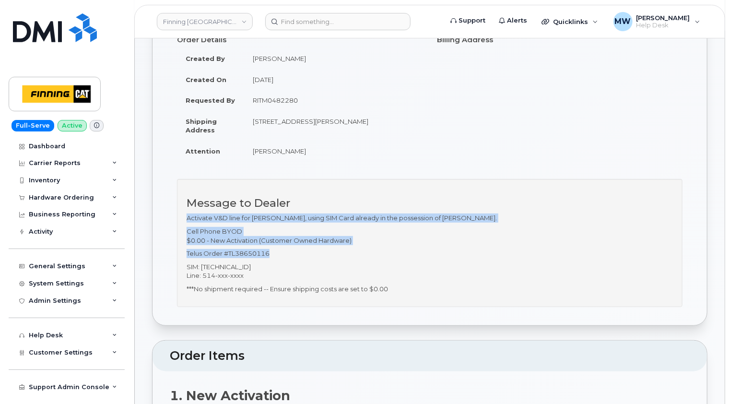
drag, startPoint x: 284, startPoint y: 254, endPoint x: 187, endPoint y: 217, distance: 103.7
click at [187, 217] on div "Message to Dealer Activate V&D line for [PERSON_NAME], using SIM Card already i…" at bounding box center [430, 243] width 506 height 128
copy div "Activate V&D line for [PERSON_NAME], using SIM Card already in the possession o…"
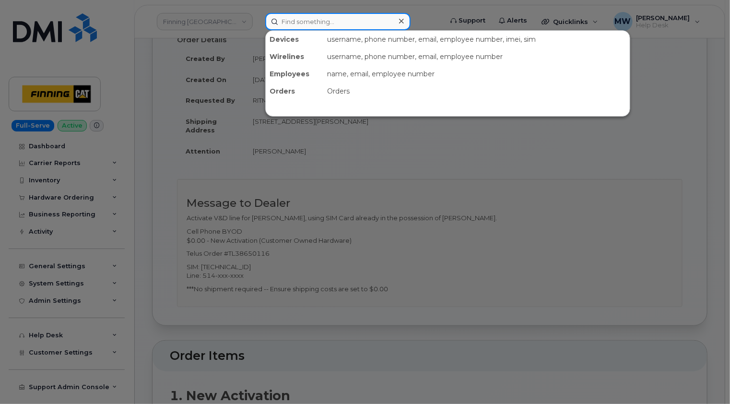
click at [338, 19] on input at bounding box center [337, 21] width 145 height 17
paste input "[PERSON_NAME]"
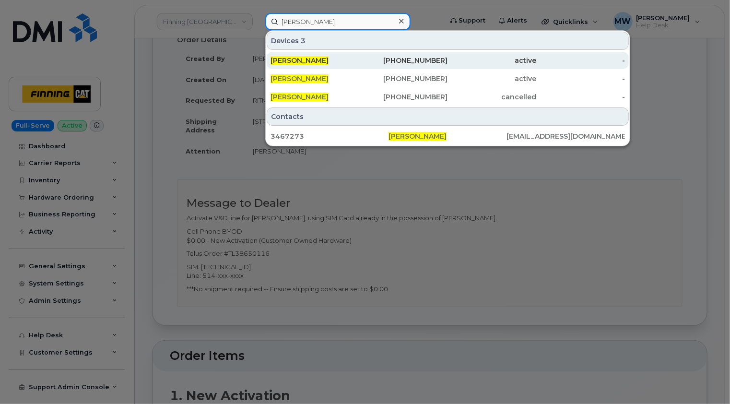
type input "[PERSON_NAME]"
click at [333, 57] on div "[PERSON_NAME]" at bounding box center [315, 61] width 89 height 10
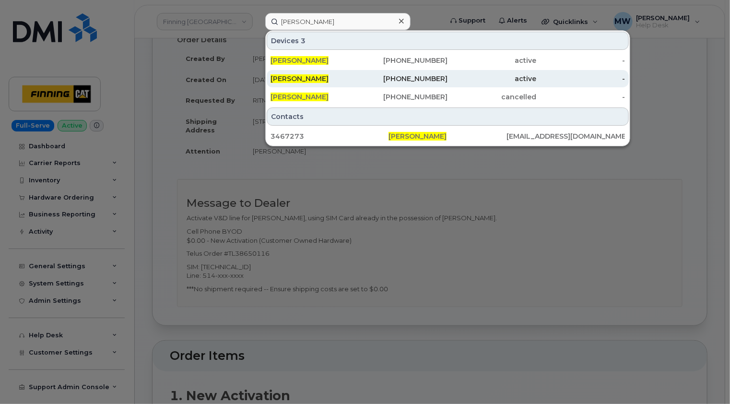
click at [332, 78] on div "[PERSON_NAME]" at bounding box center [315, 79] width 89 height 10
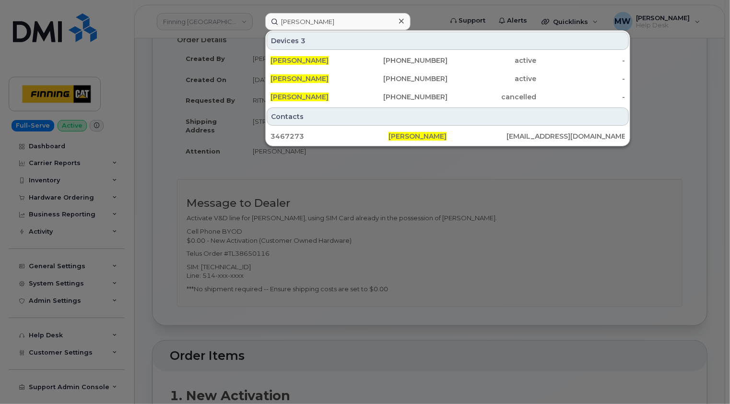
click at [399, 23] on icon at bounding box center [401, 21] width 5 height 5
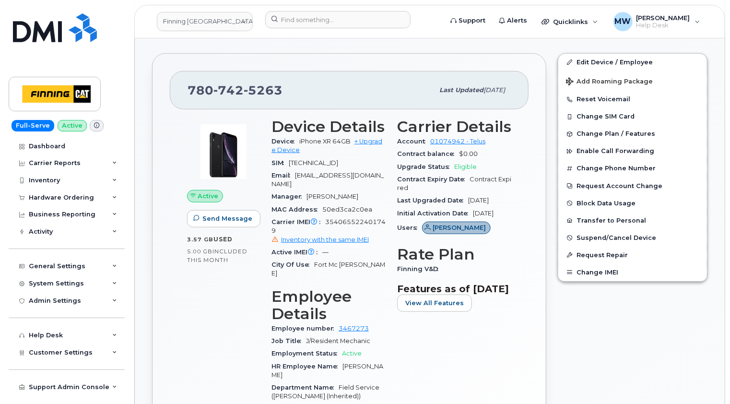
scroll to position [144, 0]
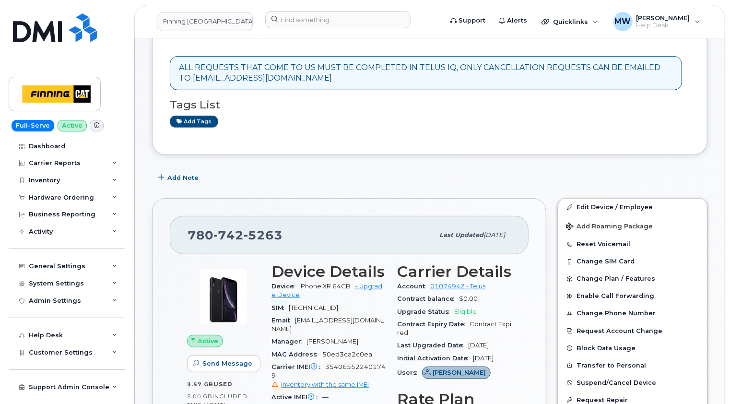
click at [270, 238] on span "5263" at bounding box center [263, 235] width 39 height 14
copy span "[PHONE_NUMBER]"
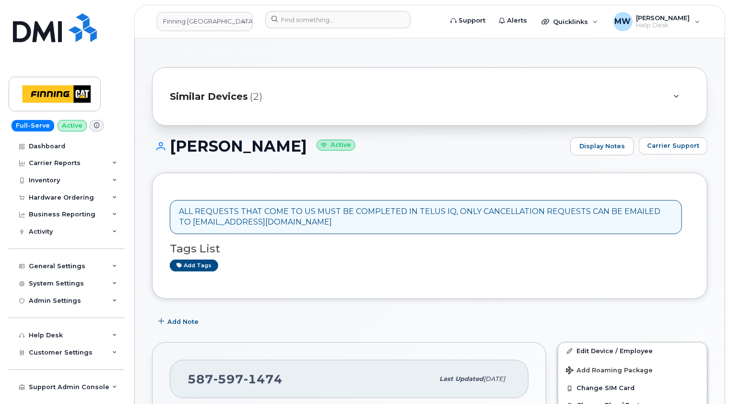
scroll to position [192, 0]
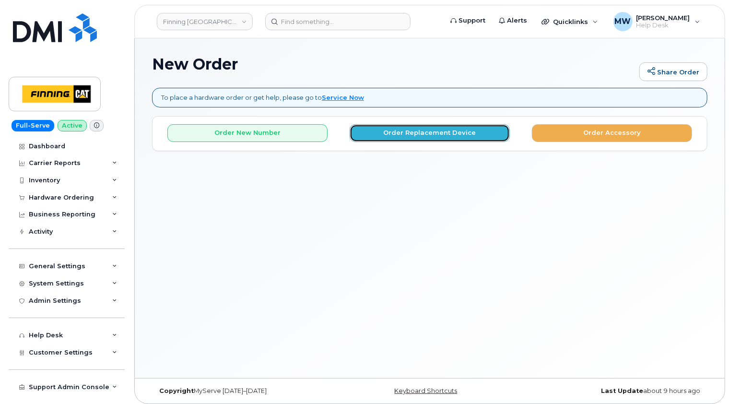
click at [442, 137] on button "Order Replacement Device" at bounding box center [430, 133] width 160 height 18
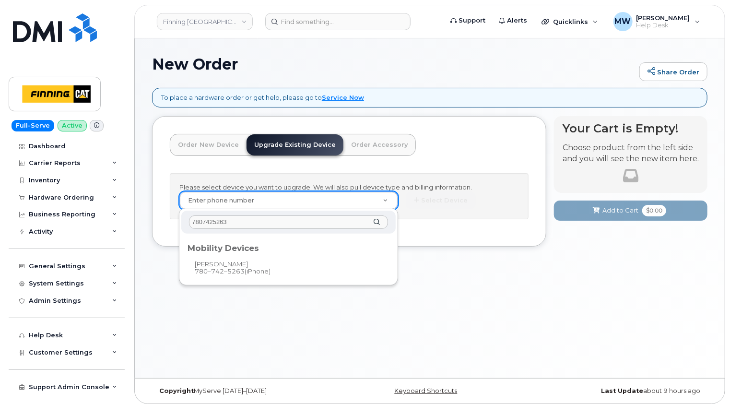
type input "7807425263"
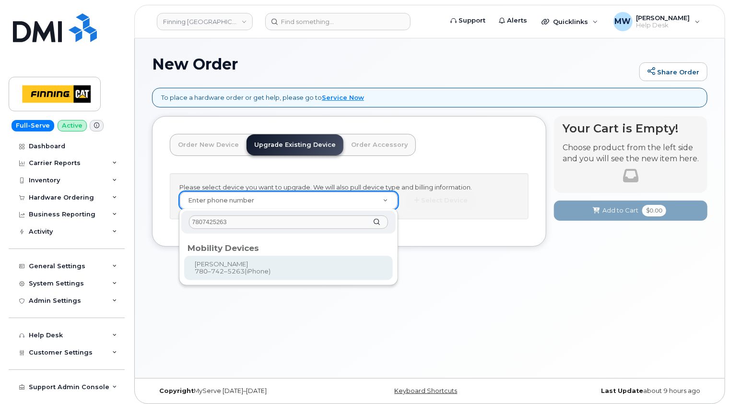
type input "249810"
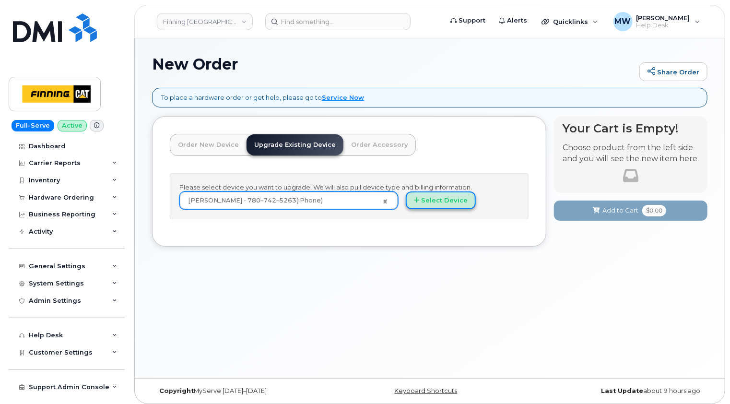
click at [443, 200] on button "Select Device" at bounding box center [441, 200] width 70 height 18
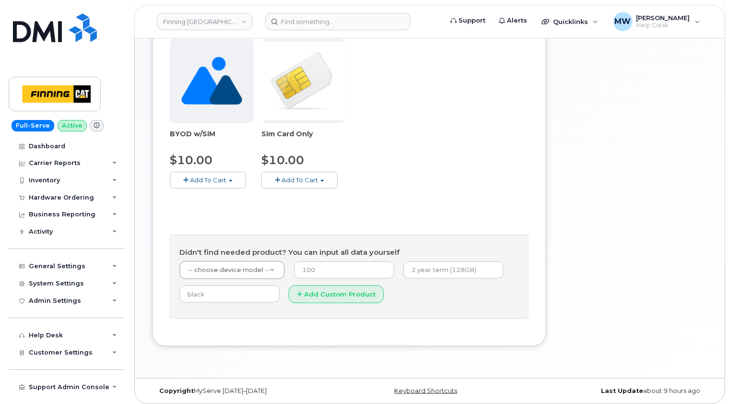
scroll to position [352, 0]
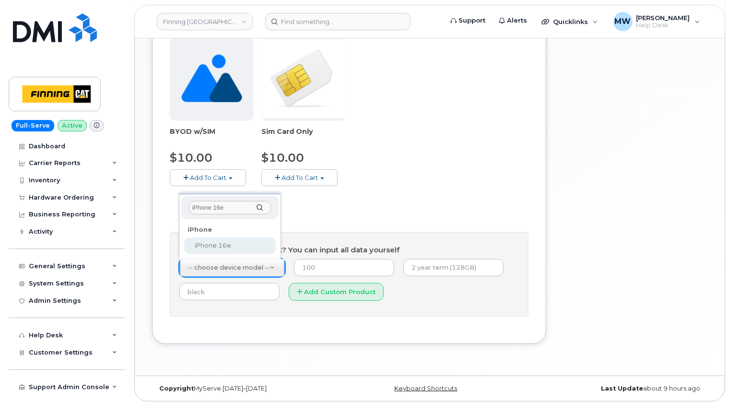
type input "iPhone 16e"
select select "2883"
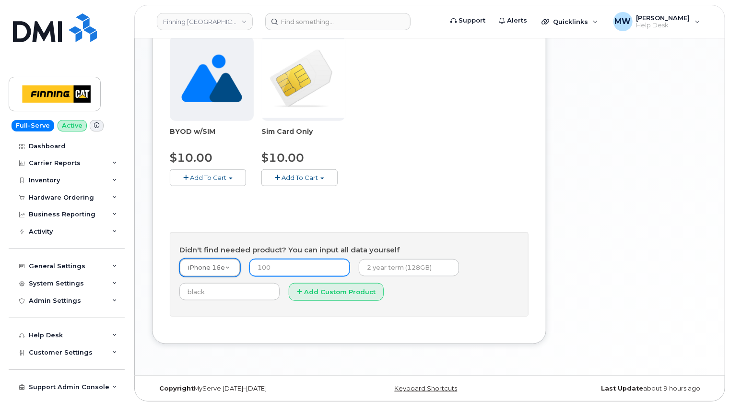
click at [317, 262] on input "number" at bounding box center [300, 267] width 100 height 17
type input "0.00"
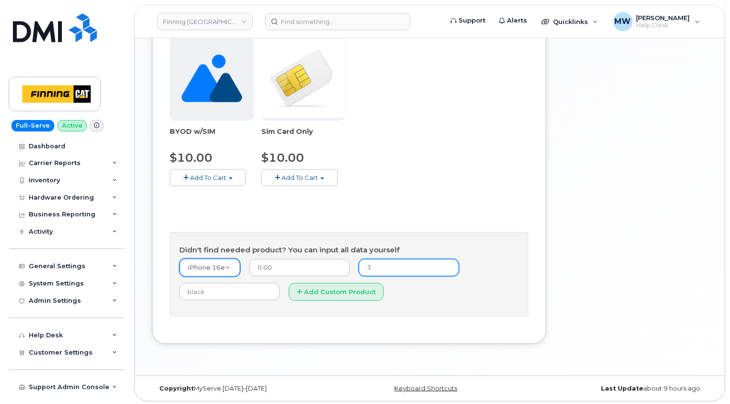
type input "3-year term (128GB)"
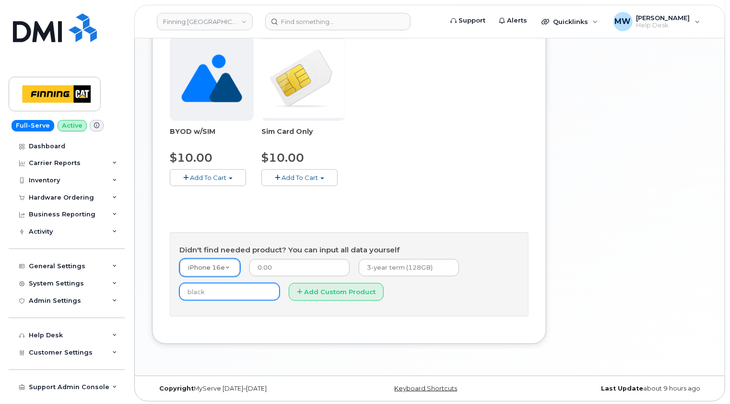
type input "Black"
click at [345, 292] on button "Add Custom Product" at bounding box center [336, 292] width 95 height 18
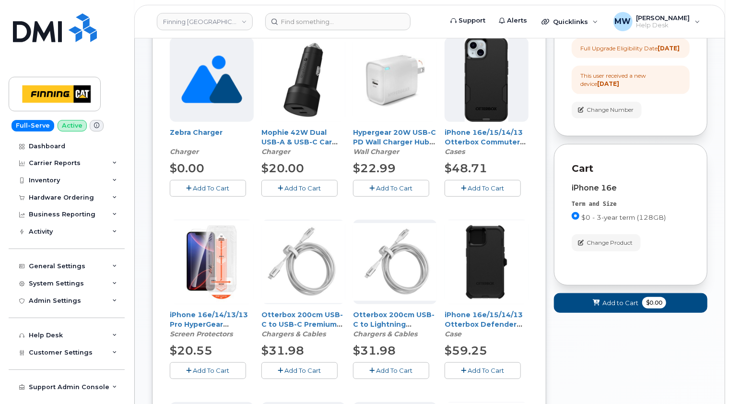
scroll to position [208, 0]
click at [214, 364] on button "Add To Cart" at bounding box center [208, 370] width 76 height 17
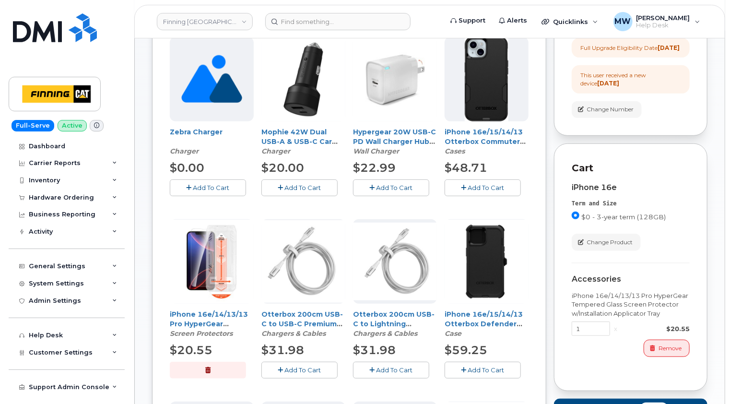
click at [484, 190] on span "Add To Cart" at bounding box center [486, 188] width 36 height 8
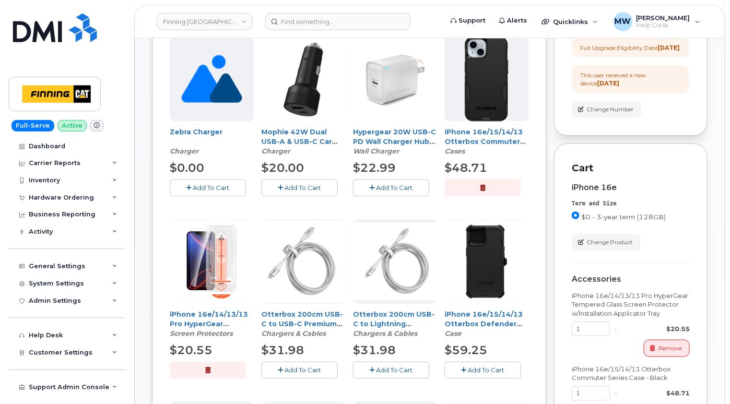
click at [397, 184] on span "Add To Cart" at bounding box center [395, 188] width 36 height 8
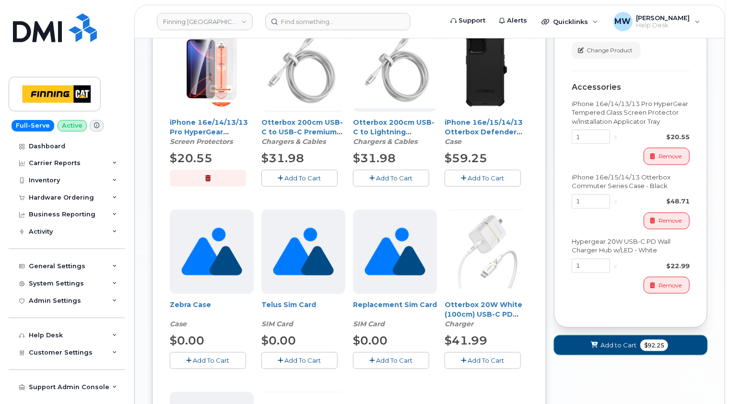
click at [612, 354] on button "Add to Cart $92.25" at bounding box center [631, 345] width 154 height 20
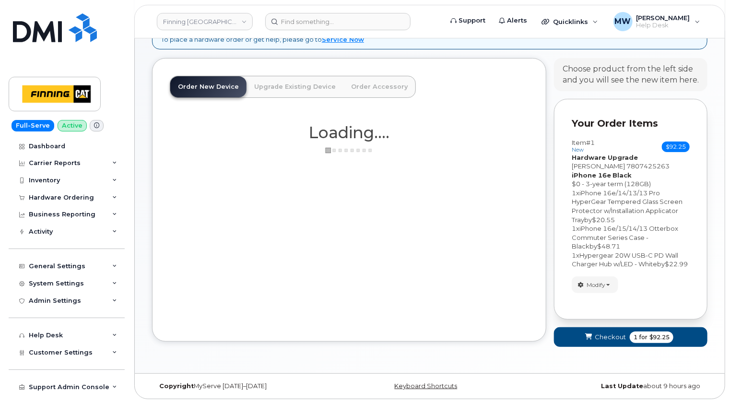
scroll to position [65, 0]
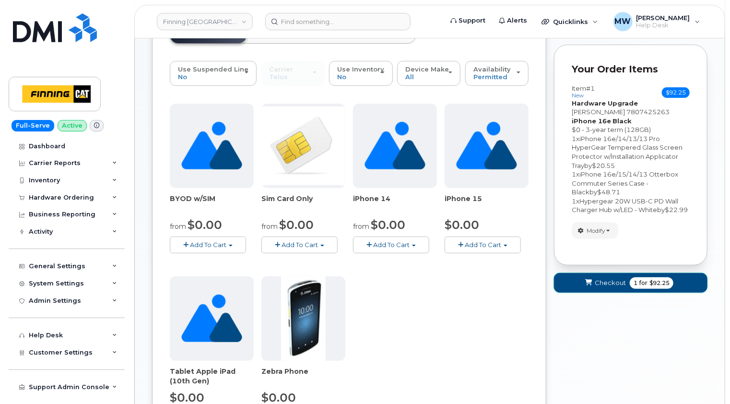
click at [613, 287] on span "Checkout" at bounding box center [610, 282] width 31 height 9
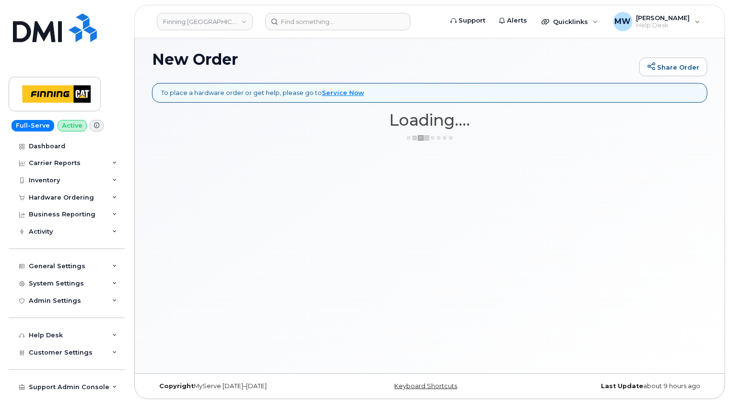
scroll to position [4, 0]
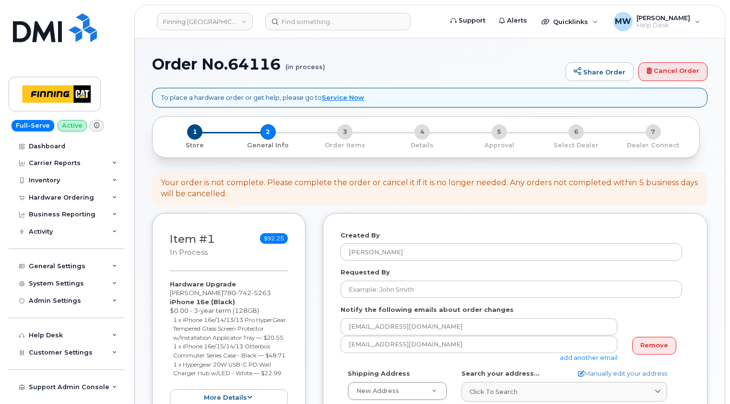
select select
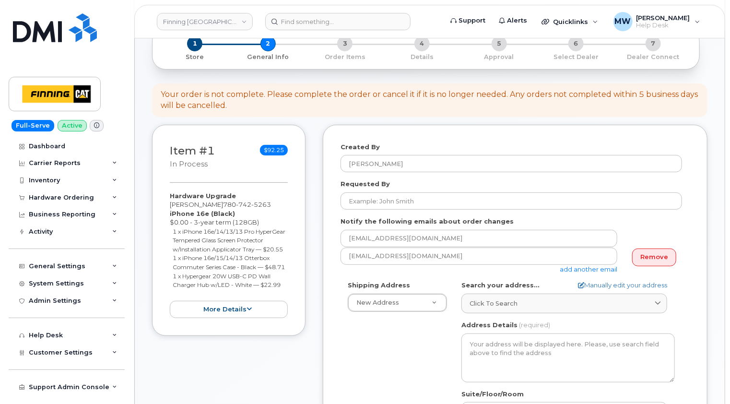
scroll to position [192, 0]
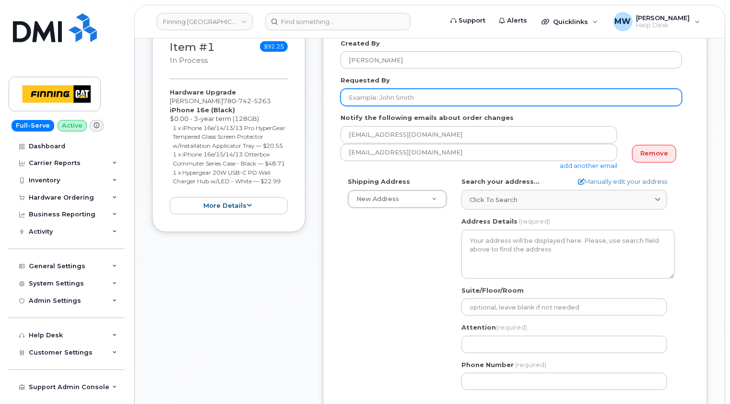
click at [381, 95] on input "Requested By" at bounding box center [512, 97] width 342 height 17
paste input "RITM0482871"
type input "RITM0482871"
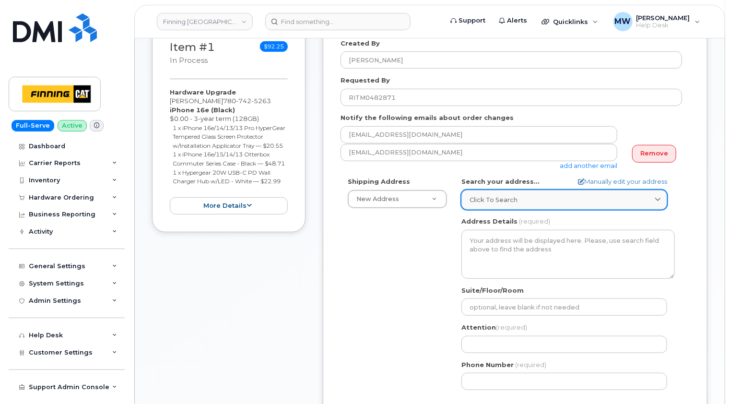
click at [492, 197] on span "Click to search" at bounding box center [494, 199] width 48 height 9
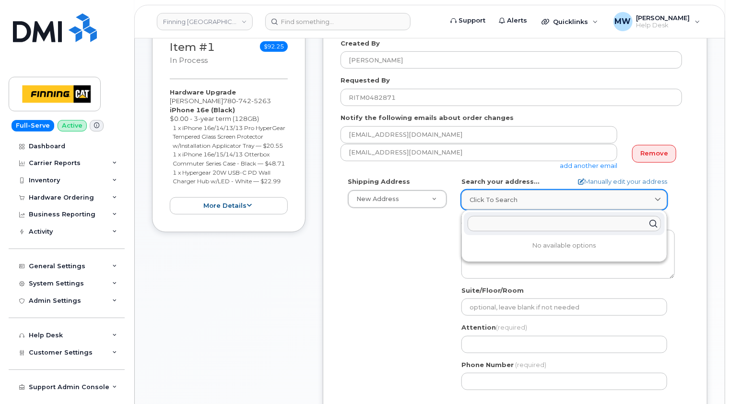
paste input "[STREET_ADDRESS]"
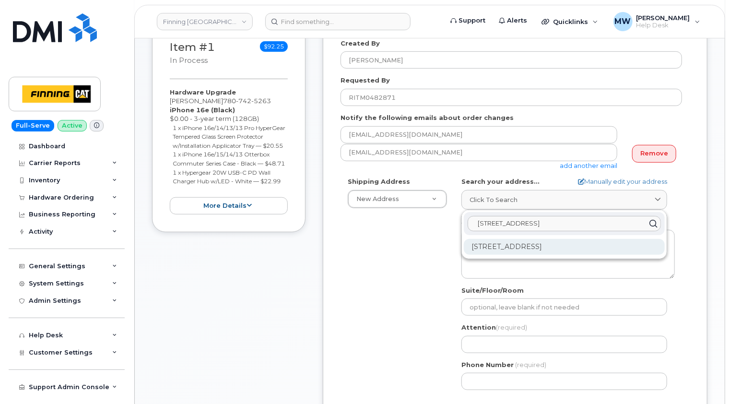
type input "[STREET_ADDRESS]"
click at [527, 248] on div "[STREET_ADDRESS]" at bounding box center [564, 247] width 201 height 16
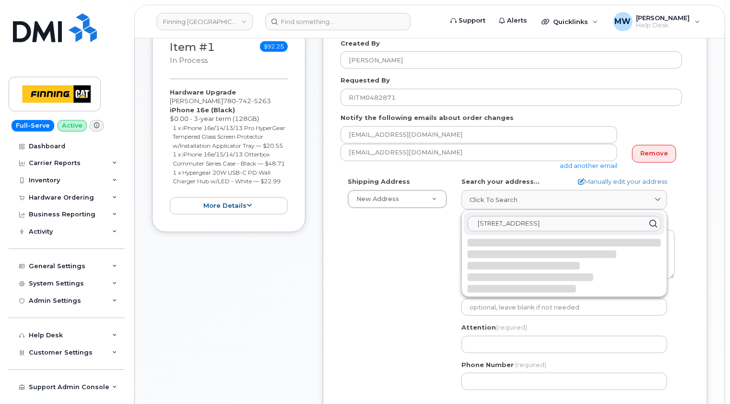
select select
type textarea "[STREET_ADDRESS]"
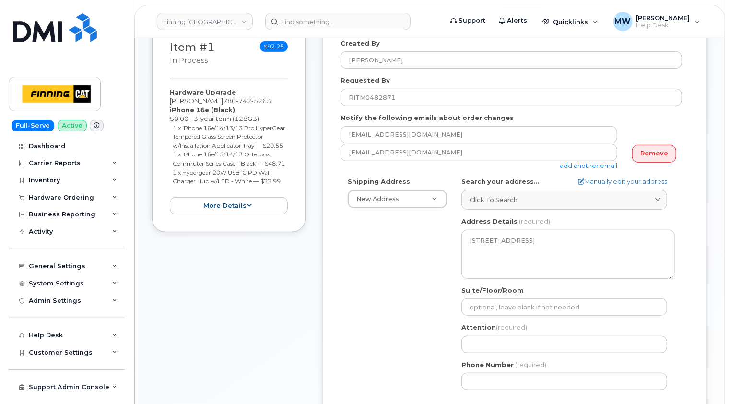
click at [345, 281] on div "Shipping Address New Address New Address [STREET_ADDRESS][PERSON_NAME] Leaside …" at bounding box center [512, 287] width 342 height 220
click at [477, 334] on div "Attention (required)" at bounding box center [569, 338] width 214 height 30
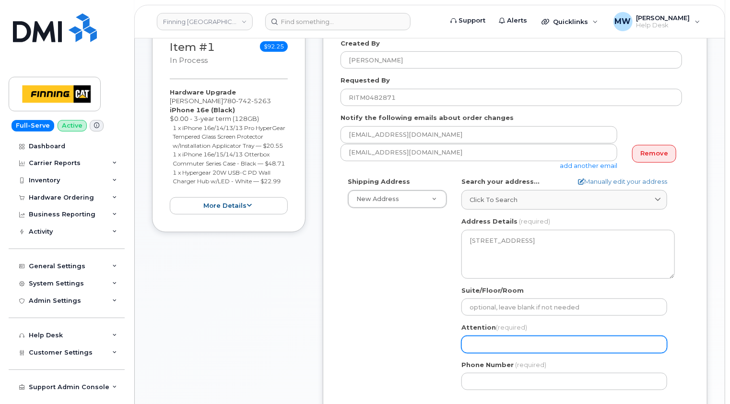
click at [477, 340] on input "Attention (required)" at bounding box center [565, 344] width 206 height 17
paste input "[PERSON_NAME]"
select select
type input "[PERSON_NAME]"
select select
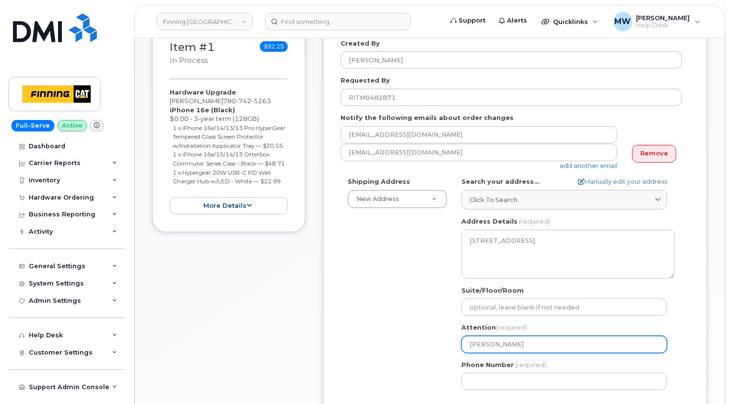
type input "[PERSON_NAME] o"
select select
type input "[PERSON_NAME] or"
select select
type input "[PERSON_NAME] or K"
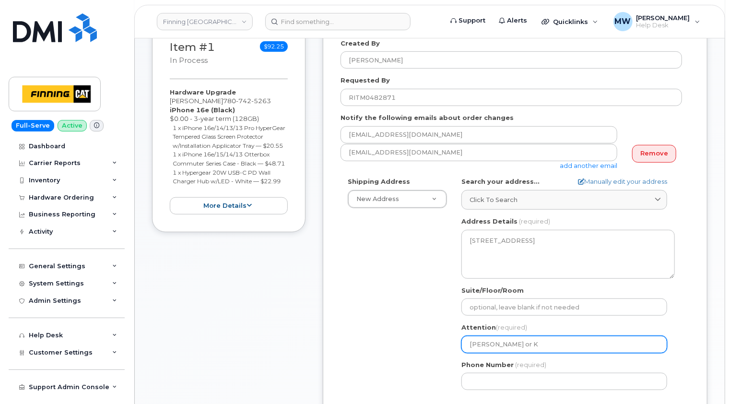
select select
type input "[PERSON_NAME] or Ke"
select select
type input "[PERSON_NAME] or Kel"
select select
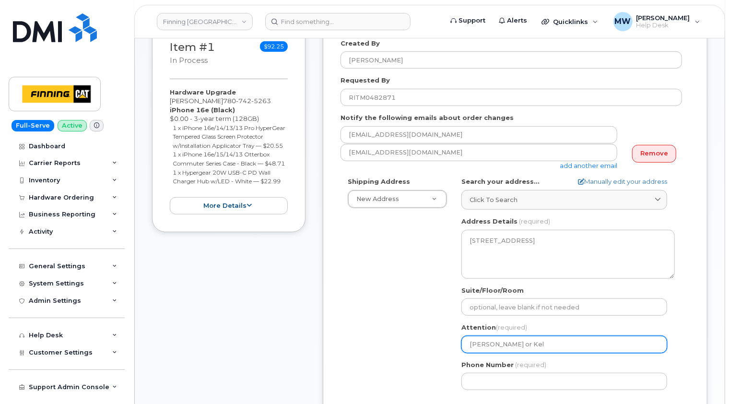
type input "[PERSON_NAME] or [PERSON_NAME]"
select select
type input "[PERSON_NAME] or [PERSON_NAME]"
select select
type input "[PERSON_NAME] or [PERSON_NAME]"
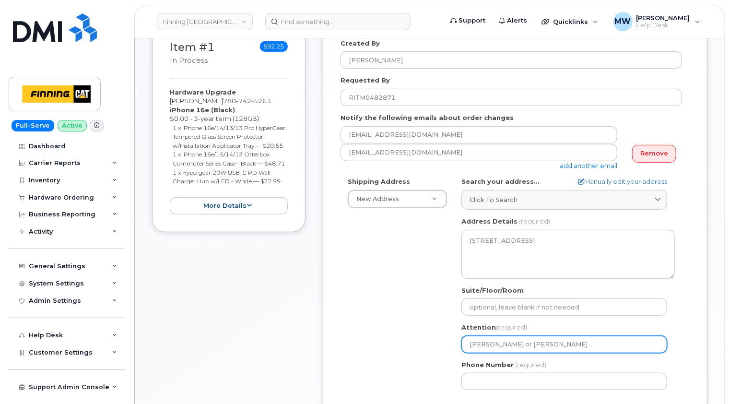
select select
type input "[PERSON_NAME] or [PERSON_NAME]"
select select
type input "[PERSON_NAME] or [PERSON_NAME]"
select select
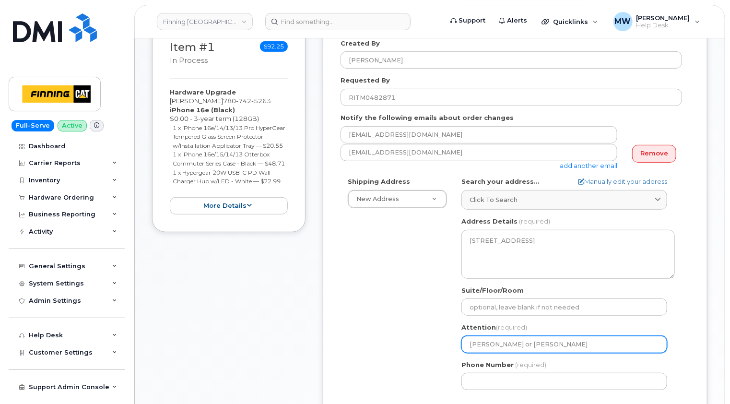
type input "[PERSON_NAME] or [PERSON_NAME]"
select select
type input "[PERSON_NAME] or [PERSON_NAME]"
select select
type input "[PERSON_NAME] or [PERSON_NAME]"
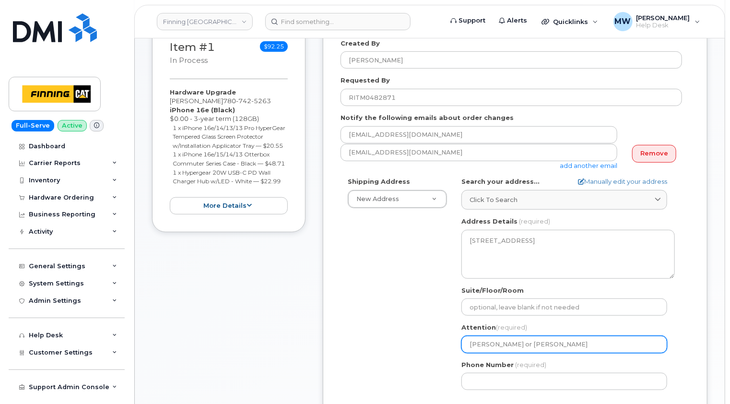
select select
type input "[PERSON_NAME] or [PERSON_NAME]"
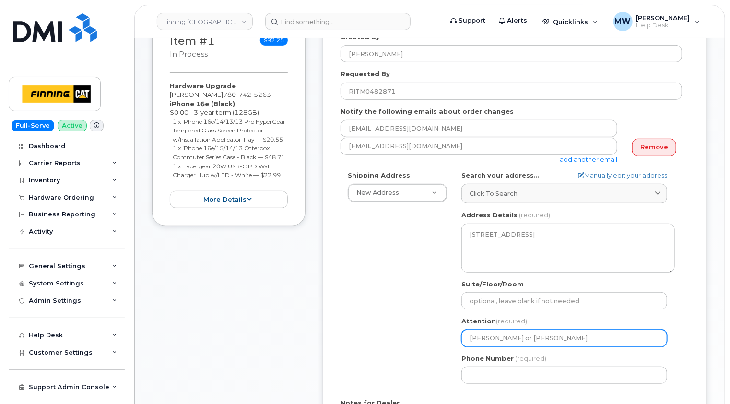
scroll to position [240, 0]
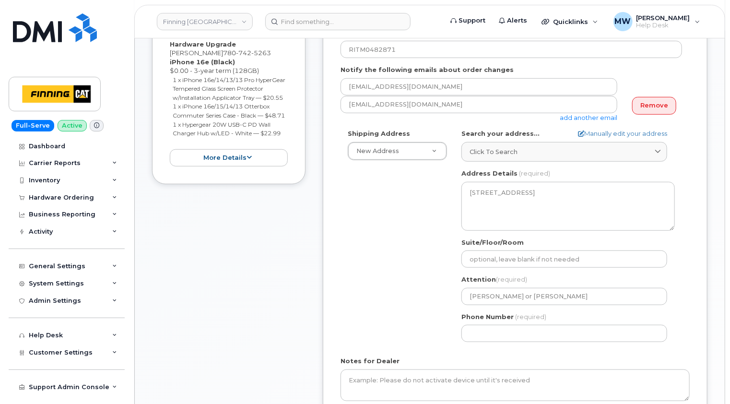
click at [345, 237] on div "Shipping Address New Address New Address [STREET_ADDRESS][PERSON_NAME] Leaside …" at bounding box center [512, 239] width 342 height 220
click at [479, 330] on input "Phone Number" at bounding box center [565, 333] width 206 height 17
paste input "7807425263"
select select
type input "7807425263"
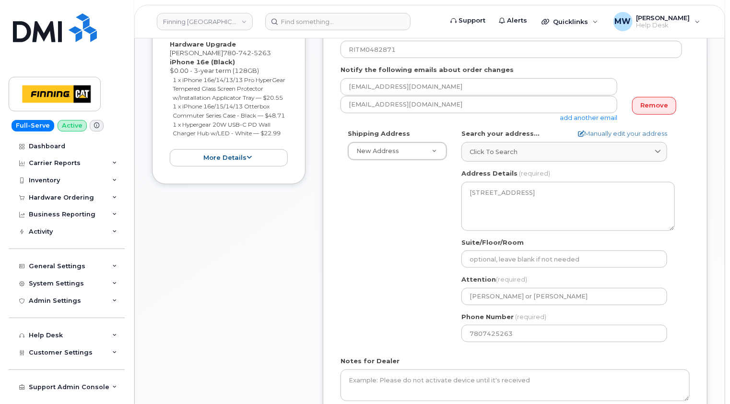
click at [423, 338] on div "Shipping Address New Address New Address [STREET_ADDRESS][PERSON_NAME] Leaside …" at bounding box center [512, 239] width 342 height 220
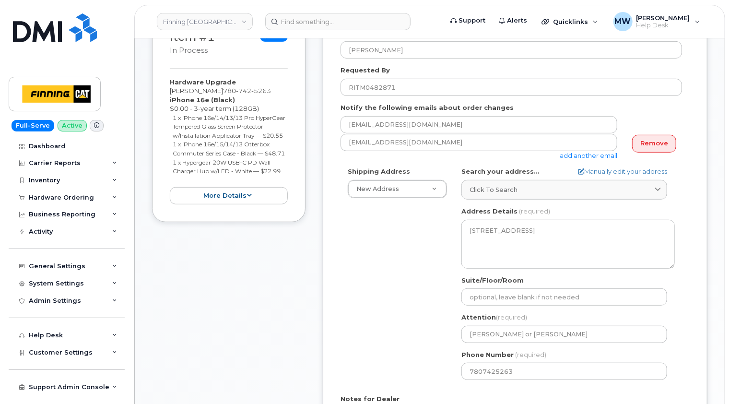
scroll to position [144, 0]
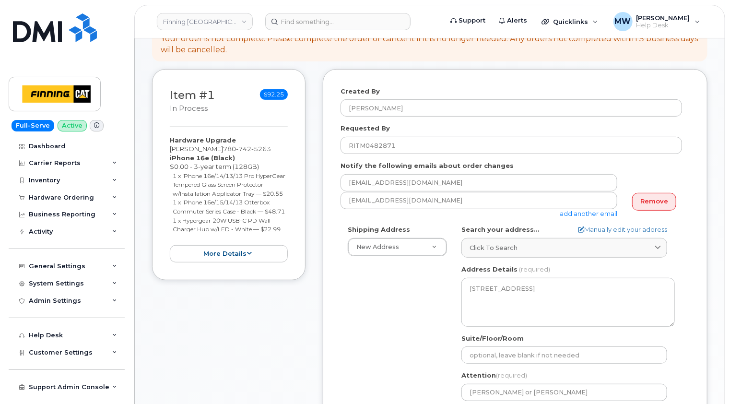
drag, startPoint x: 286, startPoint y: 249, endPoint x: 167, endPoint y: 156, distance: 150.8
click at [167, 156] on div "Item #1 in process $92.25 Hardware Upgrade [PERSON_NAME] [PHONE_NUMBER] iPhone …" at bounding box center [229, 175] width 154 height 212
copy div "iPhone 16e (Black) $0.00 - 3-year term (128GB) 1 x iPhone 16e/14/13/13 Pro Hype…"
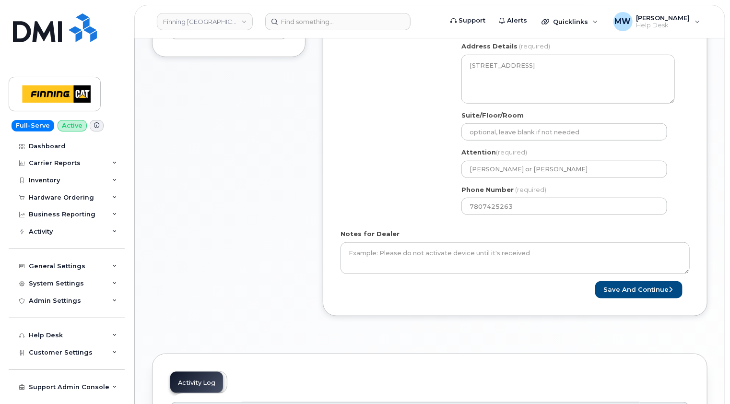
scroll to position [384, 0]
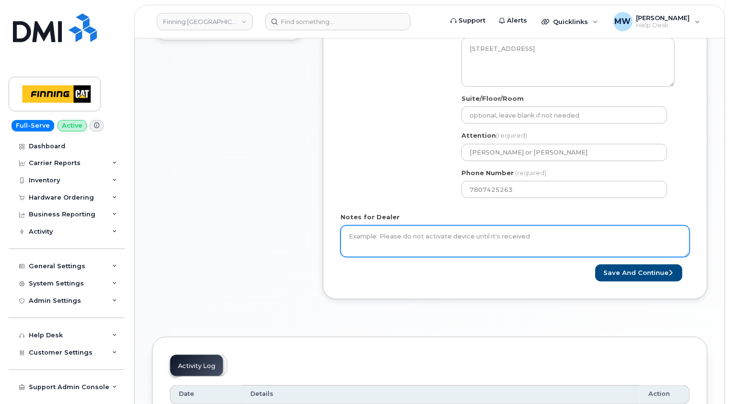
click at [406, 229] on textarea "Notes for Dealer" at bounding box center [515, 242] width 349 height 32
paste textarea "iPhone 16e (Black) $0.00 - 3-year term (128GB) 1 x iPhone 16e/14/13/13 Pro Hype…"
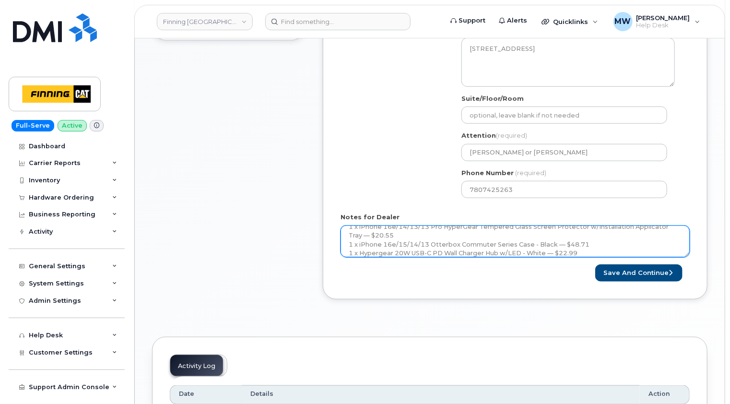
drag, startPoint x: 687, startPoint y: 253, endPoint x: 685, endPoint y: 296, distance: 42.8
click at [685, 329] on div "To place a hardware order or get help, please go to Service Now × Share This Or…" at bounding box center [430, 120] width 556 height 832
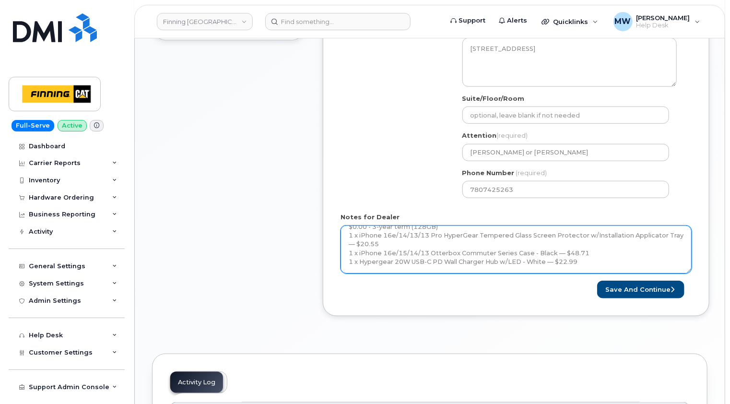
scroll to position [0, 0]
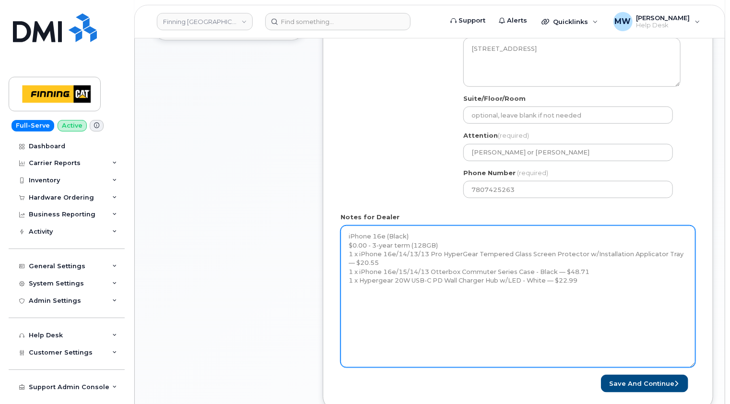
drag, startPoint x: 687, startPoint y: 255, endPoint x: 692, endPoint y: 366, distance: 111.5
click at [692, 366] on div "Notes for Dealer iPhone 16e (Black) $0.00 - 3-year term (128GB) 1 x iPhone 16e/…" at bounding box center [518, 290] width 355 height 155
click at [361, 305] on textarea "iPhone 16e (Black) $0.00 - 3-year term (128GB) 1 x iPhone 16e/14/13/13 Pro Hype…" at bounding box center [518, 297] width 355 height 142
paste textarea "Telus Order #TL38650120"
type textarea "iPhone 16e (Black) $0.00 - 3-year term (128GB) 1 x iPhone 16e/14/13/13 Pro Hype…"
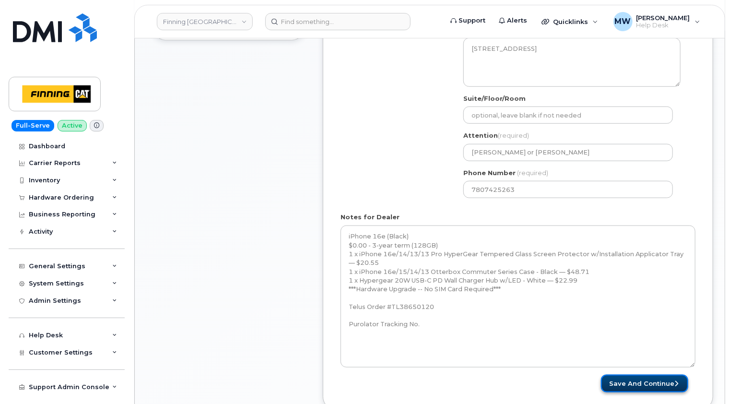
click at [641, 381] on button "Save and Continue" at bounding box center [644, 384] width 87 height 18
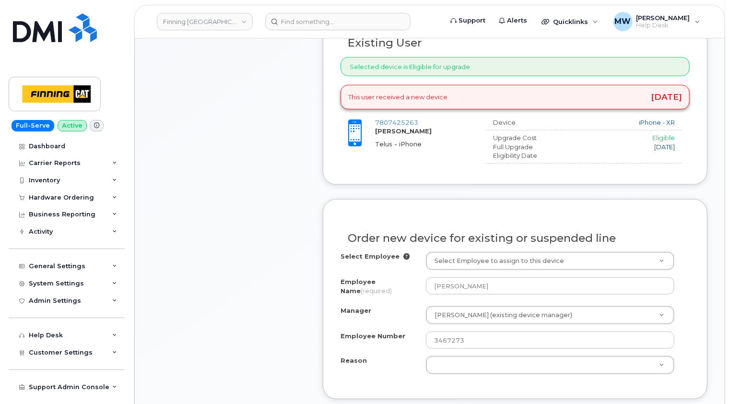
scroll to position [480, 0]
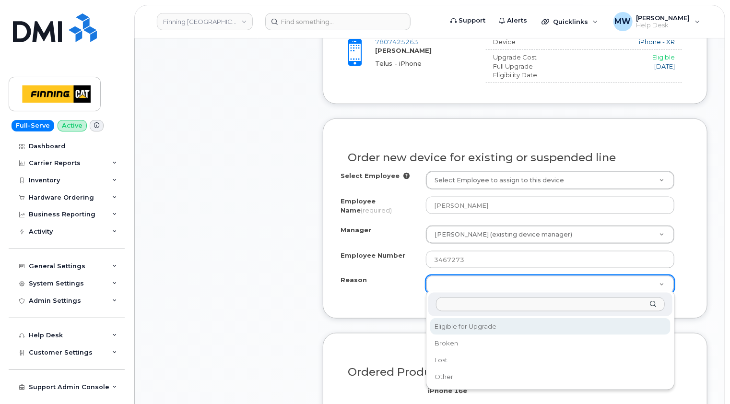
select select "eligible_for_upgrade"
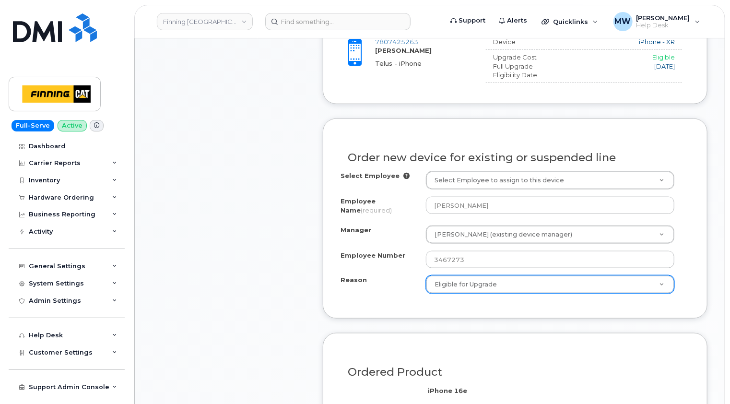
click at [272, 292] on div "Item #1 in process $92.25 Hardware Upgrade Mac Kuziw 780 742 5263 iPhone 16e (B…" at bounding box center [229, 175] width 154 height 885
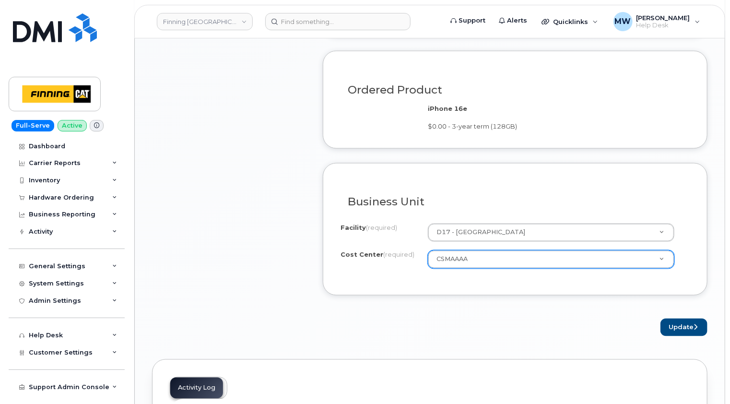
scroll to position [768, 0]
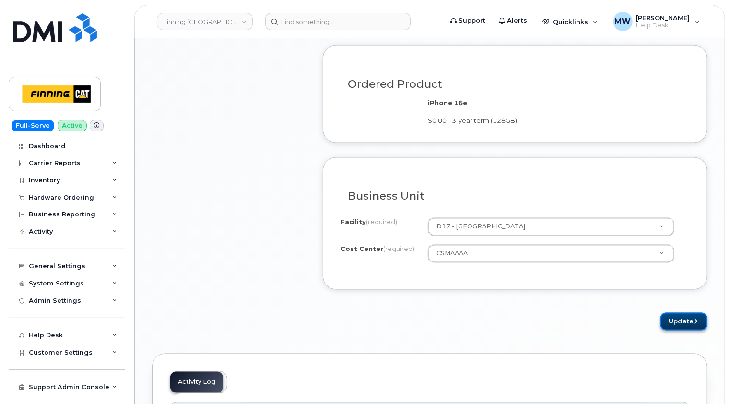
click at [684, 317] on button "Update" at bounding box center [684, 322] width 47 height 18
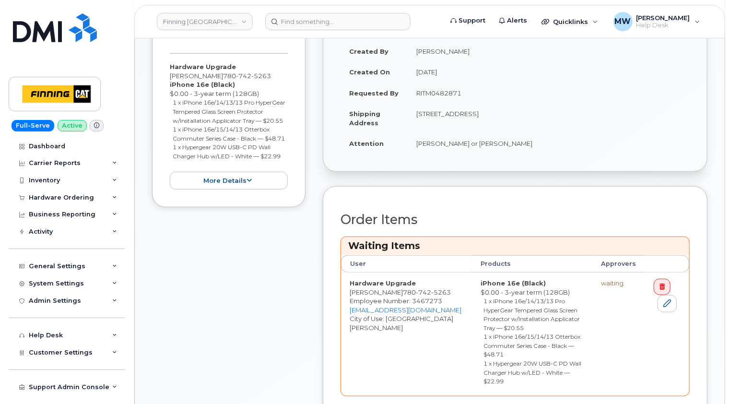
scroll to position [336, 0]
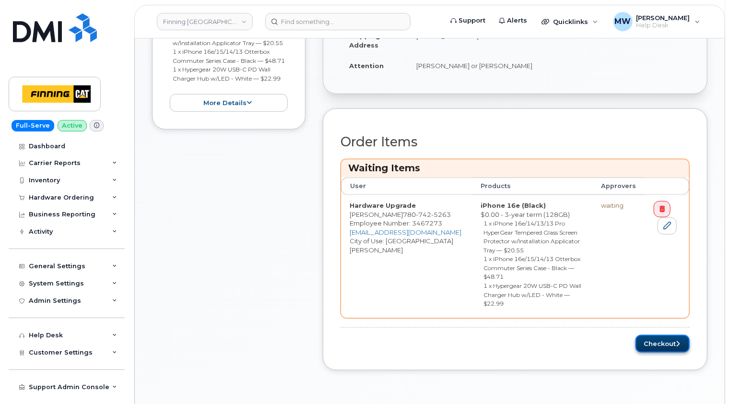
click at [679, 341] on icon "submit" at bounding box center [678, 344] width 4 height 6
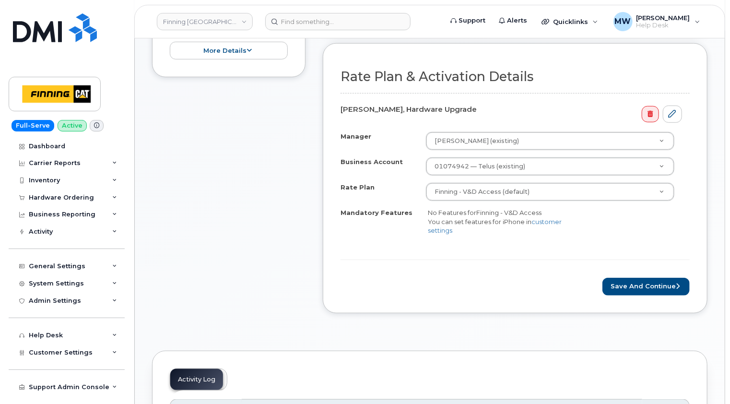
scroll to position [336, 0]
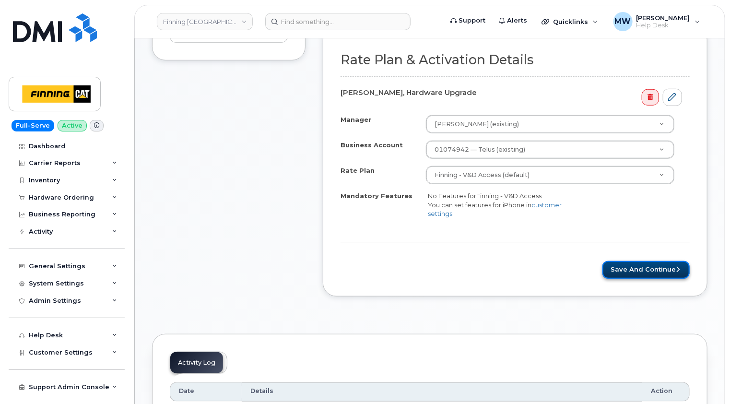
click at [667, 267] on button "Save and Continue" at bounding box center [646, 270] width 87 height 18
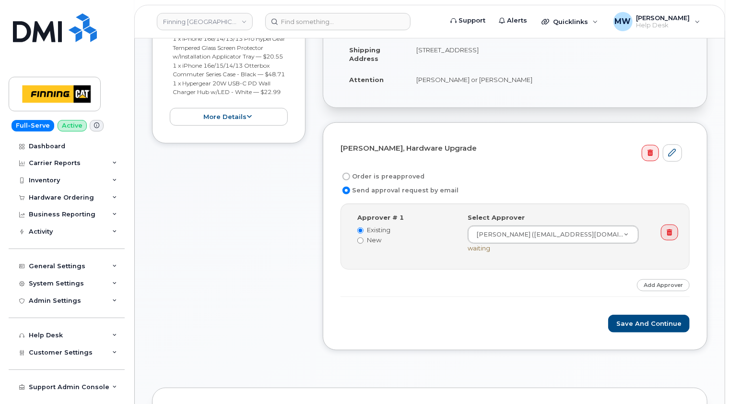
click at [371, 177] on label "Order is preapproved" at bounding box center [383, 177] width 84 height 12
click at [350, 177] on input "Order is preapproved" at bounding box center [347, 177] width 8 height 8
radio input "true"
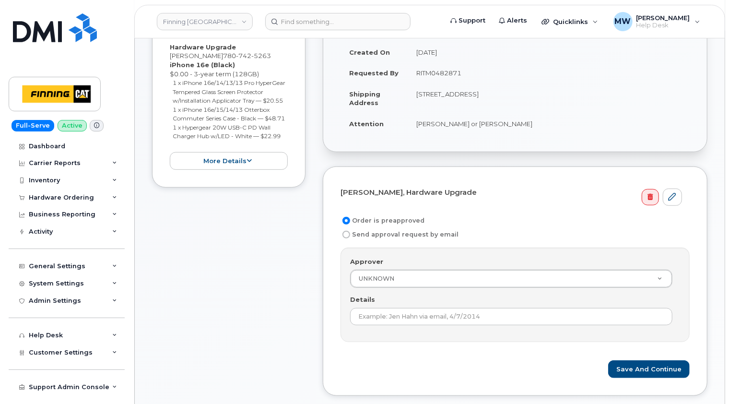
scroll to position [144, 0]
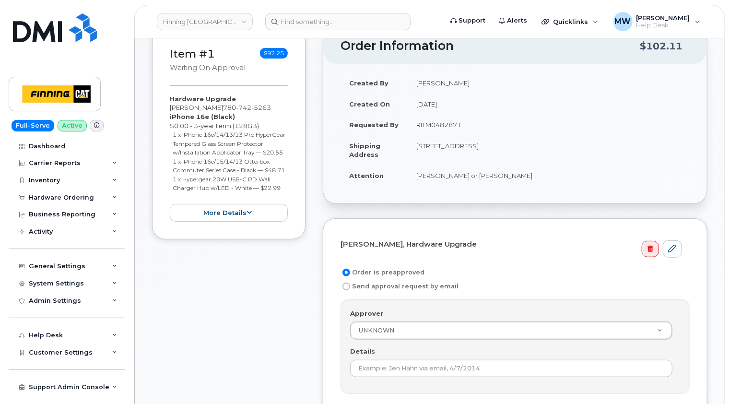
click at [444, 127] on td "RITM0482871" at bounding box center [549, 124] width 282 height 21
copy td "RITM0482871"
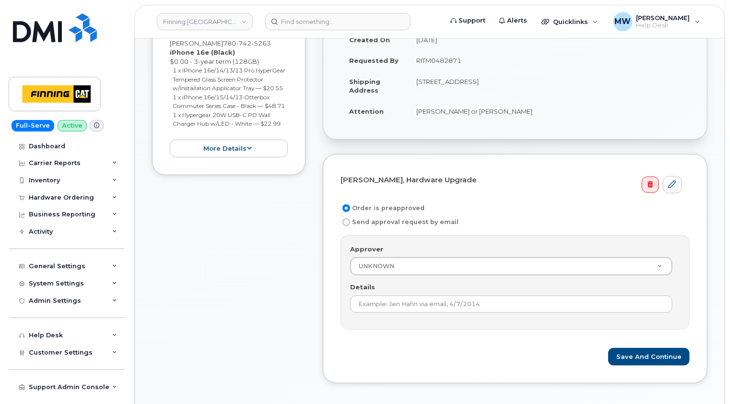
scroll to position [288, 0]
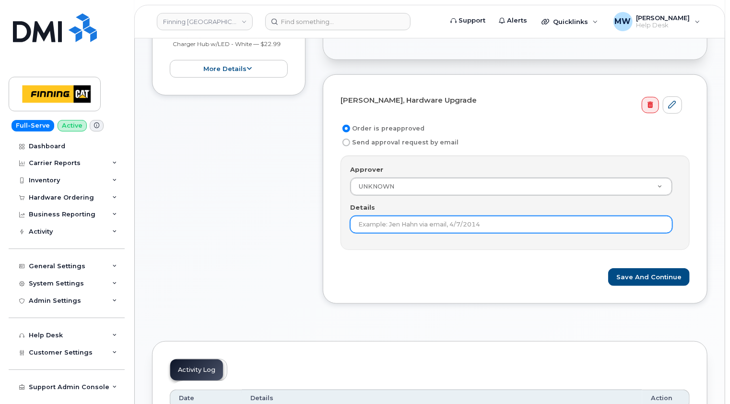
click at [455, 221] on input "Details" at bounding box center [511, 224] width 322 height 17
paste input "RITM0482871"
type input "RITM0482871"
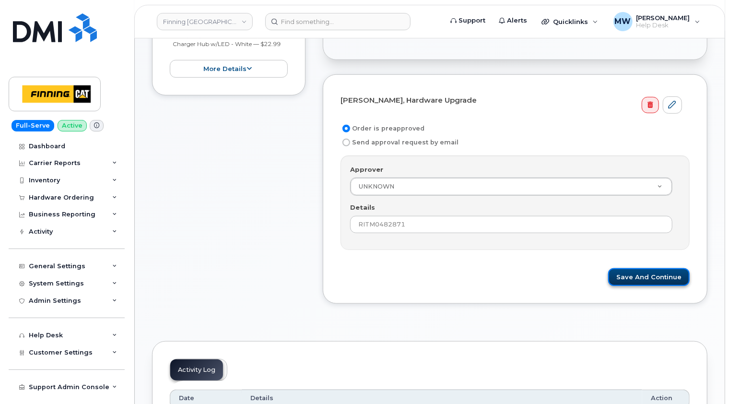
click at [672, 273] on button "Save and Continue" at bounding box center [649, 277] width 82 height 18
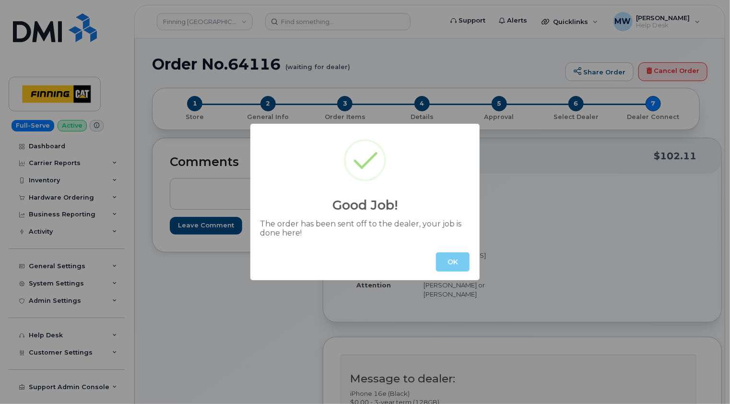
click at [447, 266] on button "OK" at bounding box center [453, 261] width 34 height 19
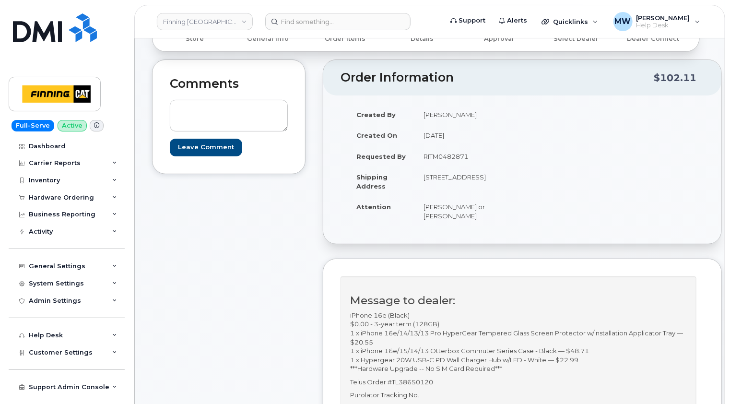
scroll to position [192, 0]
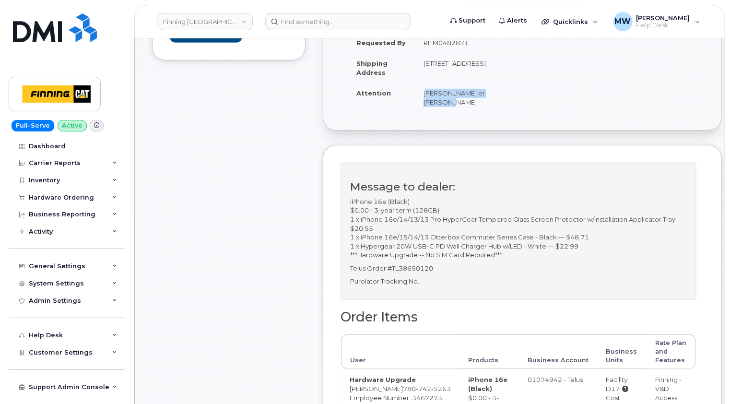
drag, startPoint x: 443, startPoint y: 110, endPoint x: 419, endPoint y: 101, distance: 25.5
click at [419, 101] on td "[PERSON_NAME] or [PERSON_NAME]" at bounding box center [465, 98] width 100 height 30
copy td "[PERSON_NAME] or [PERSON_NAME]"
drag, startPoint x: 434, startPoint y: 78, endPoint x: 475, endPoint y: 70, distance: 41.5
click at [475, 70] on td "[STREET_ADDRESS]" at bounding box center [465, 68] width 100 height 30
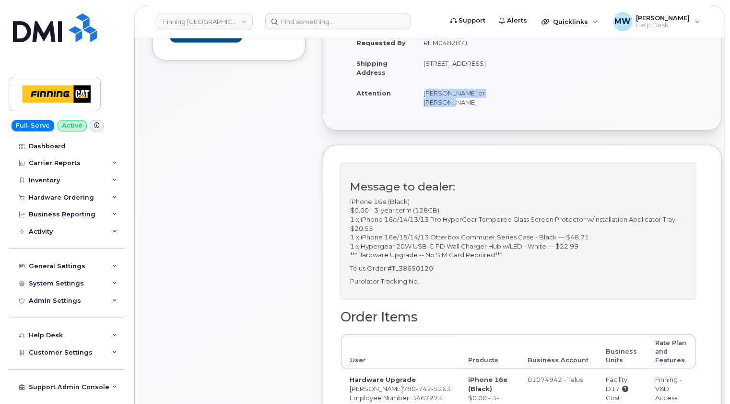
copy td "T5S 1J2"
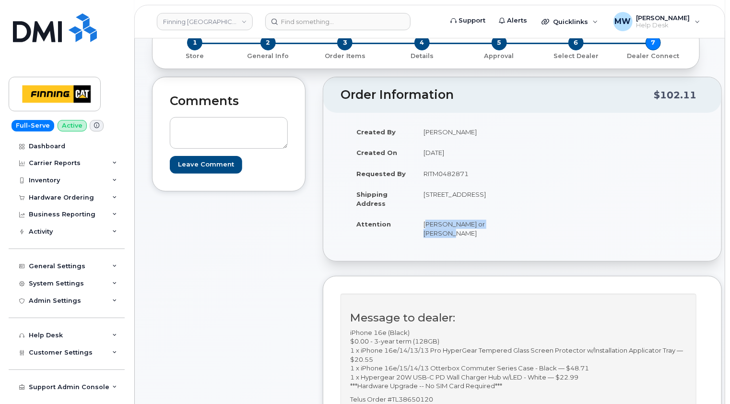
scroll to position [288, 0]
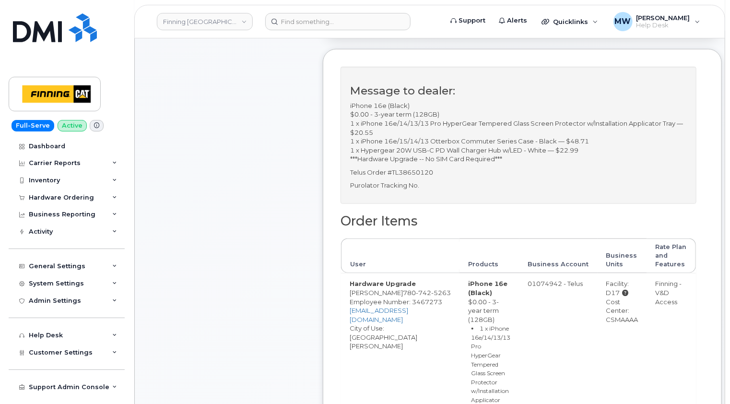
click at [608, 324] on div "Cost Center: CSMAAAA" at bounding box center [623, 311] width 32 height 27
copy div "CSMAAAA"
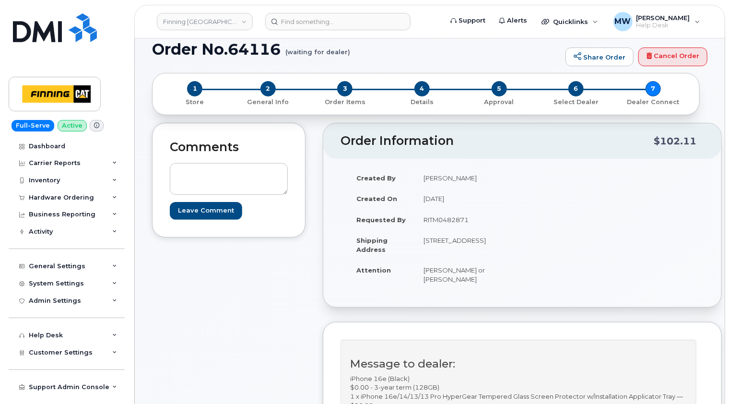
scroll to position [0, 0]
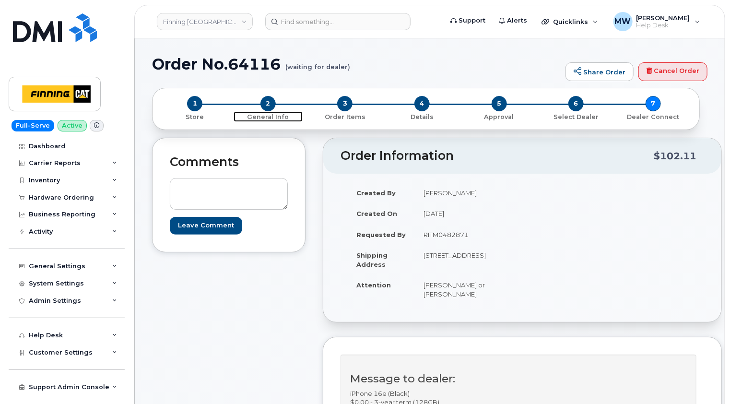
click at [270, 104] on span "2" at bounding box center [268, 103] width 15 height 15
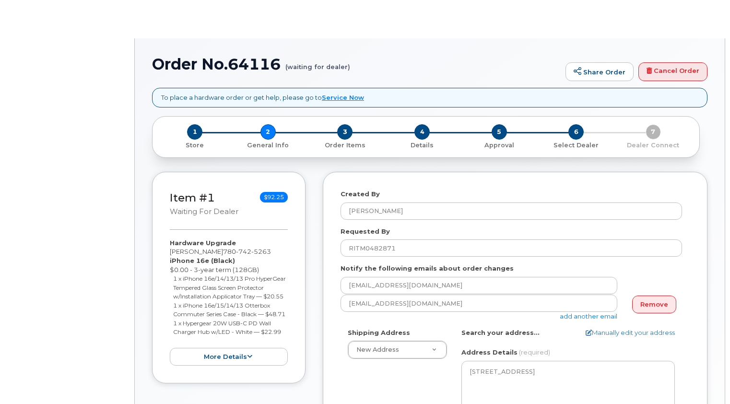
select select
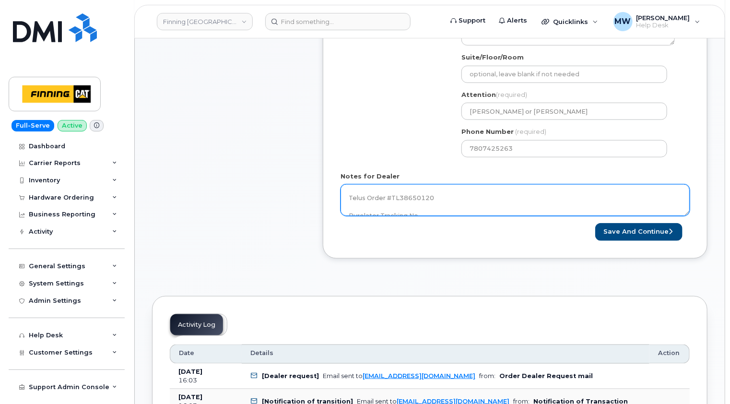
scroll to position [79, 0]
click at [481, 201] on textarea "iPhone 16e (Black) $0.00 - 3-year term (128GB) 1 x iPhone 16e/14/13/13 Pro Hype…" at bounding box center [515, 200] width 349 height 32
paste textarea "335635931090"
type textarea "iPhone 16e (Black) $0.00 - 3-year term (128GB) 1 x iPhone 16e/14/13/13 Pro Hype…"
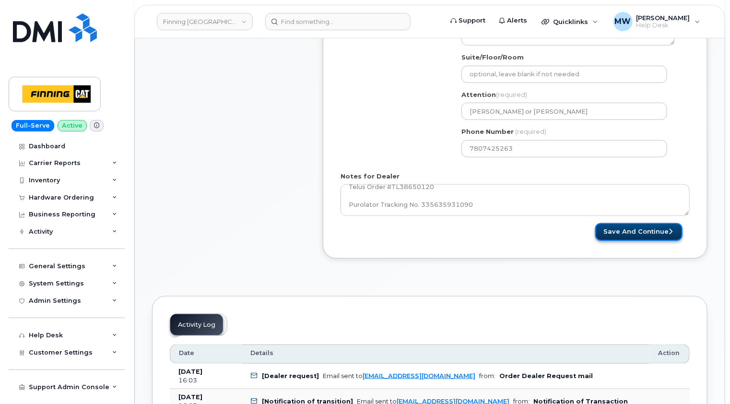
click at [649, 233] on button "Save and Continue" at bounding box center [639, 232] width 87 height 18
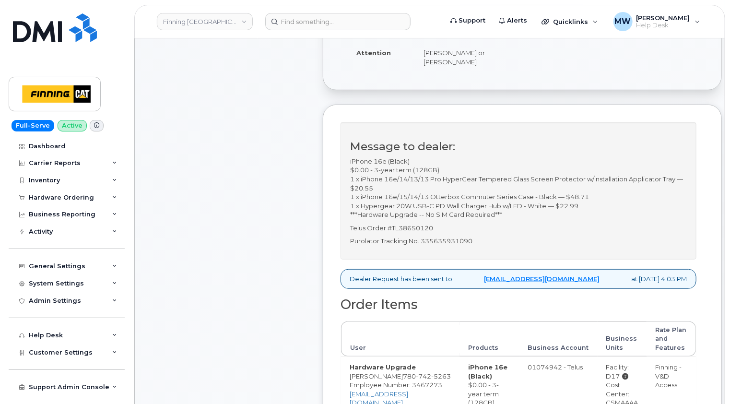
scroll to position [240, 0]
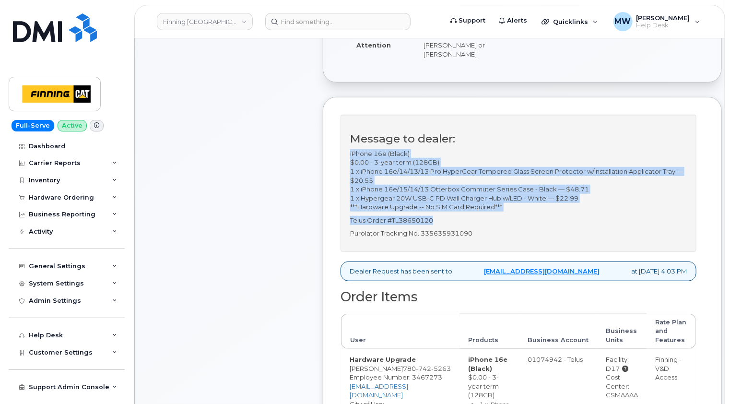
drag, startPoint x: 436, startPoint y: 230, endPoint x: 345, endPoint y: 163, distance: 113.0
click at [345, 163] on div "Message to dealer: iPhone 16e (Black) $0.00 - 3-year term (128GB) 1 x iPhone 16…" at bounding box center [519, 183] width 356 height 137
copy div "iPhone 16e (Black) $0.00 - 3-year term (128GB) 1 x iPhone 16e/14/13/13 Pro Hype…"
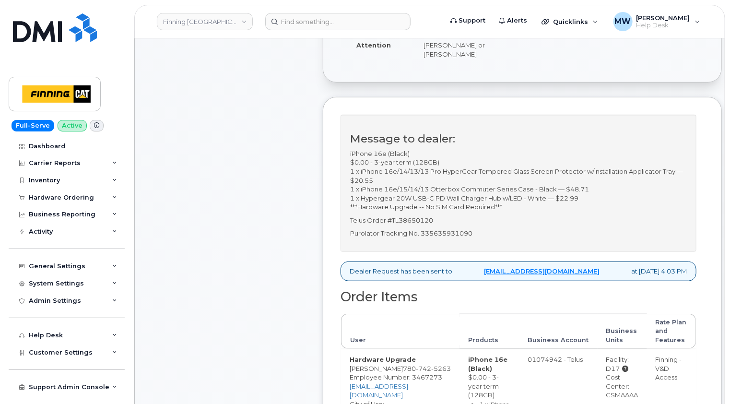
click at [442, 235] on div "Message to dealer: iPhone 16e (Black) $0.00 - 3-year term (128GB) 1 x iPhone 16…" at bounding box center [519, 183] width 356 height 137
drag, startPoint x: 438, startPoint y: 229, endPoint x: 391, endPoint y: 228, distance: 46.6
click at [391, 225] on p "Telus Order #TL38650120" at bounding box center [518, 220] width 337 height 9
copy p "TL38650120"
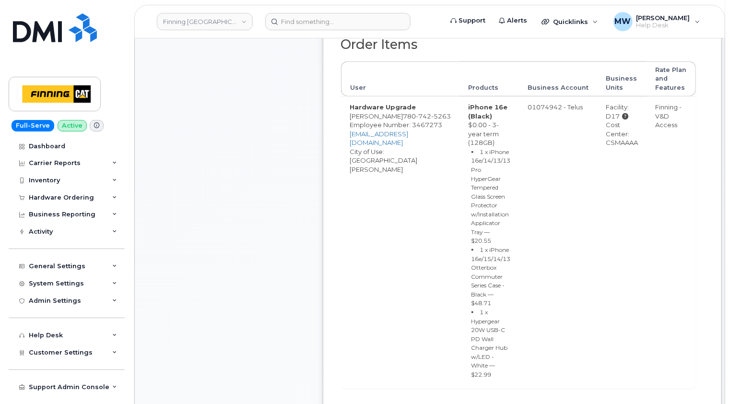
scroll to position [576, 0]
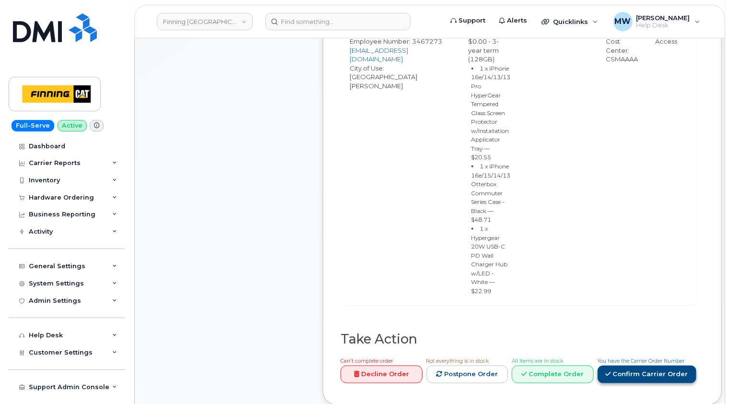
click at [640, 366] on link "Confirm Carrier Order" at bounding box center [647, 375] width 99 height 18
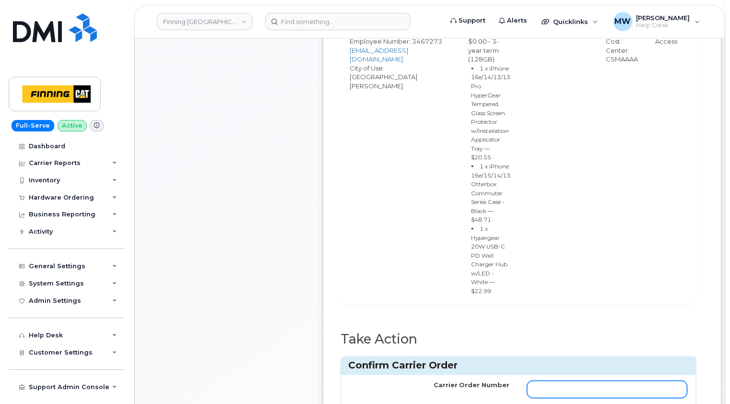
click at [537, 381] on input "Carrier Order Number" at bounding box center [607, 389] width 160 height 17
paste input "TL38650120"
type input "TL38650120"
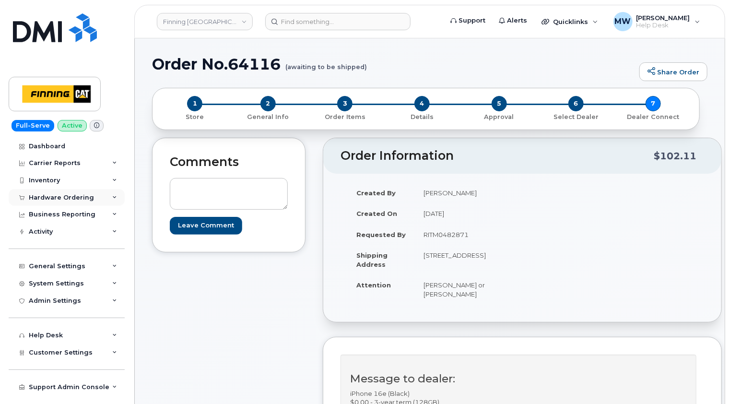
click at [60, 194] on div "Hardware Ordering" at bounding box center [61, 198] width 65 height 8
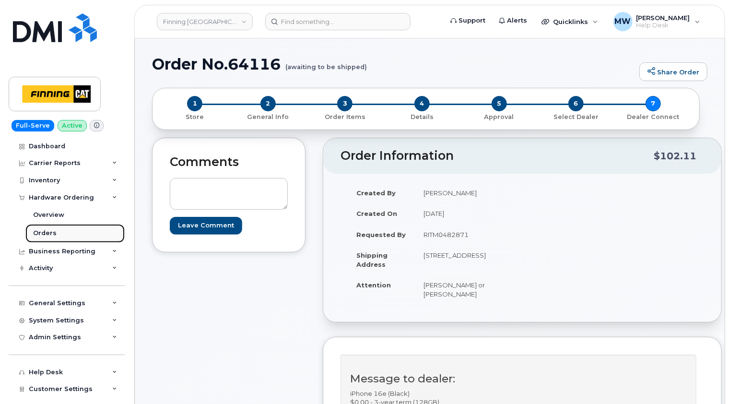
click at [40, 233] on div "Orders" at bounding box center [45, 233] width 24 height 9
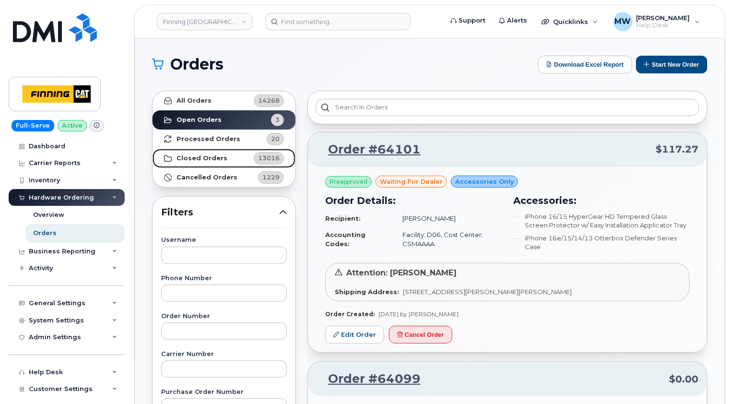
click at [201, 161] on strong "Closed Orders" at bounding box center [202, 159] width 51 height 8
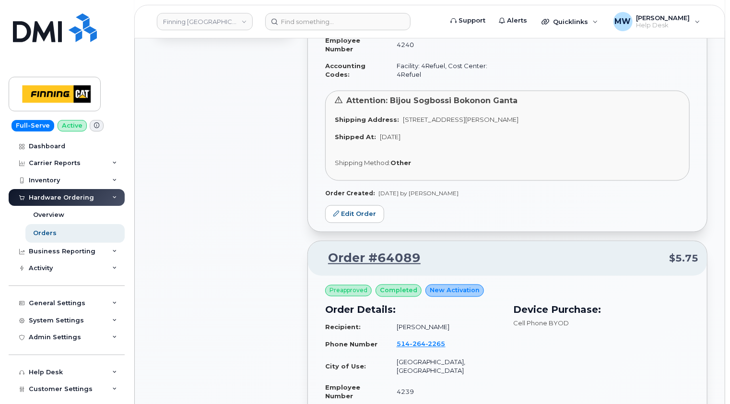
scroll to position [576, 0]
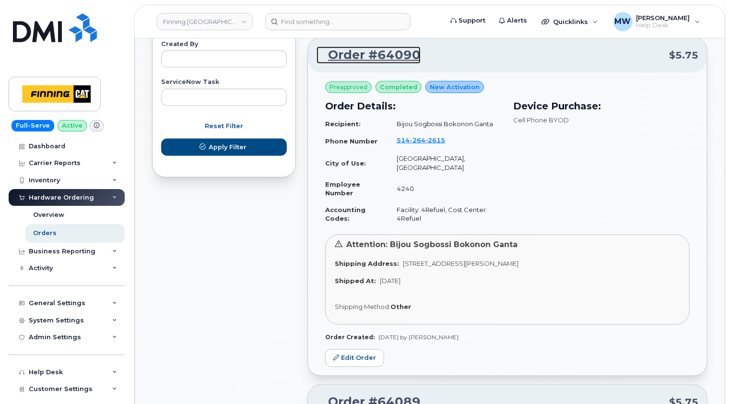
click at [372, 47] on link "Order #64090" at bounding box center [369, 55] width 104 height 17
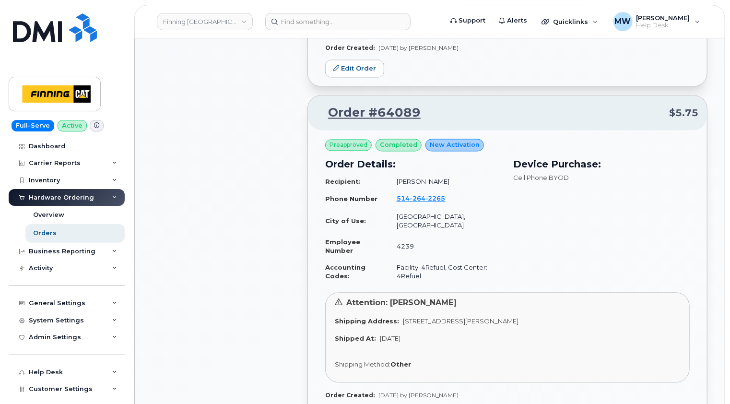
scroll to position [864, 0]
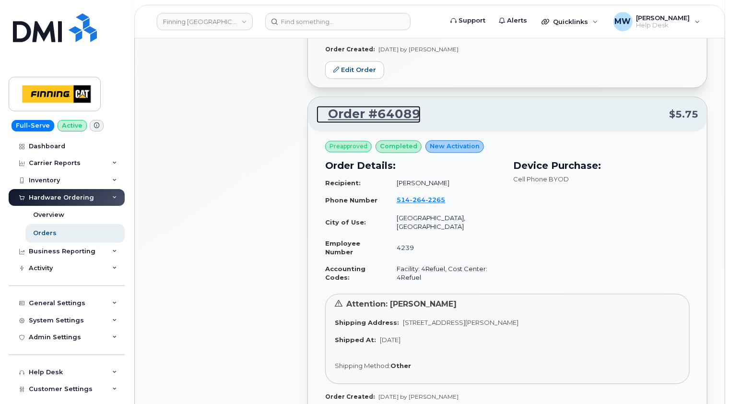
click at [386, 106] on link "Order #64089" at bounding box center [369, 114] width 104 height 17
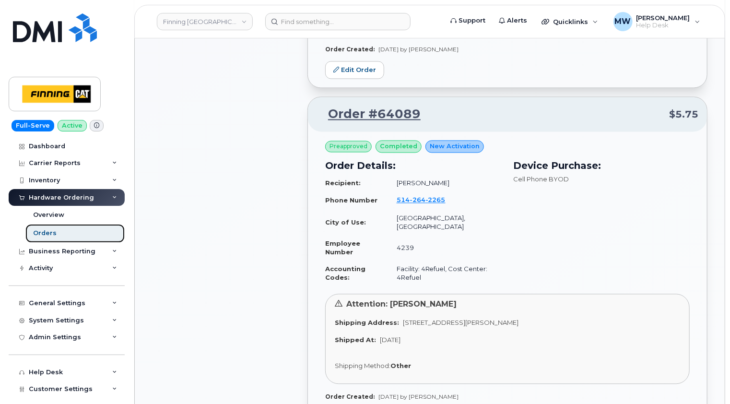
click at [53, 229] on div "Orders" at bounding box center [45, 233] width 24 height 9
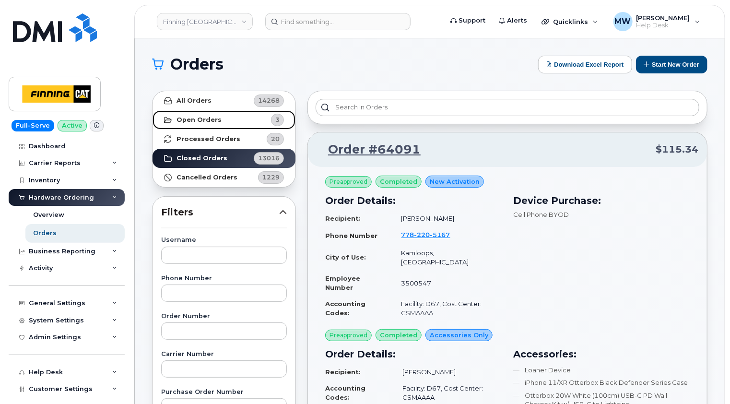
click at [208, 118] on strong "Open Orders" at bounding box center [199, 120] width 45 height 8
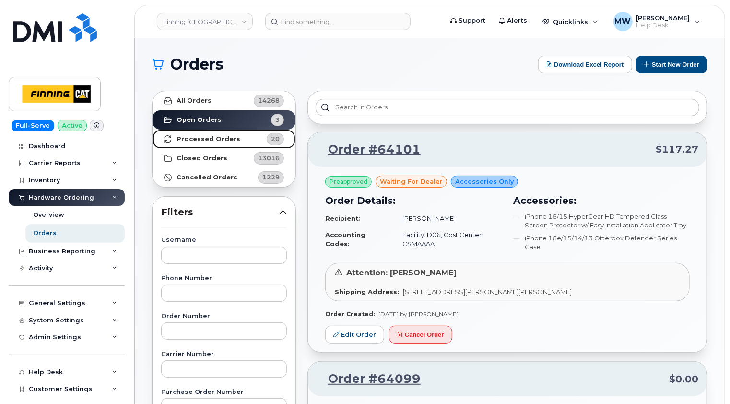
click at [207, 139] on strong "Processed Orders" at bounding box center [209, 139] width 64 height 8
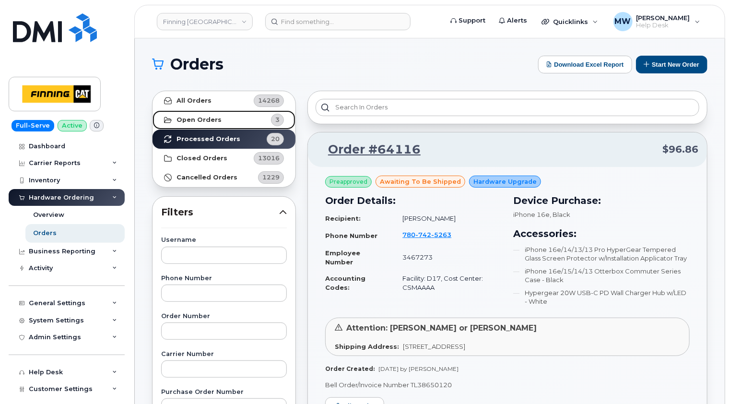
click at [203, 124] on link "Open Orders 3" at bounding box center [224, 119] width 143 height 19
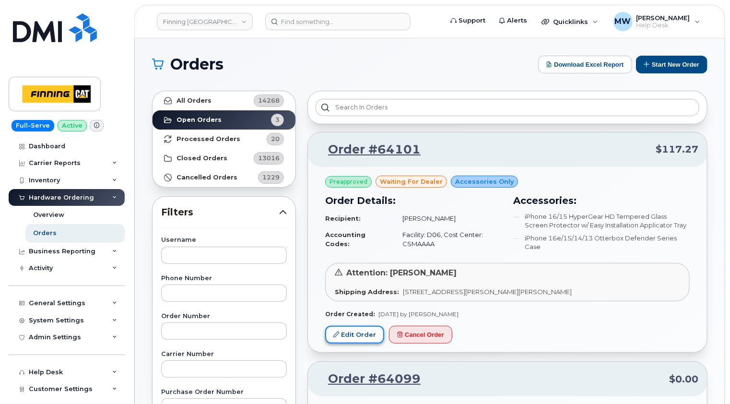
click at [358, 334] on link "Edit Order" at bounding box center [354, 335] width 59 height 18
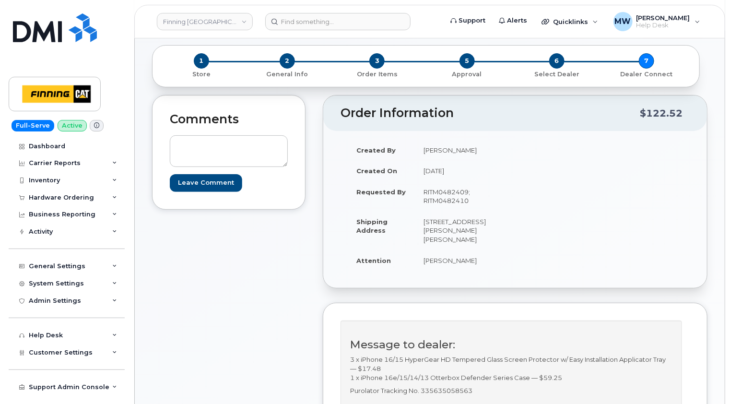
scroll to position [192, 0]
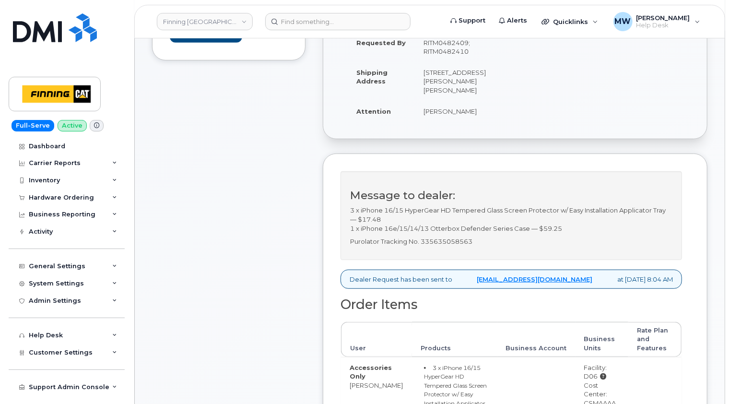
click at [463, 246] on p "Purolator Tracking No. 335635058563" at bounding box center [511, 241] width 322 height 9
copy p "335635058563"
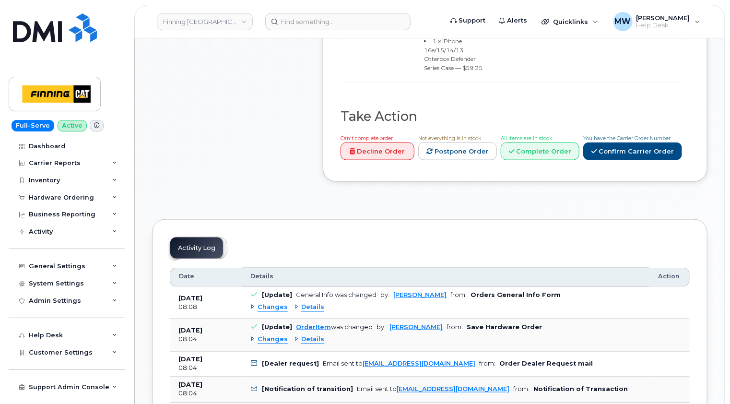
scroll to position [576, 0]
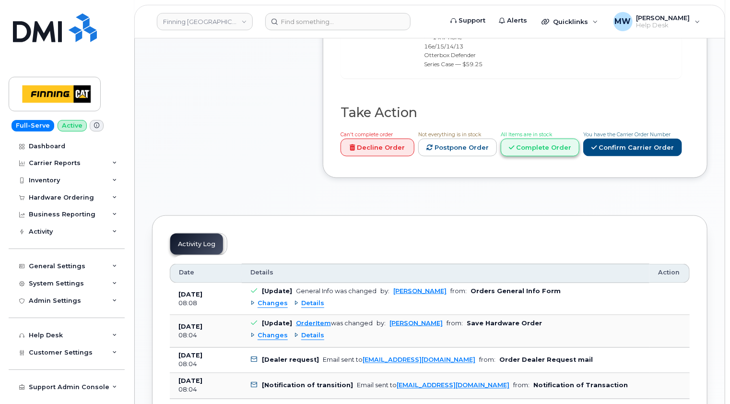
click at [557, 142] on link "Complete Order" at bounding box center [540, 148] width 79 height 18
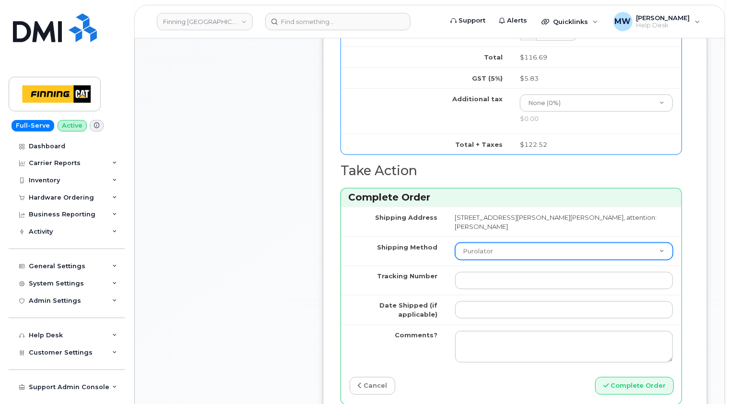
scroll to position [720, 0]
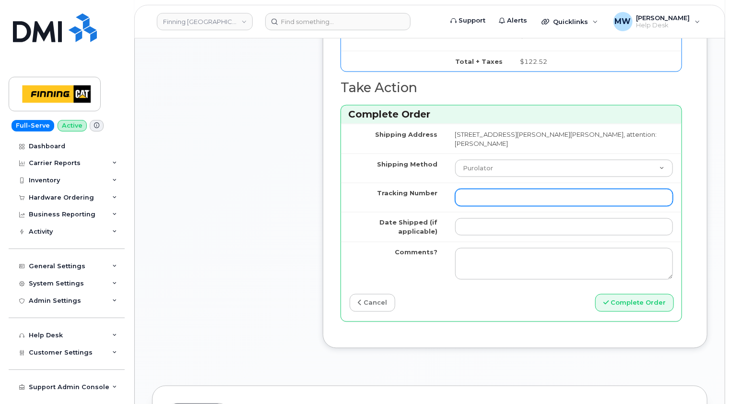
click at [482, 197] on input "Tracking Number" at bounding box center [564, 197] width 218 height 17
paste input "335635058563"
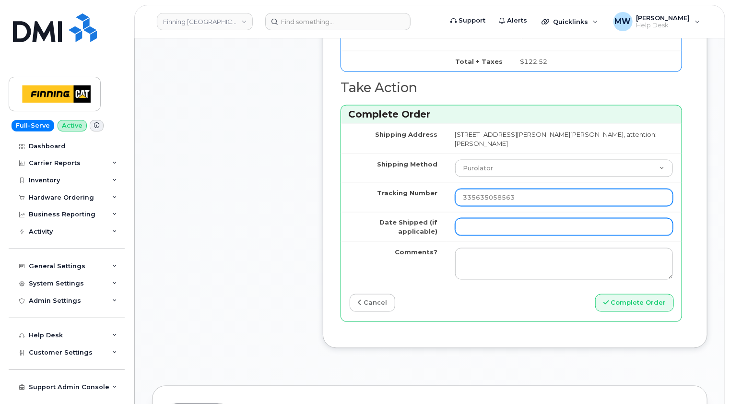
type input "335635058563"
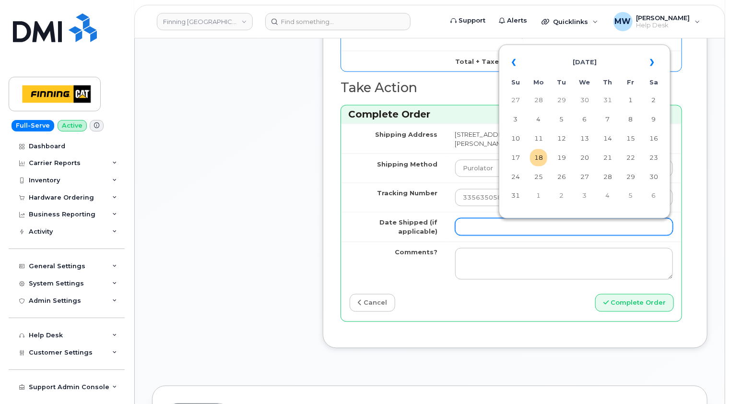
click at [476, 236] on input "Date Shipped (if applicable)" at bounding box center [564, 226] width 218 height 17
click at [540, 160] on td "18" at bounding box center [538, 157] width 17 height 17
type input "[DATE]"
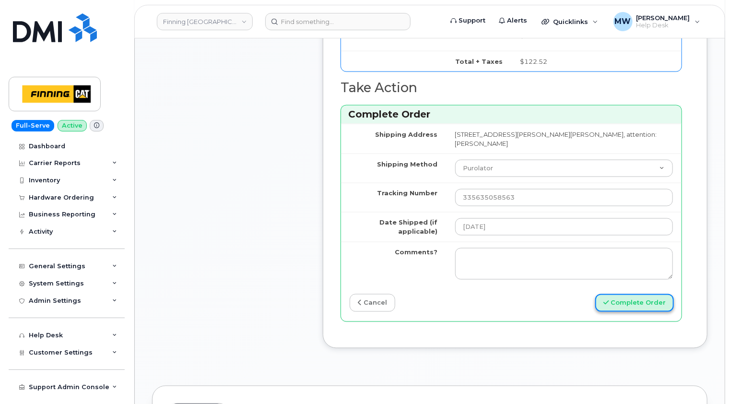
click at [636, 310] on button "Complete Order" at bounding box center [635, 303] width 79 height 18
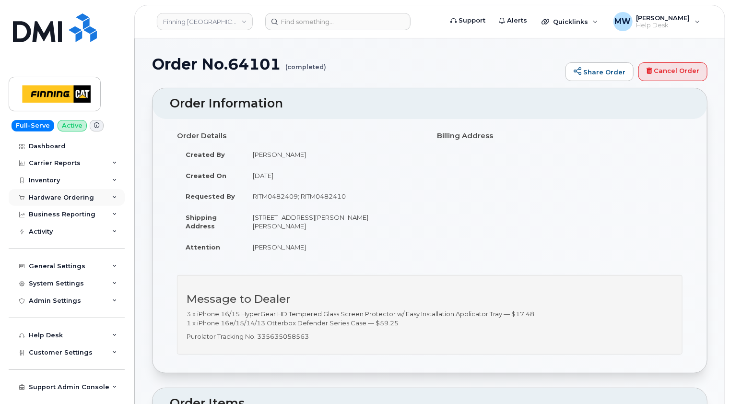
click at [65, 198] on div "Hardware Ordering" at bounding box center [61, 198] width 65 height 8
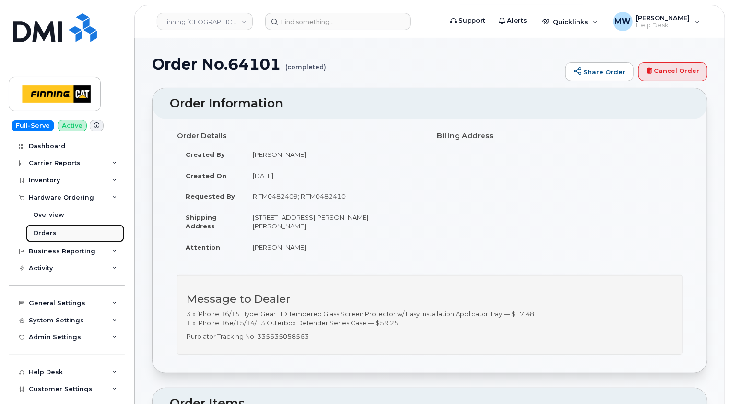
click at [52, 234] on div "Orders" at bounding box center [45, 233] width 24 height 9
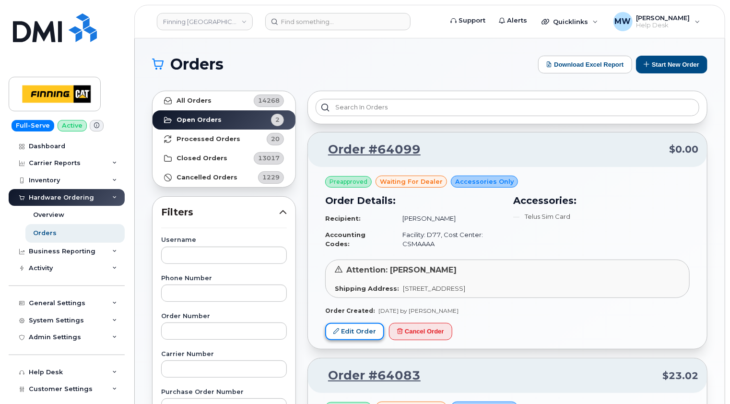
click at [367, 333] on link "Edit Order" at bounding box center [354, 332] width 59 height 18
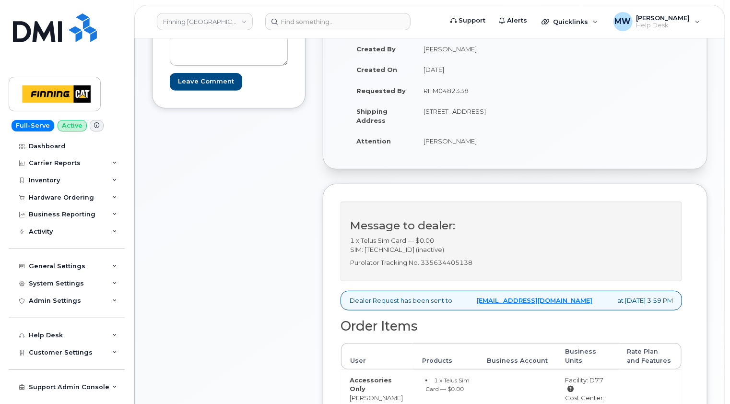
scroll to position [192, 0]
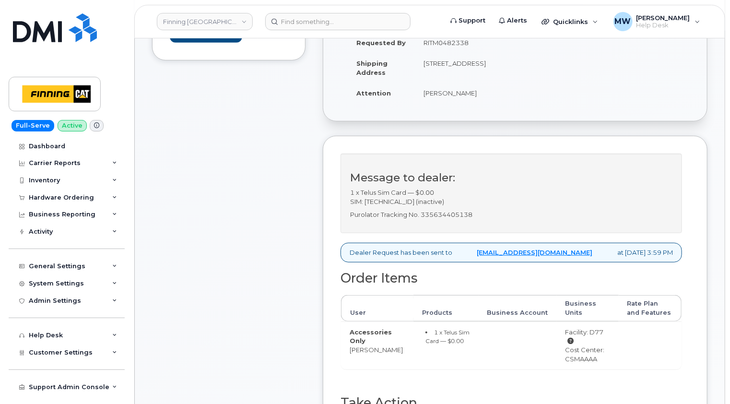
click at [462, 214] on p "Purolator Tracking No. 335634405138" at bounding box center [511, 214] width 322 height 9
copy p "335634405138"
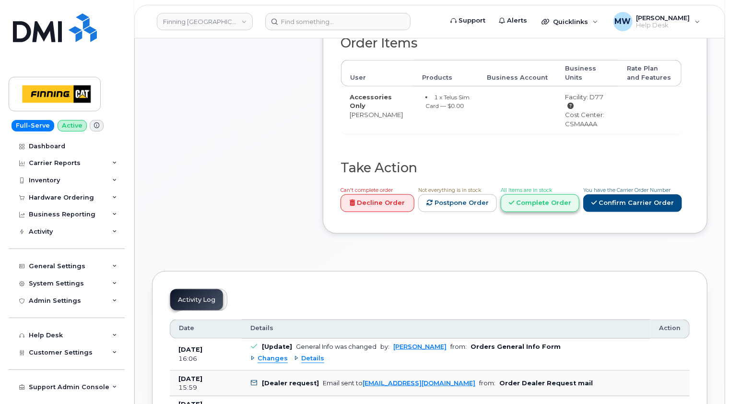
scroll to position [432, 0]
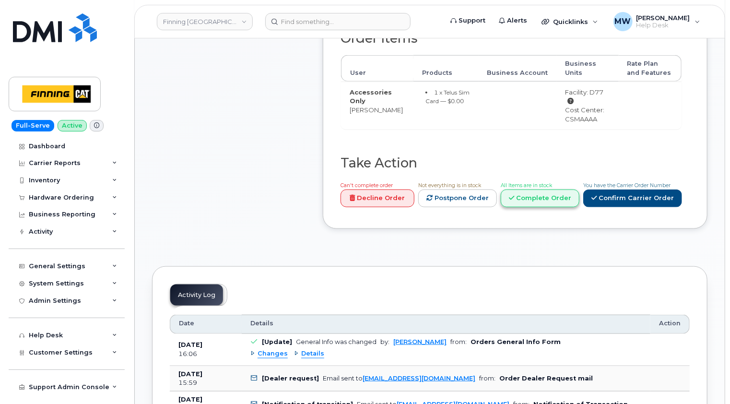
click at [534, 190] on link "Complete Order" at bounding box center [540, 199] width 79 height 18
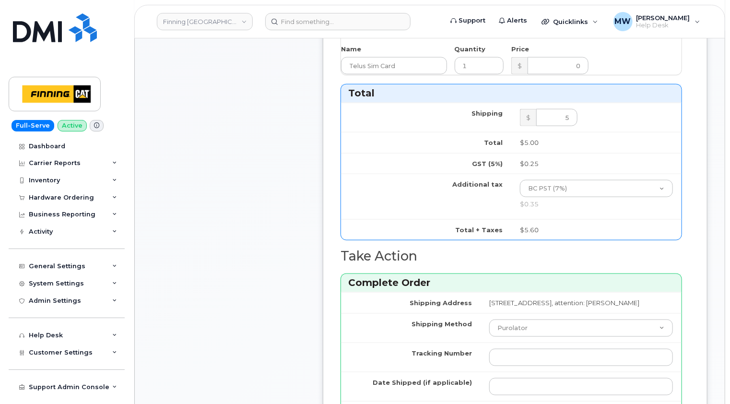
scroll to position [576, 0]
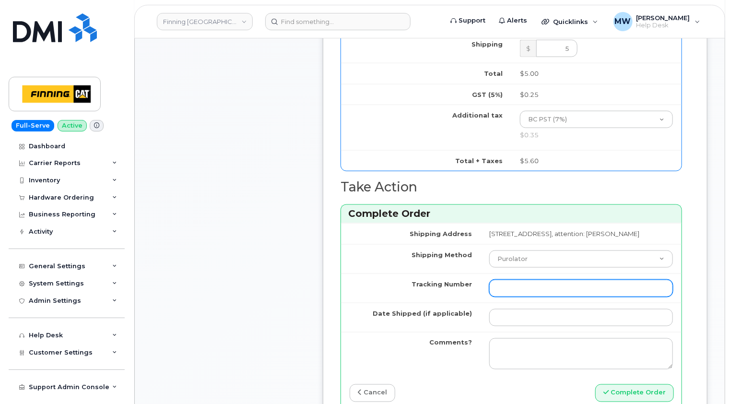
click at [489, 286] on input "Tracking Number" at bounding box center [581, 288] width 184 height 17
paste input "335634405138"
type input "335634405138"
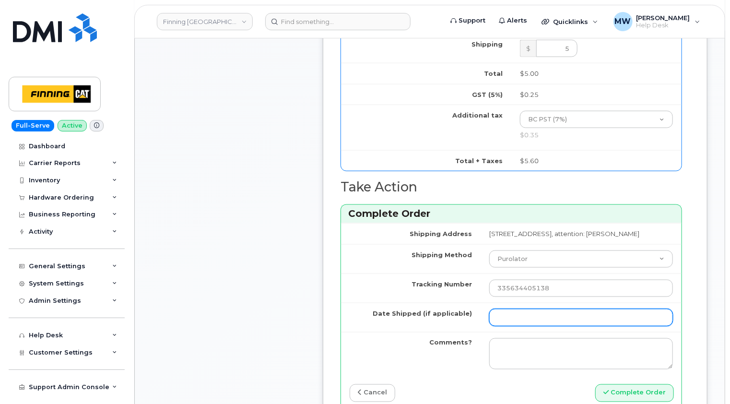
click at [489, 319] on input "Date Shipped (if applicable)" at bounding box center [581, 317] width 184 height 17
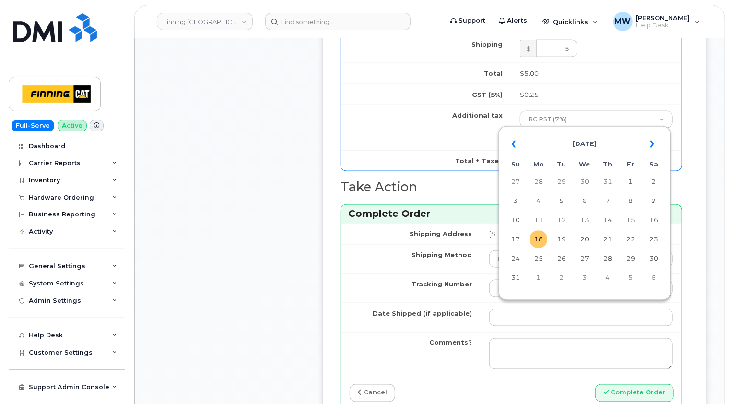
click at [537, 238] on td "18" at bounding box center [538, 239] width 17 height 17
type input "[DATE]"
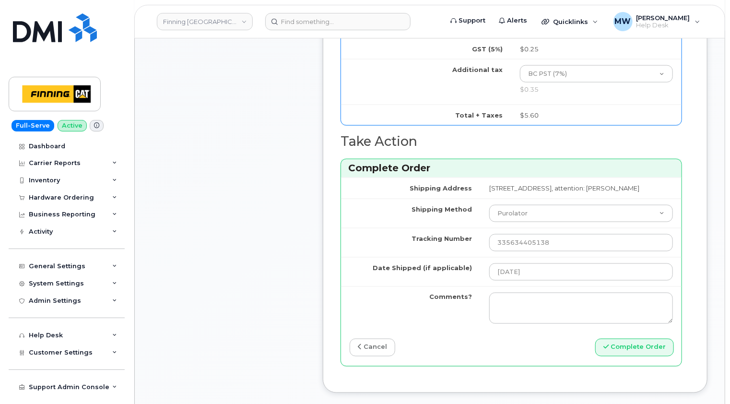
scroll to position [672, 0]
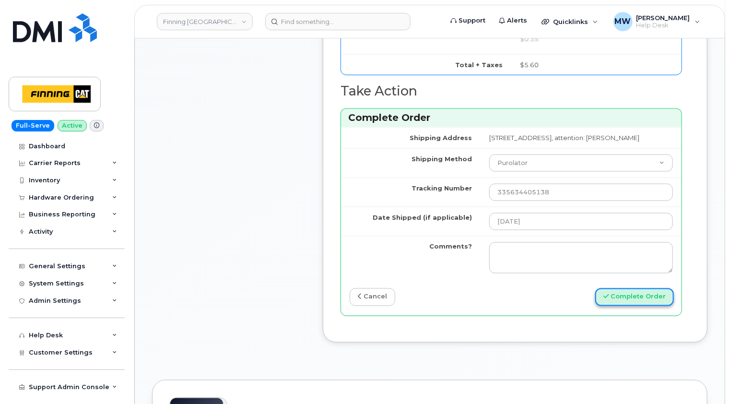
click at [649, 294] on button "Complete Order" at bounding box center [635, 297] width 79 height 18
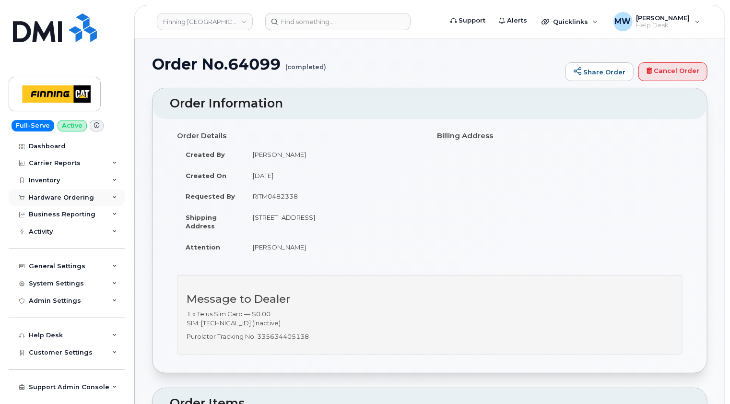
click at [54, 196] on div "Hardware Ordering" at bounding box center [61, 198] width 65 height 8
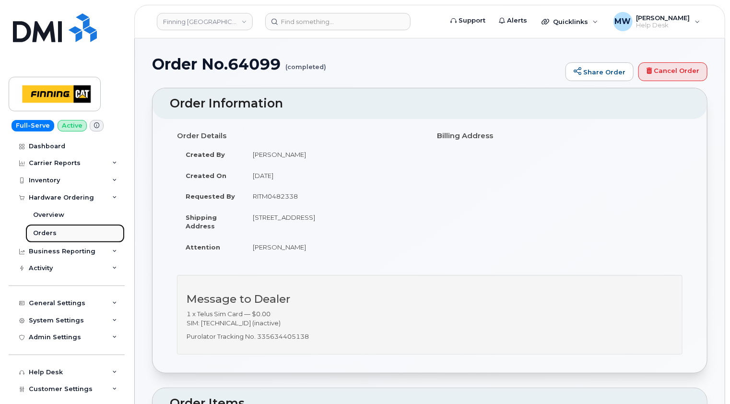
click at [42, 231] on div "Orders" at bounding box center [45, 233] width 24 height 9
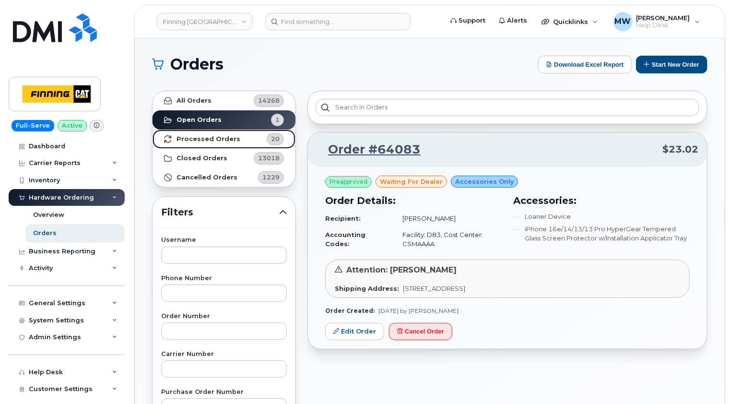
click at [193, 135] on strong "Processed Orders" at bounding box center [209, 139] width 64 height 8
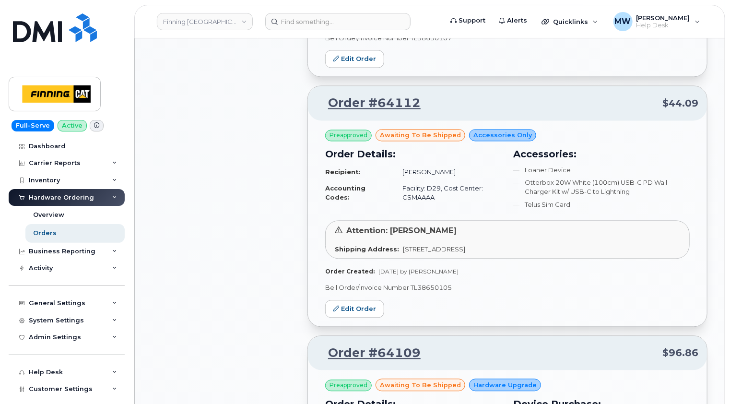
scroll to position [945, 0]
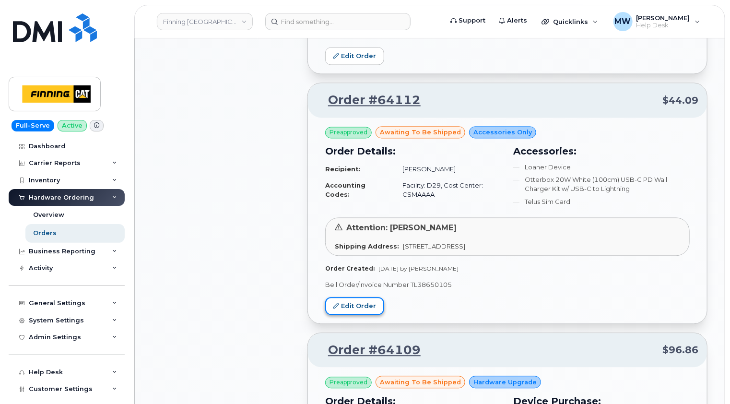
click at [366, 297] on link "Edit Order" at bounding box center [354, 306] width 59 height 18
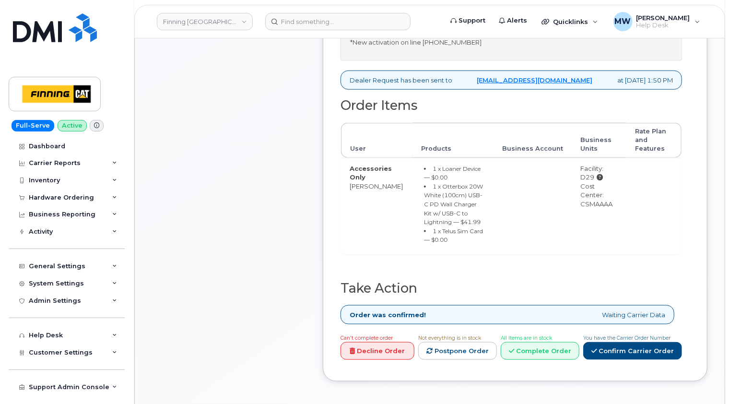
scroll to position [528, 0]
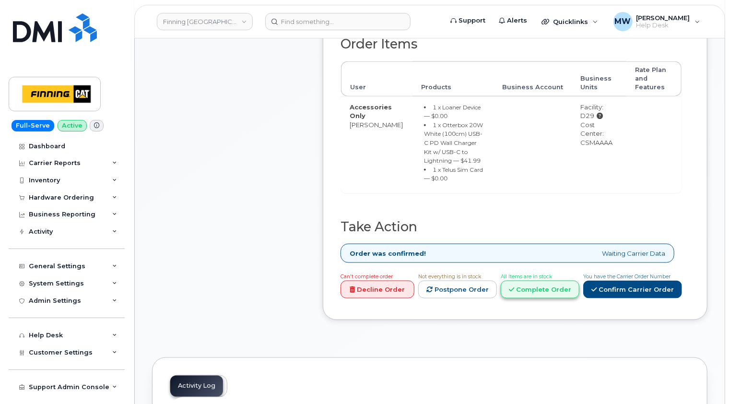
click at [552, 288] on link "Complete Order" at bounding box center [540, 290] width 79 height 18
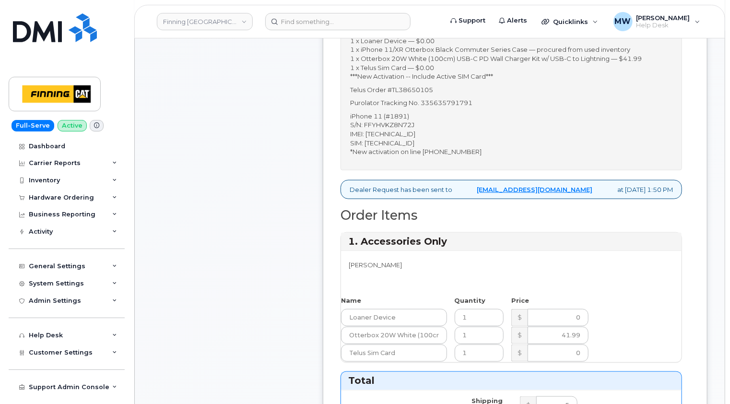
scroll to position [336, 0]
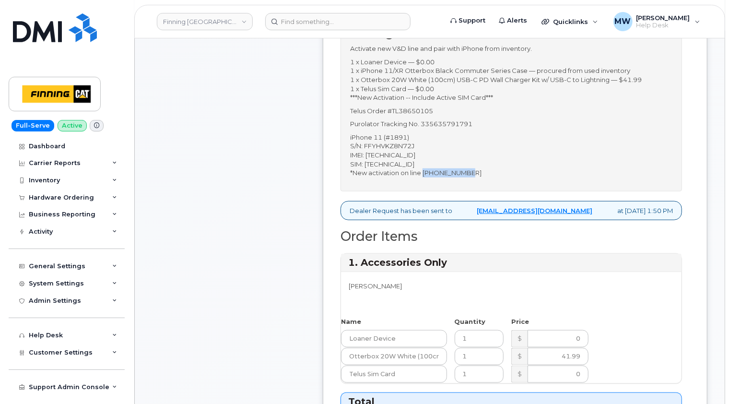
drag, startPoint x: 471, startPoint y: 179, endPoint x: 422, endPoint y: 181, distance: 48.5
click at [422, 178] on p "iPhone 11 (#1891) S/N: FFYHVKZ8N72J IMEI: 358845632647125 SIM: 8912230102351114…" at bounding box center [511, 155] width 322 height 45
copy p "587-598-8140"
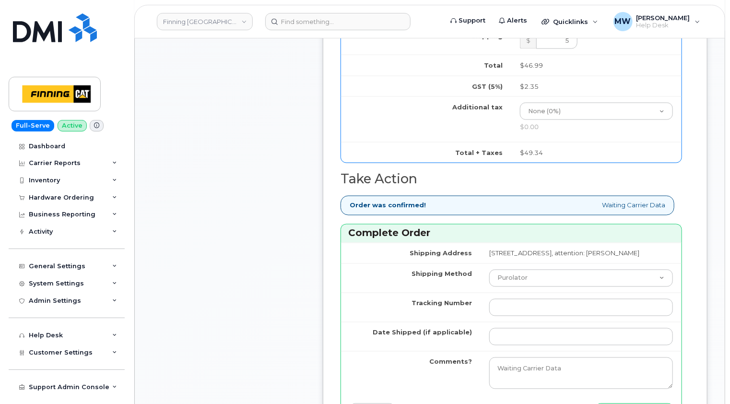
scroll to position [768, 0]
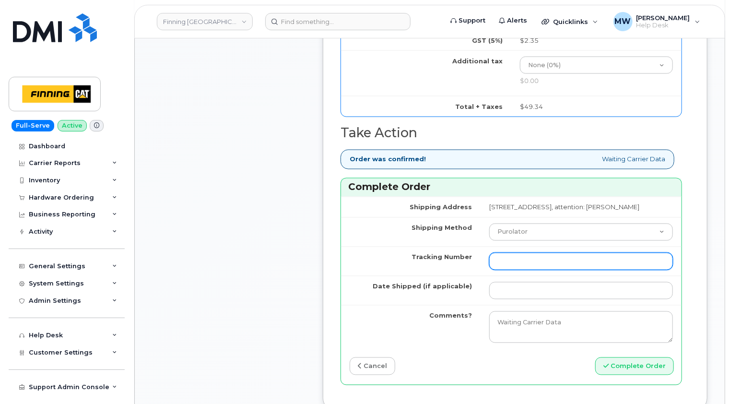
click at [489, 270] on input "Tracking Number" at bounding box center [581, 261] width 184 height 17
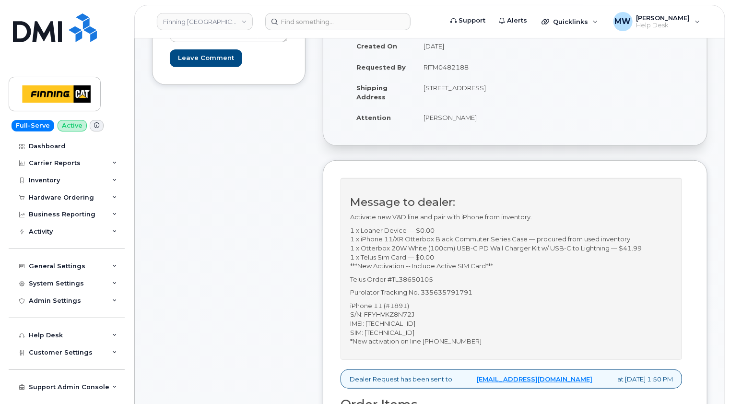
scroll to position [0, 0]
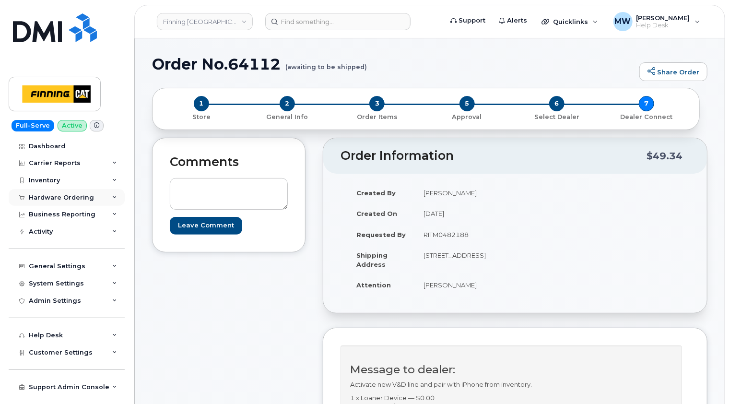
click at [72, 196] on div "Hardware Ordering" at bounding box center [61, 198] width 65 height 8
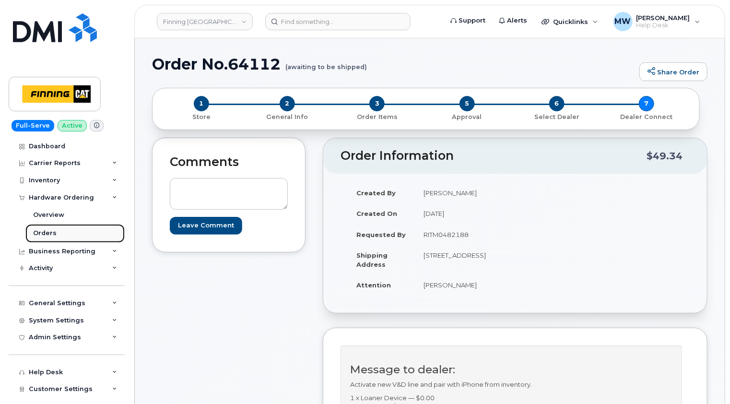
click at [48, 233] on div "Orders" at bounding box center [45, 233] width 24 height 9
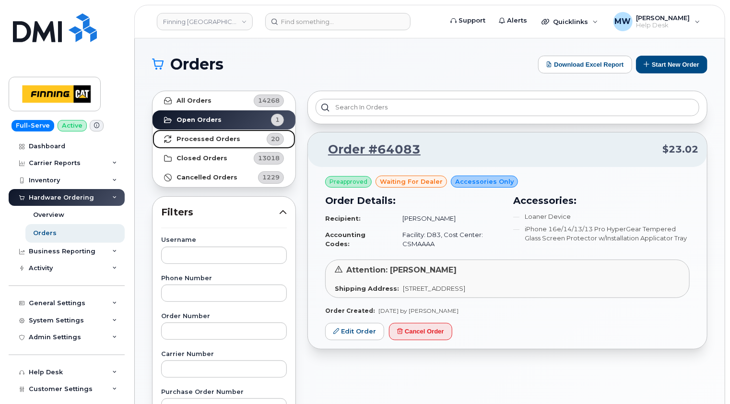
click at [215, 139] on strong "Processed Orders" at bounding box center [209, 139] width 64 height 8
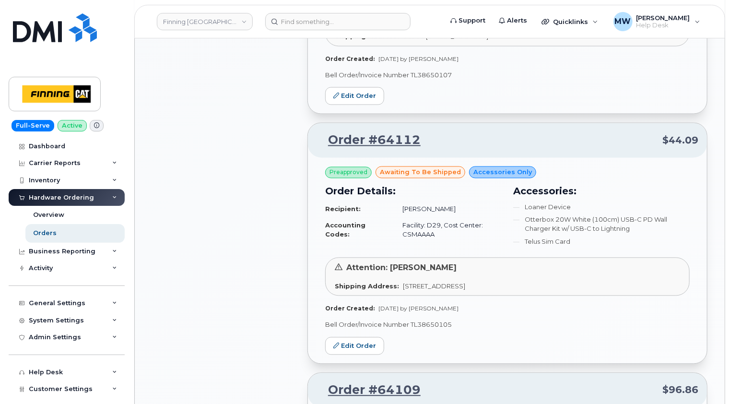
scroll to position [960, 0]
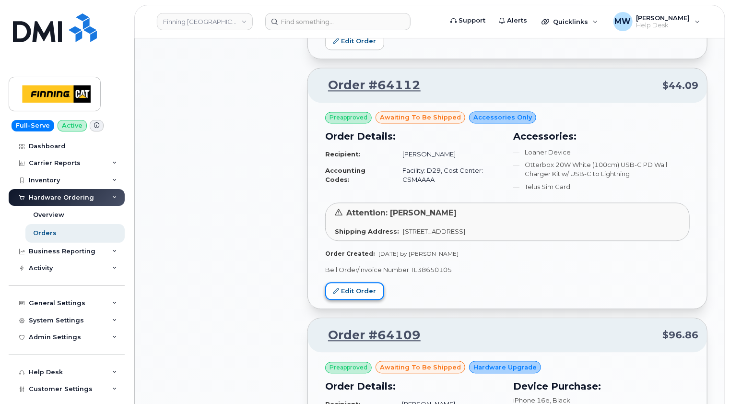
click at [367, 282] on link "Edit Order" at bounding box center [354, 291] width 59 height 18
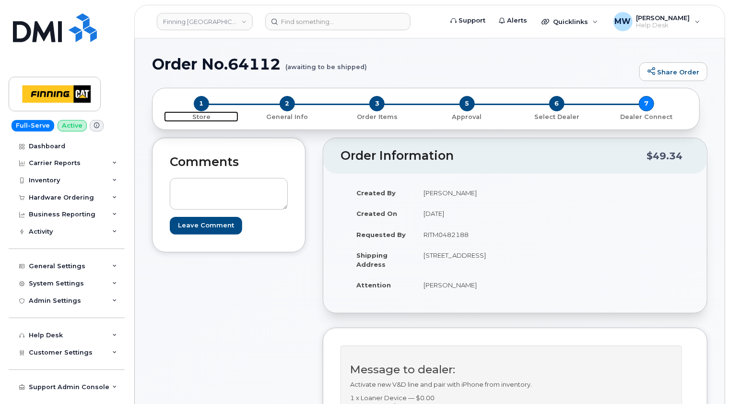
click at [198, 105] on span "1" at bounding box center [201, 103] width 15 height 15
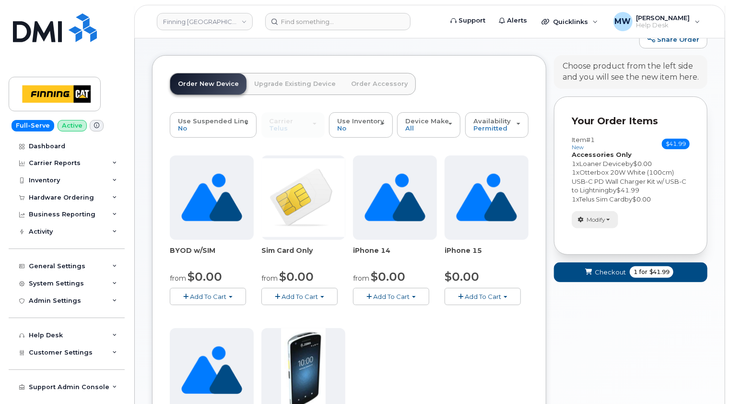
scroll to position [48, 0]
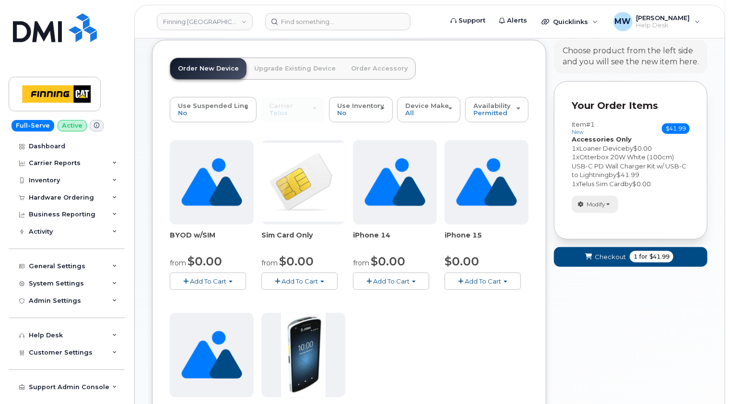
click at [610, 204] on span "button" at bounding box center [609, 204] width 4 height 2
click at [608, 218] on link "change" at bounding box center [617, 220] width 91 height 12
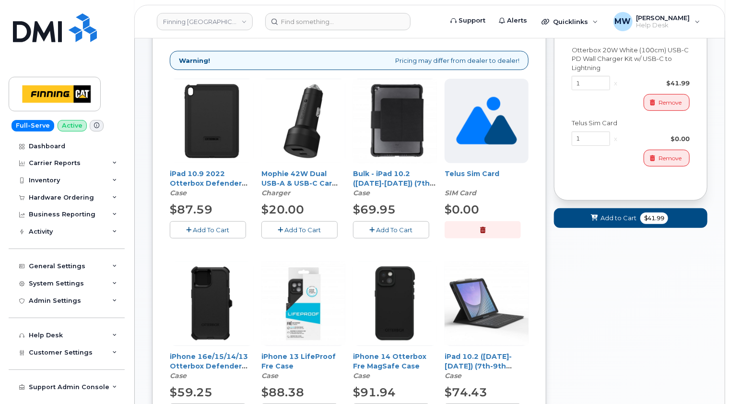
scroll to position [144, 0]
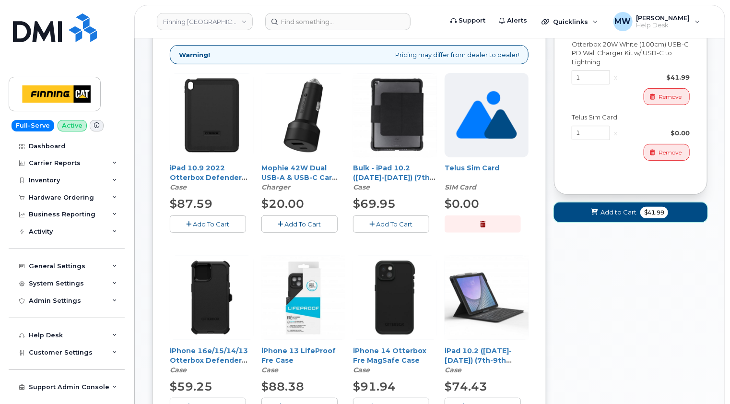
click at [620, 211] on span "Add to Cart" at bounding box center [619, 212] width 36 height 9
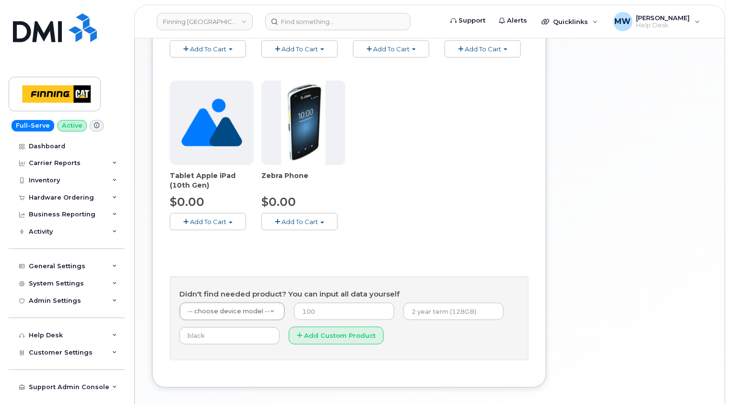
scroll to position [324, 0]
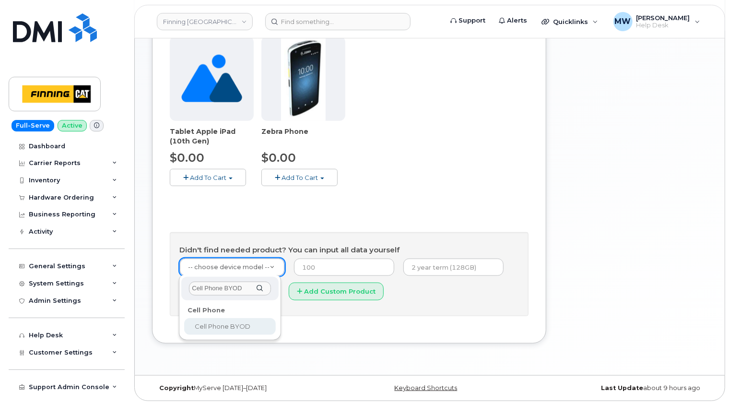
type input "Cell Phone BYOD"
select select "2547"
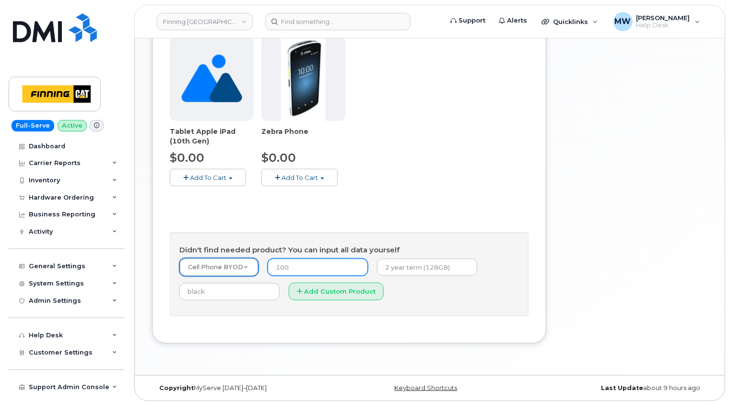
click at [319, 263] on input "number" at bounding box center [318, 267] width 100 height 17
type input "0.00"
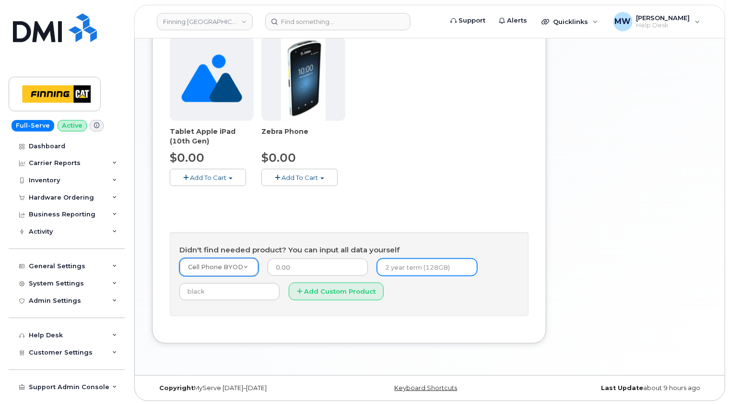
click at [386, 264] on input "text" at bounding box center [427, 267] width 100 height 17
type input "New Activation (Customer Owned Hardware)"
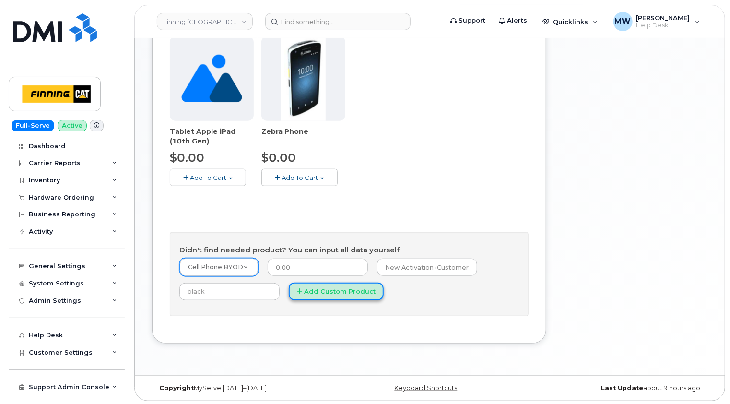
click at [322, 290] on button "Add Custom Product" at bounding box center [336, 292] width 95 height 18
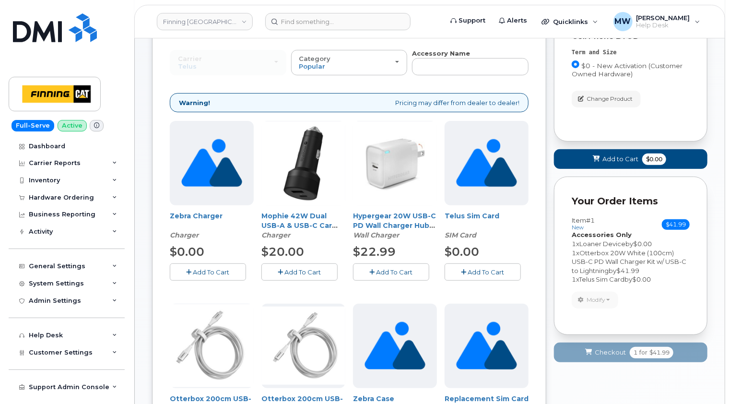
scroll to position [48, 0]
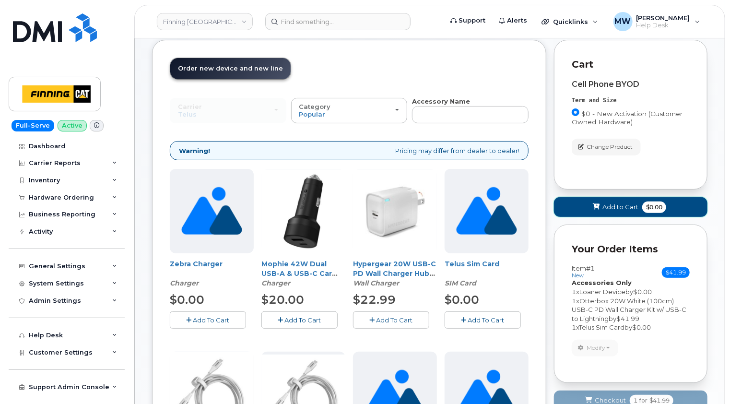
click at [620, 204] on span "Add to Cart" at bounding box center [621, 207] width 36 height 9
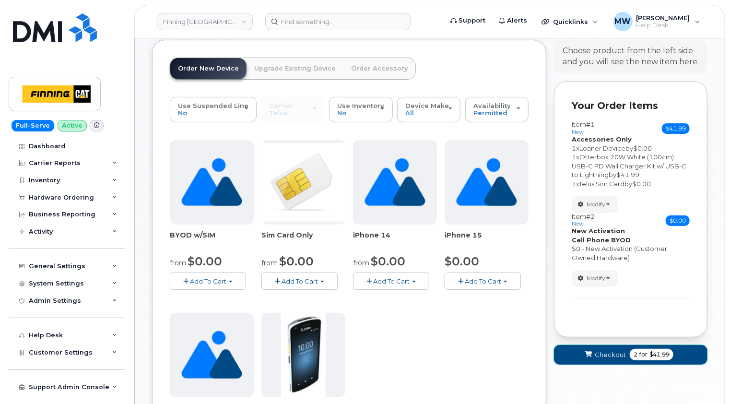
click at [614, 352] on span "Checkout" at bounding box center [610, 354] width 31 height 9
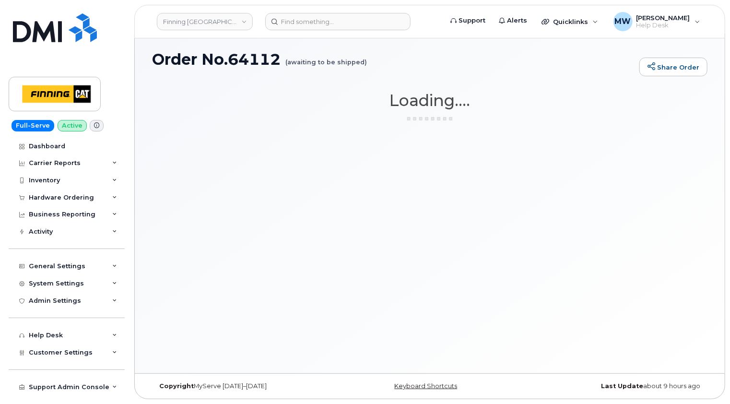
scroll to position [4, 0]
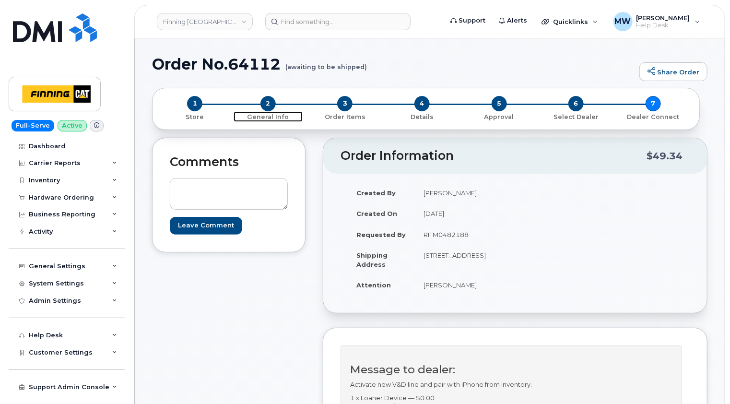
click at [265, 104] on span "2" at bounding box center [268, 103] width 15 height 15
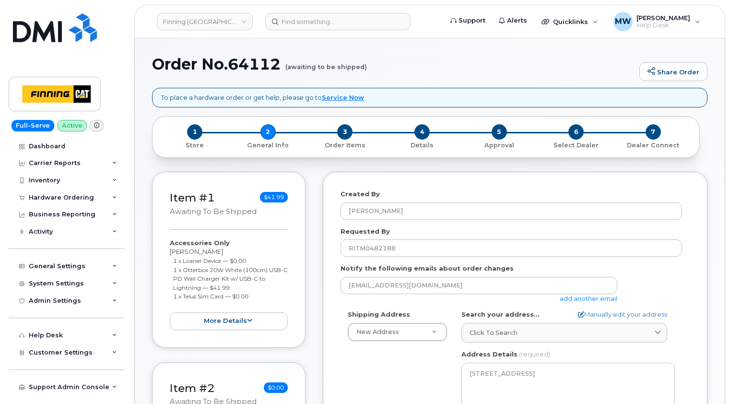
select select
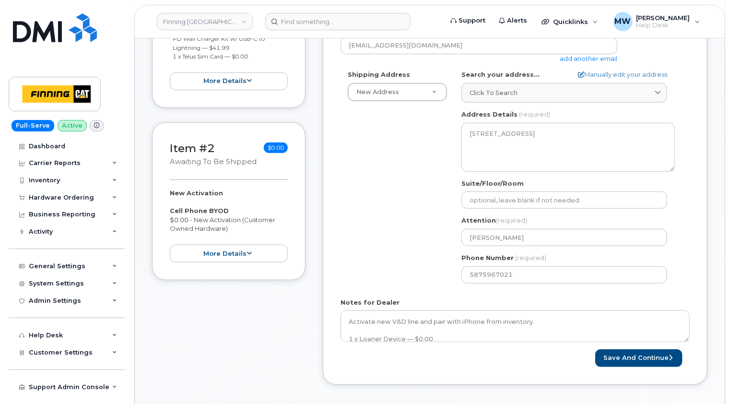
drag, startPoint x: 238, startPoint y: 226, endPoint x: 169, endPoint y: 213, distance: 69.4
click at [170, 213] on div "New Activation Cell Phone BYOD $0.00 - New Activation (Customer Owned Hardware)…" at bounding box center [229, 226] width 118 height 74
copy div "Cell Phone BYOD $0.00 - New Activation (Customer Owned Hardware)"
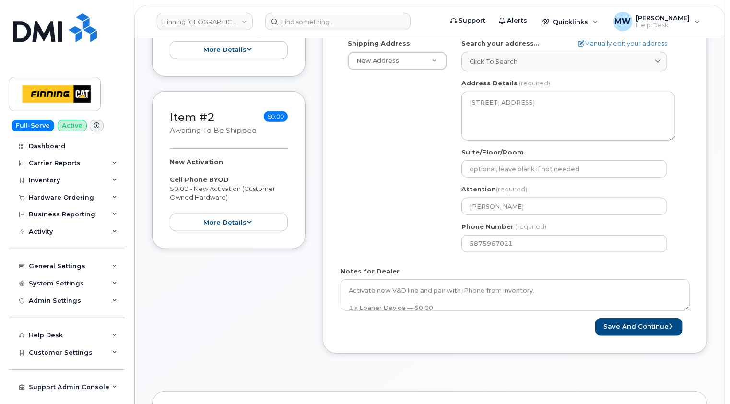
scroll to position [336, 0]
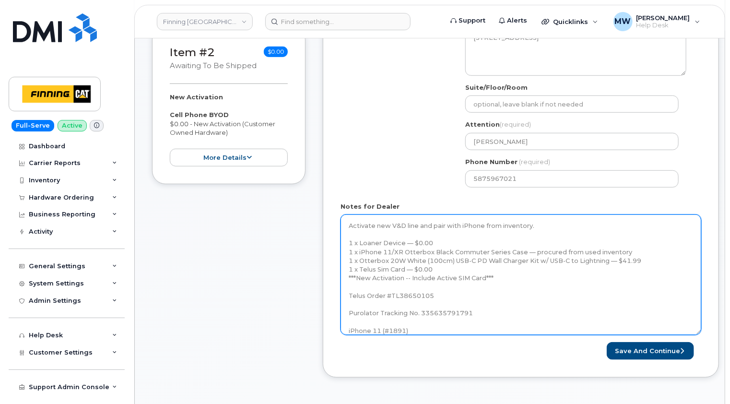
drag, startPoint x: 689, startPoint y: 242, endPoint x: 539, endPoint y: 279, distance: 154.8
click at [700, 331] on textarea "Activate new V&D line and pair with iPhone from inventory. 1 x Loaner Device — …" at bounding box center [521, 274] width 361 height 120
click at [381, 231] on textarea "Activate new V&D line and pair with iPhone from inventory. 1 x Loaner Device — …" at bounding box center [521, 274] width 361 height 121
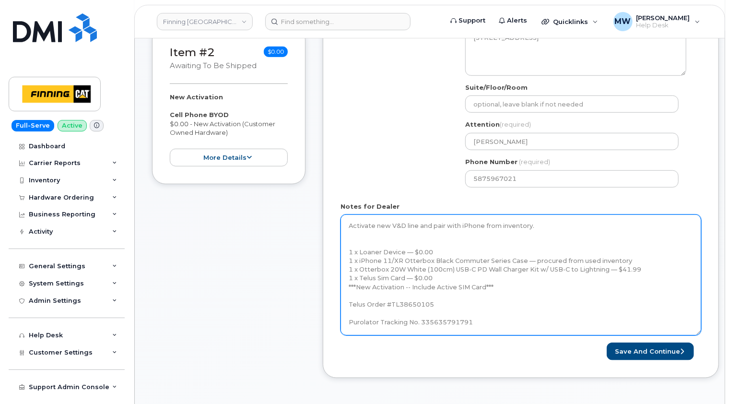
paste textarea "Cell Phone BYOD $0.00 - New Activation (Customer Owned Hardware)"
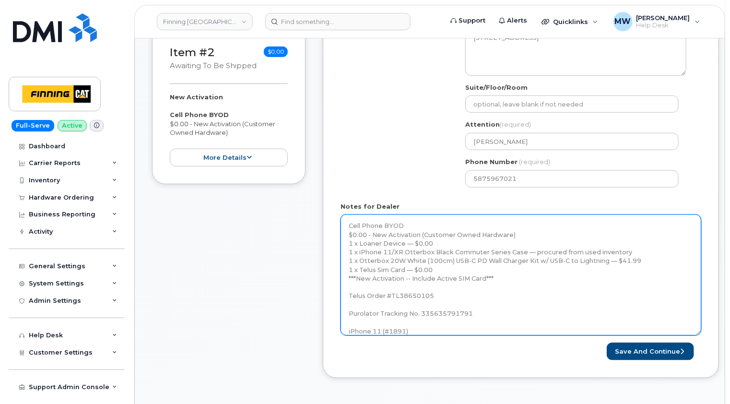
scroll to position [48, 0]
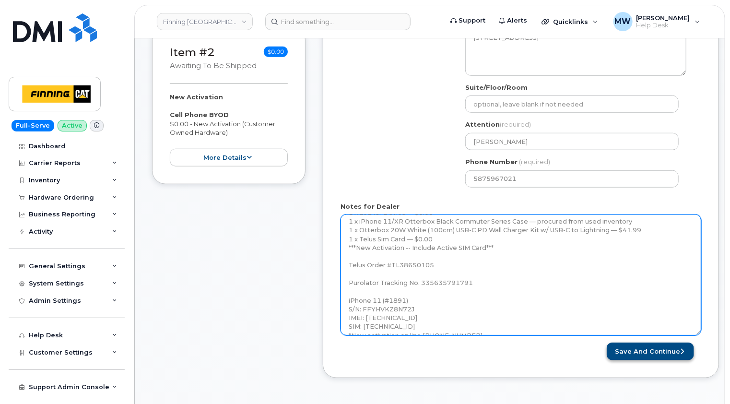
type textarea "Activate new V&D line and pair with iPhone from inventory. Cell Phone BYOD $0.0…"
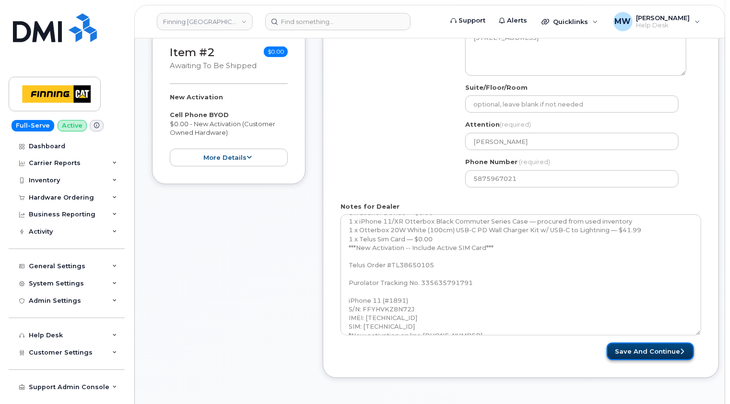
click at [668, 352] on button "Save and Continue" at bounding box center [650, 352] width 87 height 18
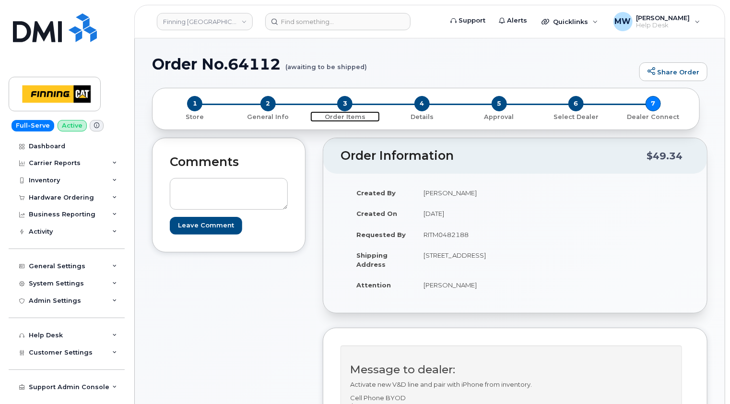
click at [342, 102] on span "3" at bounding box center [344, 103] width 15 height 15
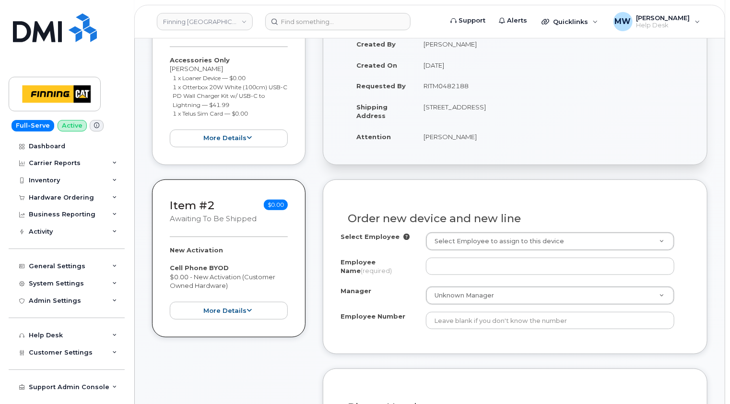
scroll to position [240, 0]
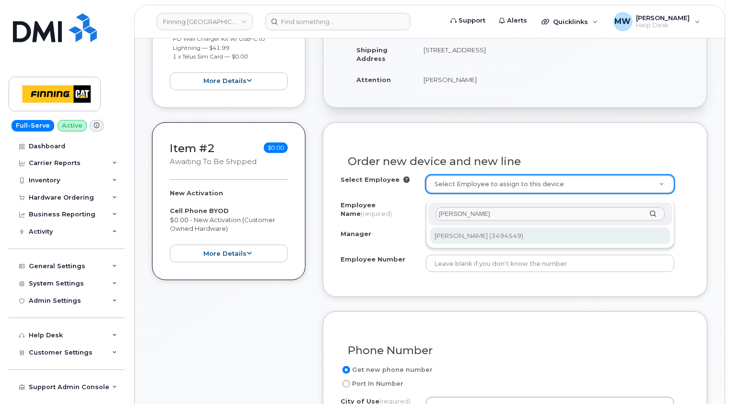
type input "aaron rasb"
type input "758621"
type input "[PERSON_NAME]"
type input "3494549"
select select "D29"
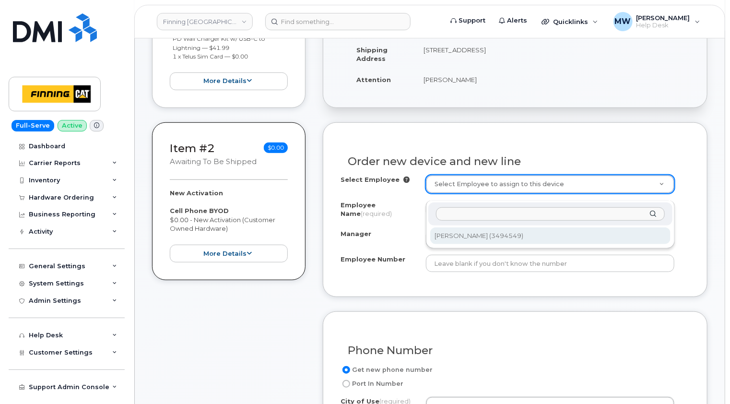
select select "CSMAAAA"
select select "62493"
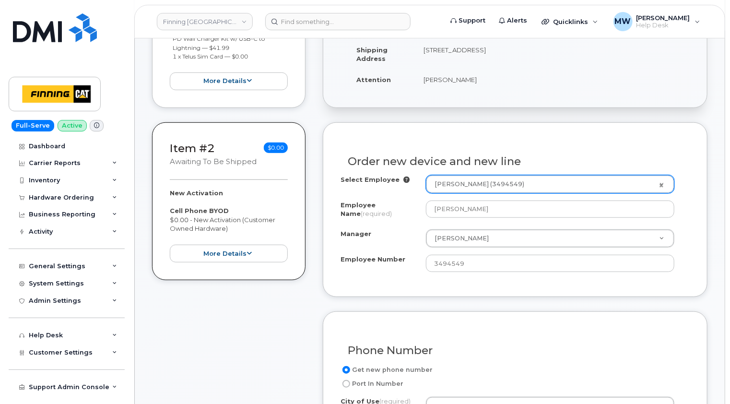
click at [705, 203] on div "Order new device and new line Select Employee Aaron Rasberry (3494549) 758621 E…" at bounding box center [515, 209] width 385 height 175
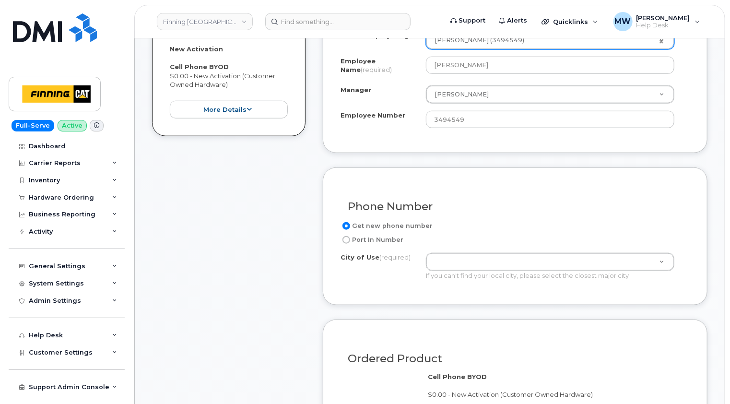
scroll to position [432, 0]
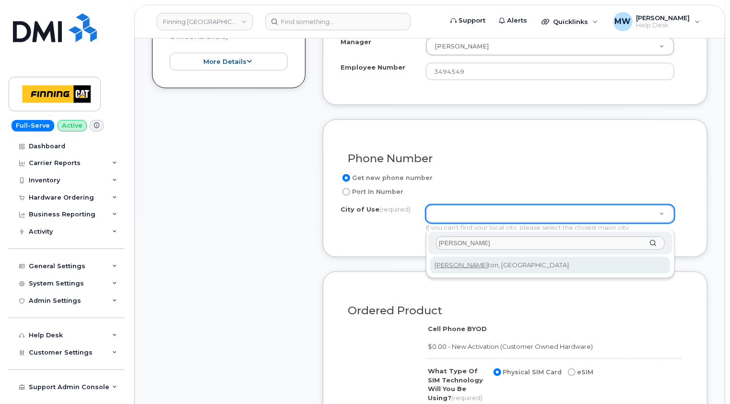
type input "edmon"
type input "181"
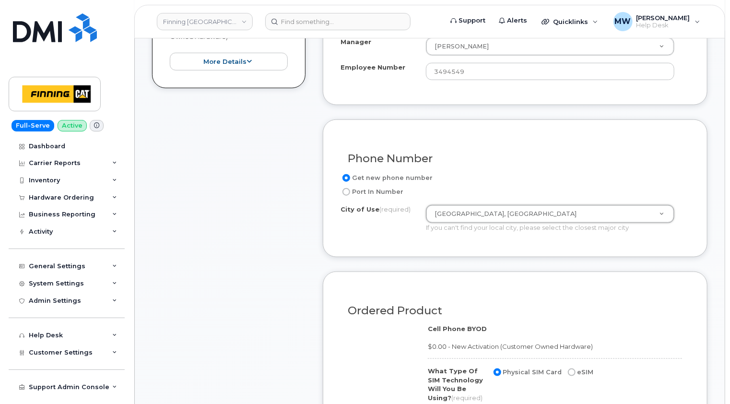
click at [314, 238] on div "Item #1 awaiting to be shipped $41.99 Accessories Only Aaron Rasberry 1 x Loane…" at bounding box center [430, 176] width 556 height 872
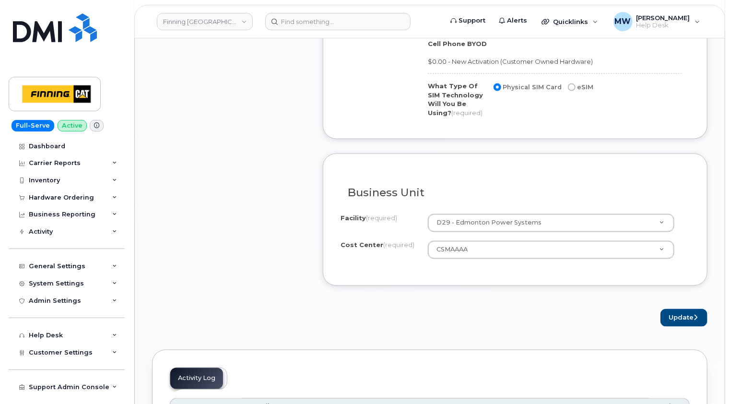
scroll to position [768, 0]
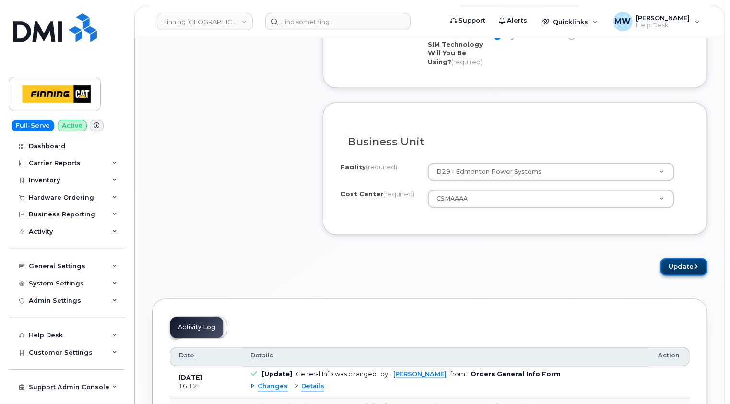
drag, startPoint x: 697, startPoint y: 278, endPoint x: 687, endPoint y: 277, distance: 10.6
click at [697, 276] on button "Update" at bounding box center [684, 267] width 47 height 18
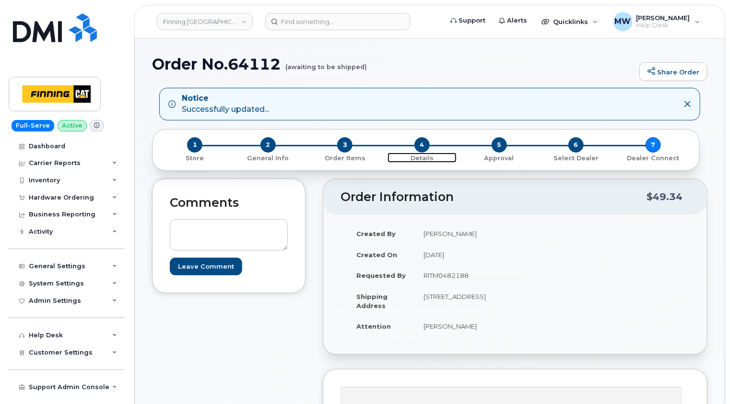
click at [424, 144] on span "4" at bounding box center [422, 144] width 15 height 15
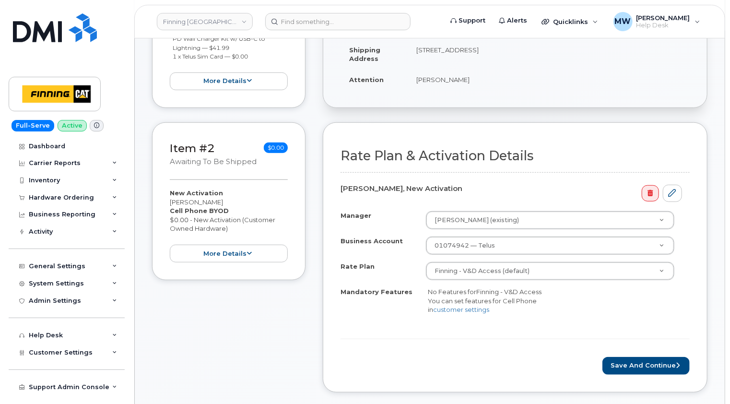
scroll to position [336, 0]
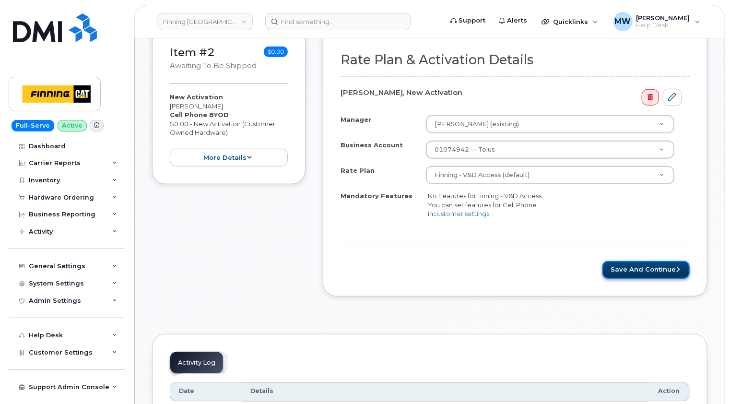
click at [651, 262] on button "Save and Continue" at bounding box center [646, 270] width 87 height 18
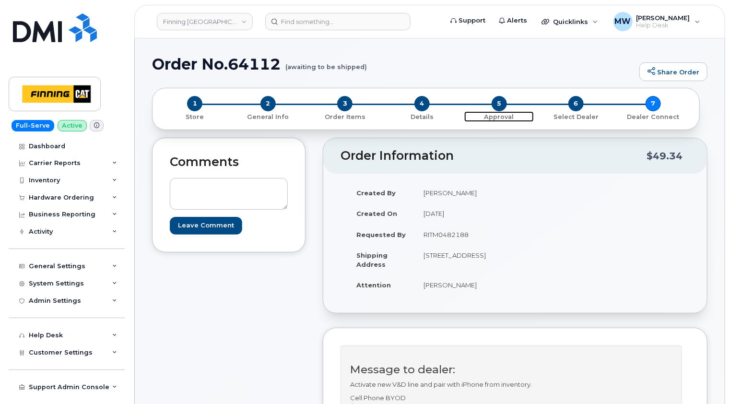
click at [498, 104] on span "5" at bounding box center [499, 103] width 15 height 15
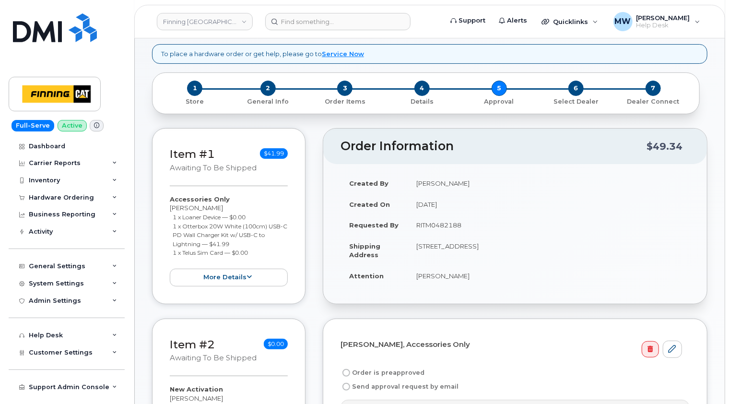
scroll to position [96, 0]
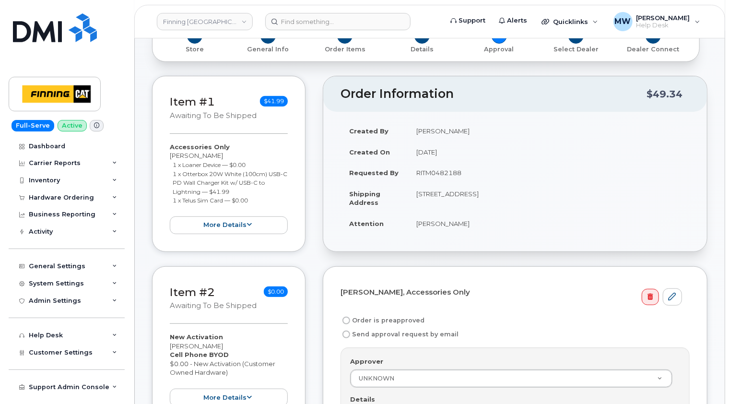
click at [450, 175] on td "RITM0482188" at bounding box center [549, 172] width 282 height 21
copy td "RITM0482188"
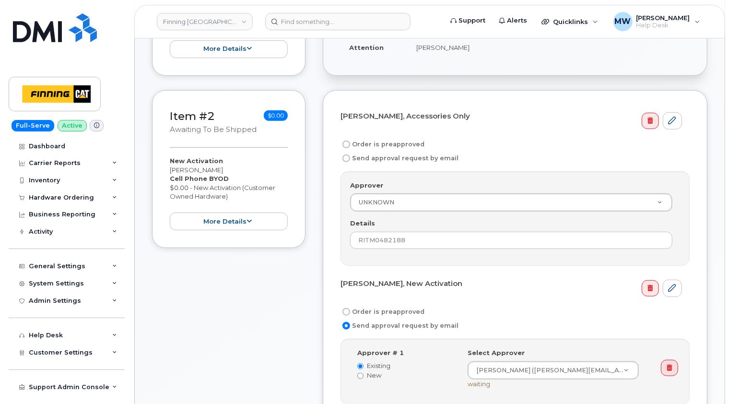
scroll to position [288, 0]
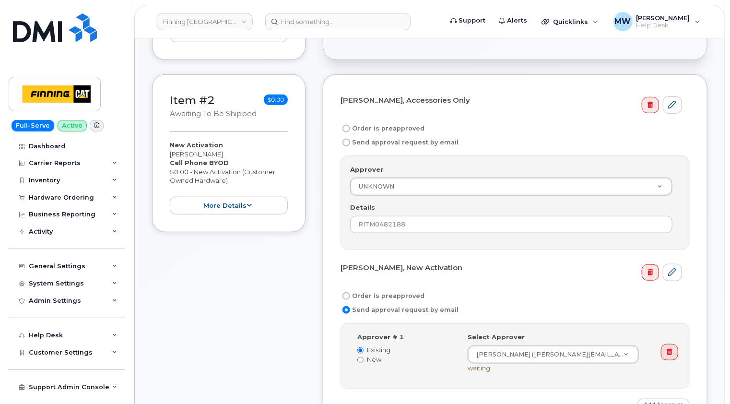
click at [390, 128] on label "Order is preapproved" at bounding box center [383, 129] width 84 height 12
click at [350, 128] on input "Order is preapproved" at bounding box center [347, 129] width 8 height 8
radio input "true"
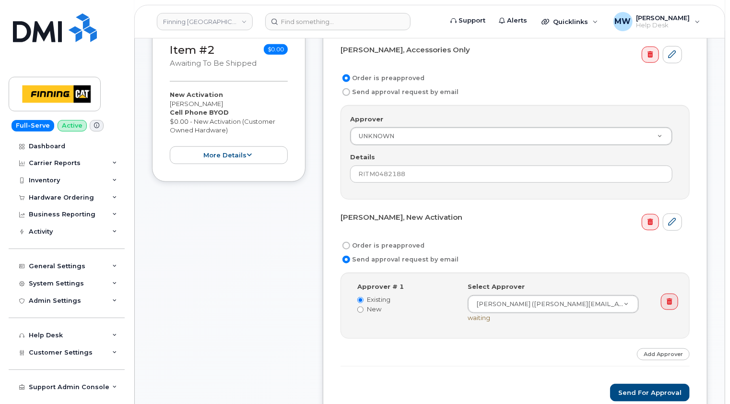
scroll to position [384, 0]
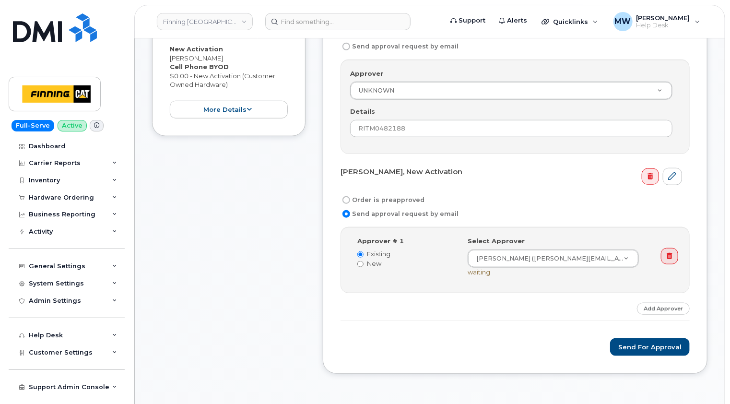
click at [347, 199] on input "Order is preapproved" at bounding box center [347, 200] width 8 height 8
radio input "true"
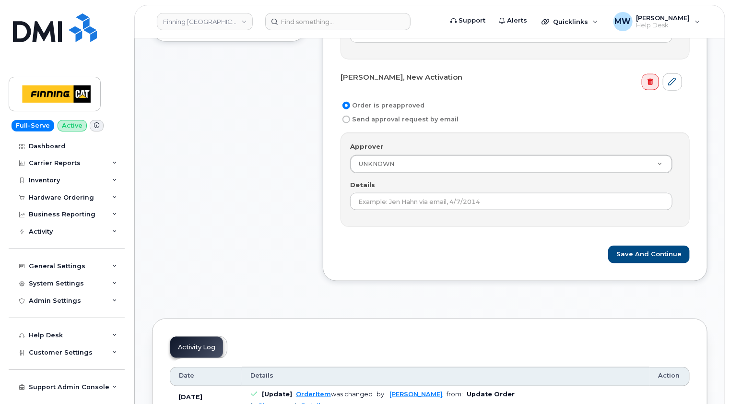
scroll to position [480, 0]
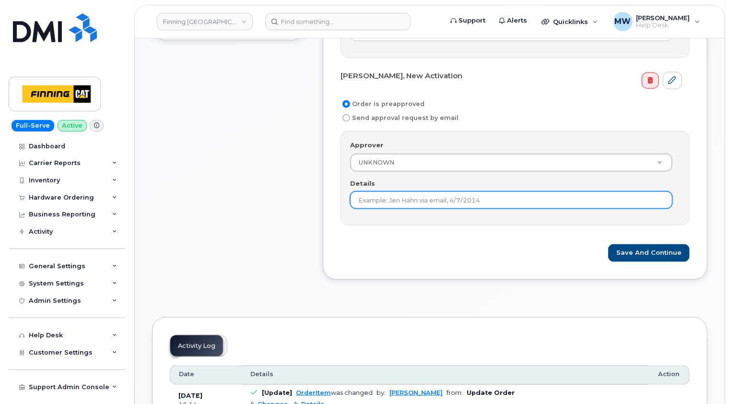
click at [428, 196] on input "Details" at bounding box center [511, 199] width 322 height 17
paste input "RITM0482188"
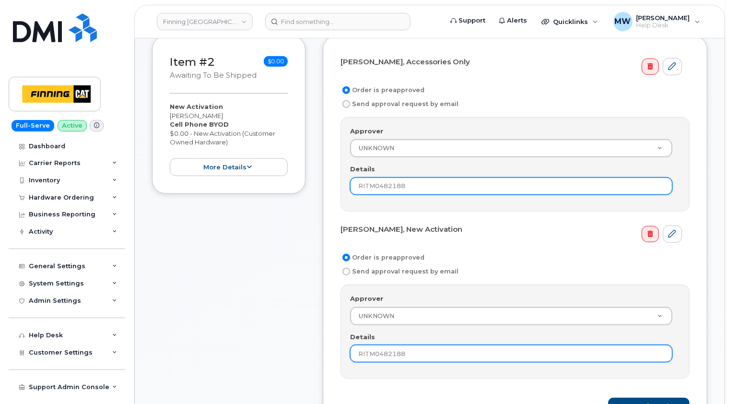
scroll to position [432, 0]
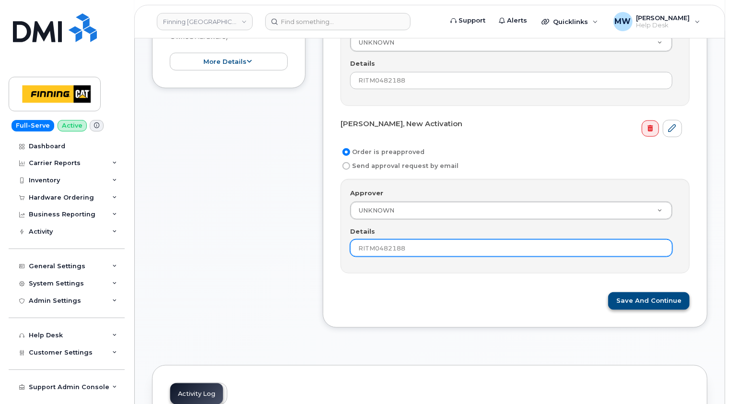
type input "RITM0482188"
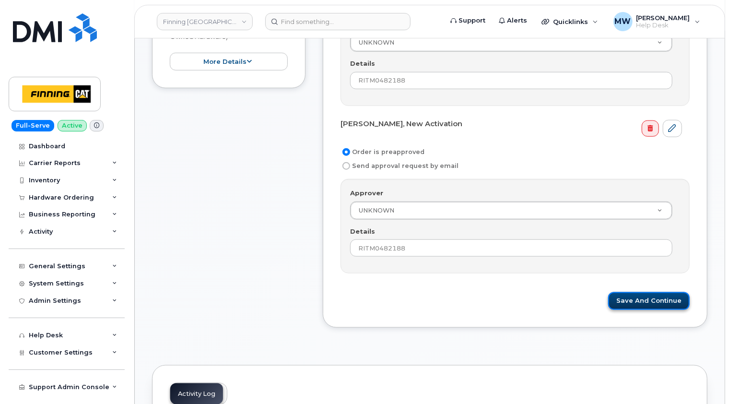
click at [648, 296] on button "Save and Continue" at bounding box center [649, 301] width 82 height 18
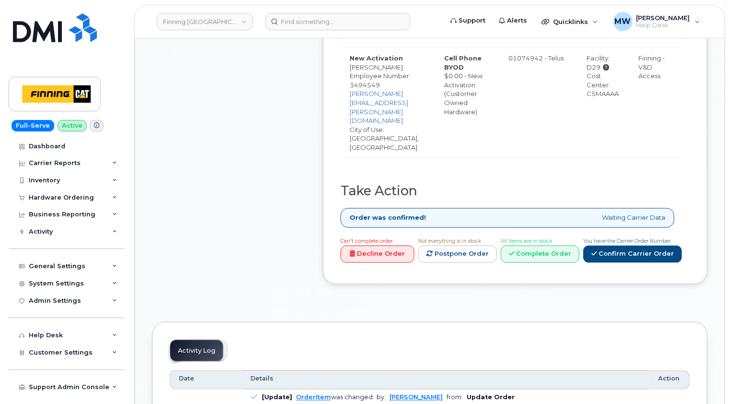
scroll to position [768, 0]
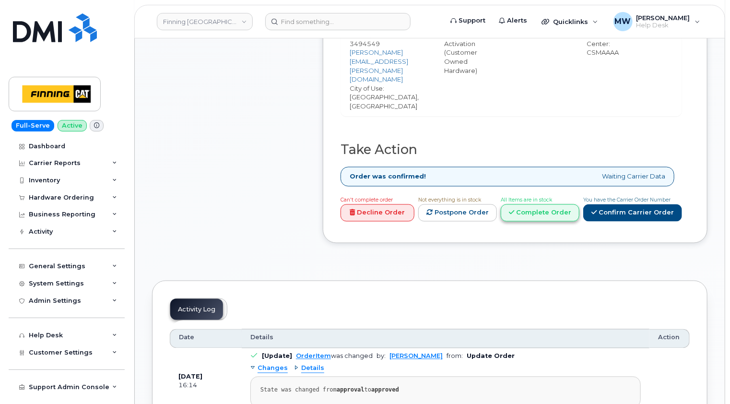
click at [556, 206] on link "Complete Order" at bounding box center [540, 213] width 79 height 18
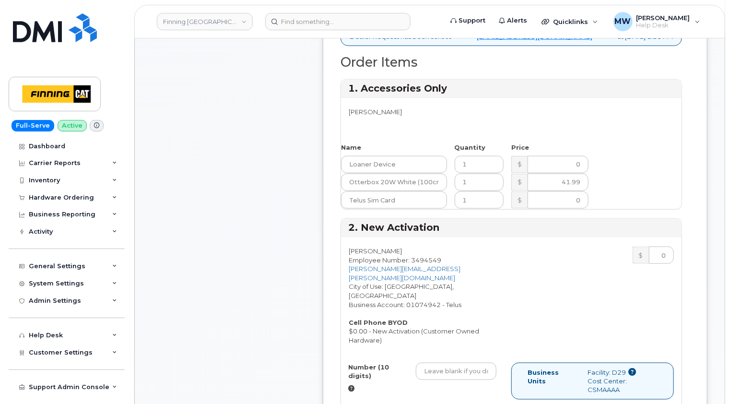
scroll to position [384, 0]
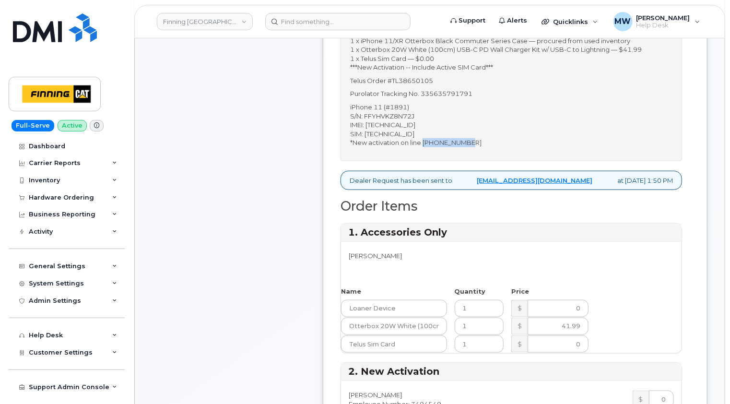
drag, startPoint x: 476, startPoint y: 151, endPoint x: 424, endPoint y: 151, distance: 52.3
click at [424, 147] on p "iPhone 11 (#1891) S/N: FFYHVKZ8N72J IMEI: [TECHNICAL_ID] SIM: [TECHNICAL_ID] *N…" at bounding box center [511, 125] width 322 height 45
copy p "[PHONE_NUMBER]"
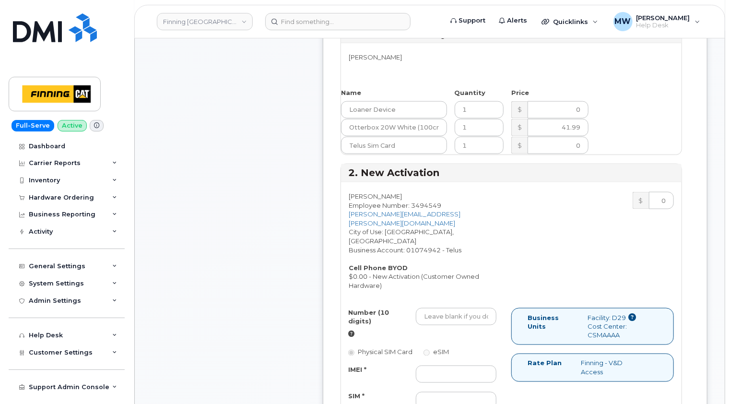
scroll to position [624, 0]
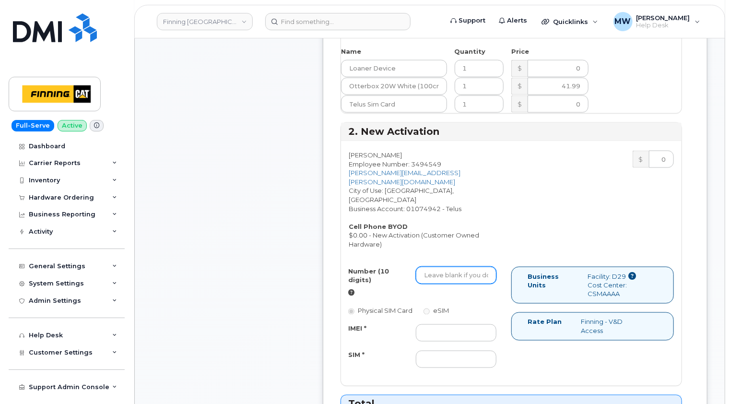
click at [447, 267] on input "Number (10 digits)" at bounding box center [456, 275] width 81 height 17
paste input "[PHONE_NUMBER]"
click at [440, 267] on input "[PHONE_NUMBER]" at bounding box center [456, 275] width 81 height 17
click at [453, 267] on input "587598-8140" at bounding box center [456, 275] width 81 height 17
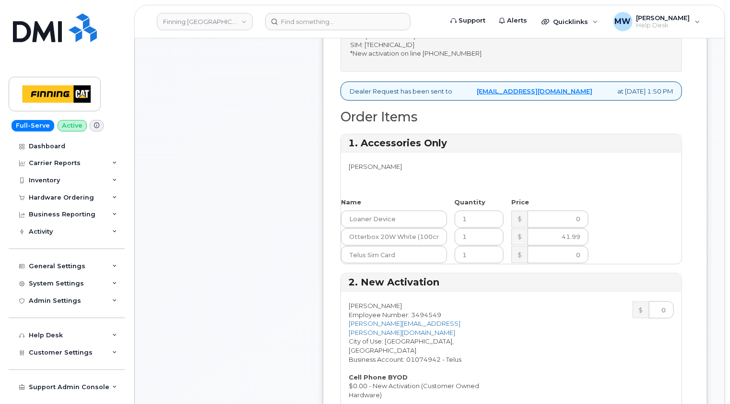
scroll to position [384, 0]
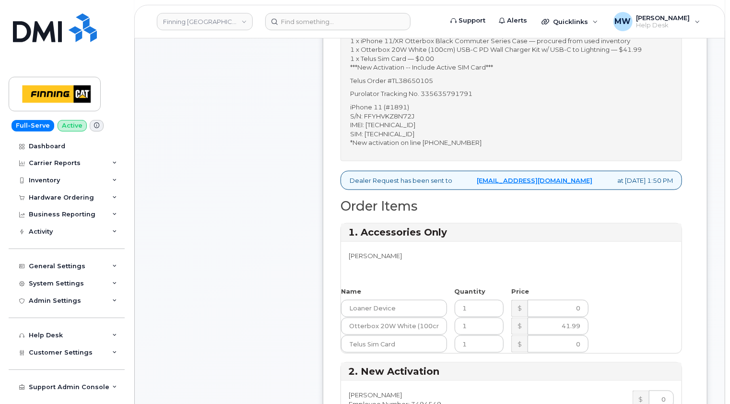
type input "5875988140"
click at [410, 132] on p "iPhone 11 (#1891) S/N: FFYHVKZ8N72J IMEI: [TECHNICAL_ID] SIM: [TECHNICAL_ID] *N…" at bounding box center [511, 125] width 322 height 45
copy p "358845632647125"
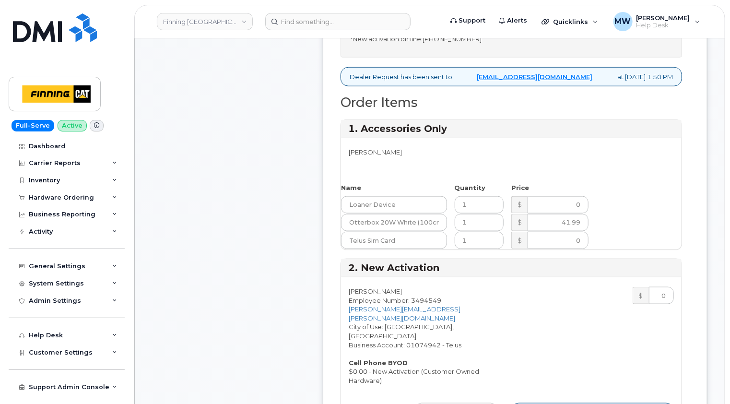
scroll to position [672, 0]
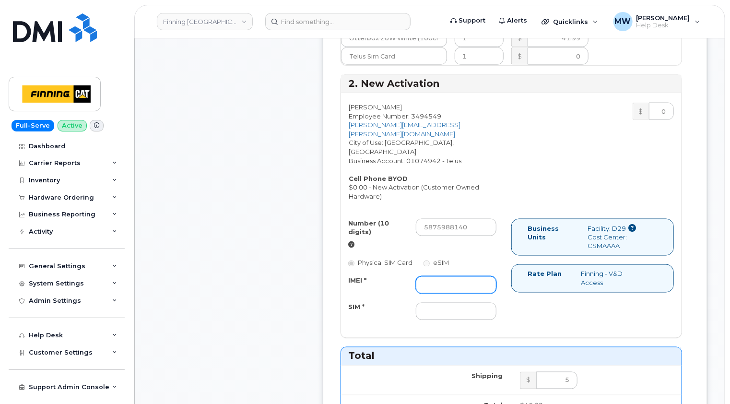
click at [441, 276] on input "IMEI *" at bounding box center [456, 284] width 81 height 17
paste input "358845632647125"
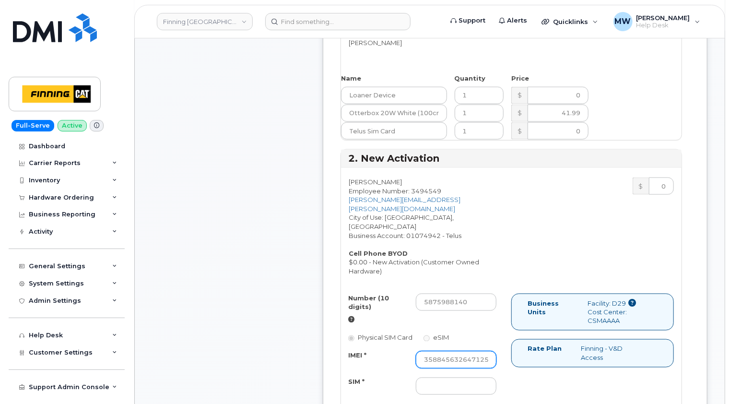
scroll to position [432, 0]
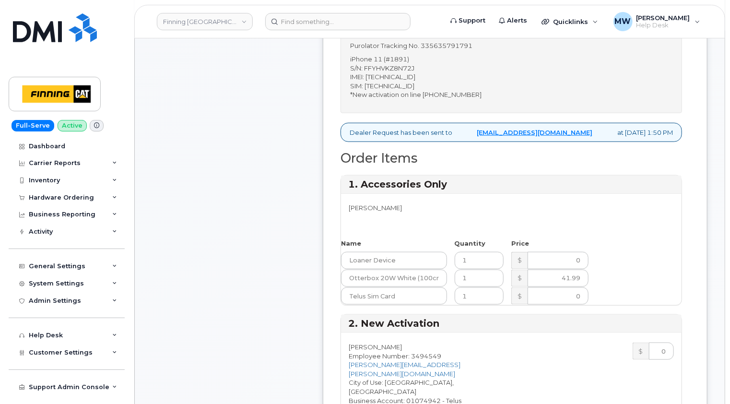
type input "358845632647125"
click at [420, 93] on p "iPhone 11 (#1891) S/N: FFYHVKZ8N72J IMEI: [TECHNICAL_ID] SIM: [TECHNICAL_ID] *N…" at bounding box center [511, 77] width 322 height 45
copy p "[TECHNICAL_ID]"
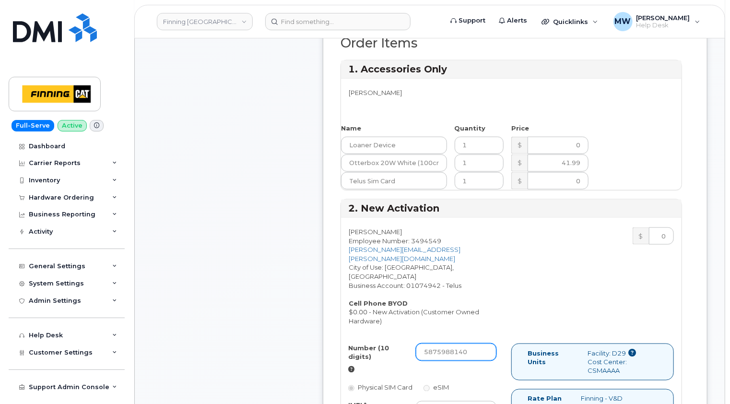
scroll to position [672, 0]
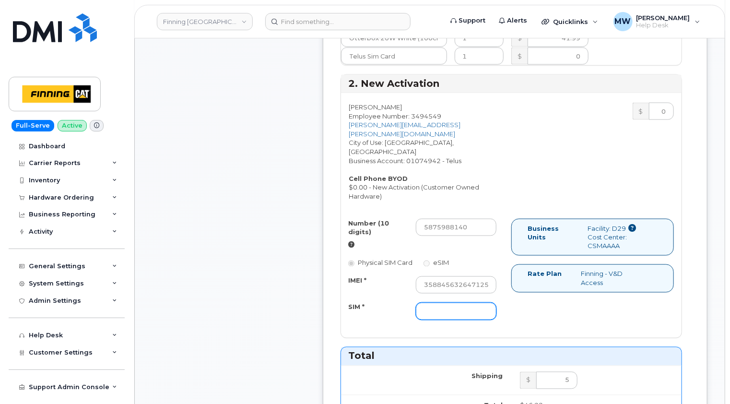
click at [436, 303] on input "SIM *" at bounding box center [456, 311] width 81 height 17
paste input "[TECHNICAL_ID]"
type input "[TECHNICAL_ID]"
click at [551, 301] on div "Number (10 digits) 5875988140 Physical SIM Card eSIM IMEI * 358845632647125 SIM…" at bounding box center [511, 274] width 341 height 110
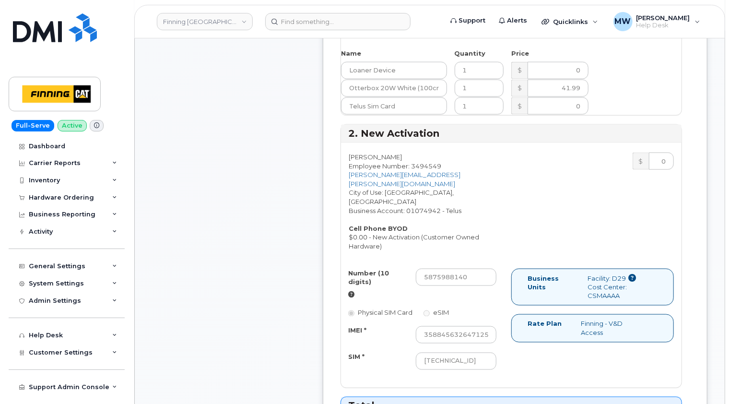
scroll to position [672, 0]
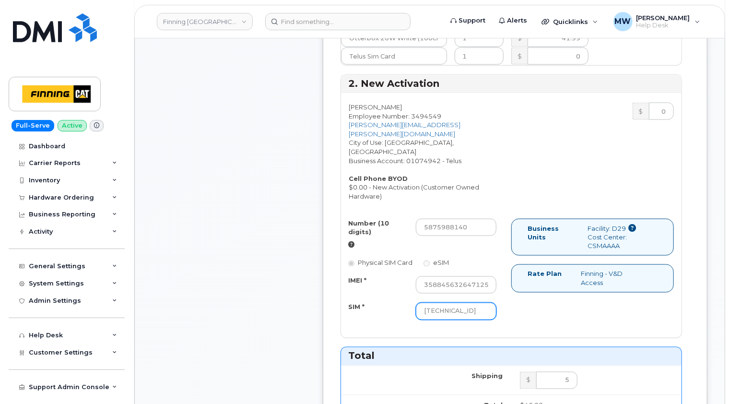
click at [478, 303] on input "[TECHNICAL_ID]" at bounding box center [456, 311] width 81 height 17
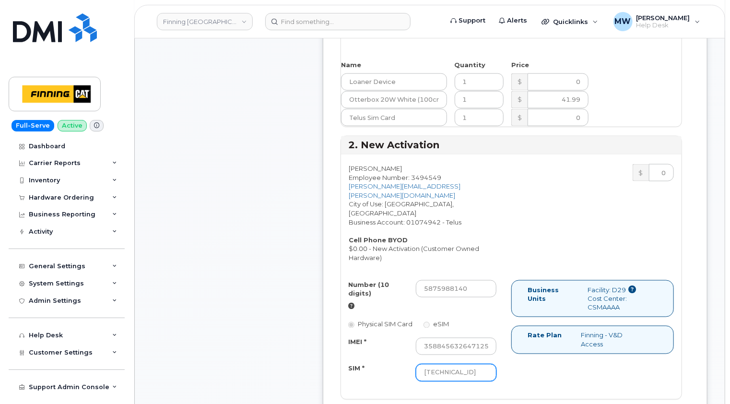
scroll to position [336, 0]
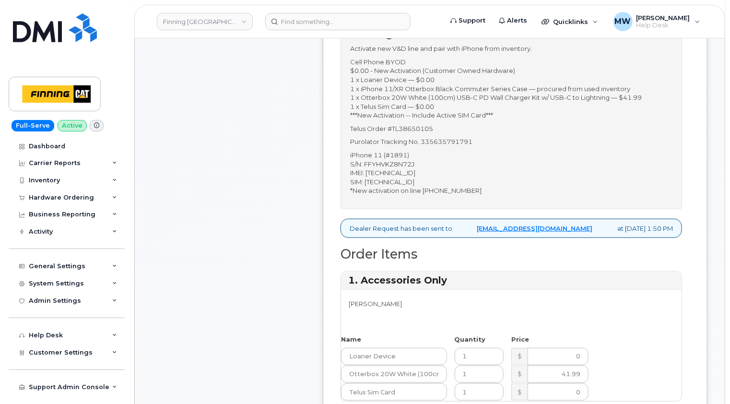
click at [451, 146] on p "Purolator Tracking No. 335635791791" at bounding box center [511, 141] width 322 height 9
copy p "335635791791"
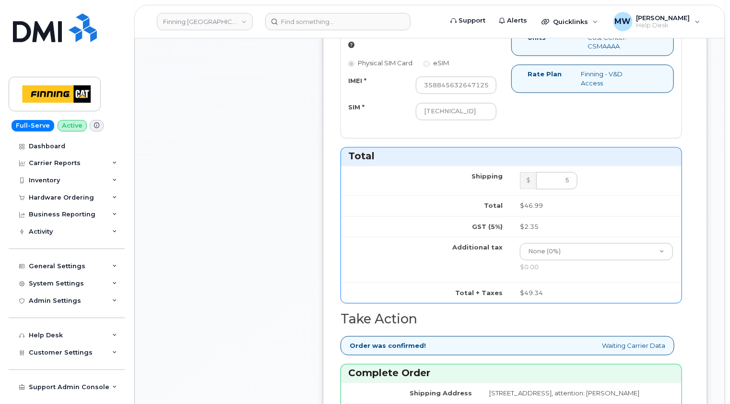
scroll to position [1008, 0]
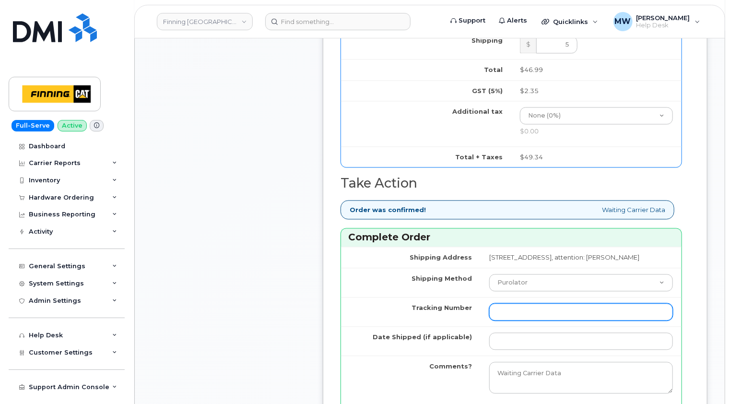
click at [489, 309] on input "Tracking Number" at bounding box center [581, 311] width 184 height 17
paste input "335635791791"
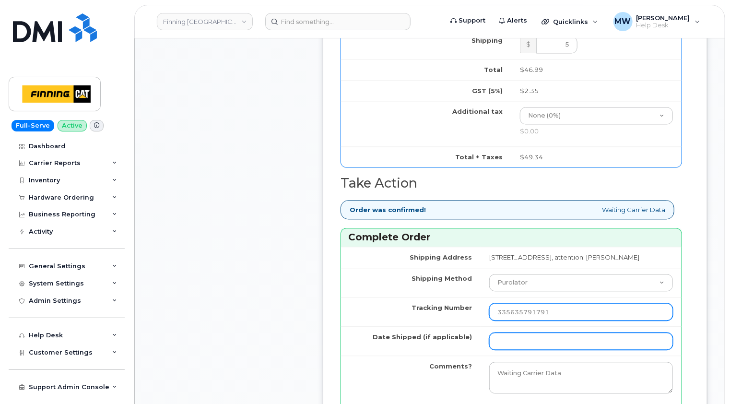
type input "335635791791"
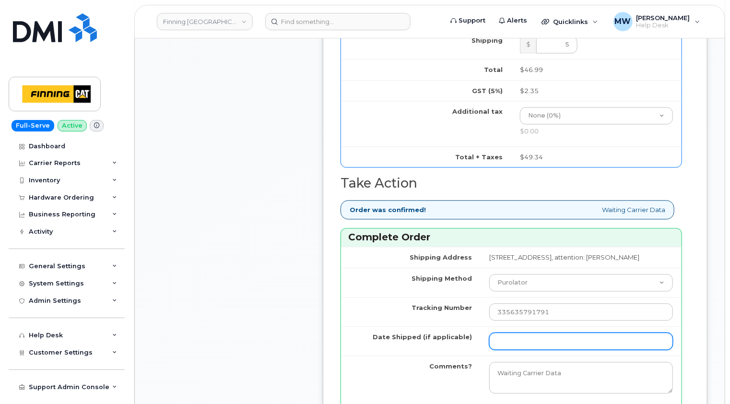
click at [497, 340] on input "Date Shipped (if applicable)" at bounding box center [581, 341] width 184 height 17
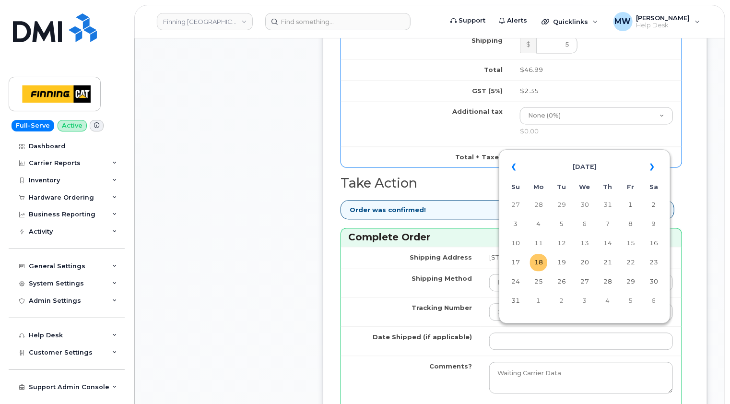
click at [542, 264] on td "18" at bounding box center [538, 262] width 17 height 17
type input "[DATE]"
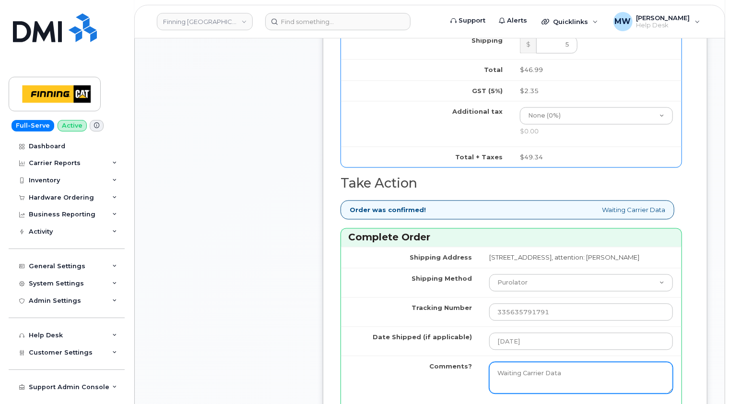
drag, startPoint x: 536, startPoint y: 368, endPoint x: 414, endPoint y: 369, distance: 121.9
click at [414, 369] on tr "Comments? Waiting Carrier Data" at bounding box center [511, 378] width 341 height 44
click at [687, 342] on div "Order Items 1. Accessories Only [PERSON_NAME] $ 0 Name Quantity Price Loaner De…" at bounding box center [515, 9] width 349 height 869
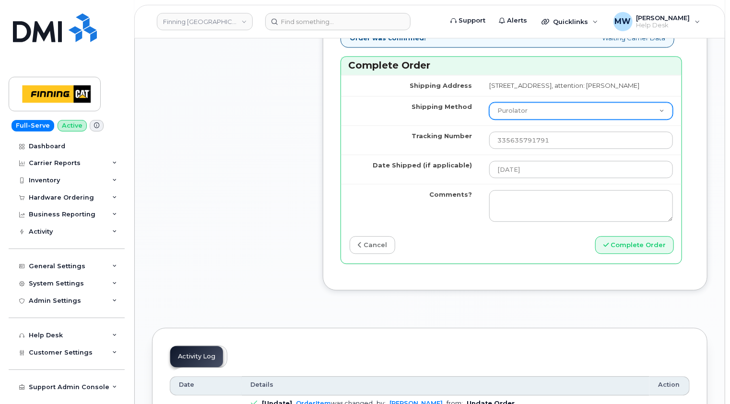
scroll to position [1200, 0]
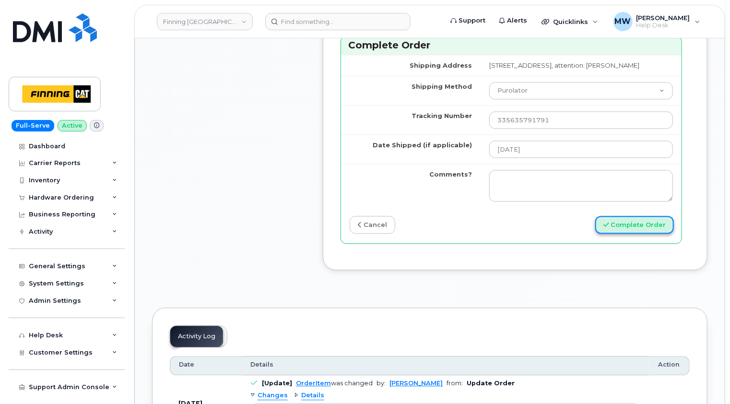
click at [633, 220] on button "Complete Order" at bounding box center [635, 225] width 79 height 18
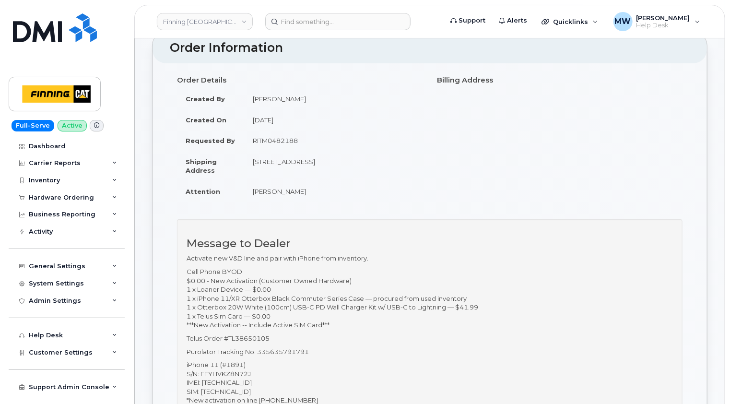
scroll to position [96, 0]
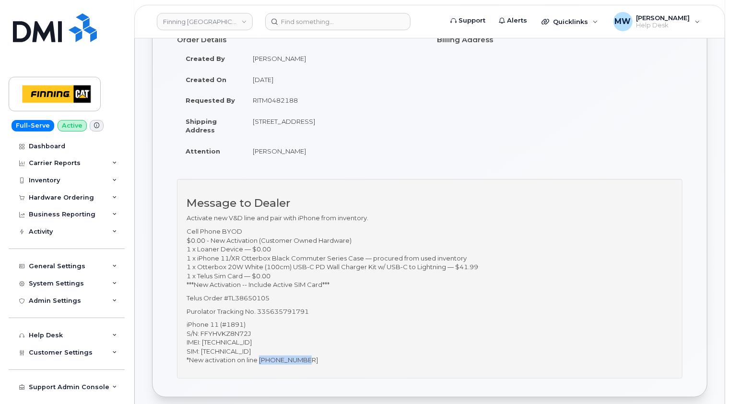
drag, startPoint x: 311, startPoint y: 360, endPoint x: 260, endPoint y: 360, distance: 51.3
click at [260, 360] on p "iPhone 11 (#1891) S/N: FFYHVKZ8N72J IMEI: [TECHNICAL_ID] SIM: [TECHNICAL_ID] *N…" at bounding box center [430, 342] width 487 height 45
copy p "[PHONE_NUMBER]"
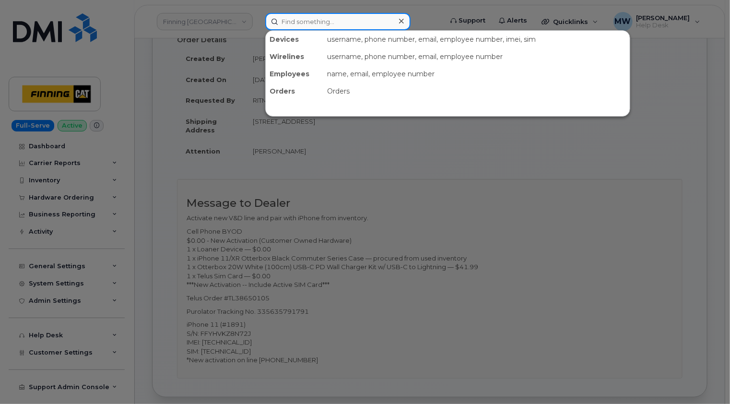
click at [324, 23] on input at bounding box center [337, 21] width 145 height 17
paste input "[PHONE_NUMBER]"
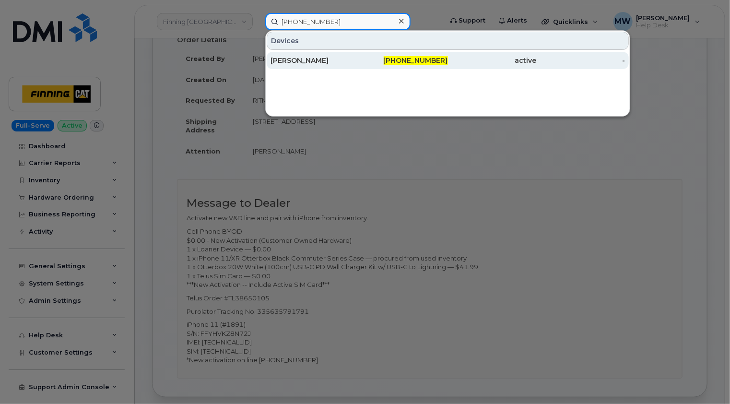
type input "[PHONE_NUMBER]"
click at [311, 60] on div "[PERSON_NAME]" at bounding box center [315, 61] width 89 height 10
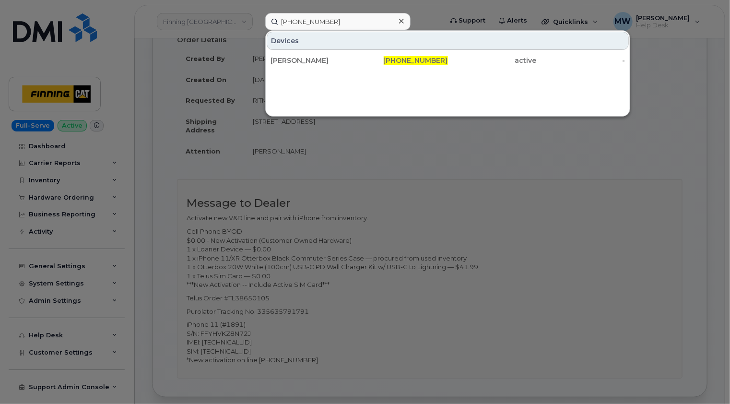
click at [401, 22] on icon at bounding box center [401, 21] width 5 height 8
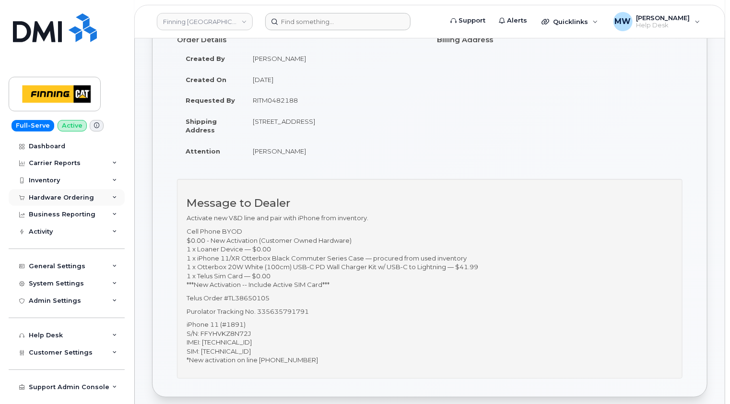
click at [73, 194] on div "Hardware Ordering" at bounding box center [61, 198] width 65 height 8
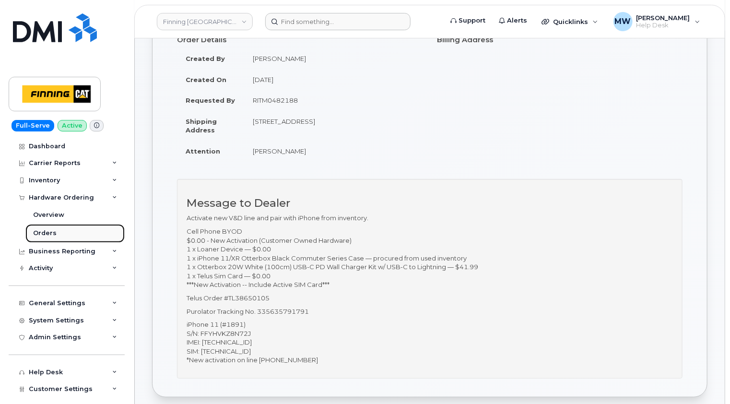
click at [41, 233] on div "Orders" at bounding box center [45, 233] width 24 height 9
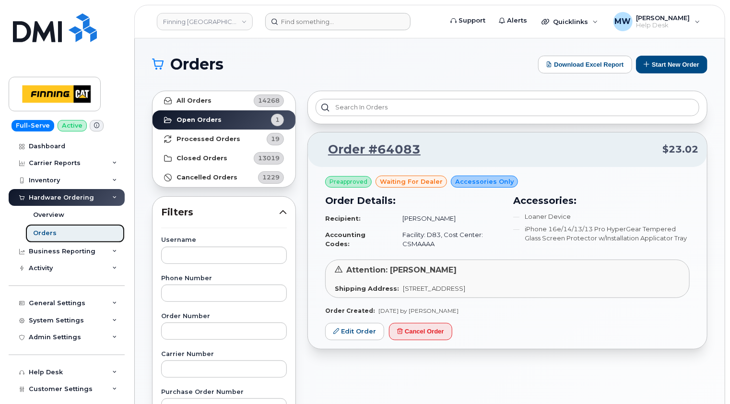
click at [60, 231] on link "Orders" at bounding box center [74, 233] width 99 height 18
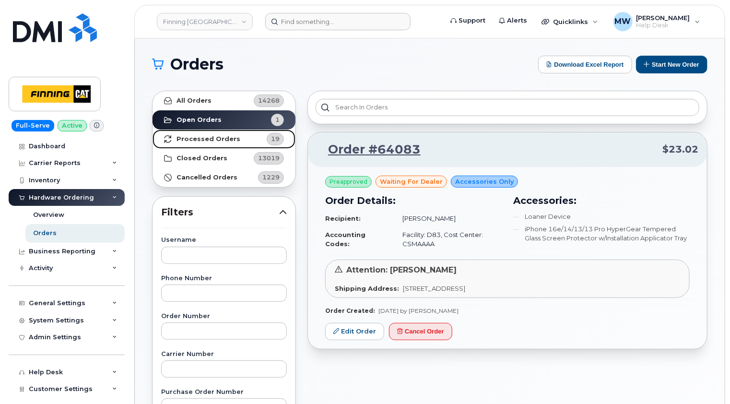
click at [220, 143] on link "Processed Orders 19" at bounding box center [224, 139] width 143 height 19
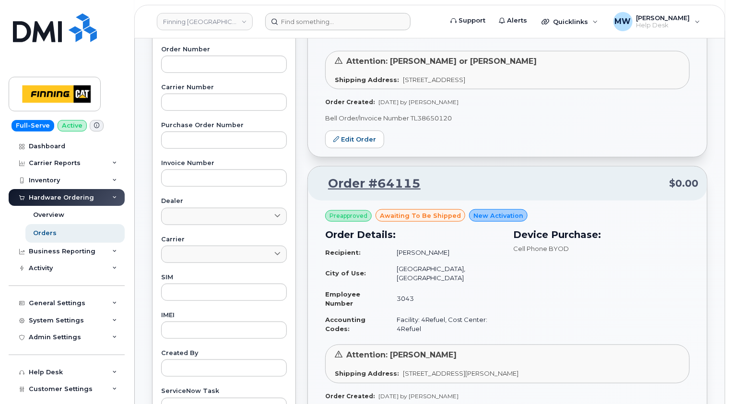
scroll to position [370, 0]
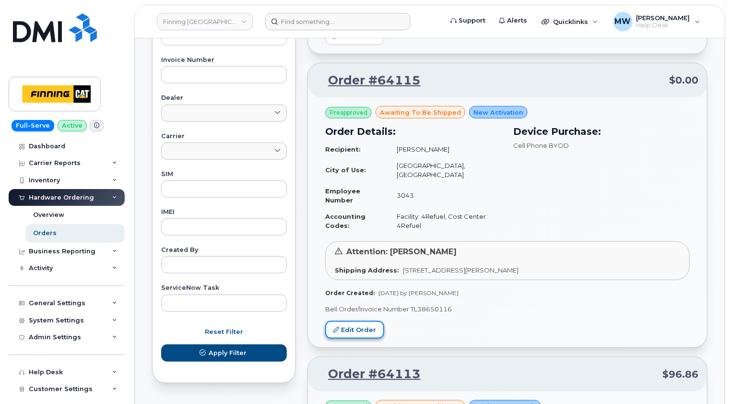
click at [369, 321] on link "Edit Order" at bounding box center [354, 330] width 59 height 18
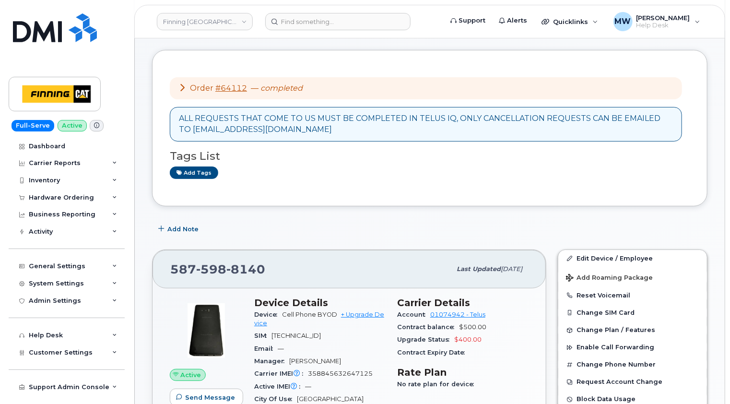
scroll to position [96, 0]
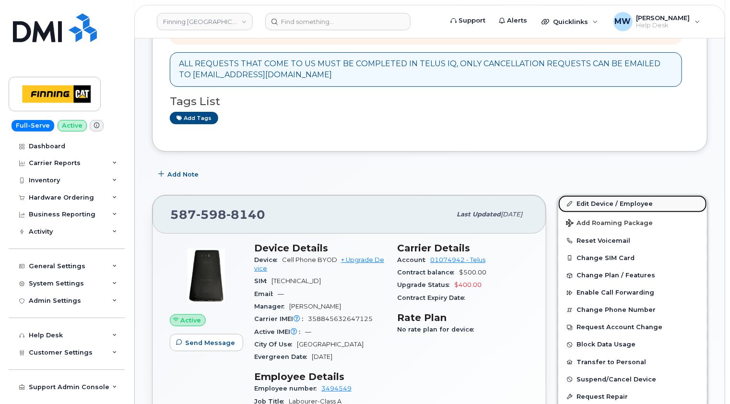
click at [611, 203] on link "Edit Device / Employee" at bounding box center [633, 203] width 149 height 17
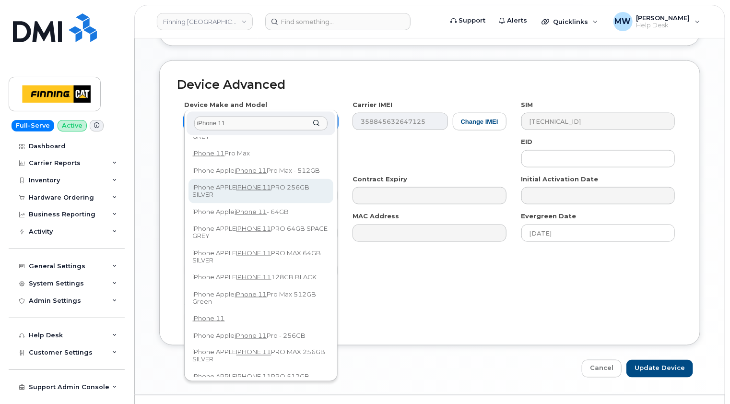
scroll to position [336, 0]
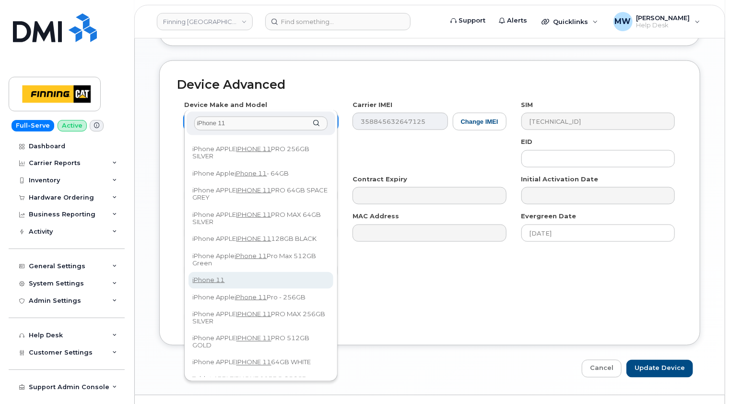
type input "iPhone 11"
select select "1703"
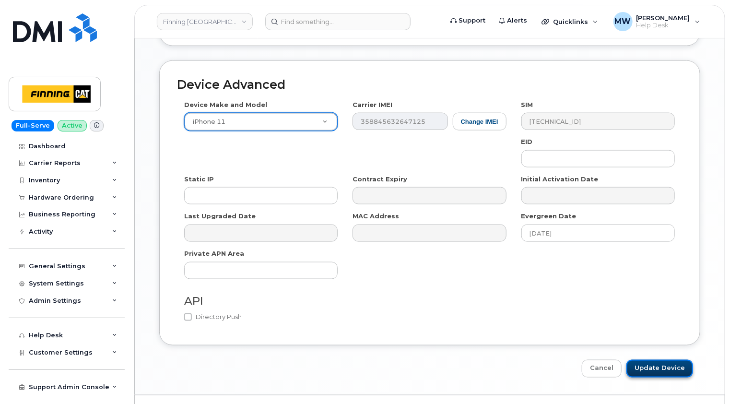
click at [670, 360] on input "Update Device" at bounding box center [660, 369] width 67 height 18
type input "Saving..."
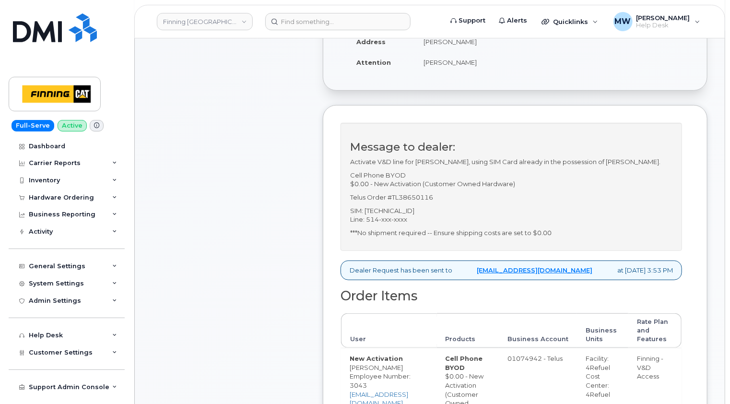
scroll to position [240, 0]
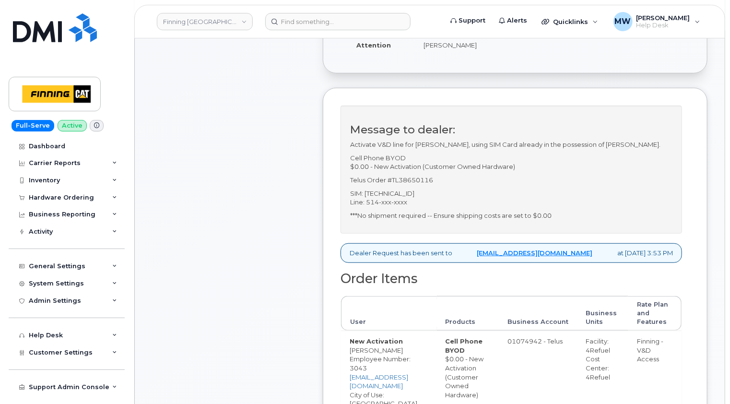
click at [280, 199] on div "Comments Leave Comment" at bounding box center [229, 231] width 154 height 667
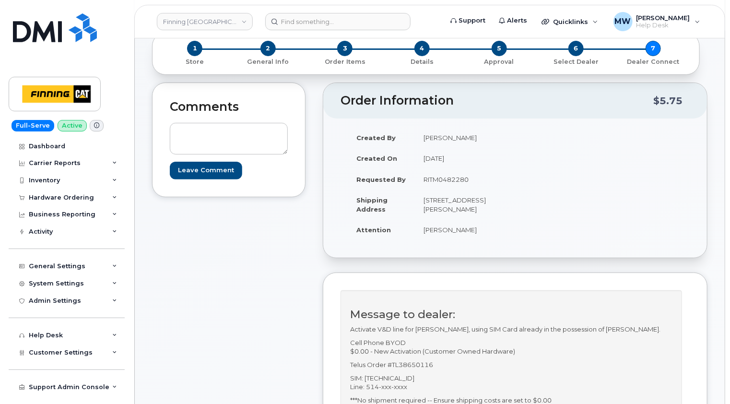
scroll to position [0, 0]
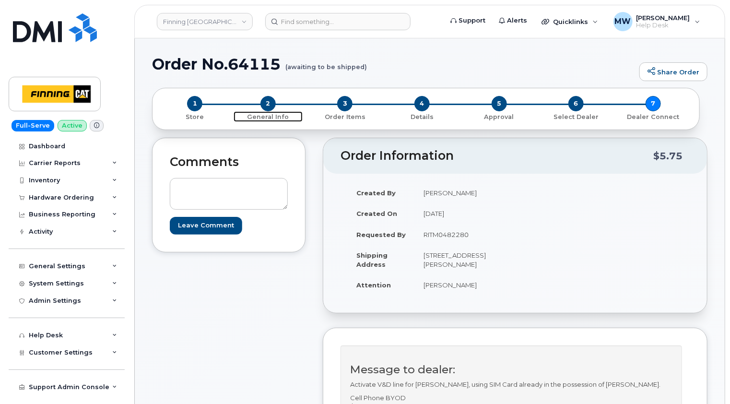
click at [265, 101] on span "2" at bounding box center [268, 103] width 15 height 15
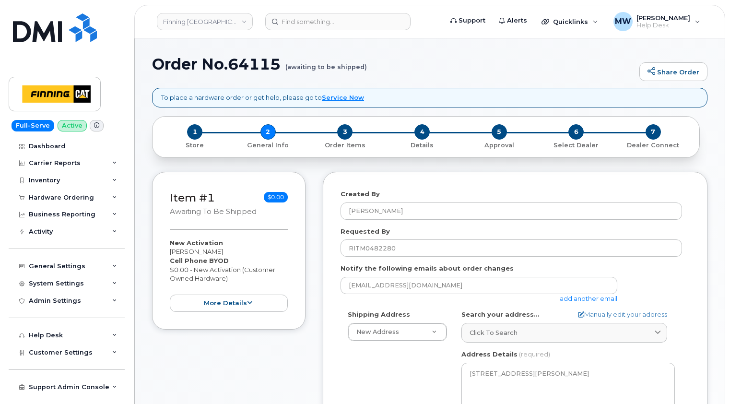
select select
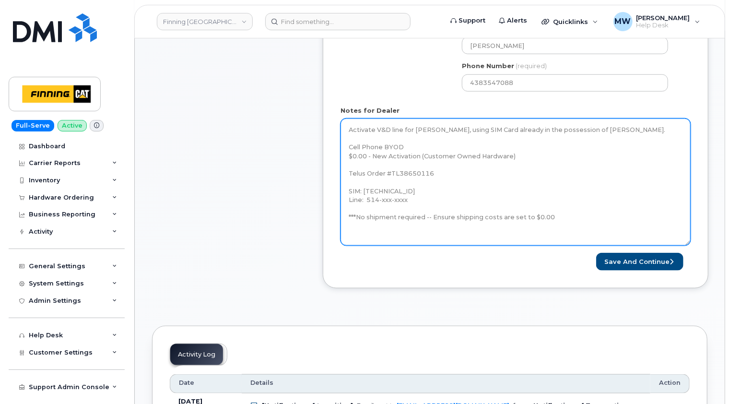
drag, startPoint x: 688, startPoint y: 147, endPoint x: 689, endPoint y: 249, distance: 101.7
click at [689, 246] on textarea "Activate V&D line for [PERSON_NAME], using SIM Card already in the possession o…" at bounding box center [516, 182] width 350 height 127
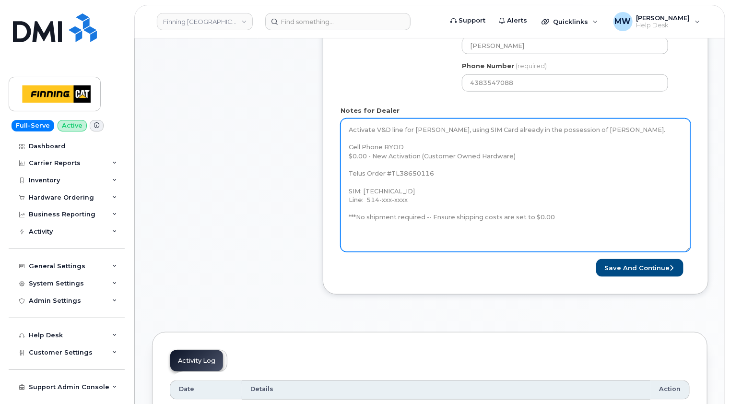
drag, startPoint x: 416, startPoint y: 196, endPoint x: 381, endPoint y: 197, distance: 34.6
click at [381, 197] on textarea "Activate V&D line for [PERSON_NAME], using SIM Card already in the possession o…" at bounding box center [516, 185] width 350 height 133
paste textarea "293-1037"
click at [349, 197] on textarea "Activate V&D line for [PERSON_NAME], using SIM Card already in the possession o…" at bounding box center [516, 185] width 350 height 133
type textarea "Activate V&D line for Alexandr Moiseenko, using SIM Card already in the possess…"
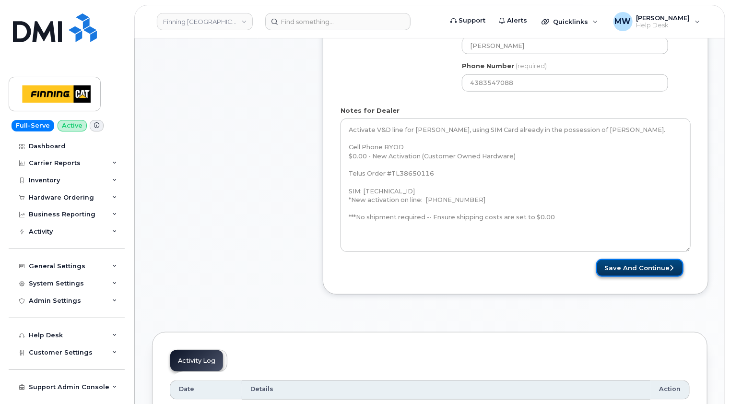
click at [652, 266] on button "Save and Continue" at bounding box center [639, 268] width 87 height 18
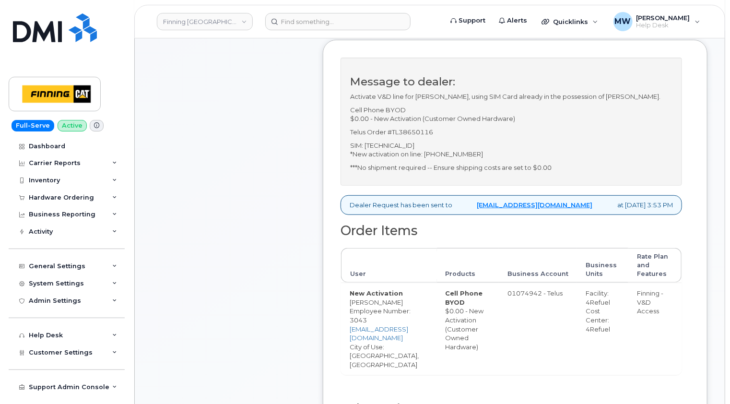
scroll to position [432, 0]
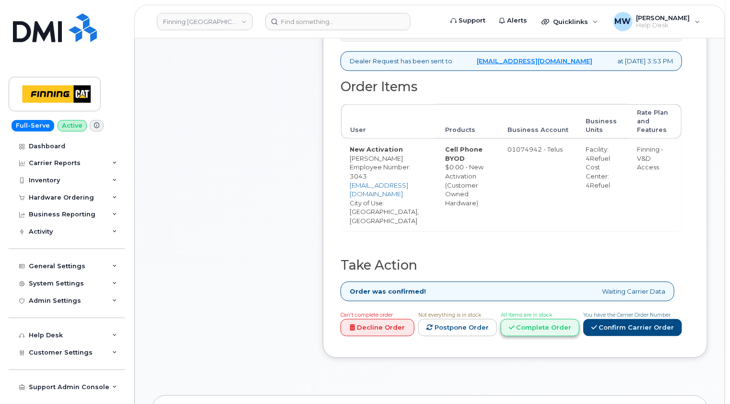
click at [568, 327] on link "Complete Order" at bounding box center [540, 328] width 79 height 18
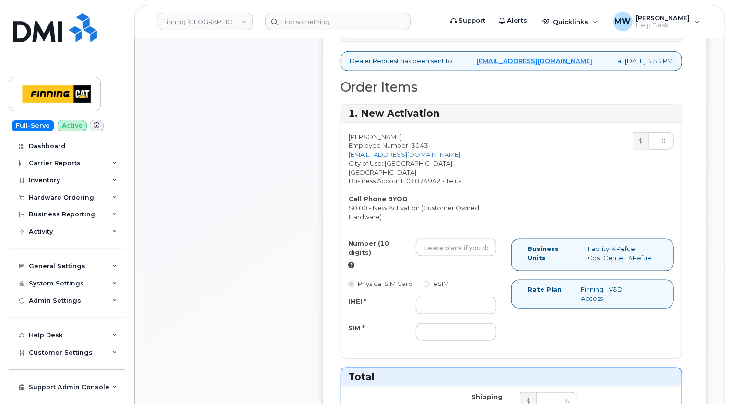
scroll to position [336, 0]
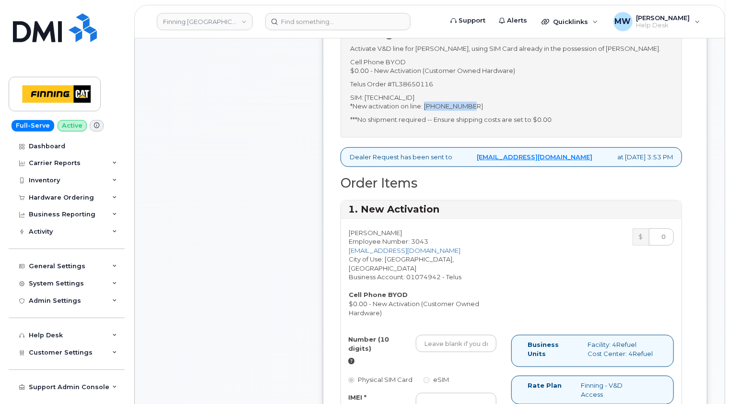
drag, startPoint x: 476, startPoint y: 123, endPoint x: 427, endPoint y: 122, distance: 49.9
click at [427, 111] on p "SIM: [TECHNICAL_ID] *New activation on line: [PHONE_NUMBER]" at bounding box center [511, 102] width 322 height 18
copy p "[PHONE_NUMBER]"
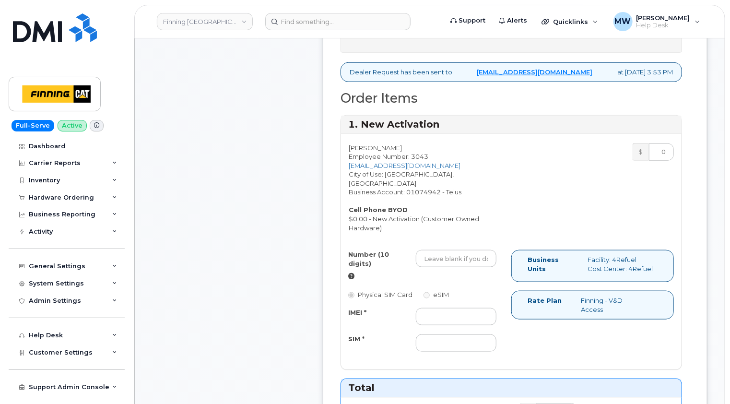
scroll to position [480, 0]
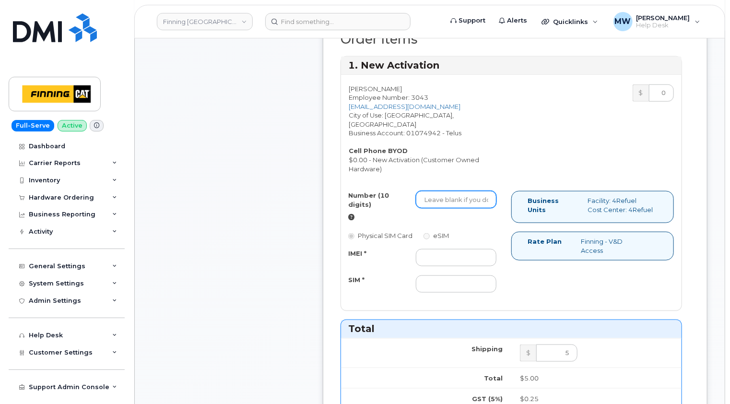
click at [447, 208] on input "Number (10 digits)" at bounding box center [456, 199] width 81 height 17
paste input "[PHONE_NUMBER]"
click at [440, 207] on input "[PHONE_NUMBER]" at bounding box center [456, 199] width 81 height 17
click at [453, 206] on input "514293-1037" at bounding box center [456, 199] width 81 height 17
type input "5142931037"
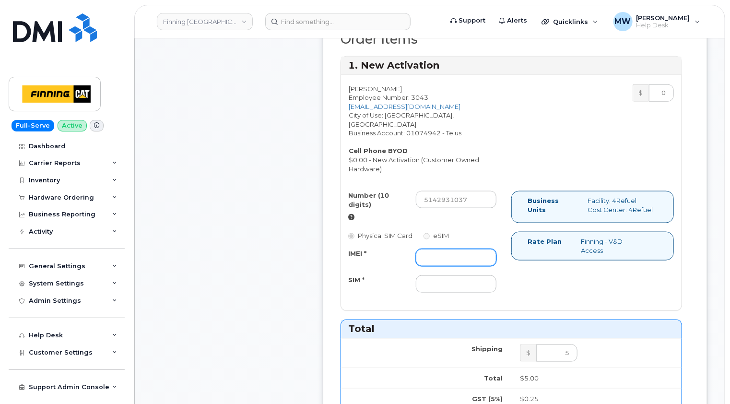
click at [429, 262] on input "IMEI *" at bounding box center [456, 257] width 81 height 17
type input "x"
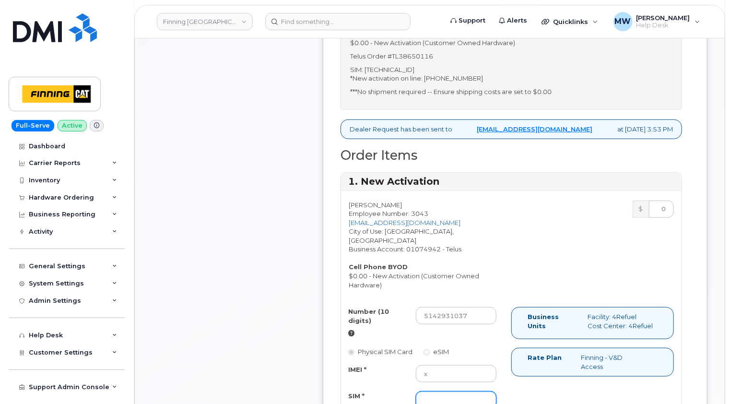
scroll to position [288, 0]
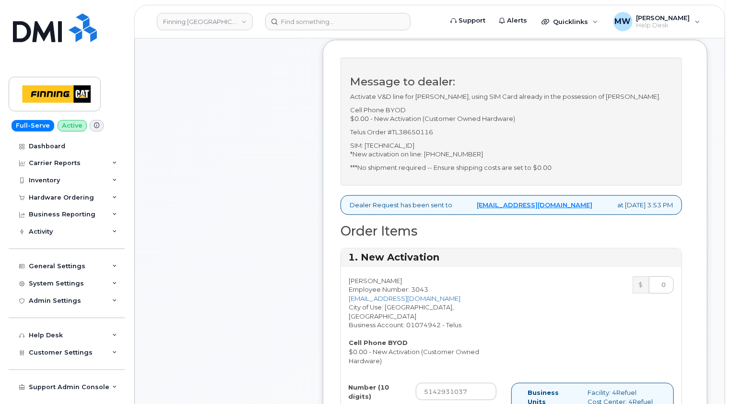
click at [430, 159] on p "SIM: [TECHNICAL_ID] *New activation on line: [PHONE_NUMBER]" at bounding box center [511, 150] width 322 height 18
copy p "[TECHNICAL_ID]"
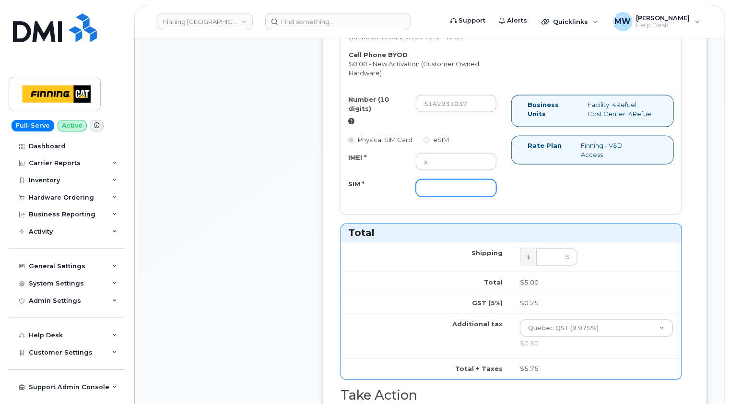
click at [442, 195] on input "SIM *" at bounding box center [456, 187] width 81 height 17
paste input "[TECHNICAL_ID]"
type input "[TECHNICAL_ID]"
click at [569, 262] on input "5" at bounding box center [556, 257] width 41 height 17
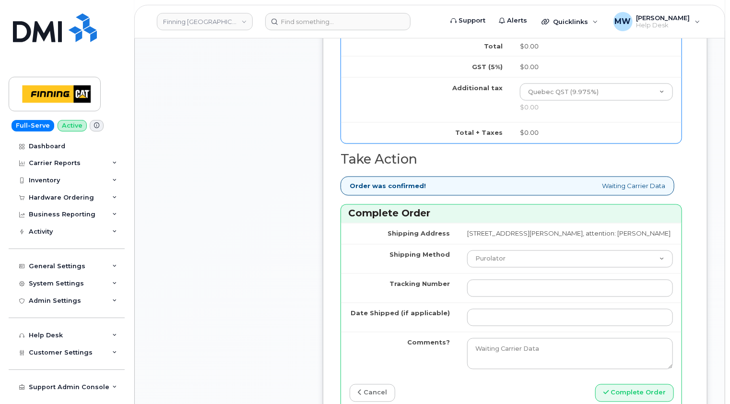
scroll to position [816, 0]
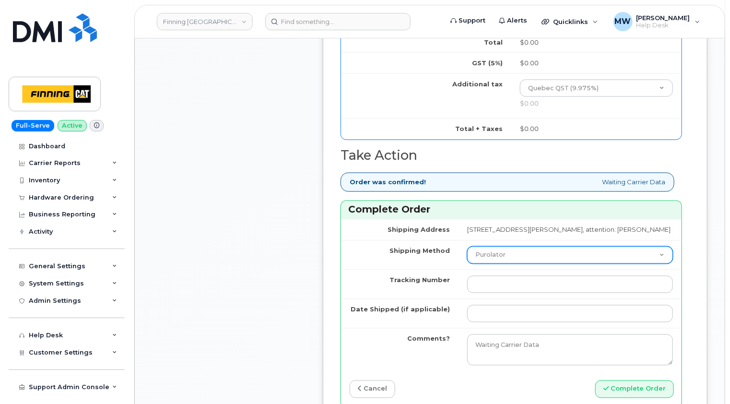
type input "0"
click at [512, 264] on select "Purolator UPS FedEx Canada Post Courier Other Drop Off Pick Up" at bounding box center [570, 255] width 206 height 17
select select "Other"
click at [467, 261] on select "Purolator UPS FedEx Canada Post Courier Other Drop Off Pick Up" at bounding box center [570, 255] width 206 height 17
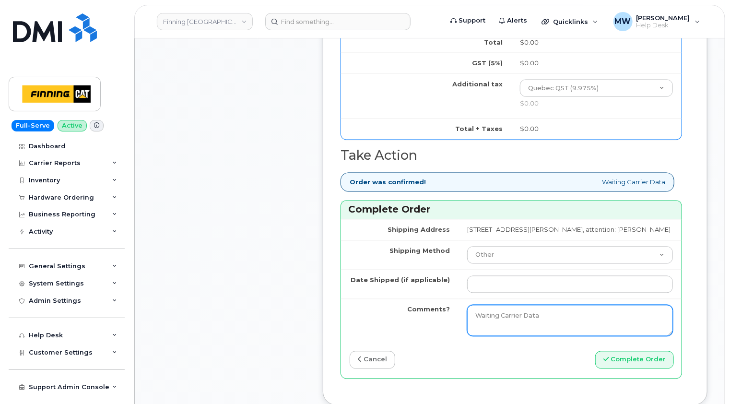
drag, startPoint x: 527, startPoint y: 333, endPoint x: 434, endPoint y: 331, distance: 93.1
click at [459, 331] on td "Waiting Carrier Data" at bounding box center [570, 321] width 223 height 44
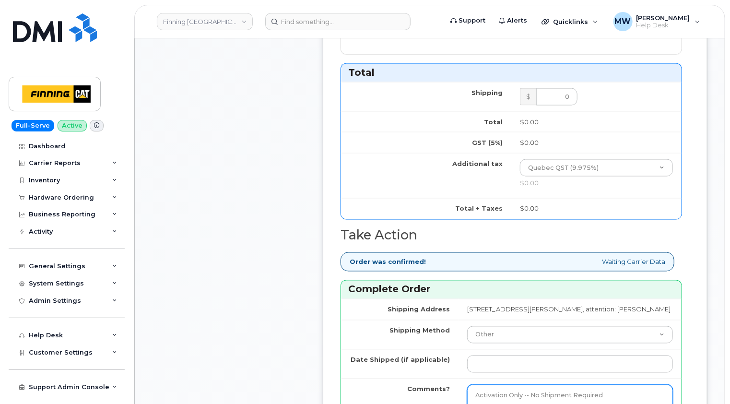
scroll to position [864, 0]
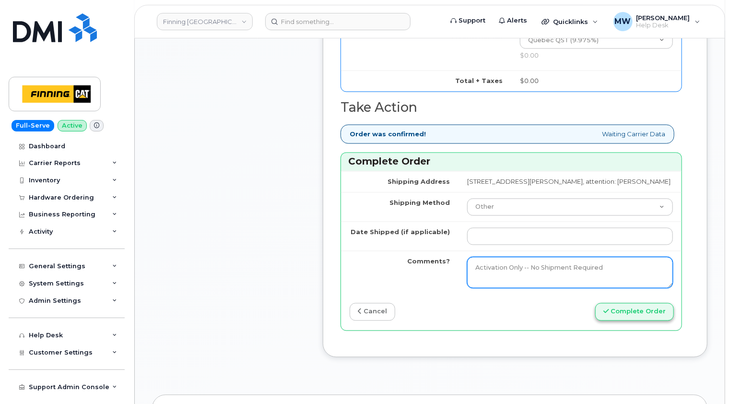
type textarea "Activation Only -- No Shipment Required"
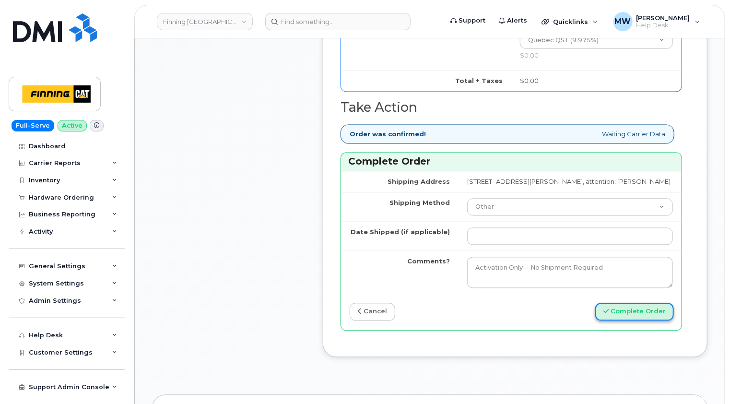
click at [639, 321] on button "Complete Order" at bounding box center [635, 312] width 79 height 18
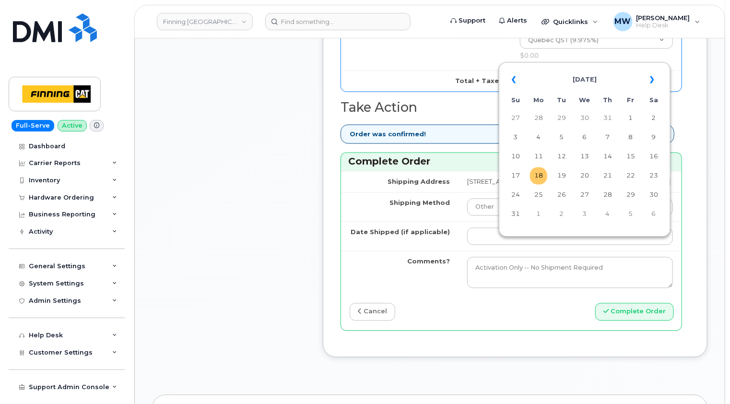
click at [535, 178] on td "18" at bounding box center [538, 175] width 17 height 17
type input "[DATE]"
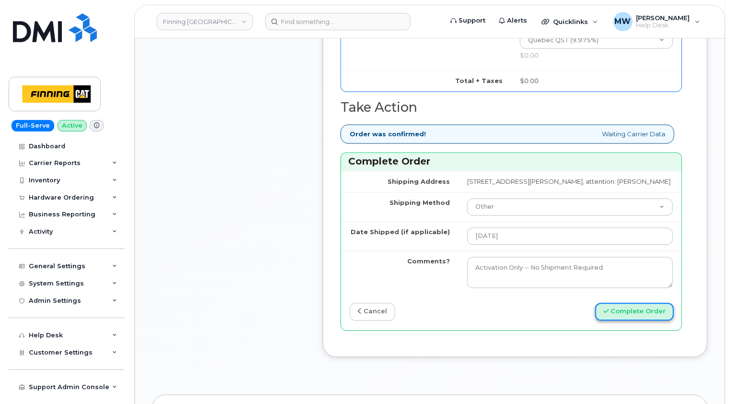
click at [638, 321] on button "Complete Order" at bounding box center [635, 312] width 79 height 18
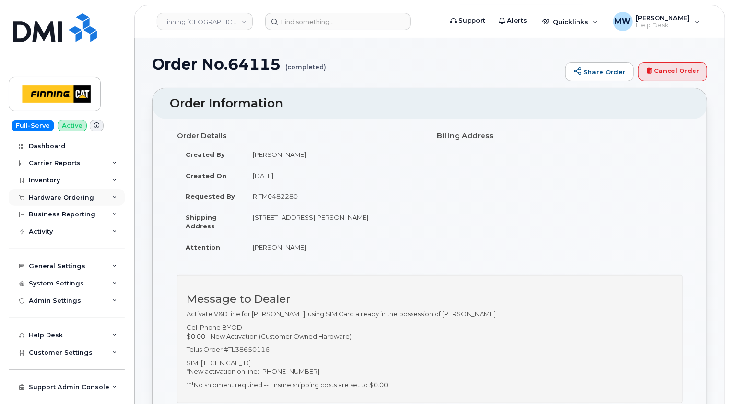
click at [75, 198] on div "Hardware Ordering" at bounding box center [61, 198] width 65 height 8
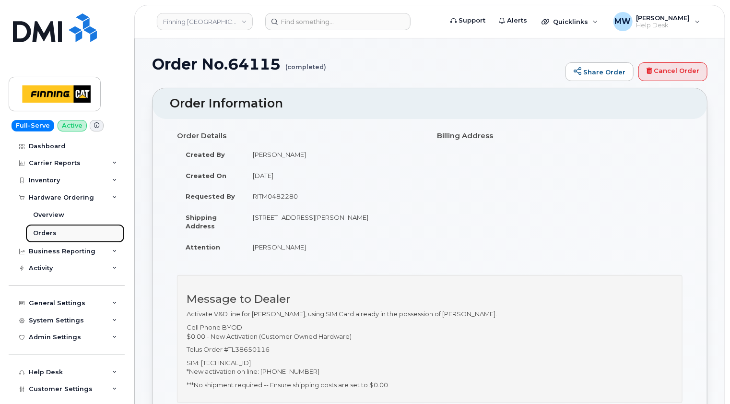
click at [46, 233] on div "Orders" at bounding box center [45, 233] width 24 height 9
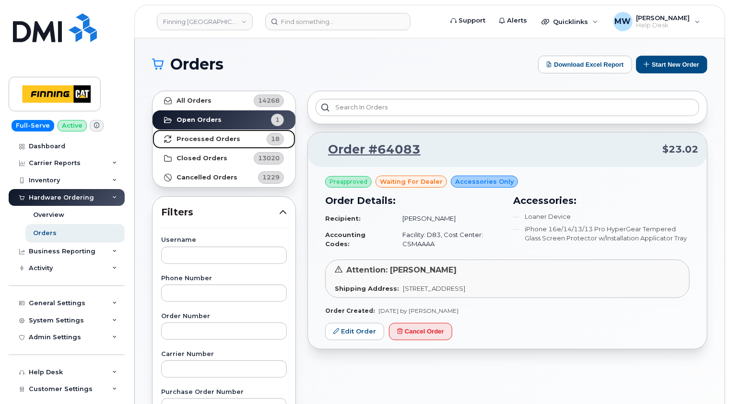
click at [192, 141] on strong "Processed Orders" at bounding box center [209, 139] width 64 height 8
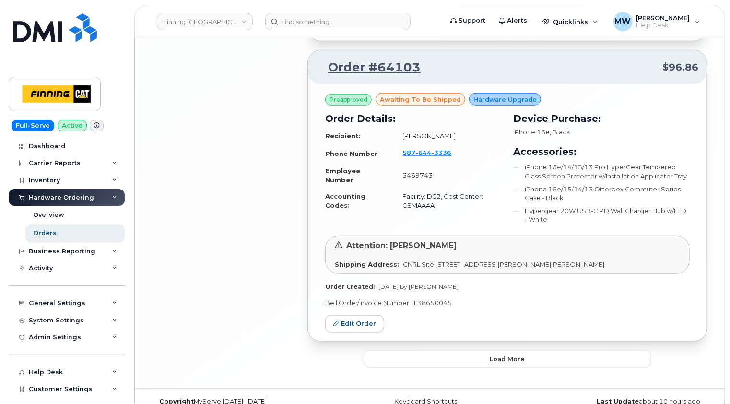
scroll to position [2189, 0]
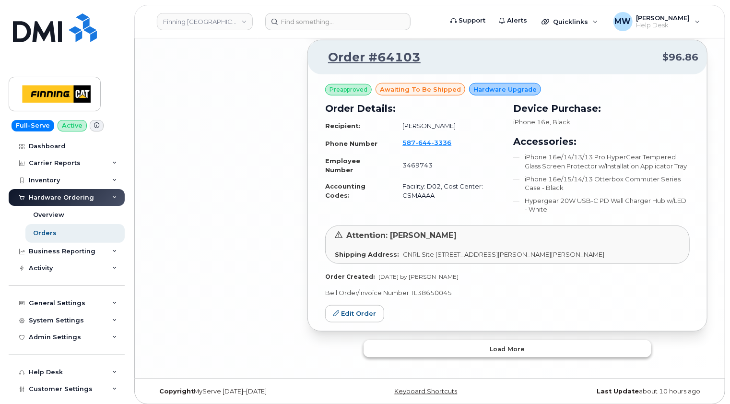
click at [534, 343] on button "Load more" at bounding box center [508, 348] width 288 height 17
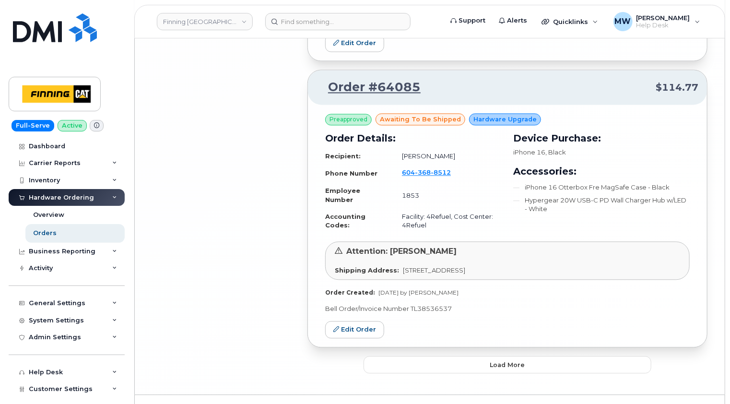
scroll to position [4645, 0]
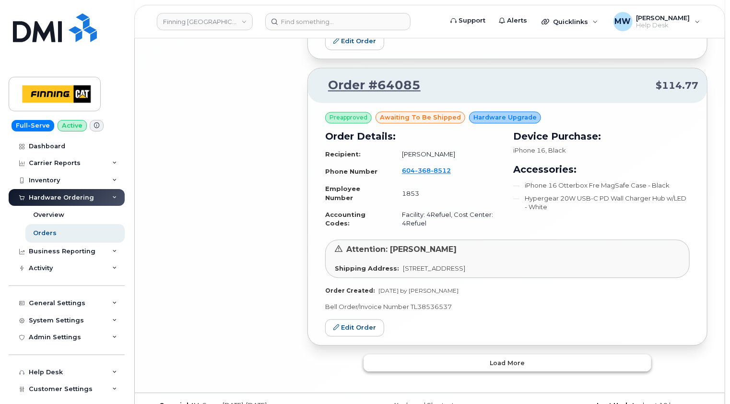
click at [535, 354] on button "Load more" at bounding box center [508, 362] width 288 height 17
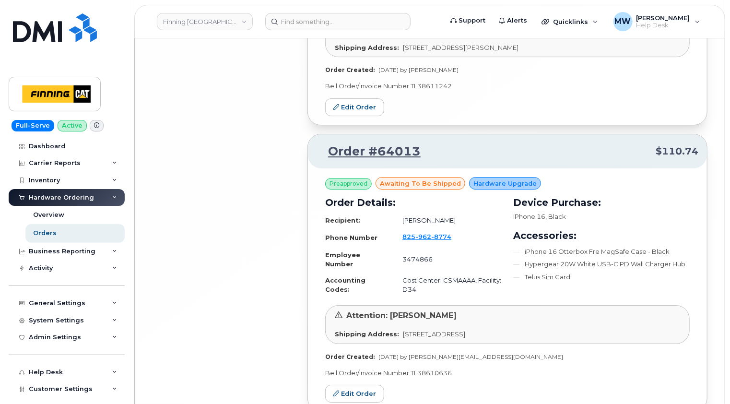
scroll to position [5196, 0]
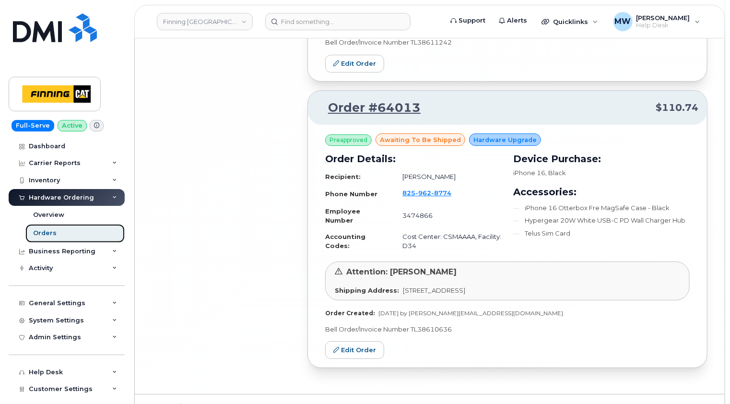
click at [55, 232] on link "Orders" at bounding box center [74, 233] width 99 height 18
